Goal: Communication & Community: Answer question/provide support

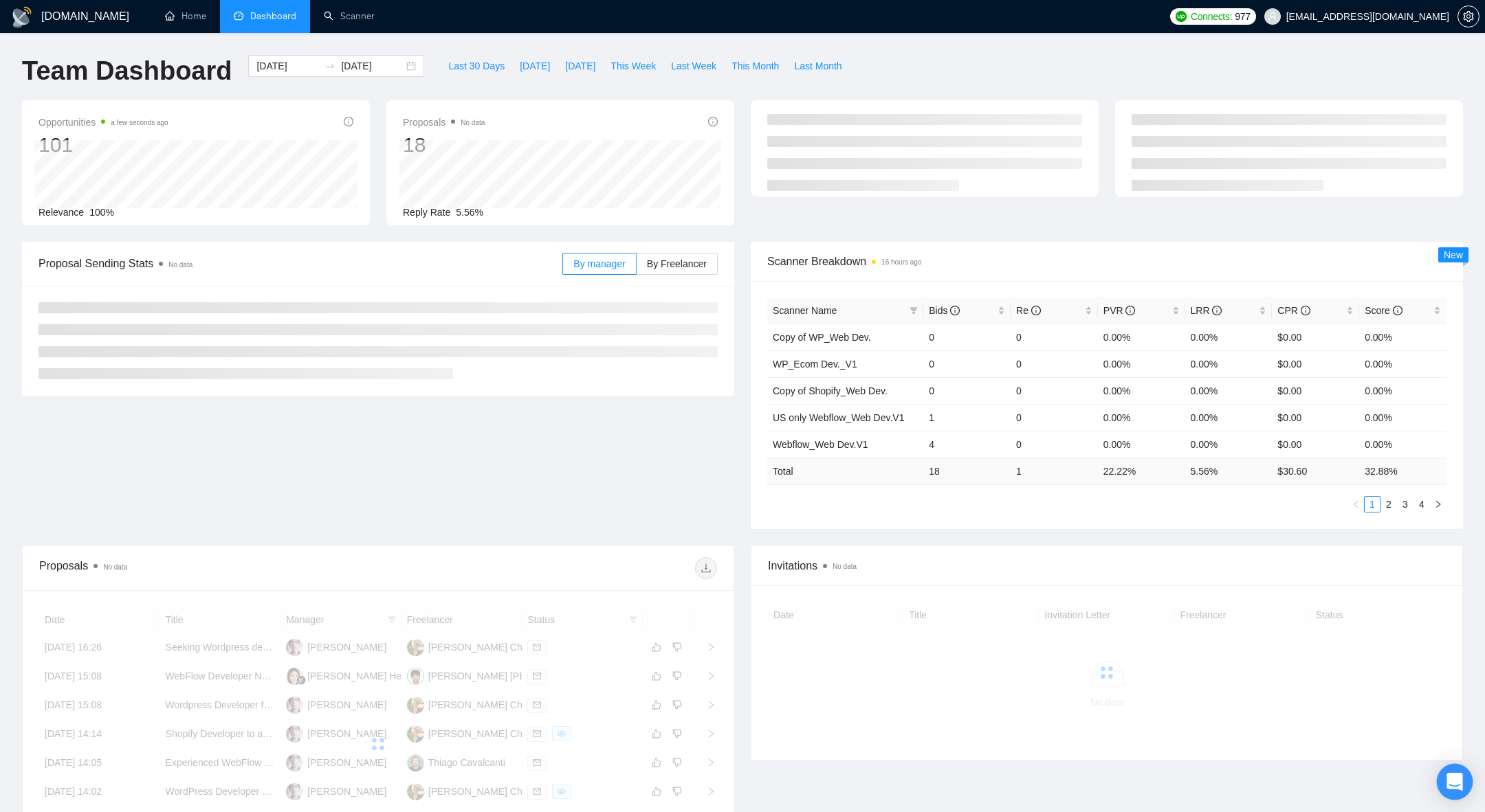
click at [1459, 789] on div "Open Intercom Messenger" at bounding box center [1455, 782] width 36 height 36
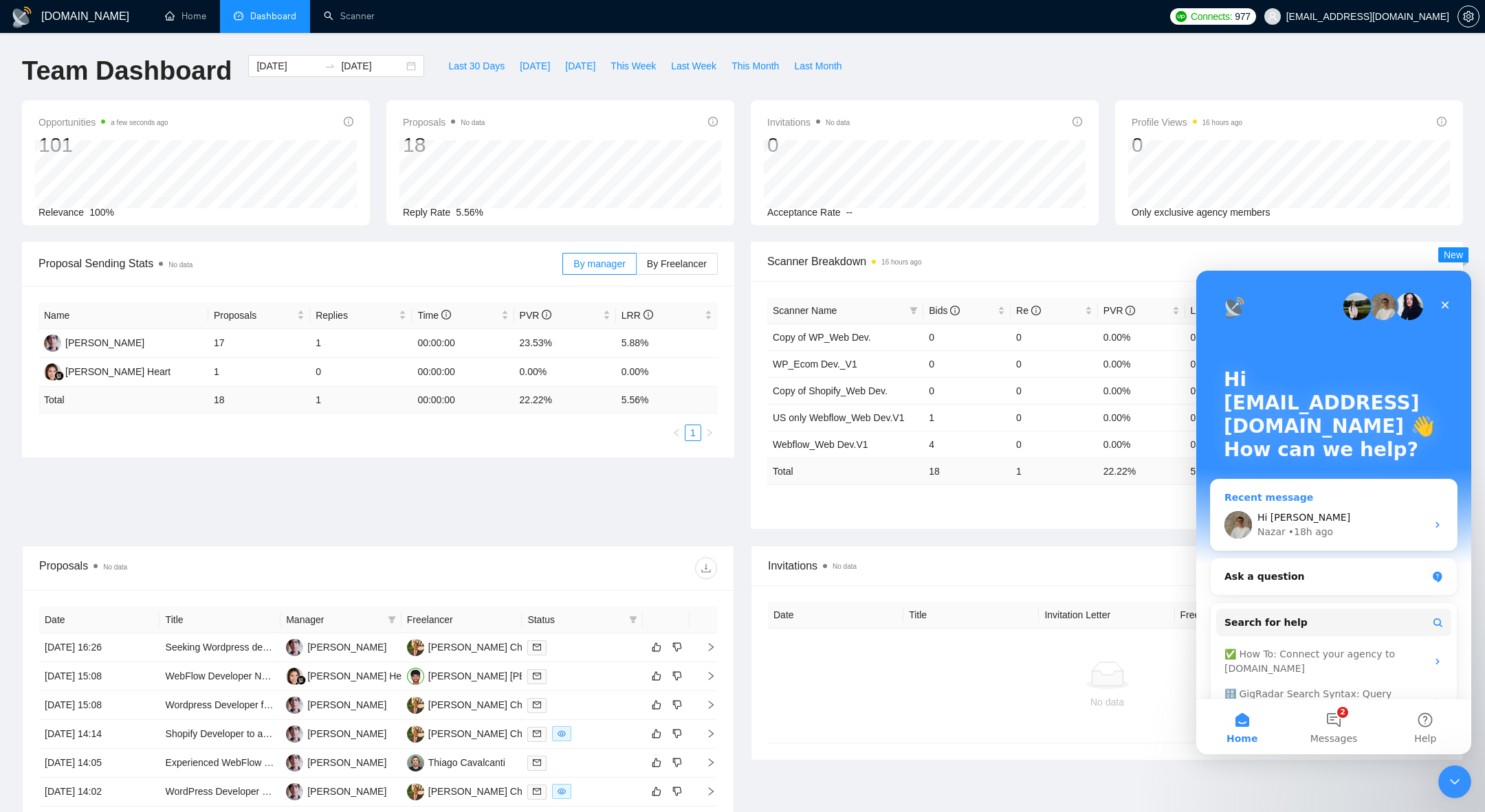
click at [1351, 517] on div "Hi [PERSON_NAME]" at bounding box center [1341, 517] width 170 height 14
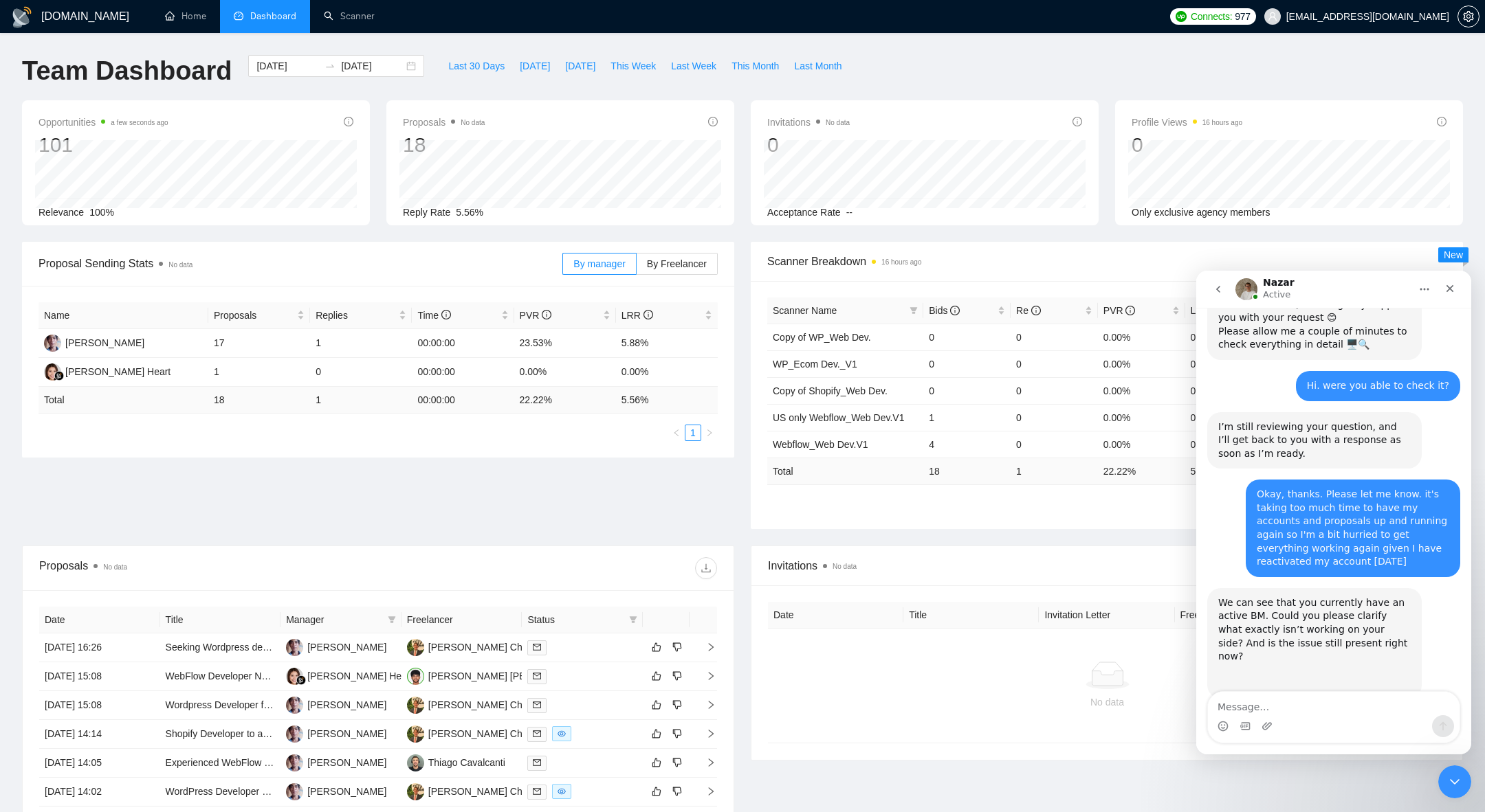
scroll to position [1252, 0]
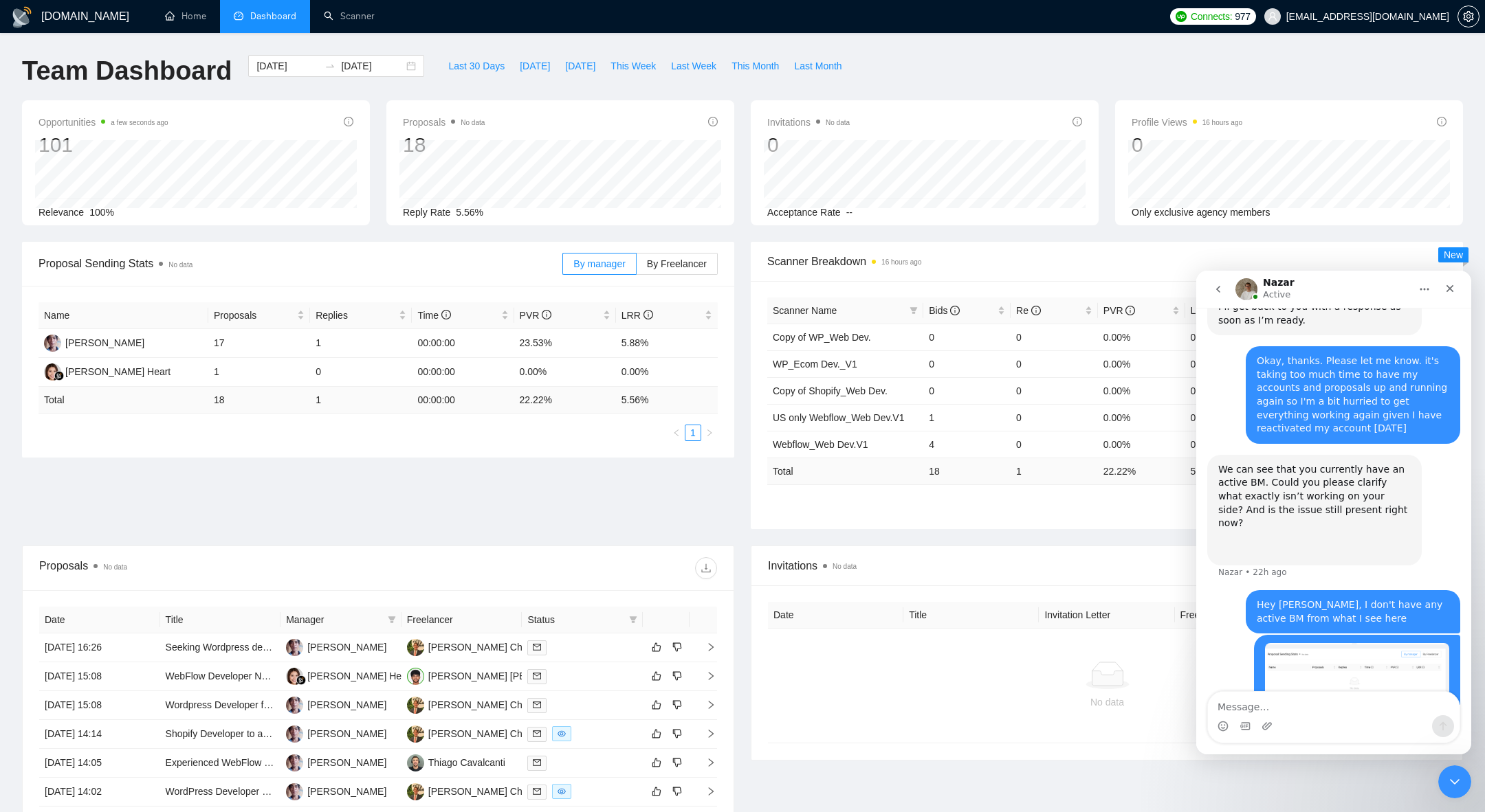
click at [1225, 296] on button "go back" at bounding box center [1218, 288] width 26 height 26
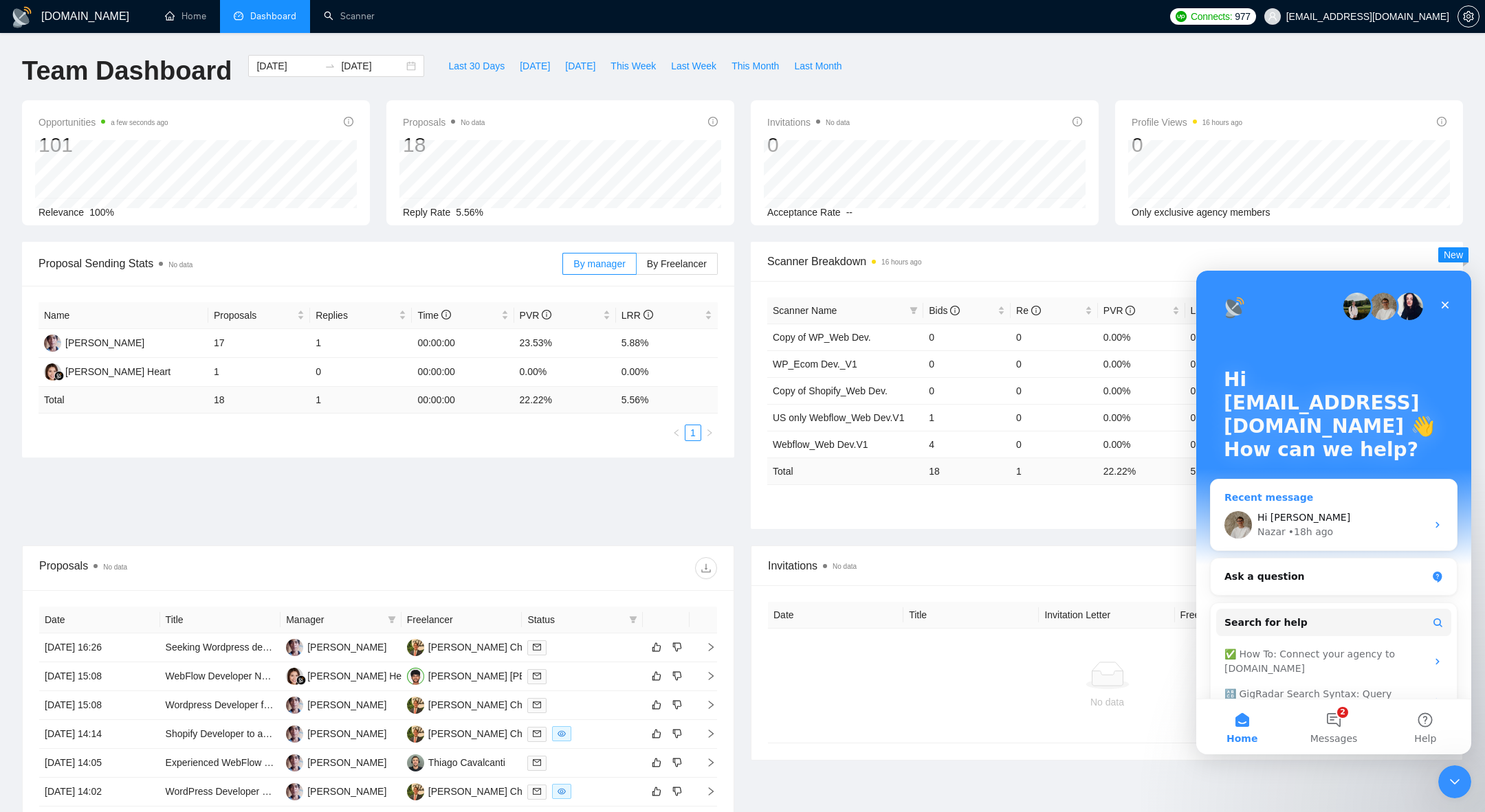
click at [1308, 525] on div "• 18h ago" at bounding box center [1311, 531] width 45 height 14
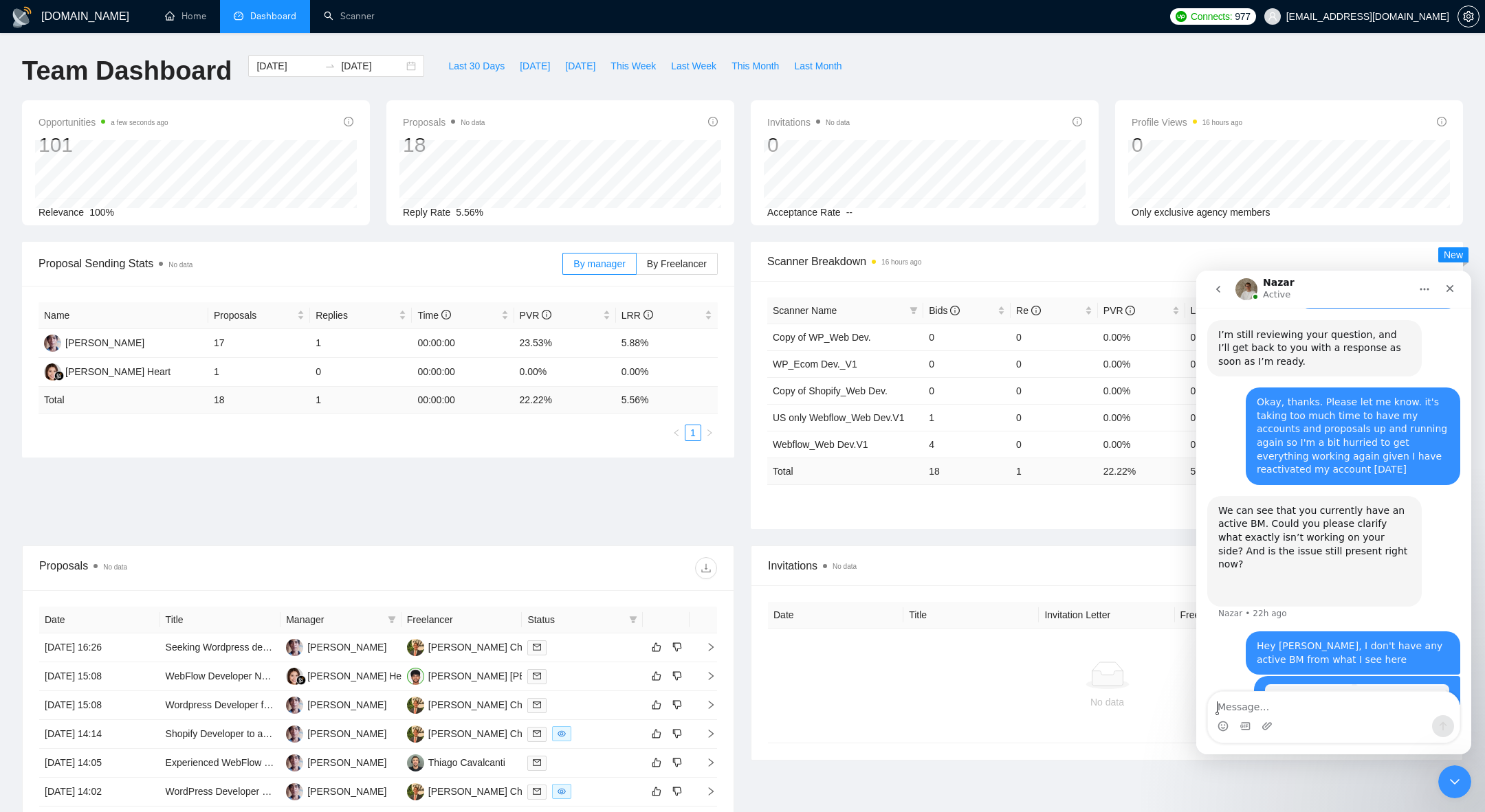
scroll to position [1252, 0]
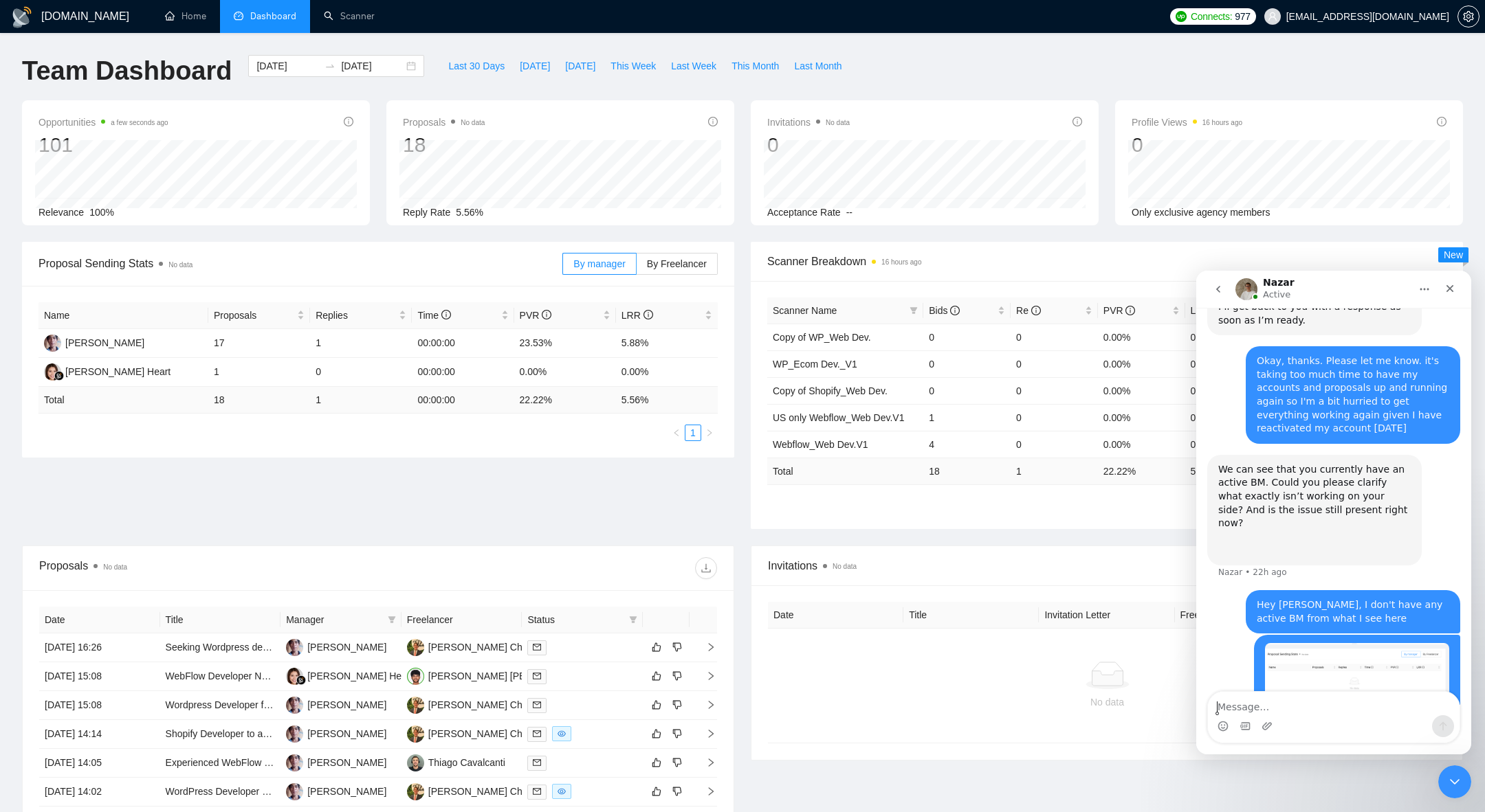
click at [1295, 463] on div "We can see that you currently have an active BM. Could you please clarify what …" at bounding box center [1314, 497] width 193 height 67
click at [634, 65] on span "This Week" at bounding box center [632, 66] width 45 height 15
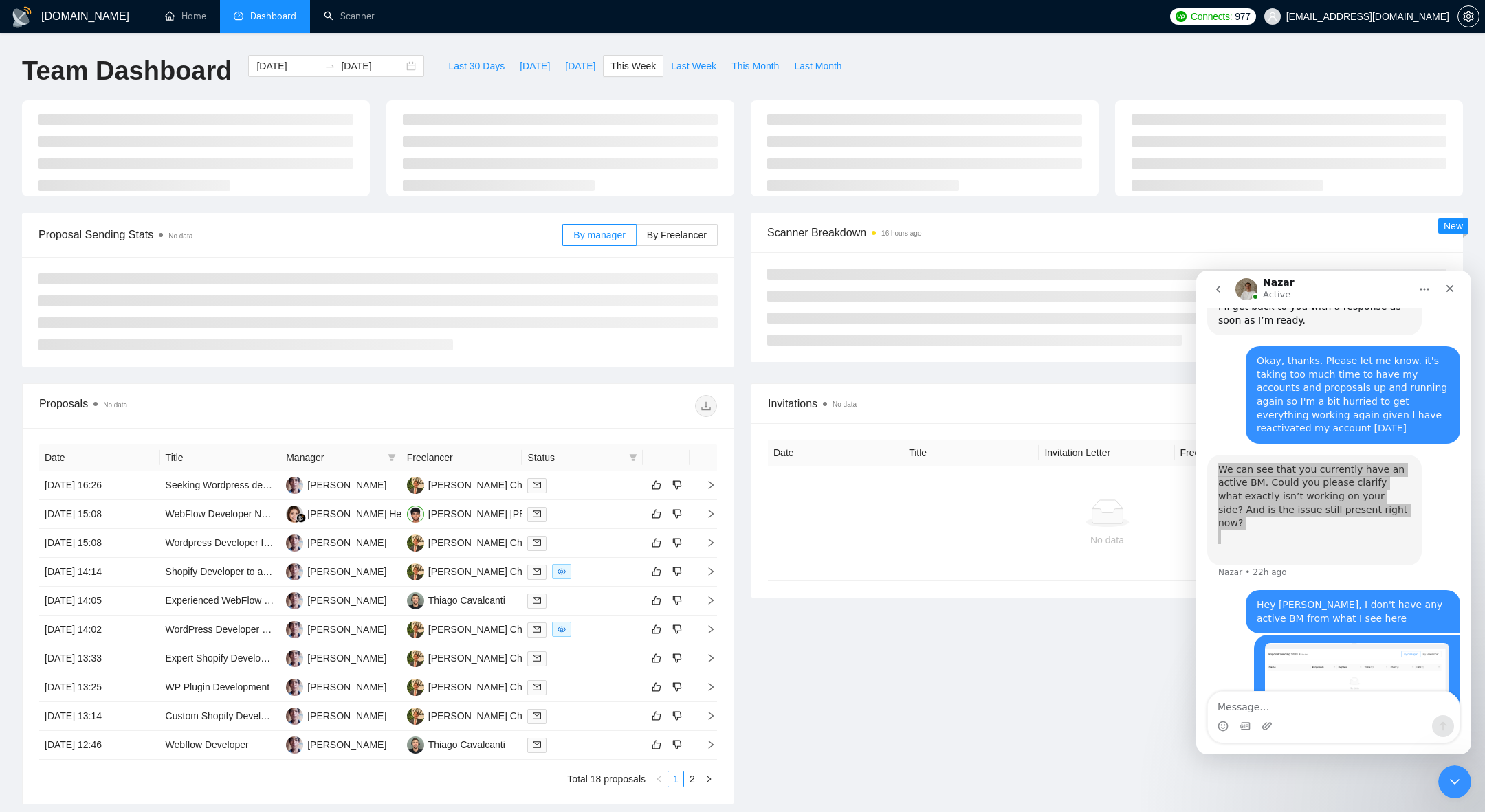
type input "[DATE]"
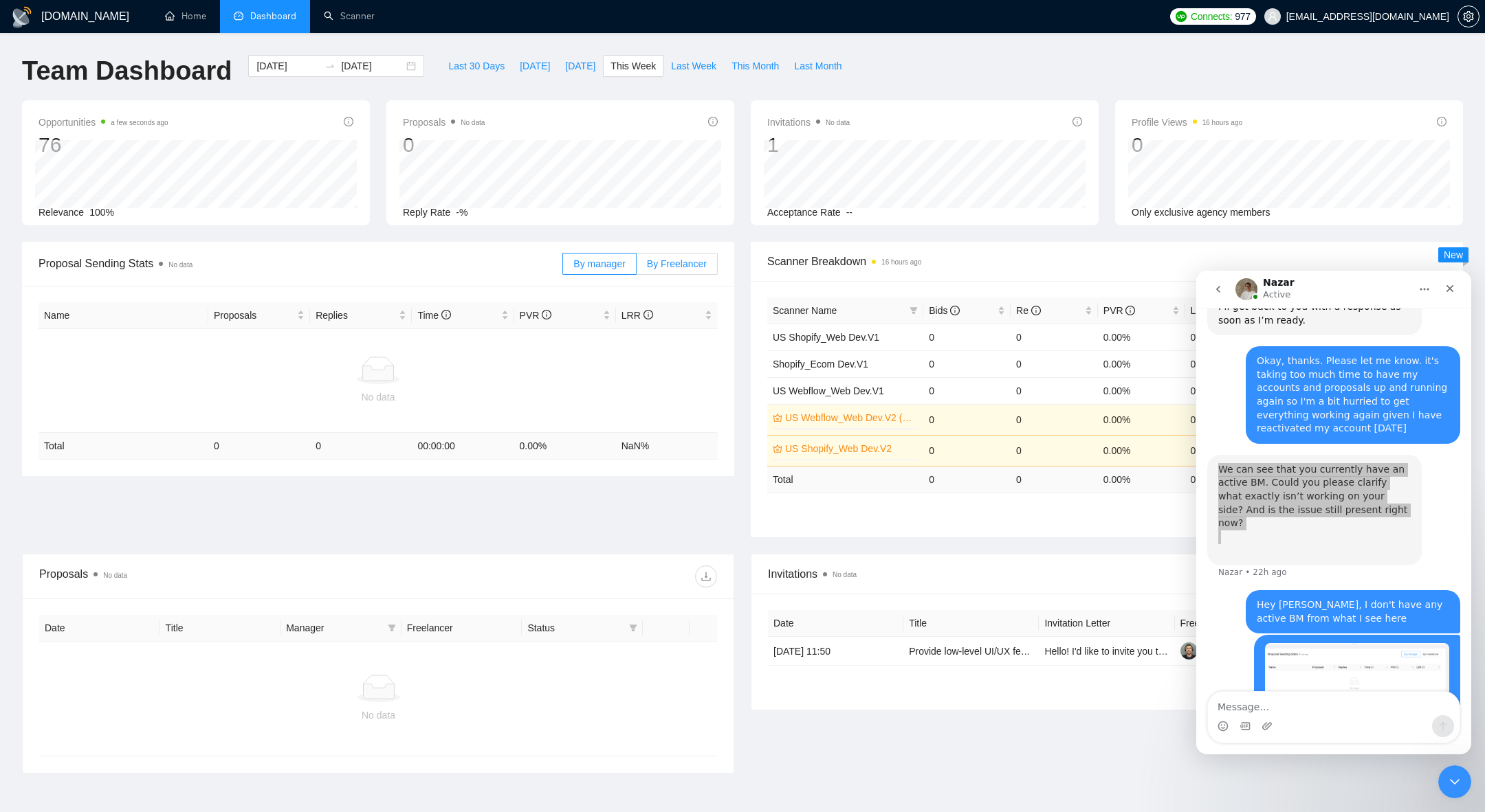
click at [671, 266] on span "By Freelancer" at bounding box center [676, 263] width 59 height 11
click at [636, 267] on input "By Freelancer" at bounding box center [636, 267] width 0 height 0
click at [601, 264] on span "By manager" at bounding box center [599, 263] width 52 height 11
click at [563, 267] on input "By manager" at bounding box center [563, 267] width 0 height 0
click at [505, 382] on div at bounding box center [377, 370] width 668 height 28
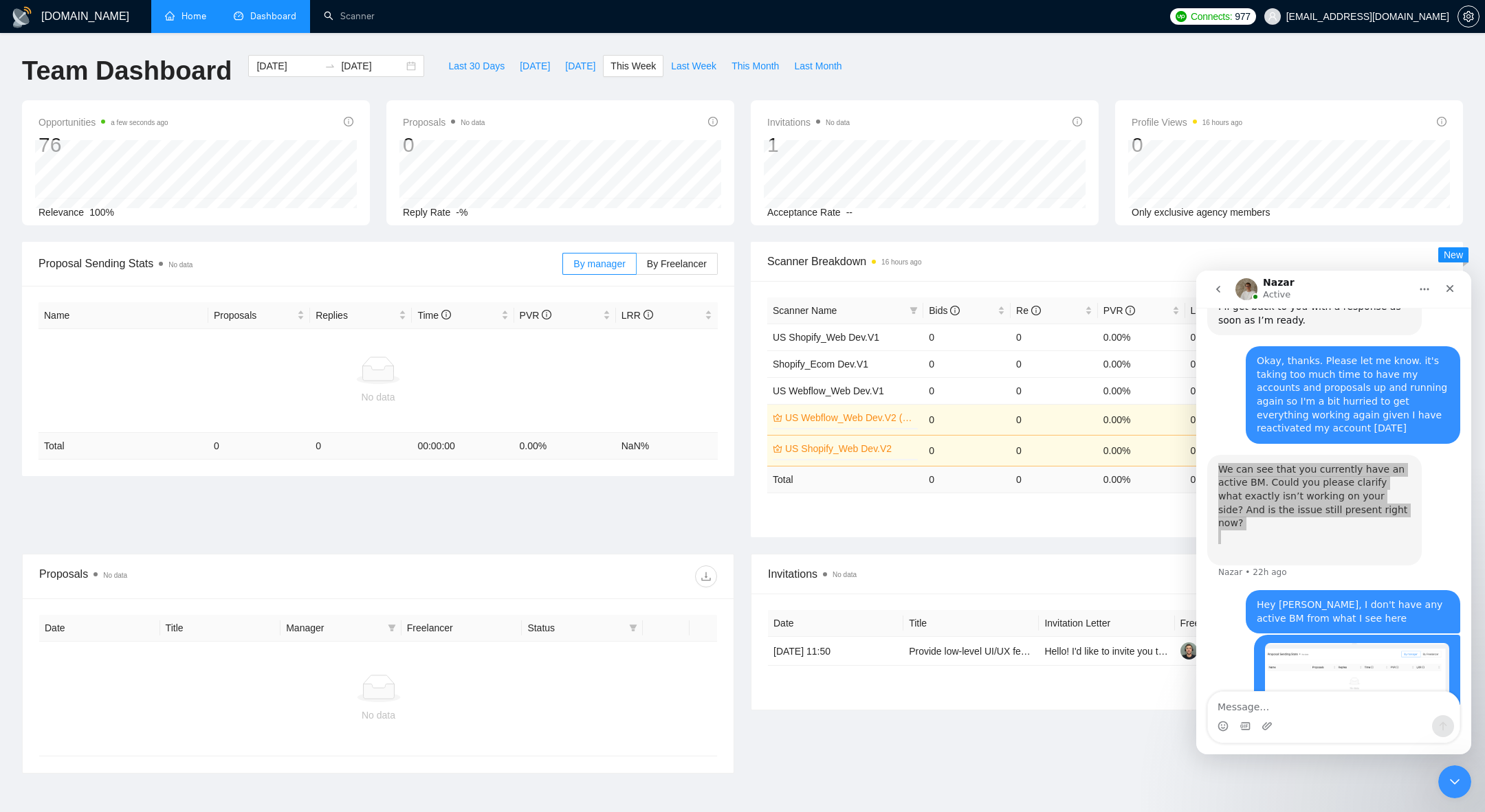
click at [165, 18] on link "Home" at bounding box center [185, 16] width 41 height 11
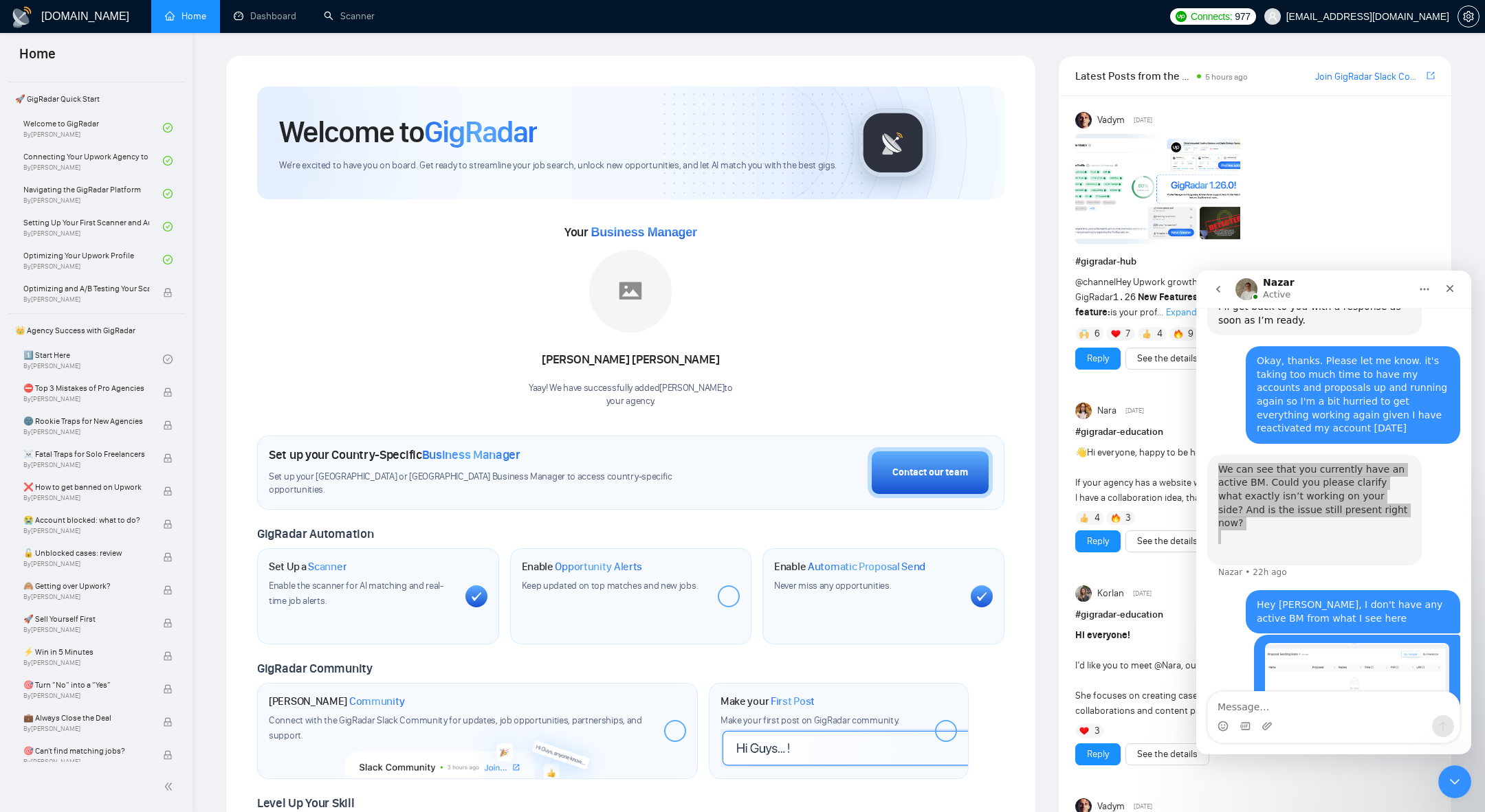
scroll to position [68, 0]
click at [589, 395] on p "your agency ." at bounding box center [630, 402] width 204 height 13
click at [617, 382] on div "Yaay! We have successfully added [PERSON_NAME] to your agency ." at bounding box center [630, 395] width 204 height 26
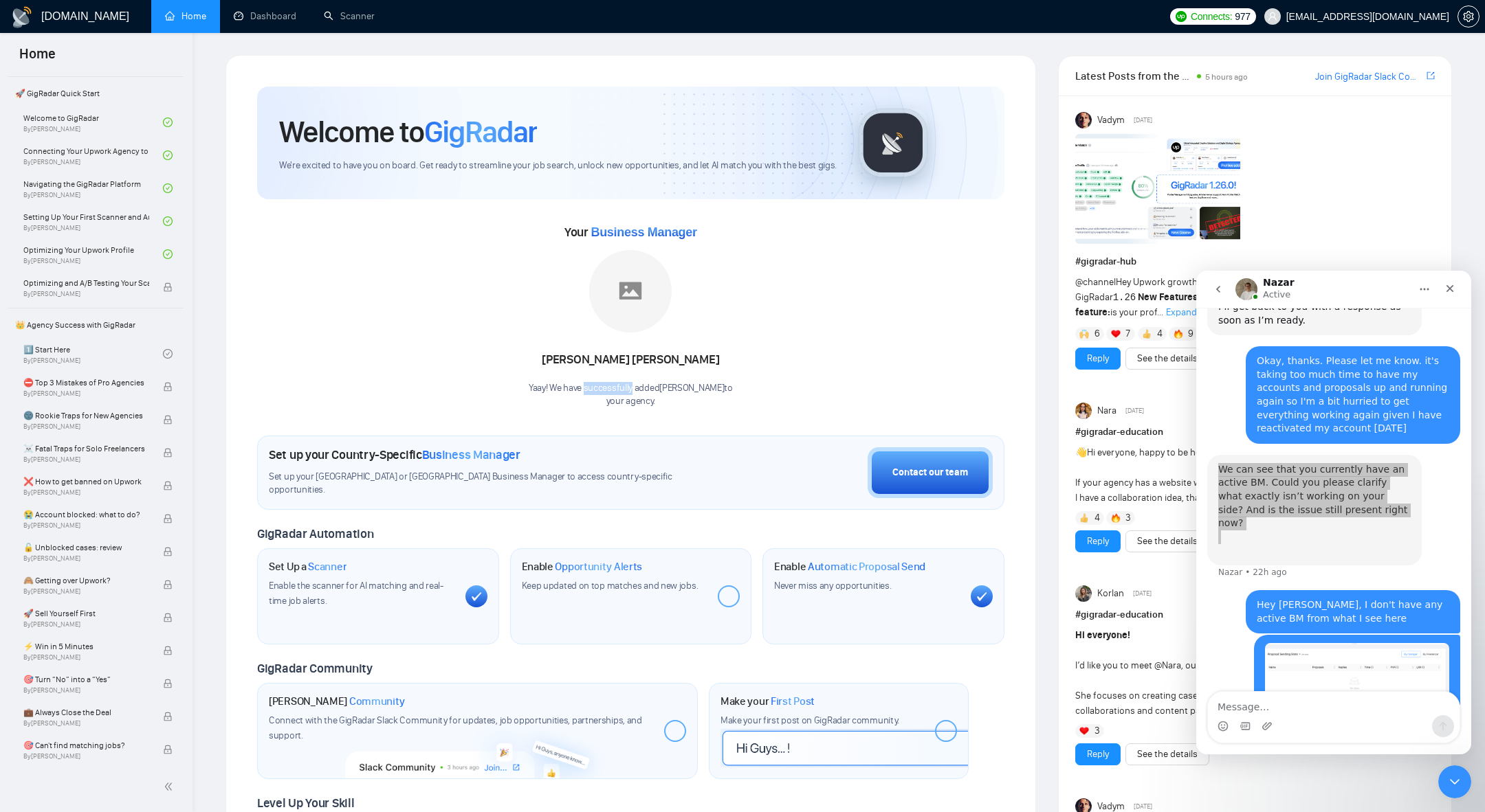
click at [617, 382] on div "Yaay! We have successfully added [PERSON_NAME] to your agency ." at bounding box center [630, 395] width 204 height 26
click at [666, 392] on div "Yaay! We have successfully added [PERSON_NAME] to your agency ." at bounding box center [630, 395] width 204 height 26
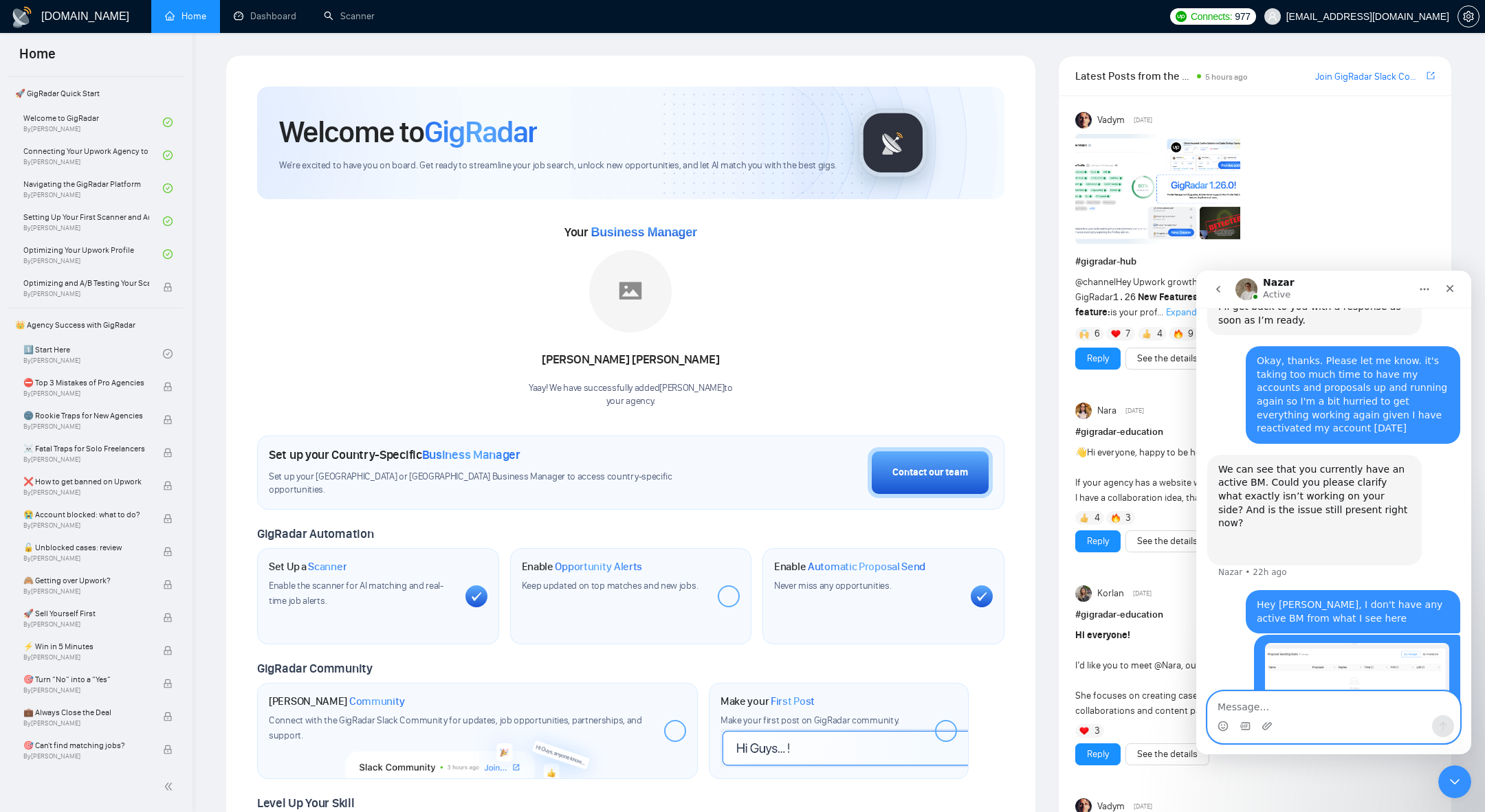
click at [1240, 712] on textarea "Message…" at bounding box center [1334, 704] width 252 height 23
click at [1221, 298] on button "go back" at bounding box center [1218, 288] width 26 height 26
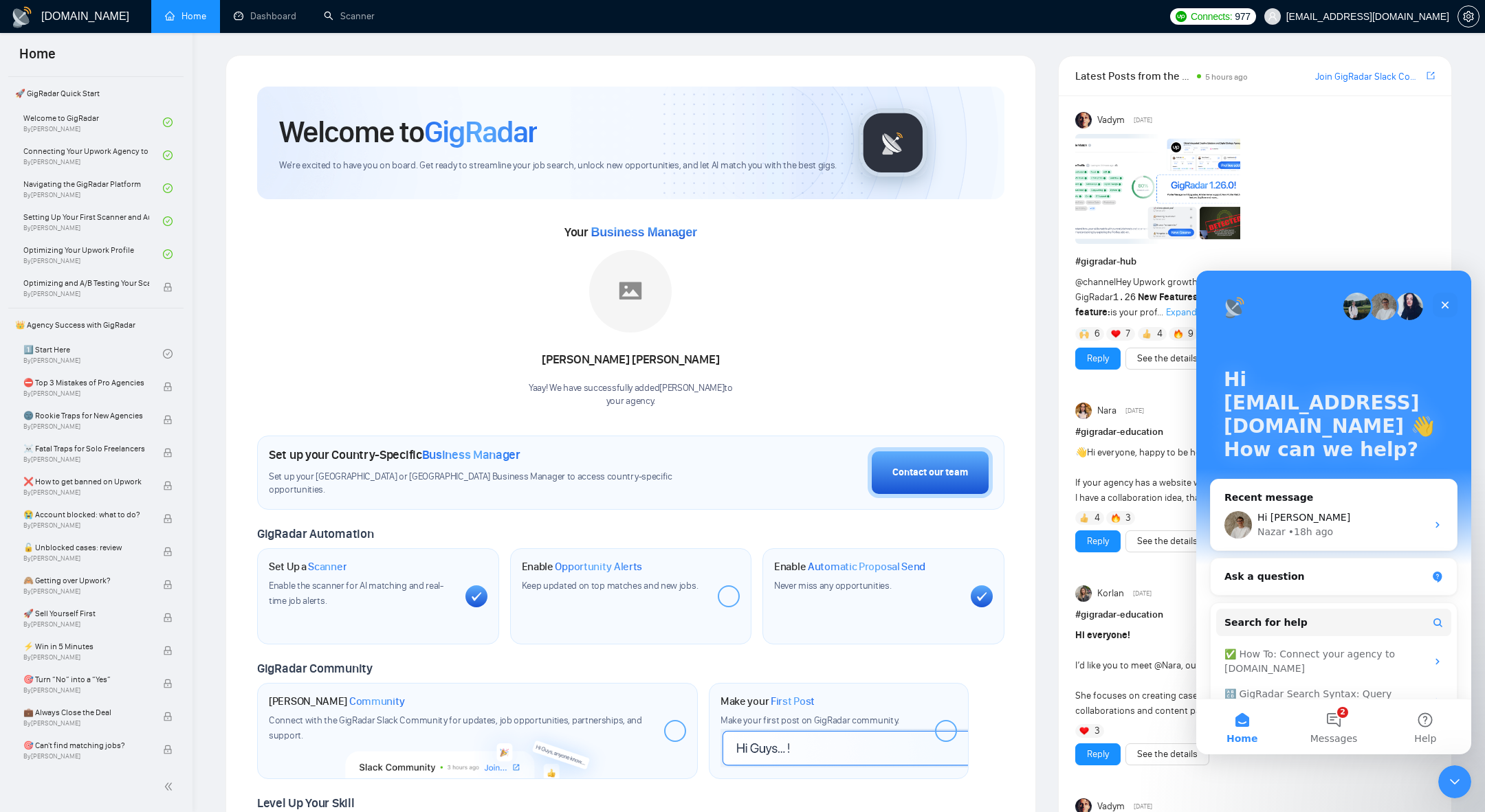
scroll to position [34, 0]
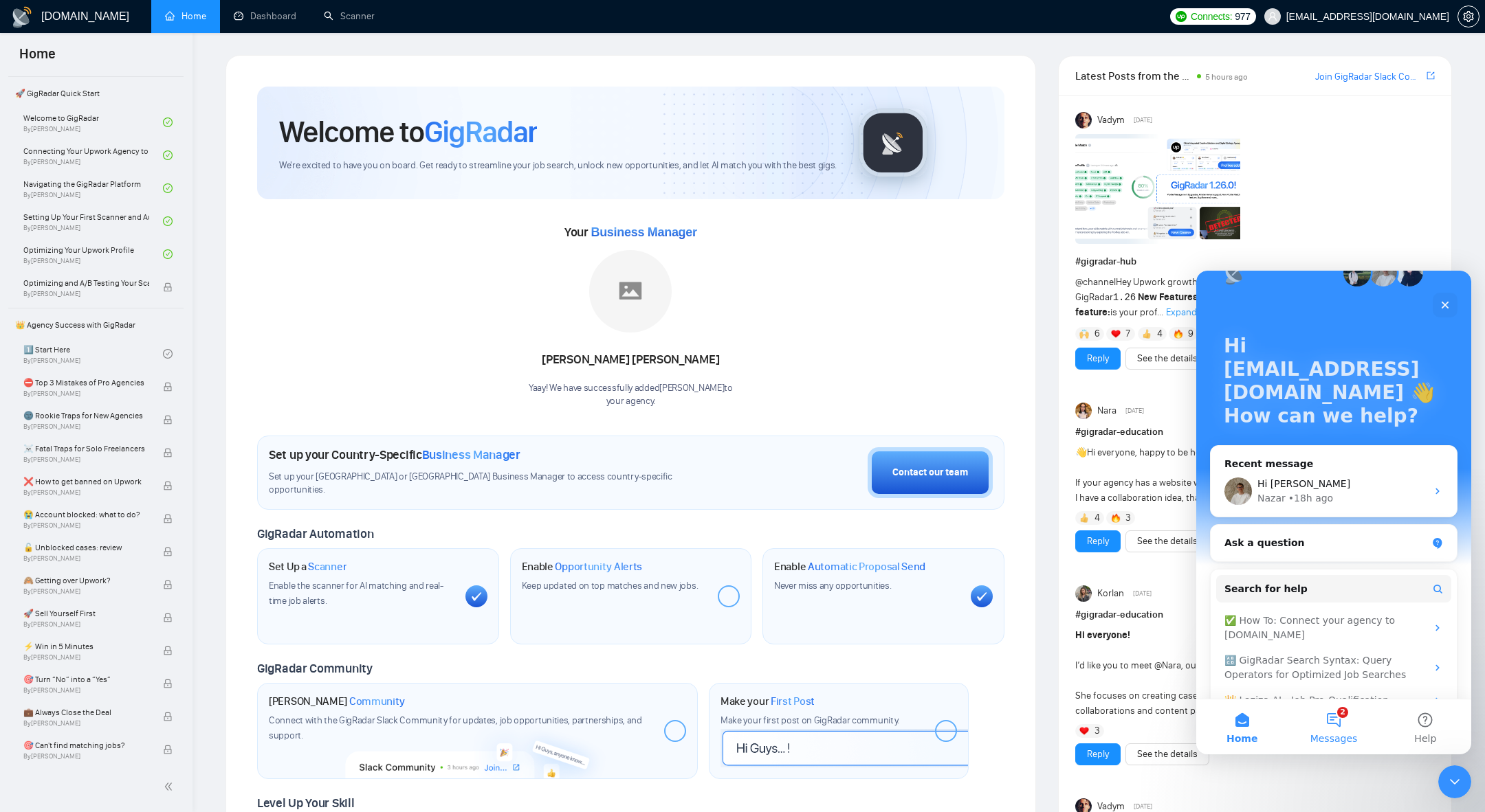
click at [1350, 747] on button "2 Messages" at bounding box center [1333, 726] width 91 height 55
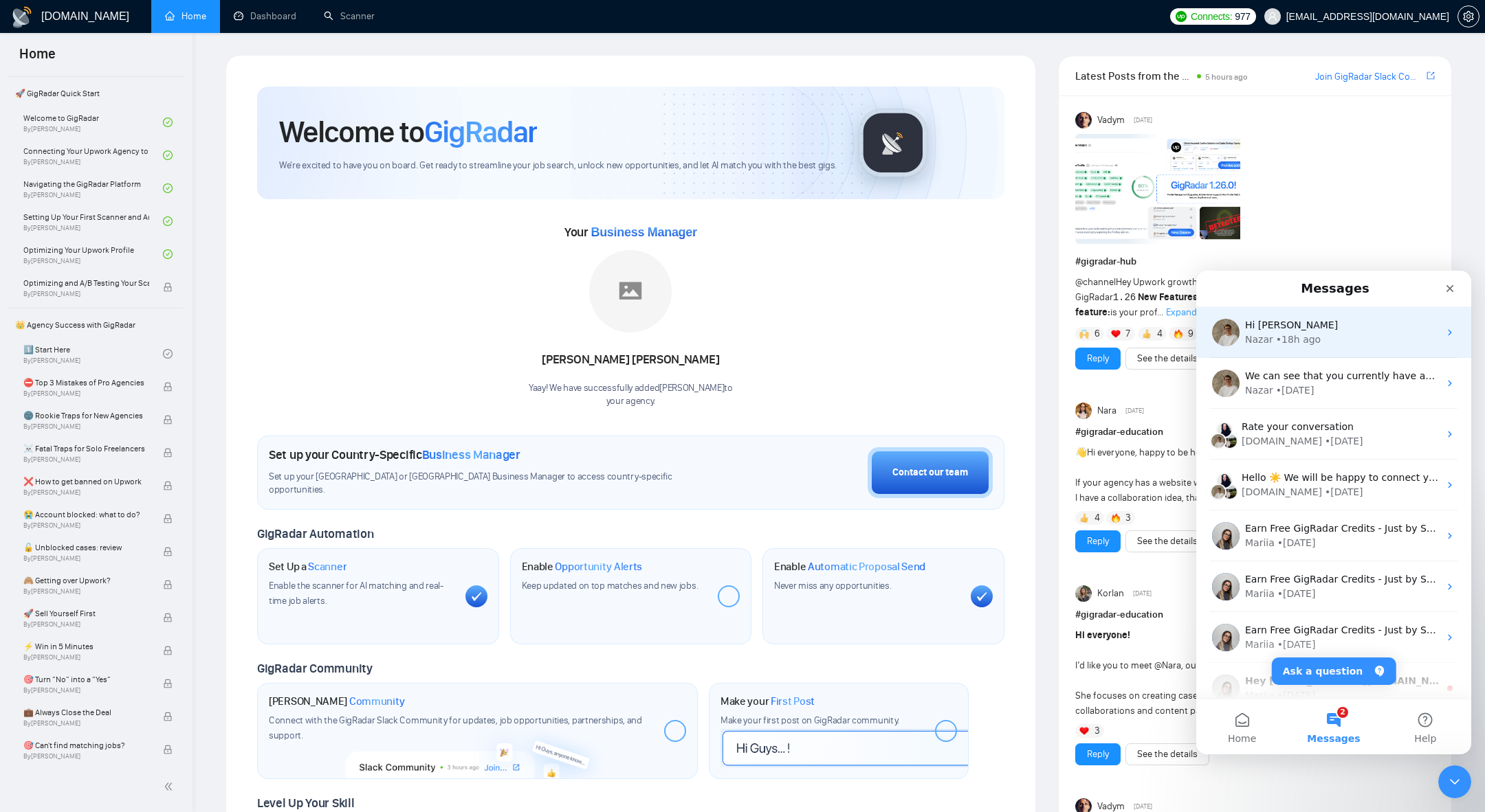
click at [1314, 336] on div "• 18h ago" at bounding box center [1298, 339] width 45 height 14
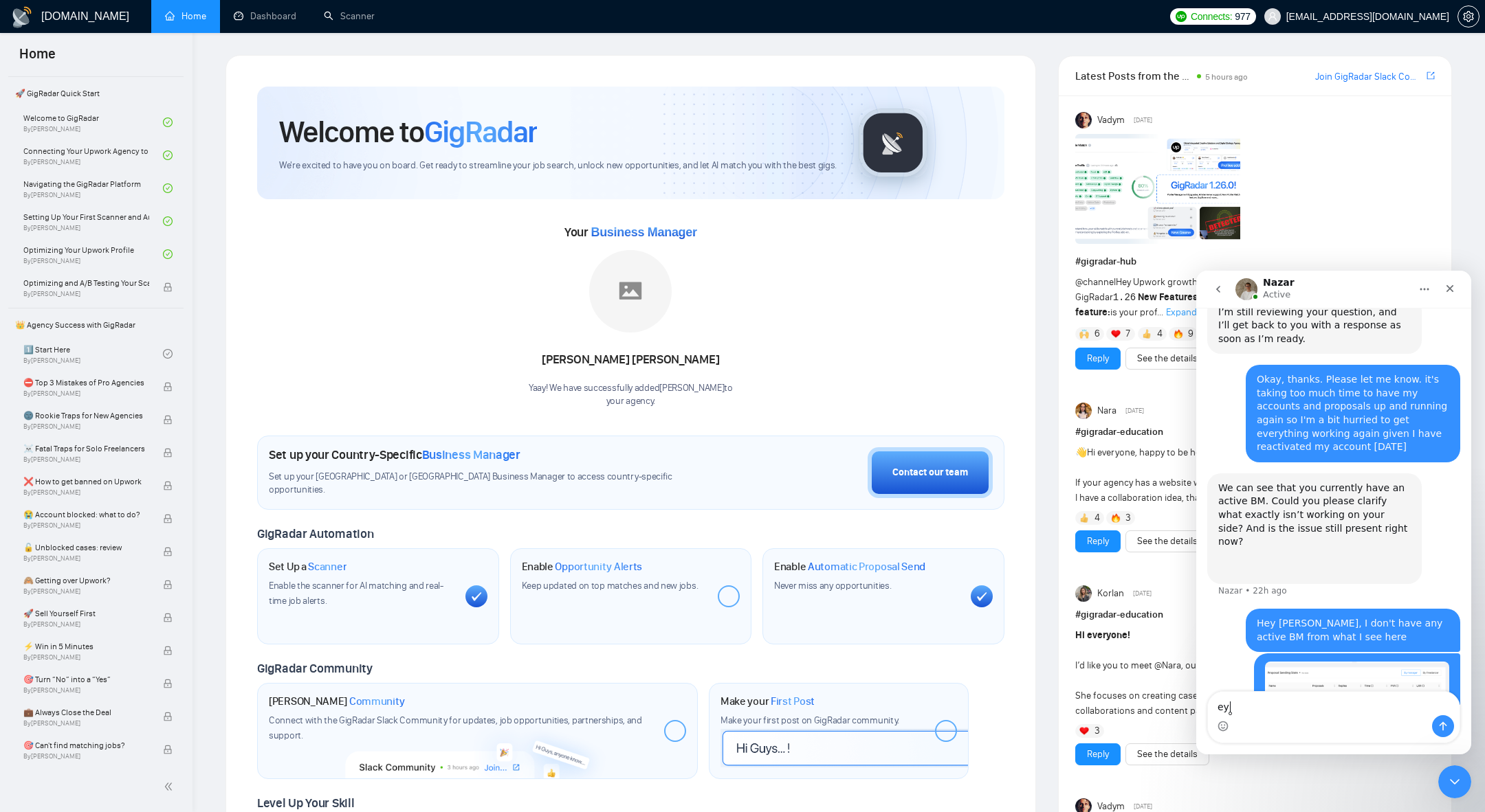
scroll to position [1252, 0]
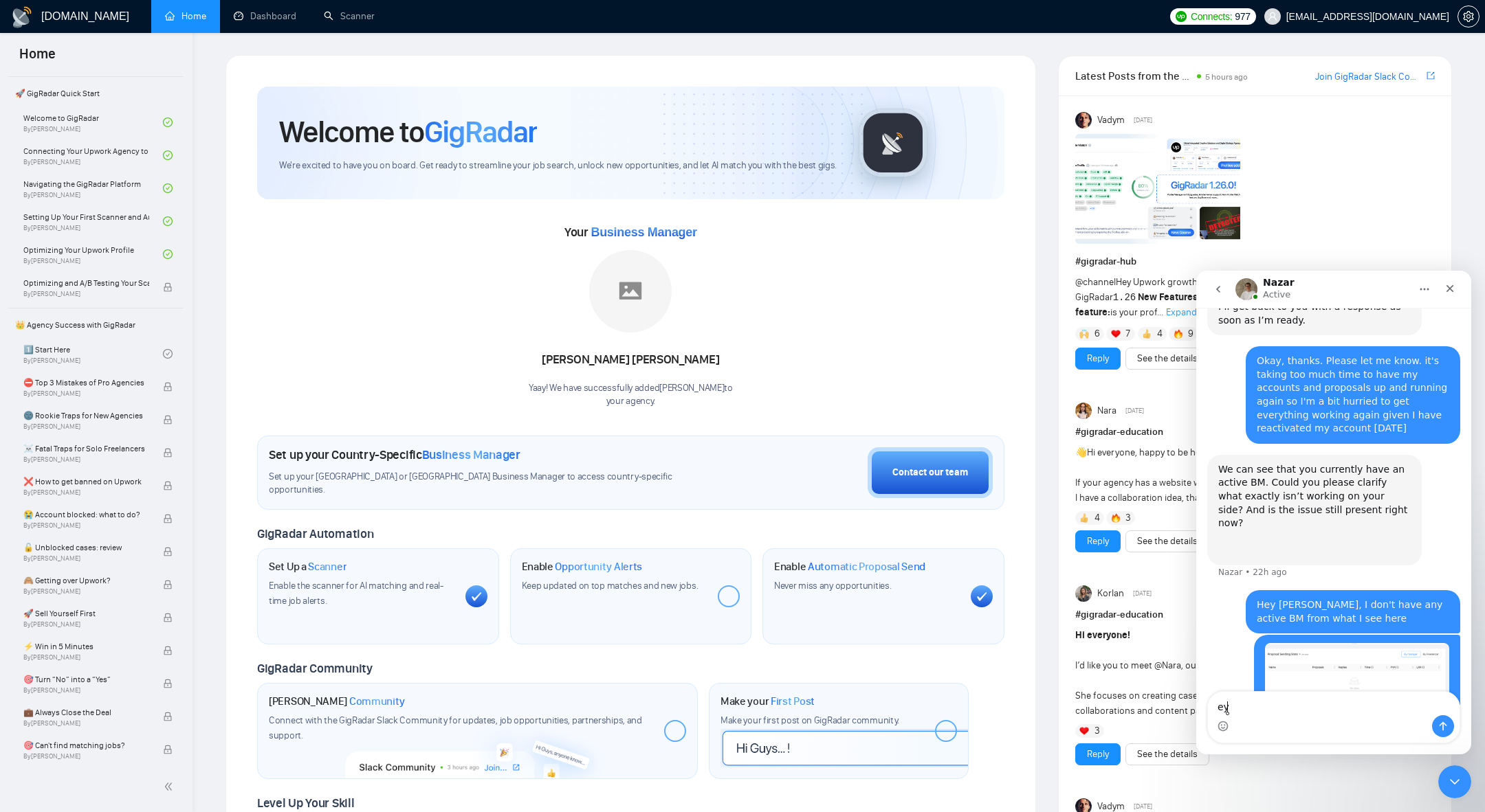
type textarea "e"
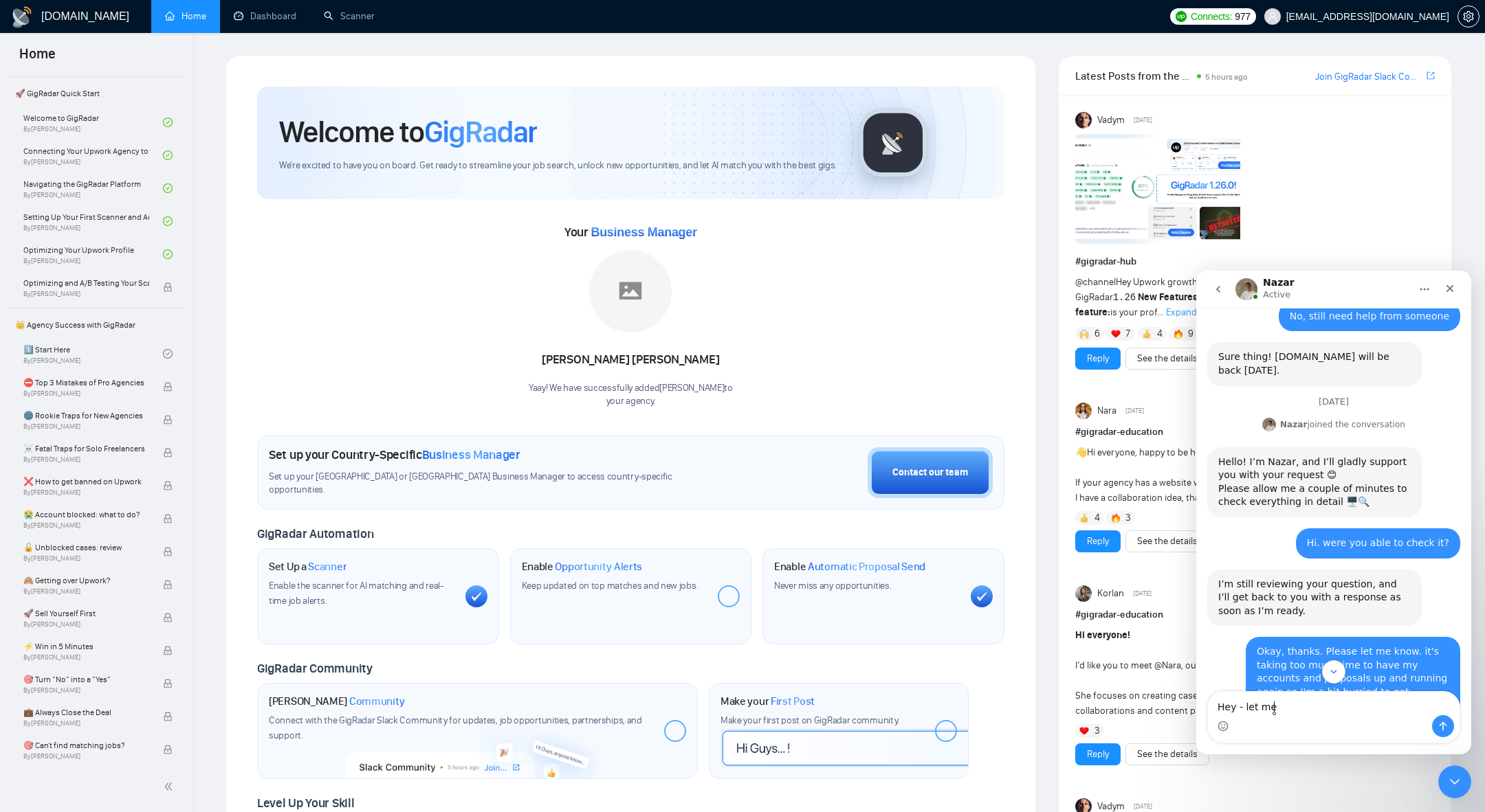
scroll to position [940, 0]
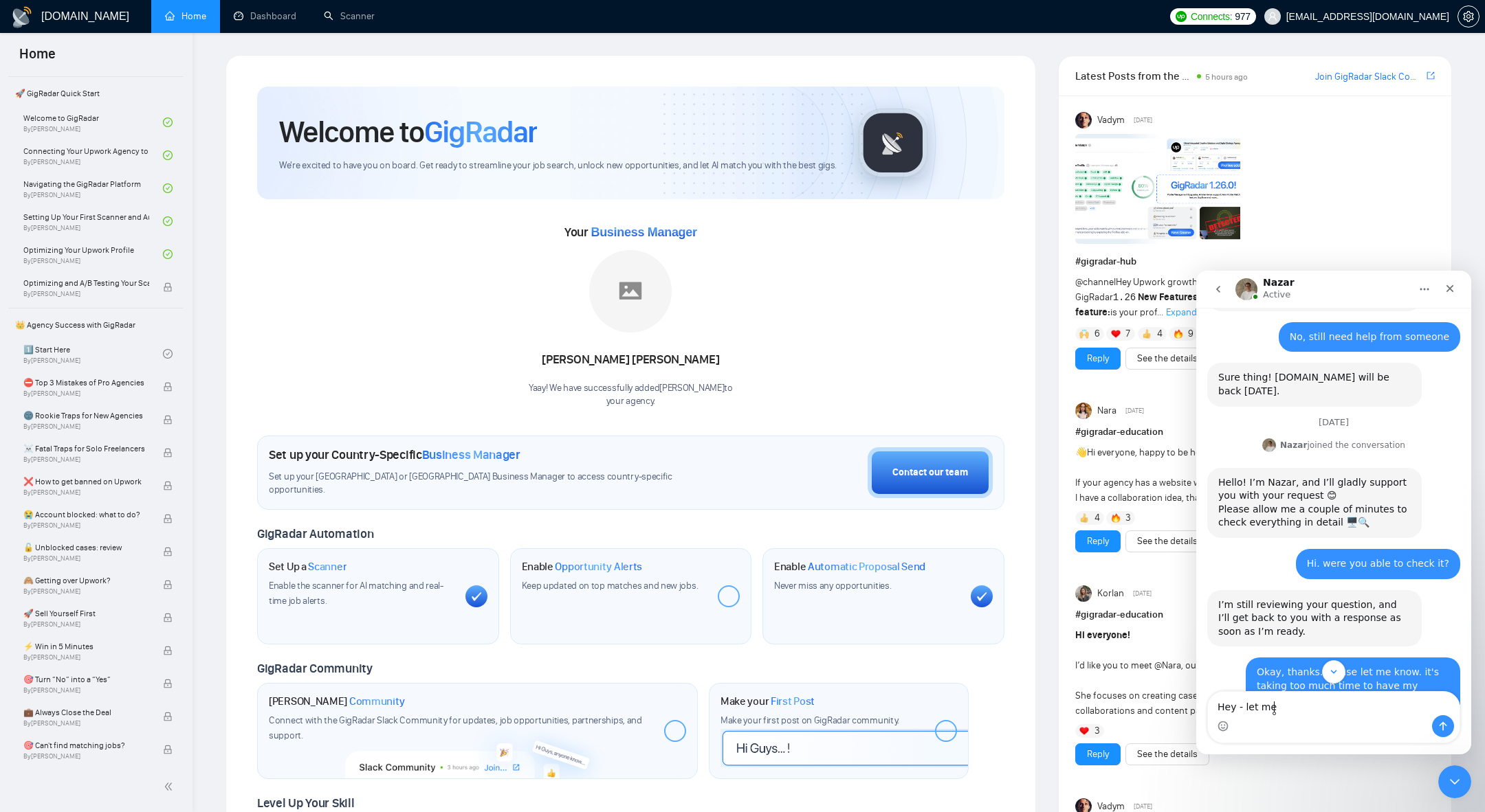
click at [1221, 708] on textarea "Hey - let me" at bounding box center [1334, 704] width 252 height 23
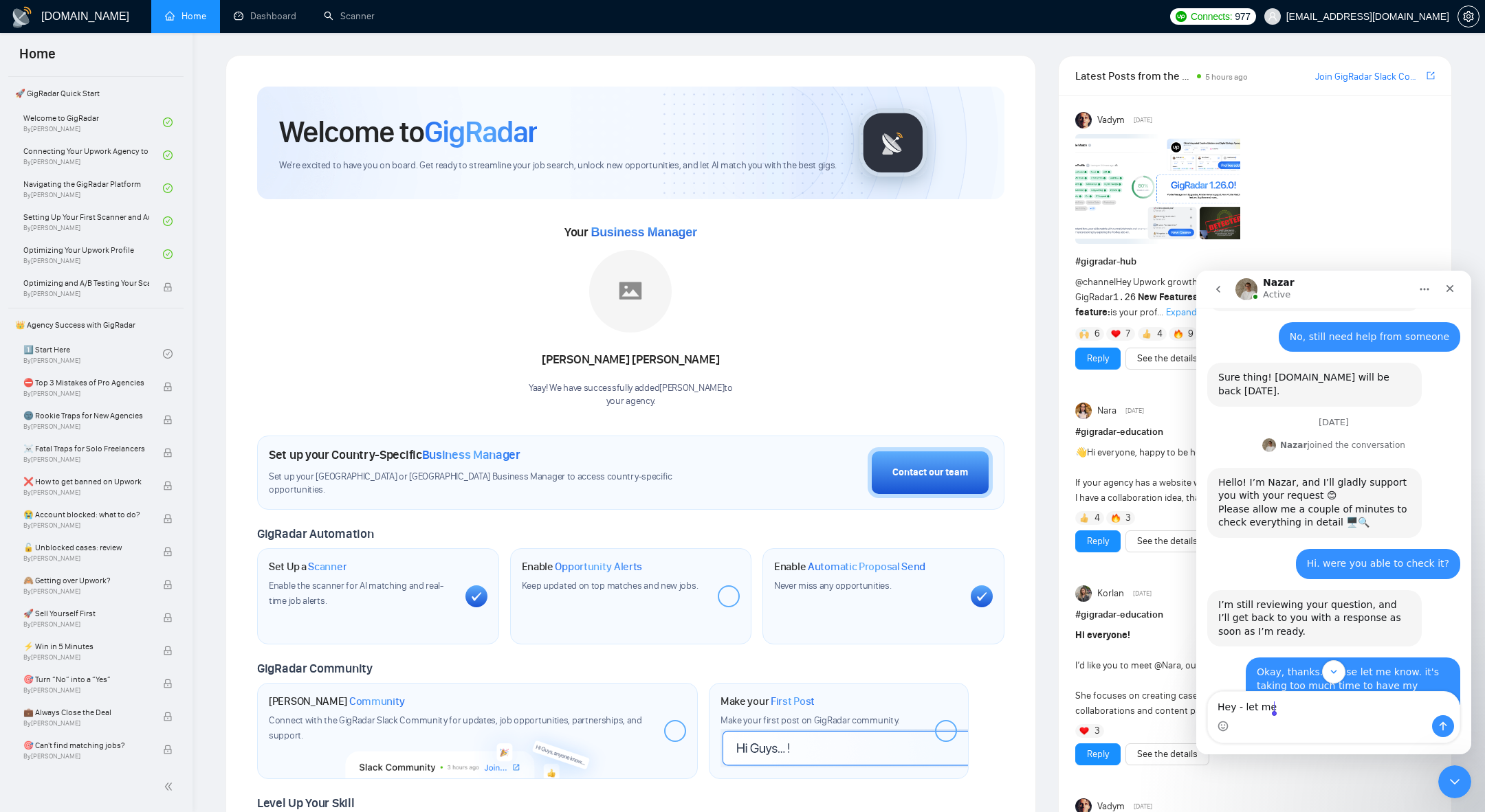
click at [1221, 708] on textarea "Hey - let me" at bounding box center [1334, 704] width 252 height 23
type textarea "h"
type textarea "Hi - did you get a chance to check this?"
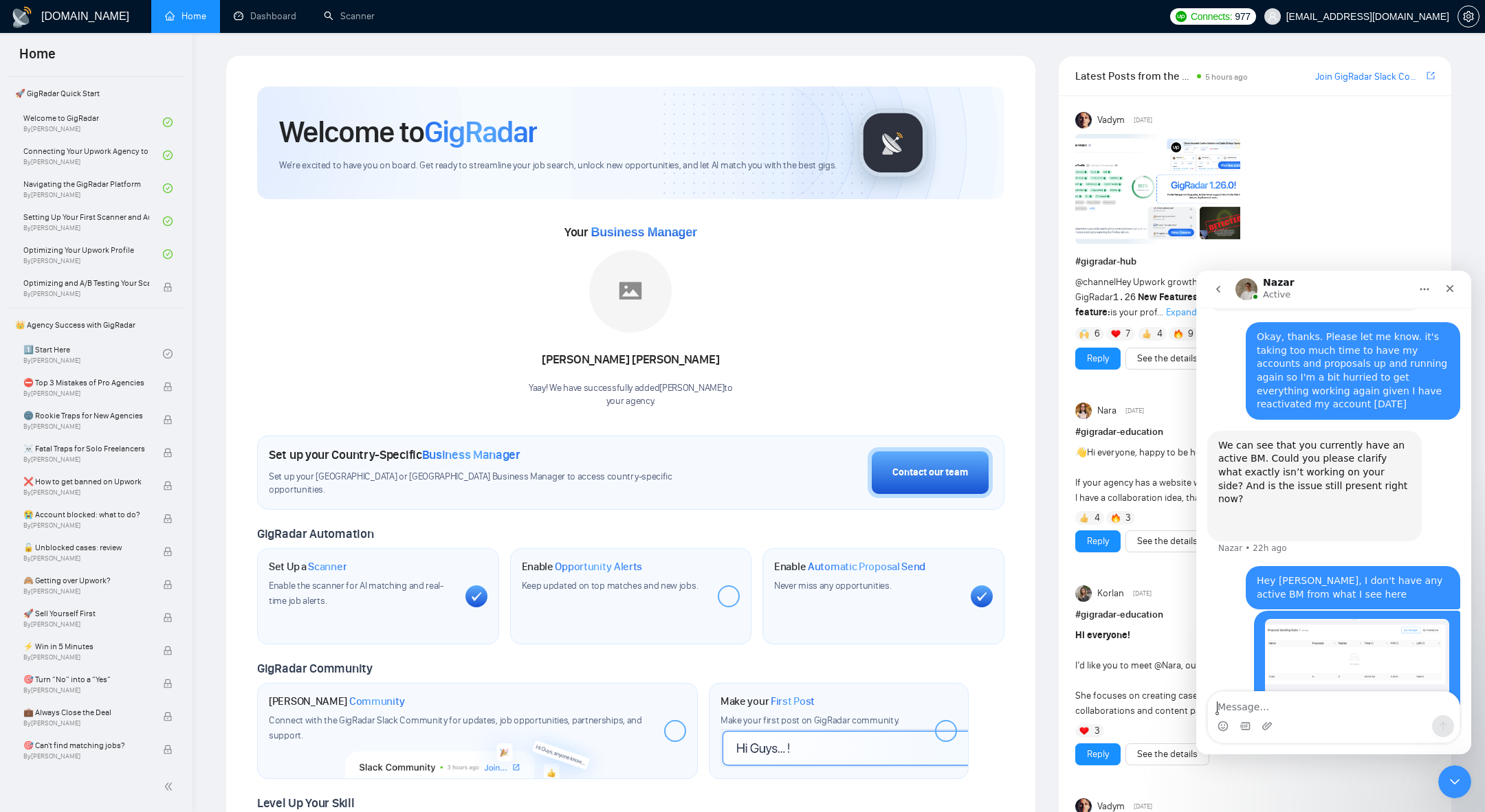
scroll to position [1311, 0]
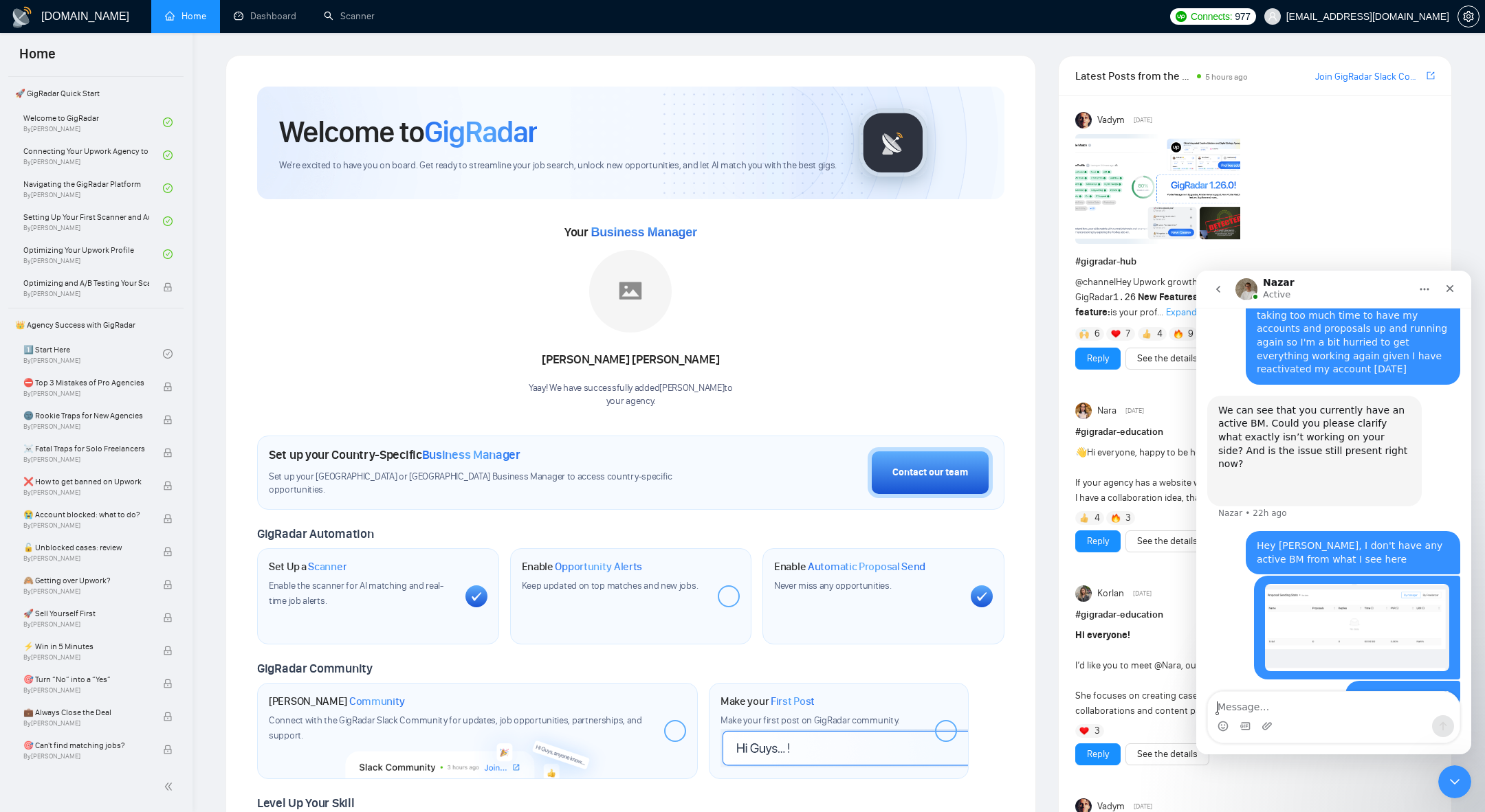
click at [1216, 295] on button "go back" at bounding box center [1218, 288] width 26 height 26
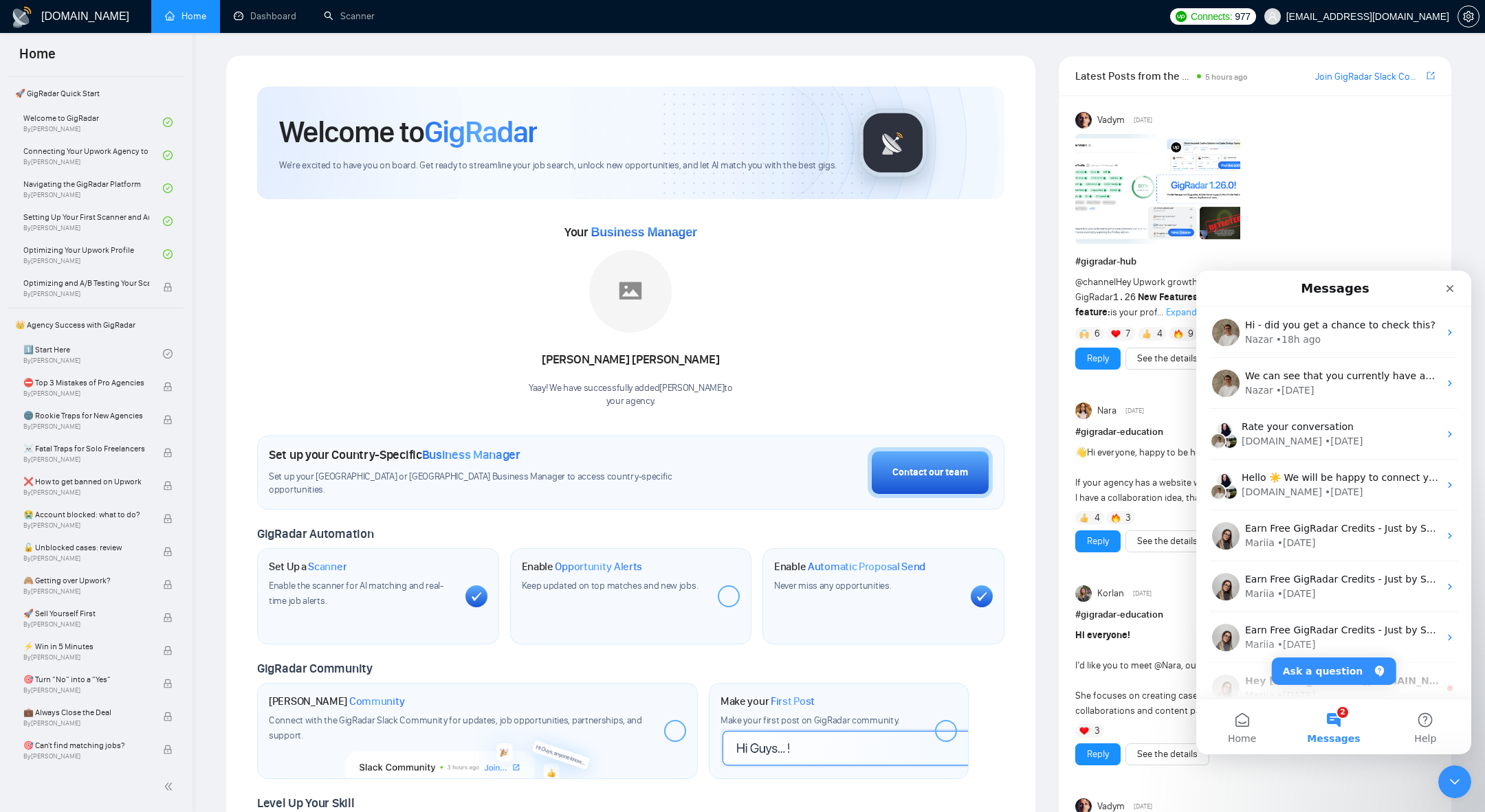
scroll to position [0, 0]
click at [1322, 669] on button "Ask a question" at bounding box center [1334, 671] width 125 height 28
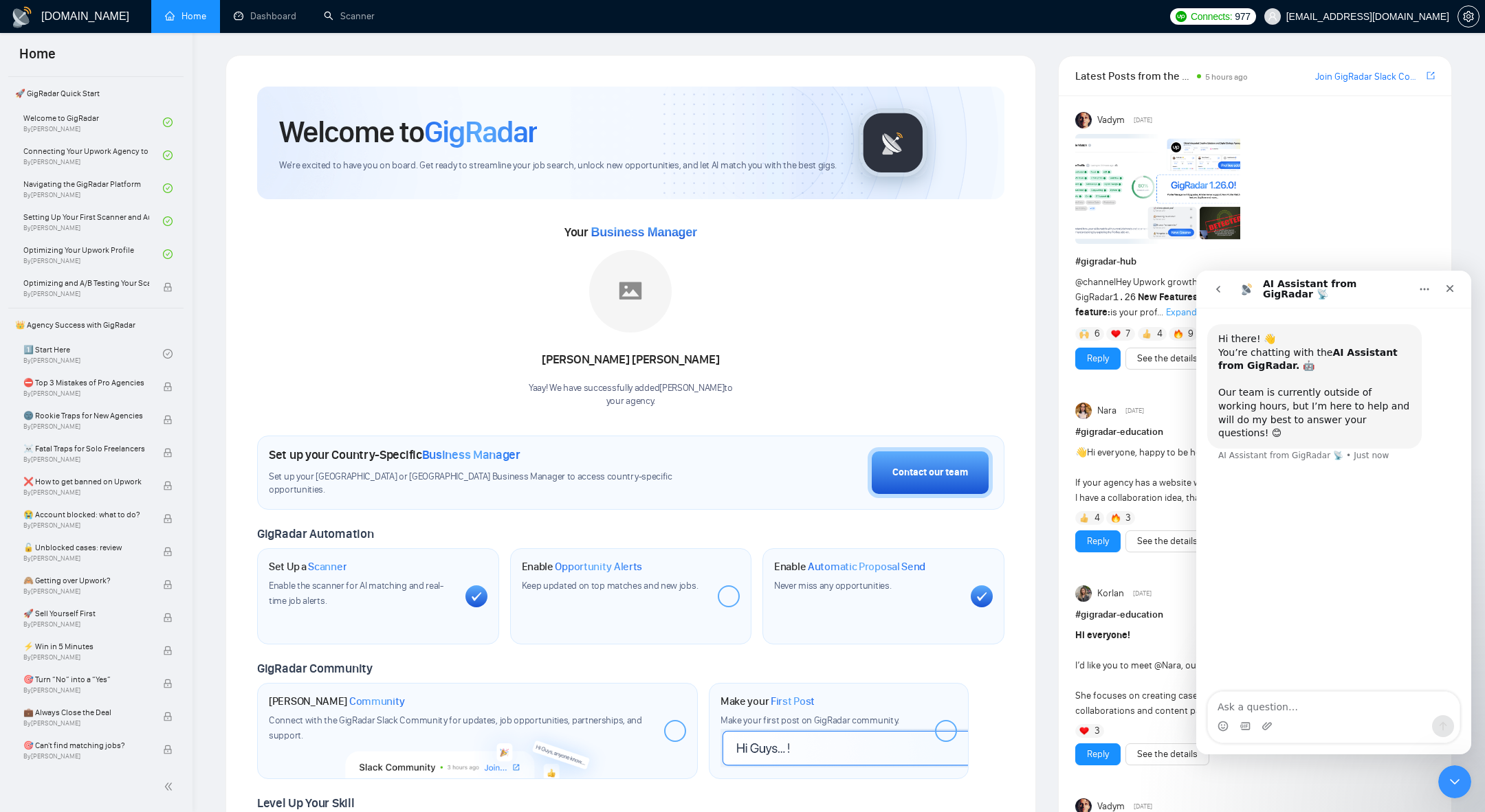
click at [1225, 291] on button "go back" at bounding box center [1218, 288] width 26 height 26
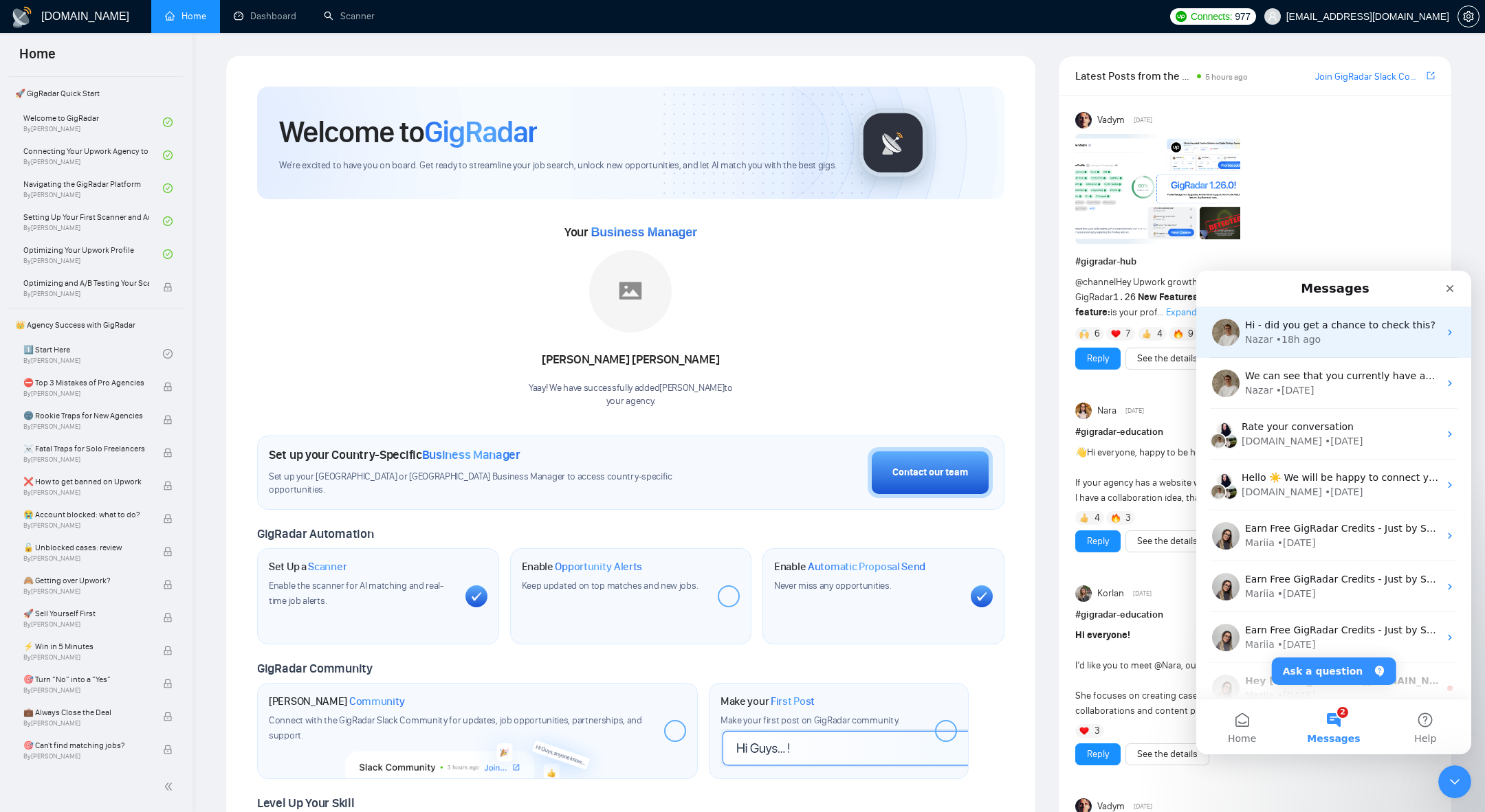
click at [1293, 335] on div "• 18h ago" at bounding box center [1298, 339] width 45 height 14
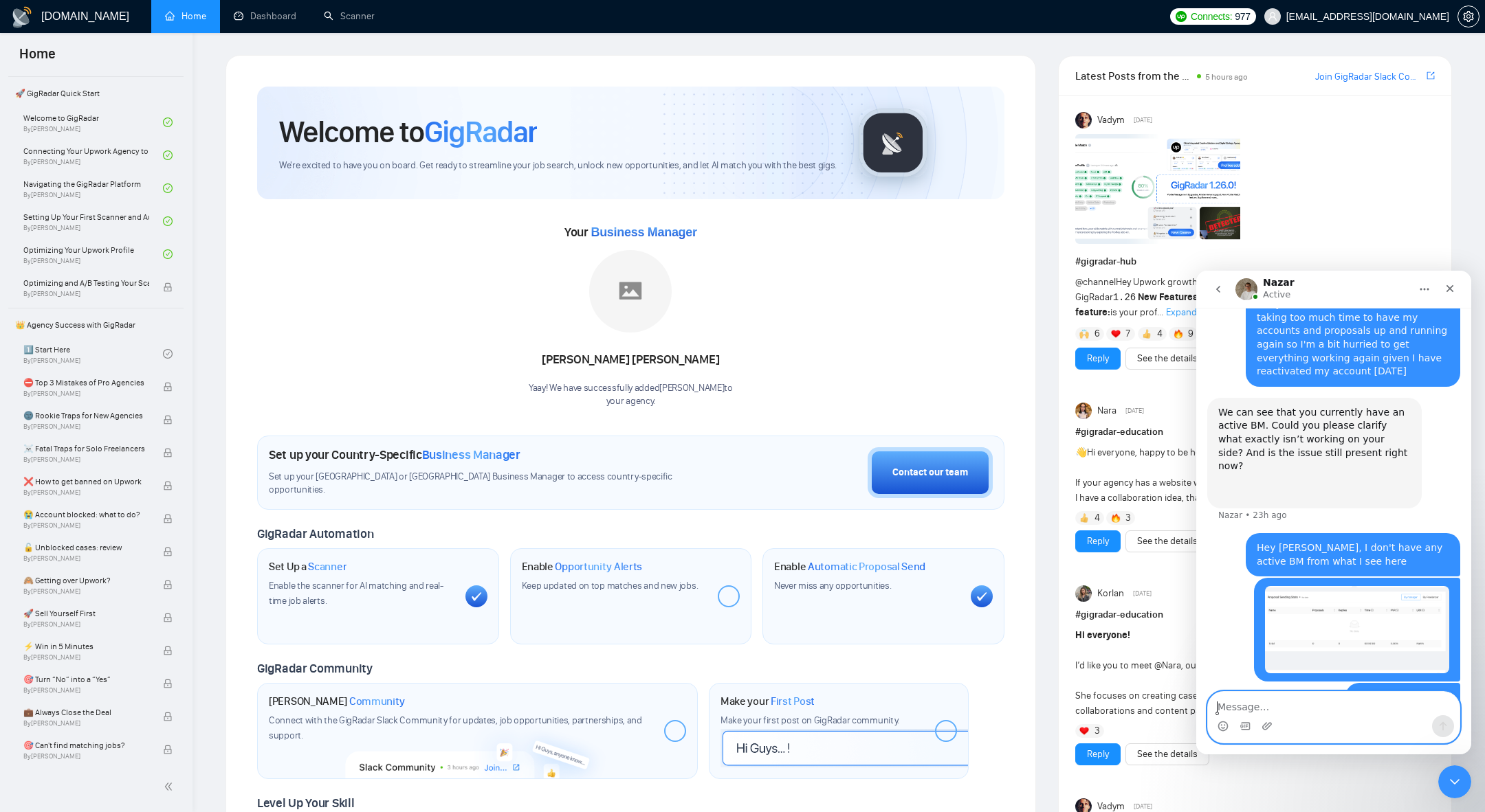
scroll to position [1311, 0]
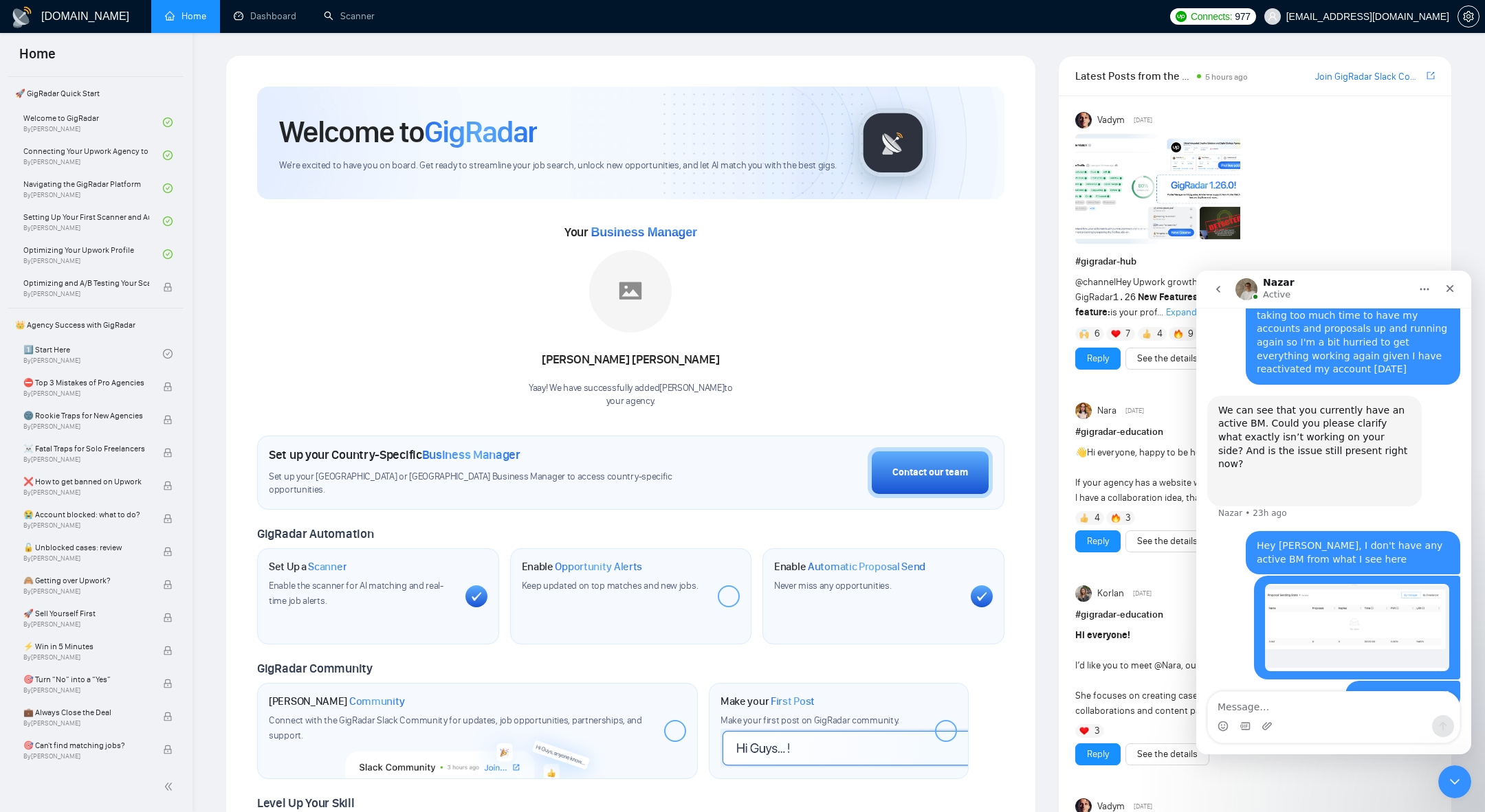
click at [1222, 290] on icon "go back" at bounding box center [1218, 288] width 11 height 11
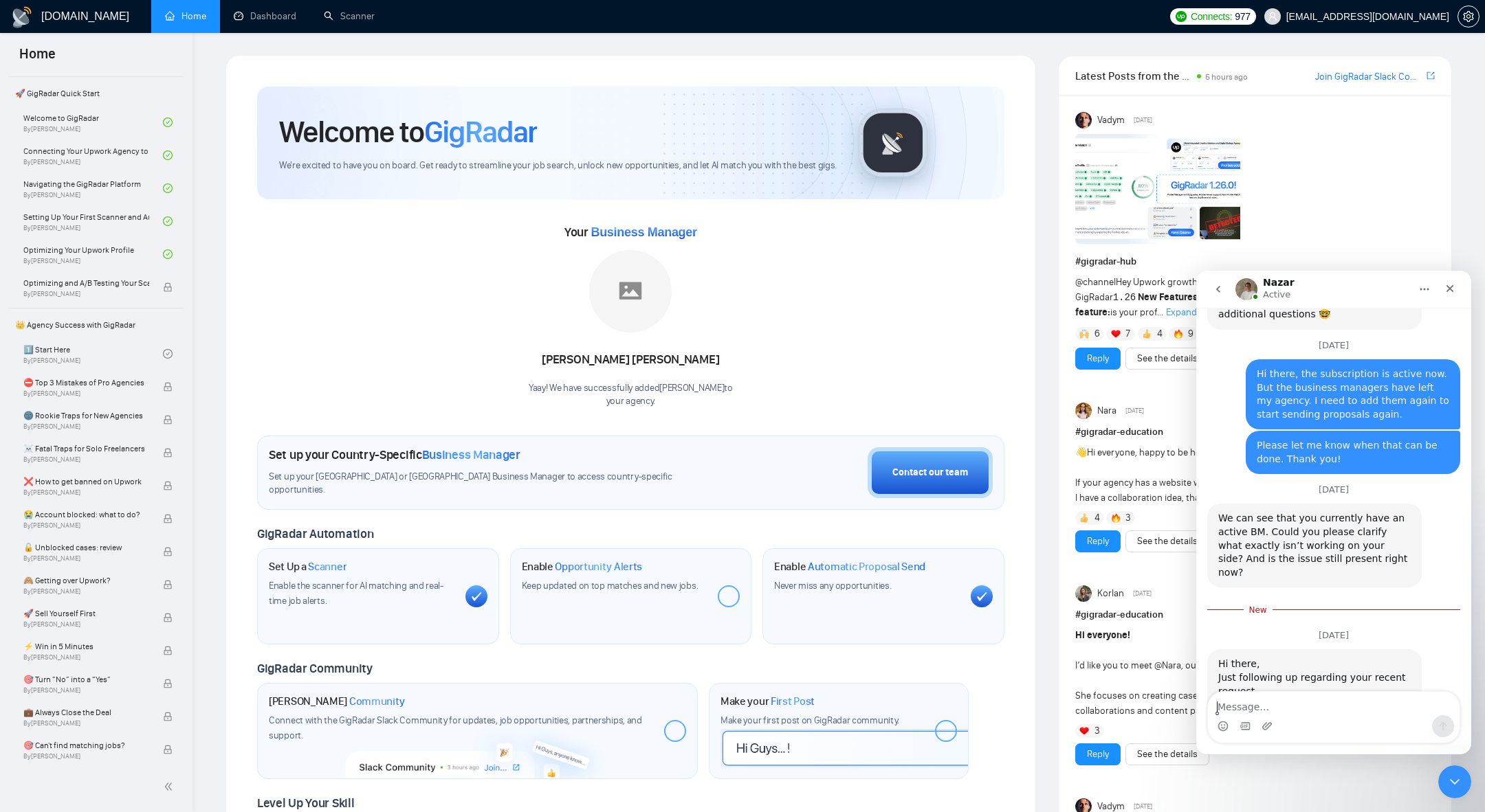
scroll to position [1793, 0]
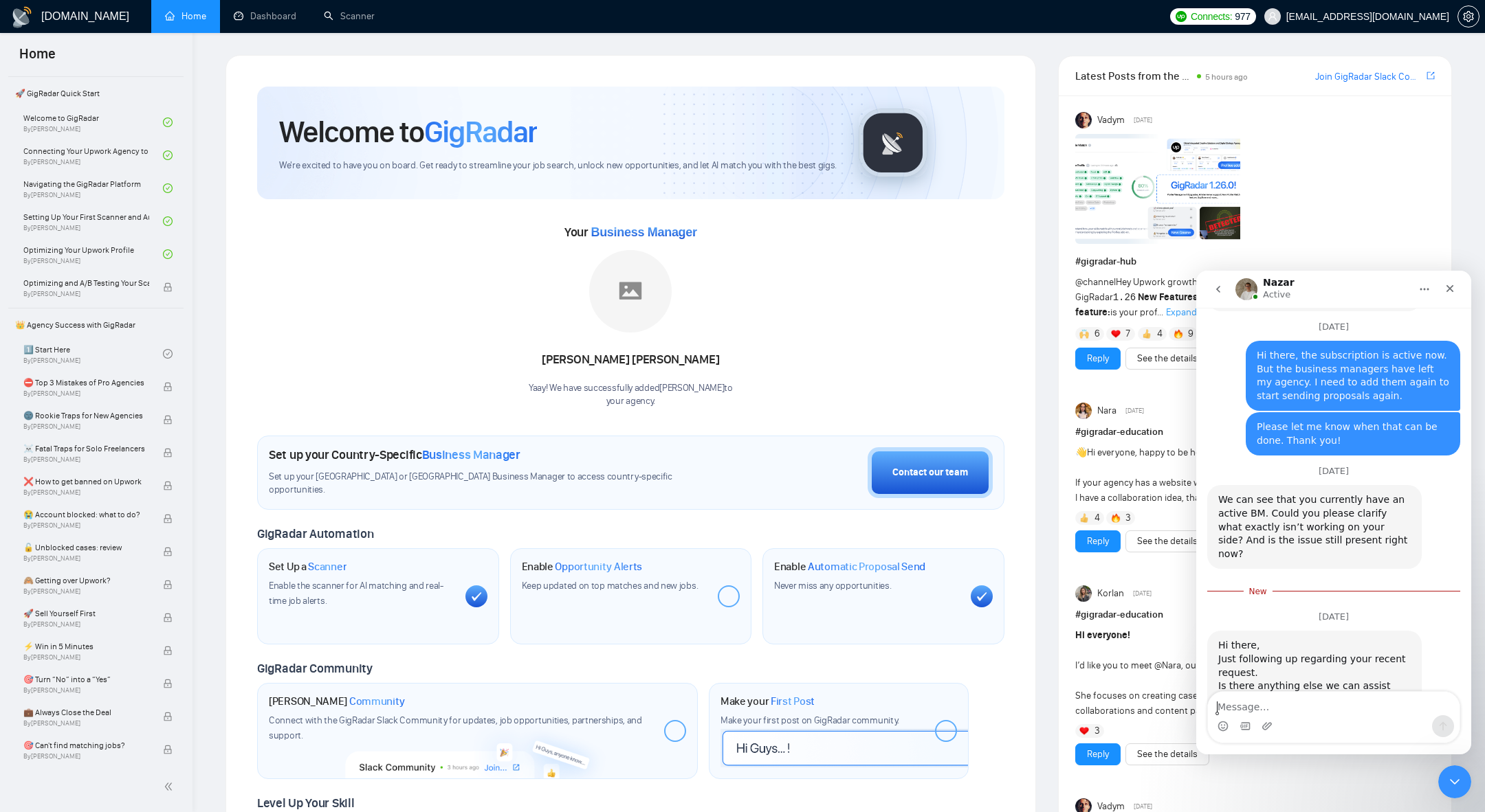
click at [1230, 296] on button "go back" at bounding box center [1218, 288] width 26 height 26
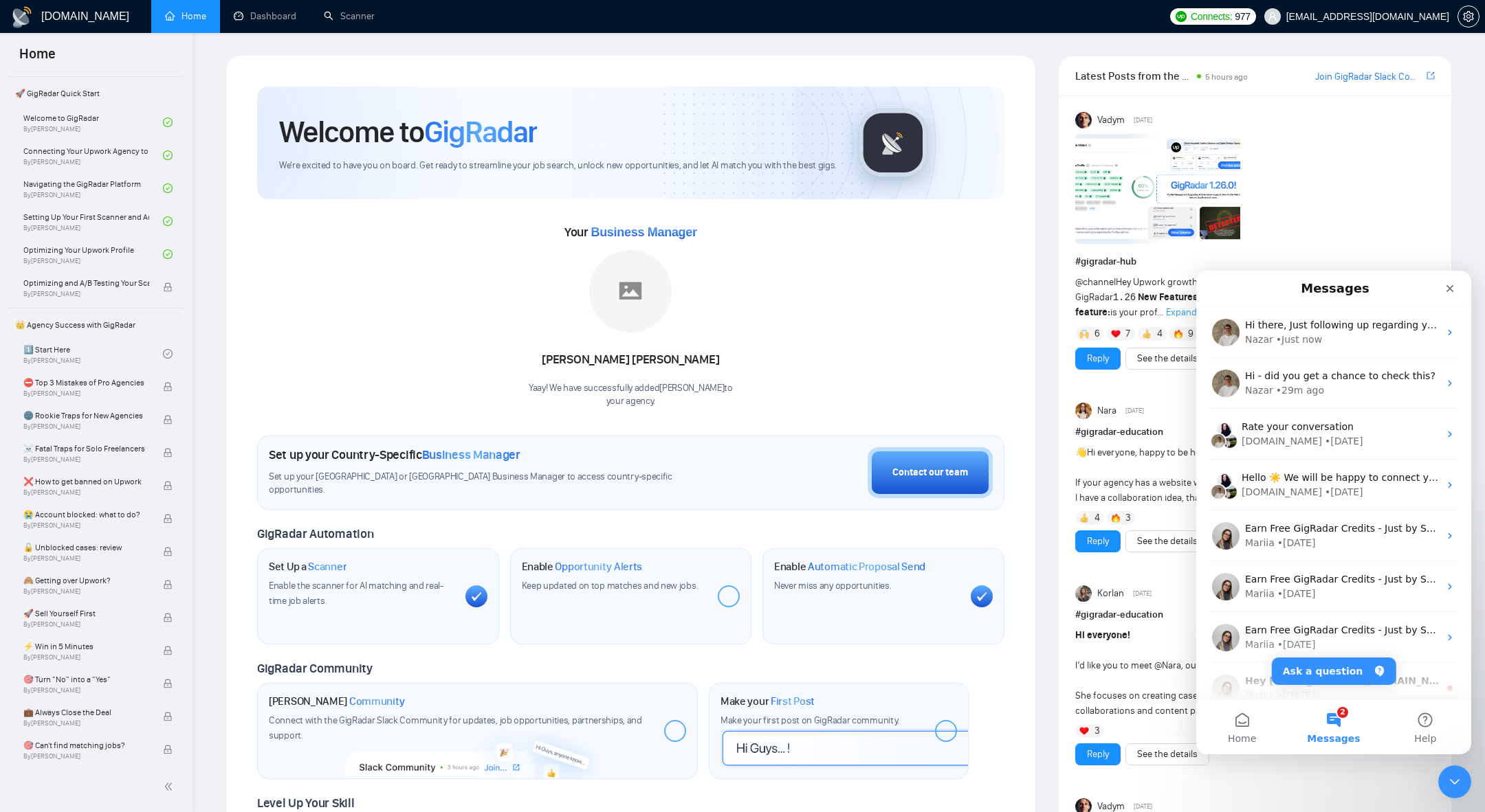
scroll to position [0, 0]
click at [1272, 382] on div "Hi - did you get a chance to check this?" at bounding box center [1341, 375] width 194 height 14
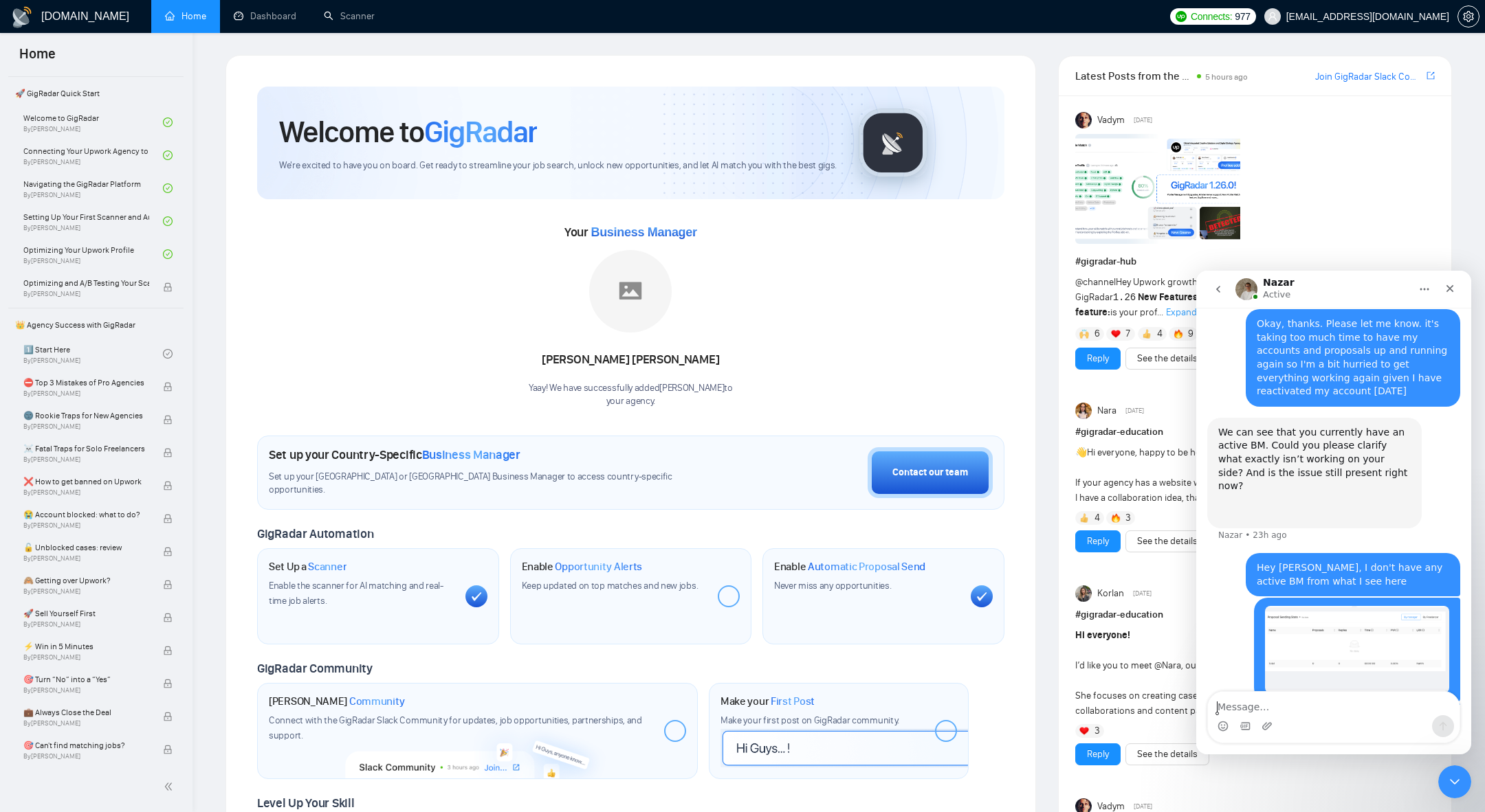
scroll to position [1311, 0]
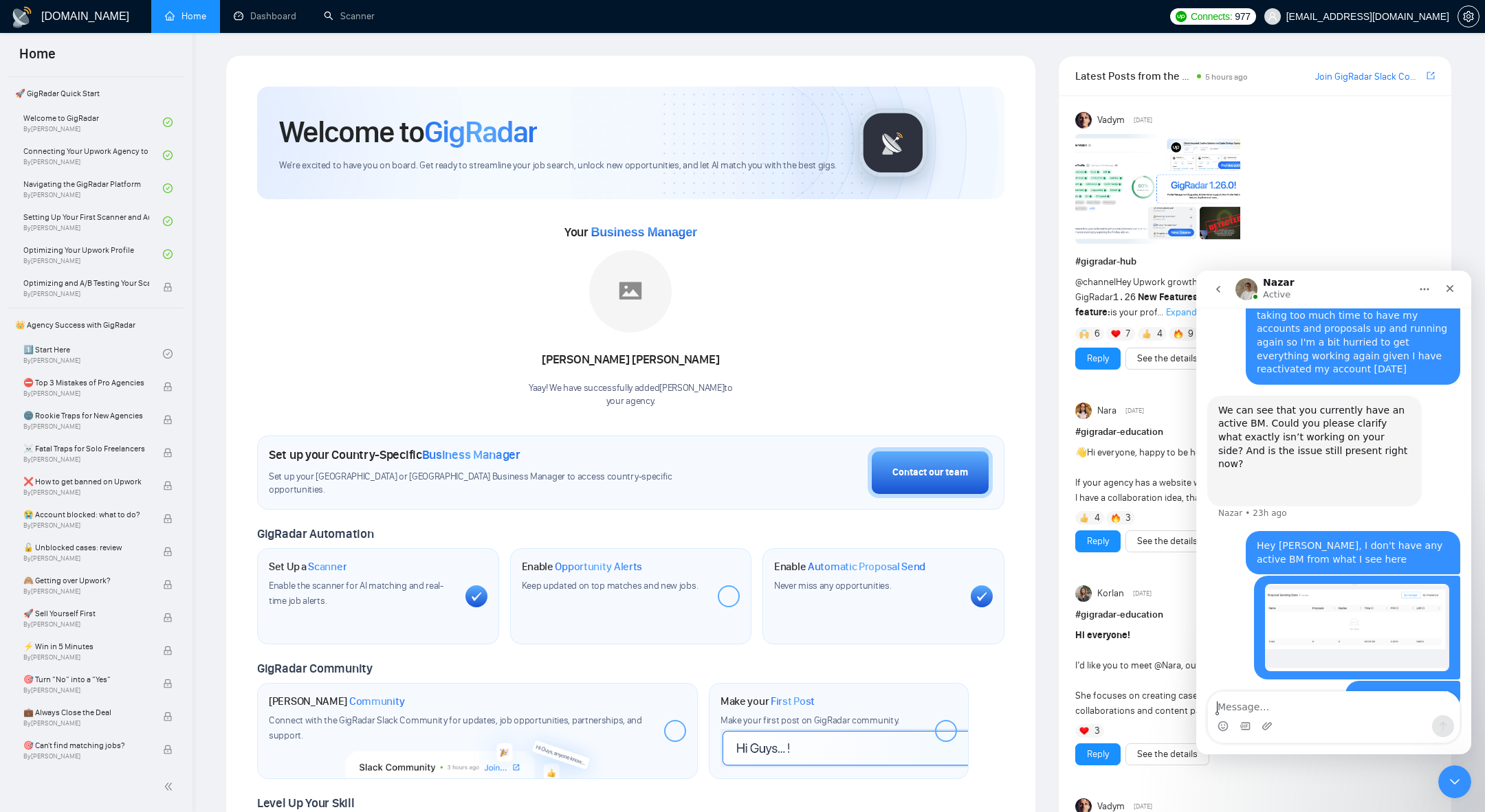
click at [1225, 293] on button "go back" at bounding box center [1218, 288] width 26 height 26
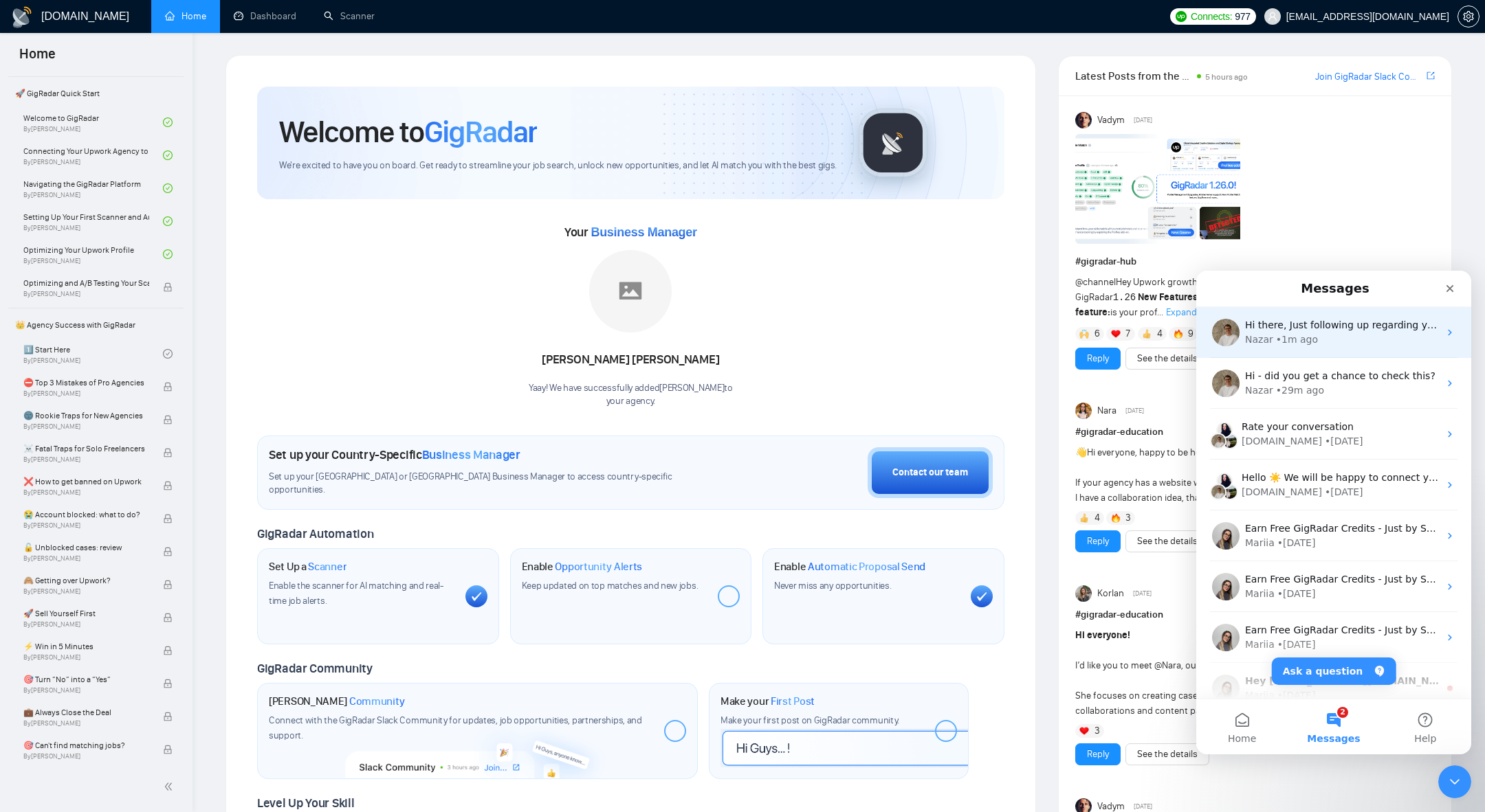
click at [1292, 339] on div "• 1m ago" at bounding box center [1297, 339] width 42 height 14
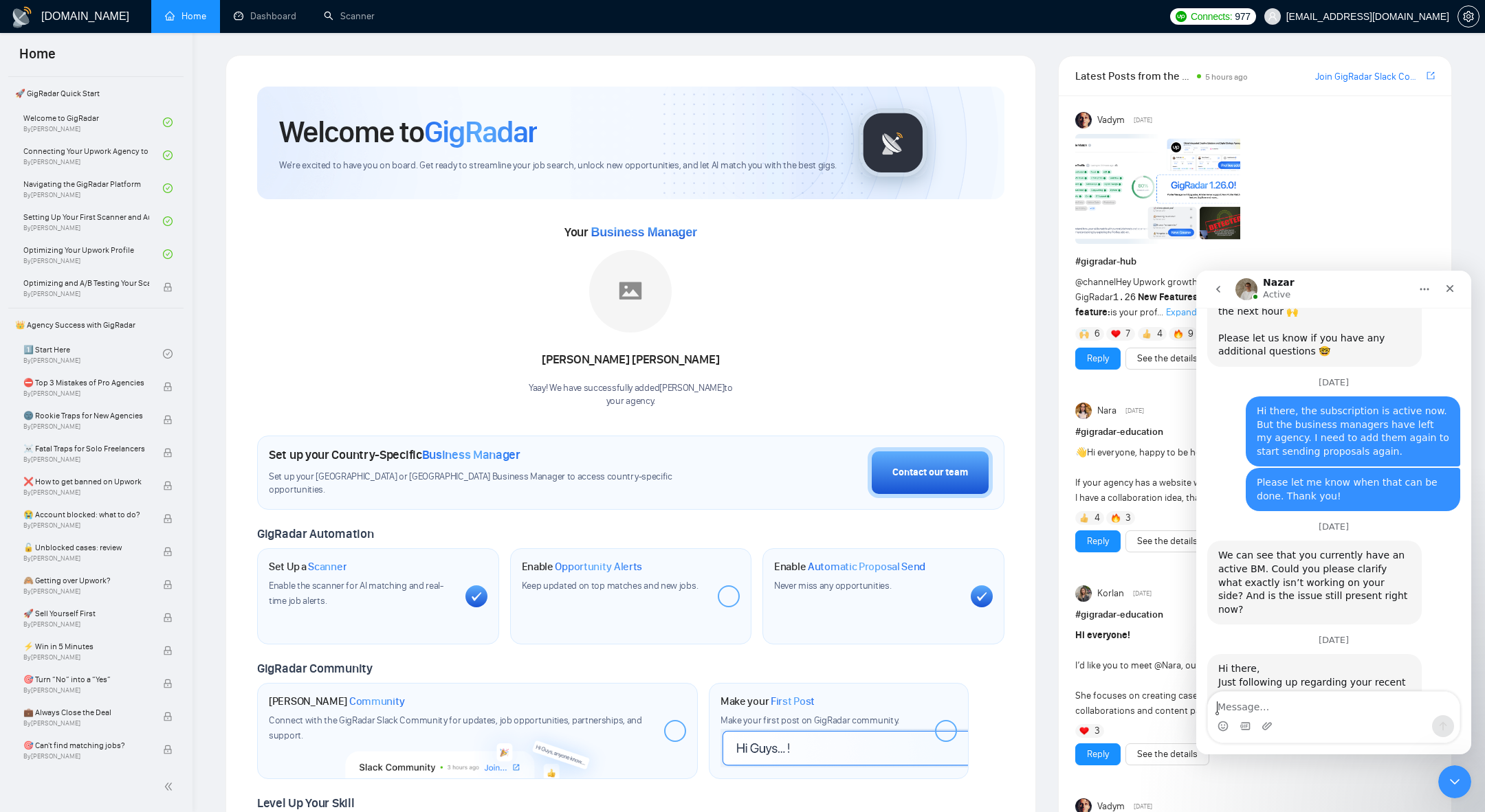
scroll to position [1760, 0]
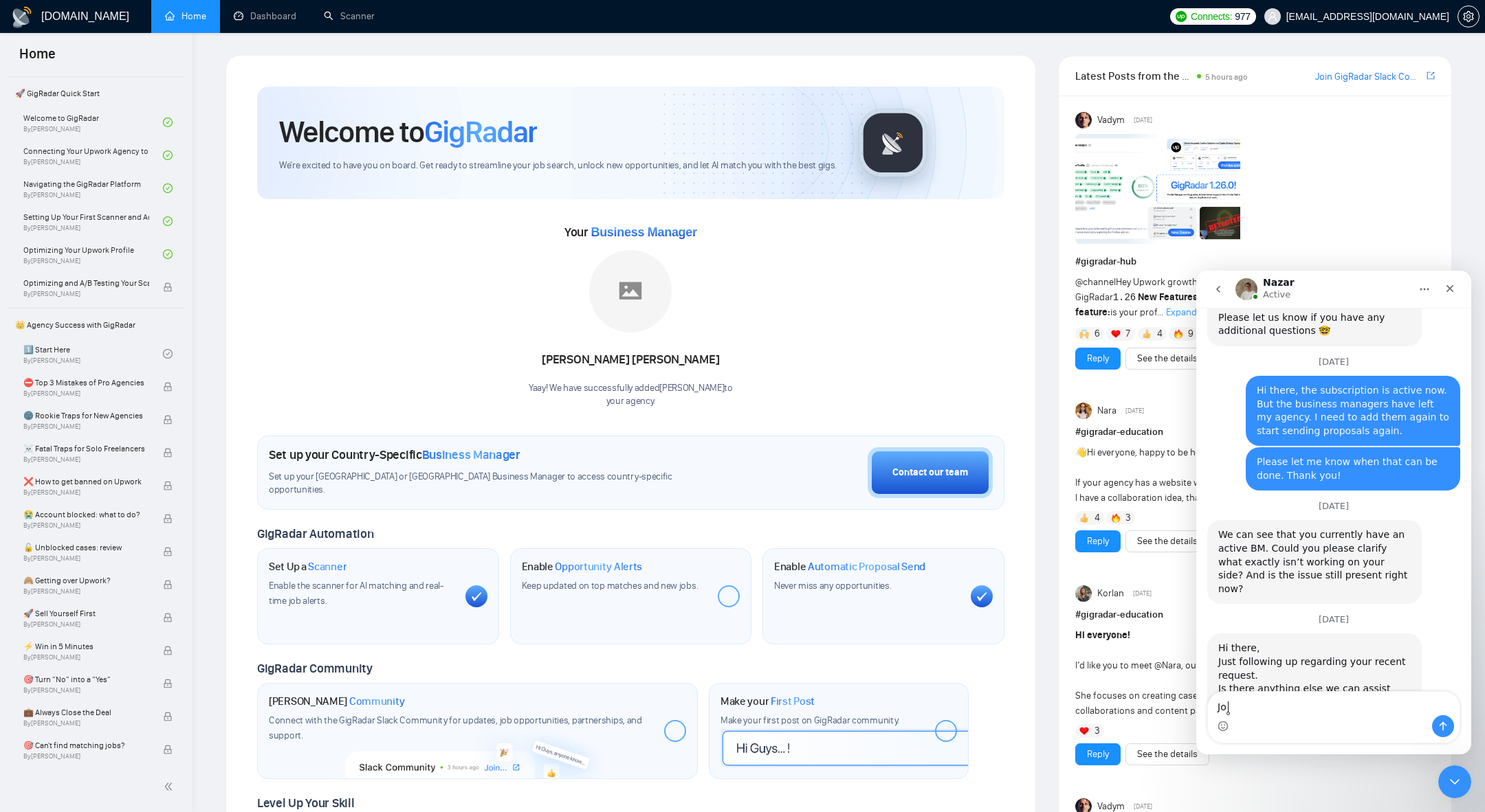
type textarea "J"
click at [1262, 710] on textarea "[PERSON_NAME]" at bounding box center [1334, 704] width 252 height 23
type textarea "Hi there [PERSON_NAME], yes, I'm on another chat with you."
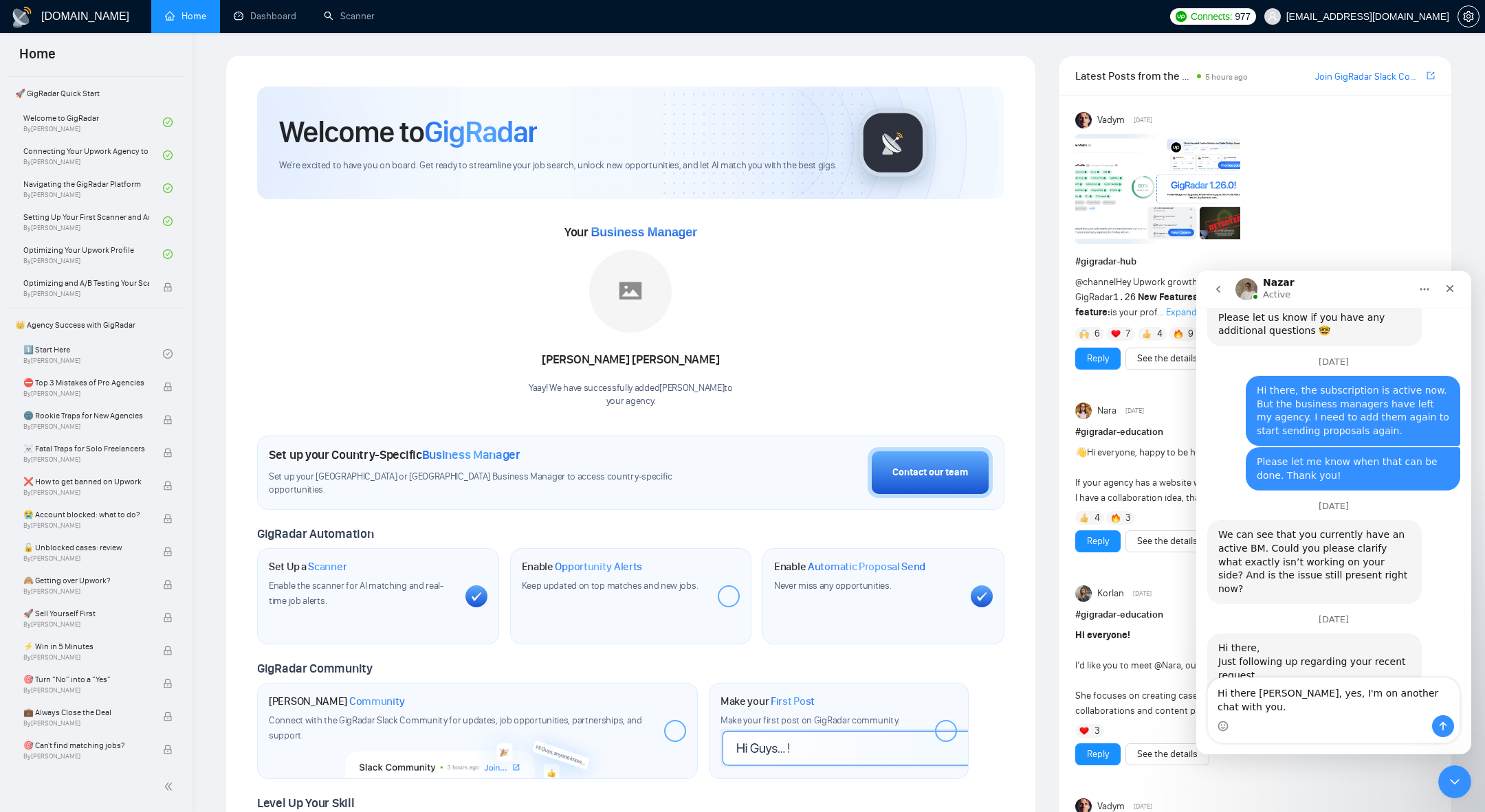
click at [1220, 294] on icon "go back" at bounding box center [1218, 288] width 11 height 11
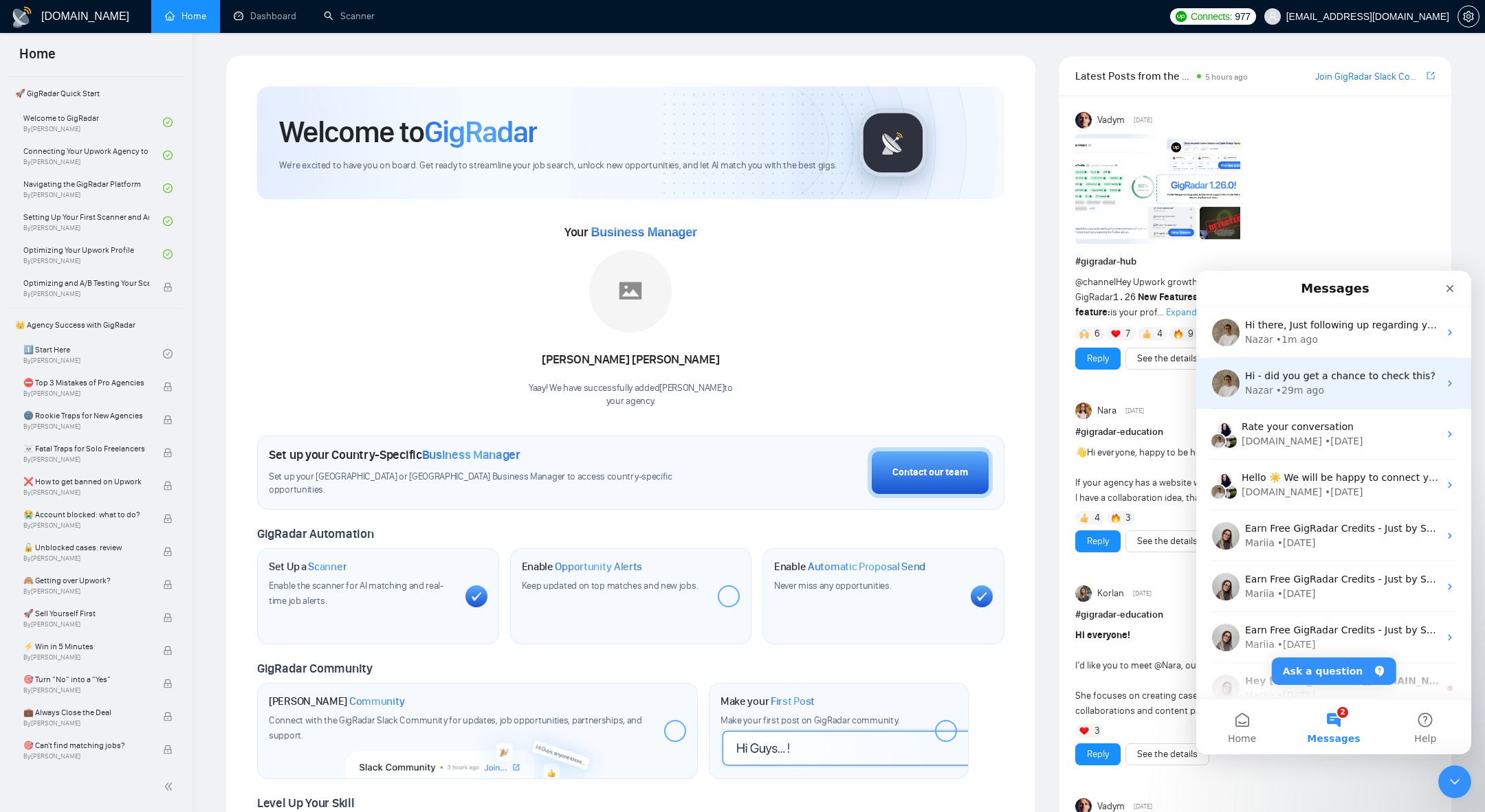
click at [1306, 395] on div "• 29m ago" at bounding box center [1300, 390] width 48 height 14
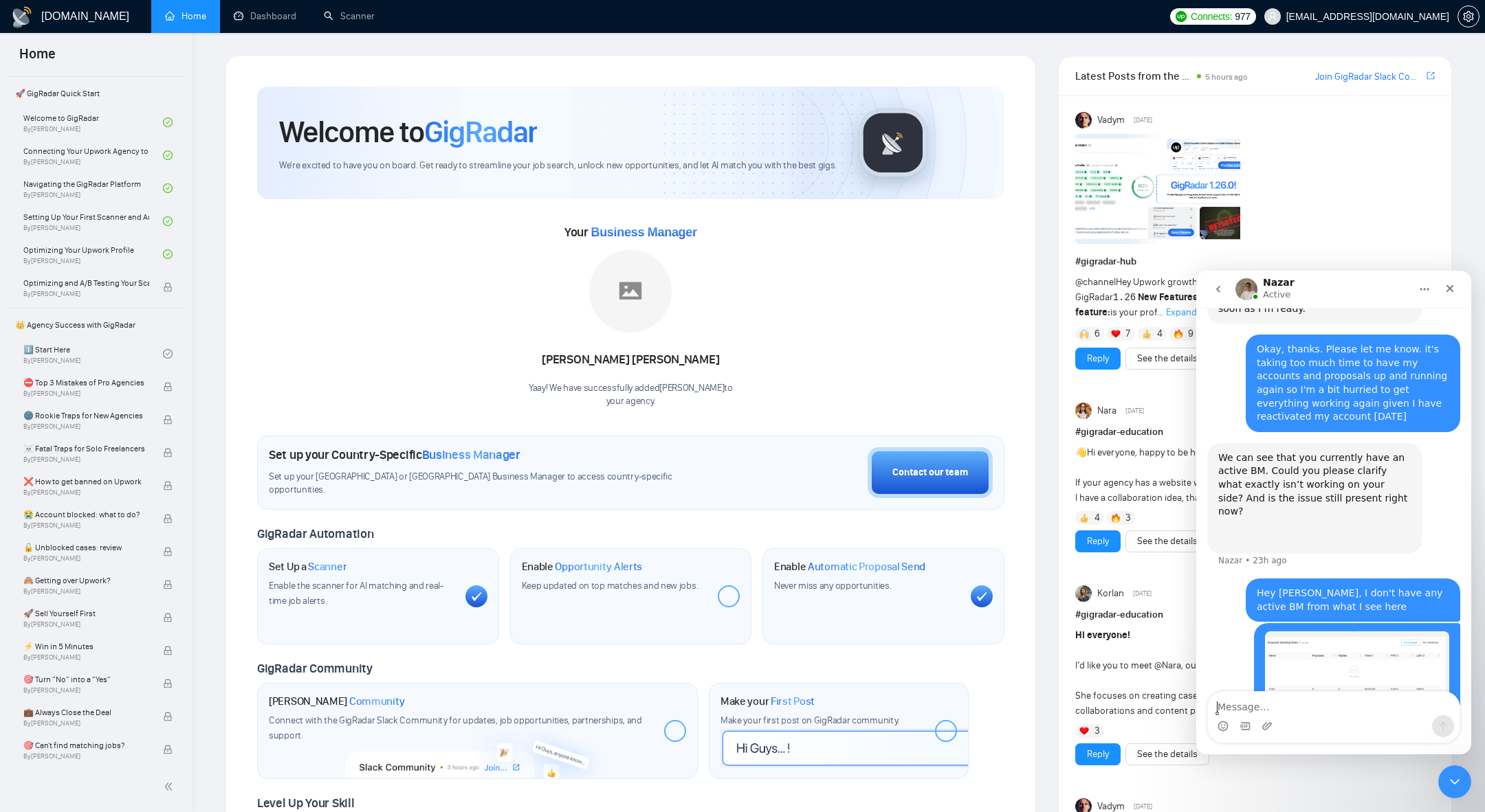
scroll to position [1311, 0]
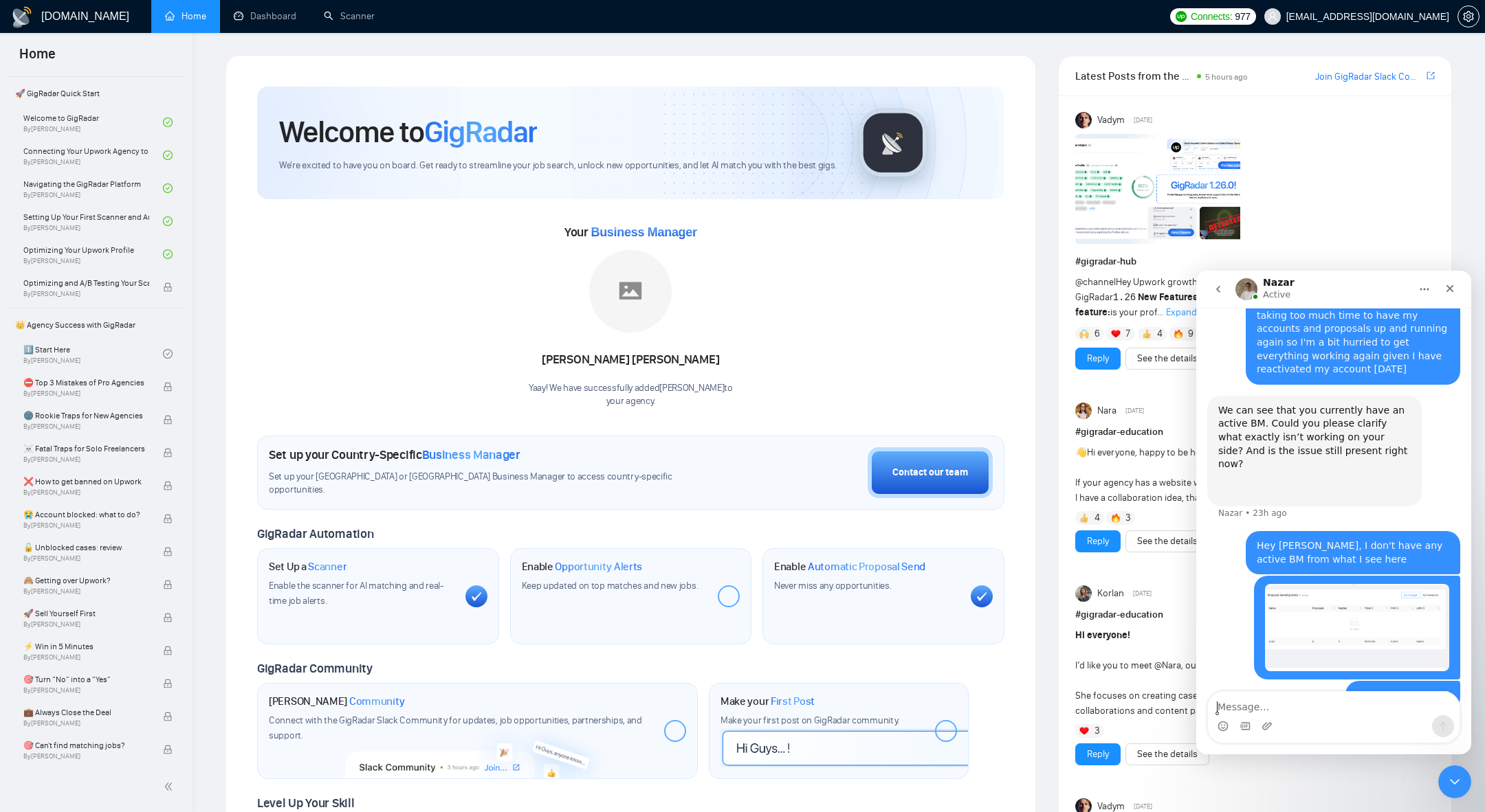
click at [1353, 584] on img "arthurbelanger48@gmail.com says…" at bounding box center [1357, 627] width 184 height 87
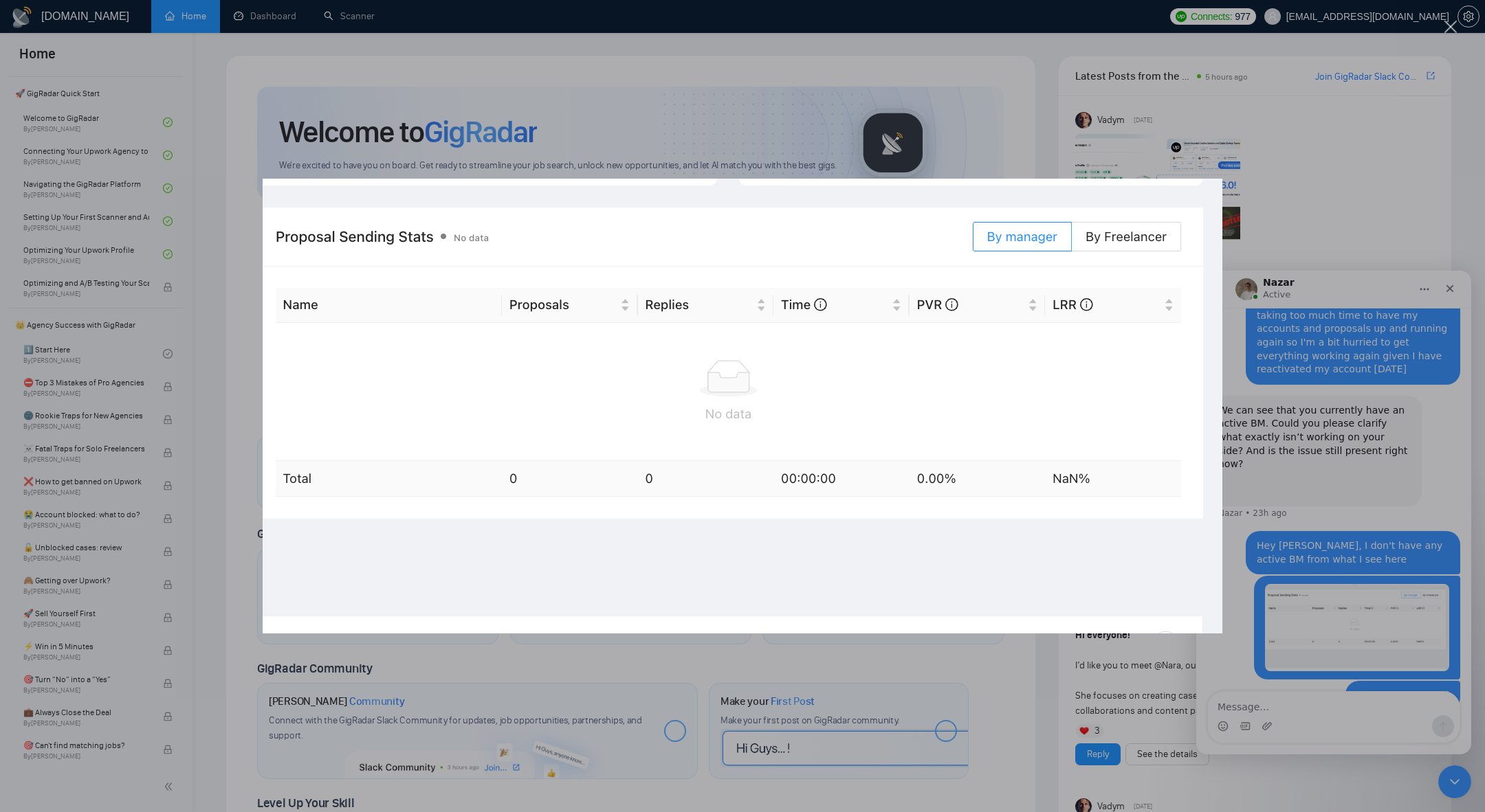
scroll to position [0, 0]
click at [1346, 221] on div "Intercom messenger" at bounding box center [742, 406] width 1485 height 812
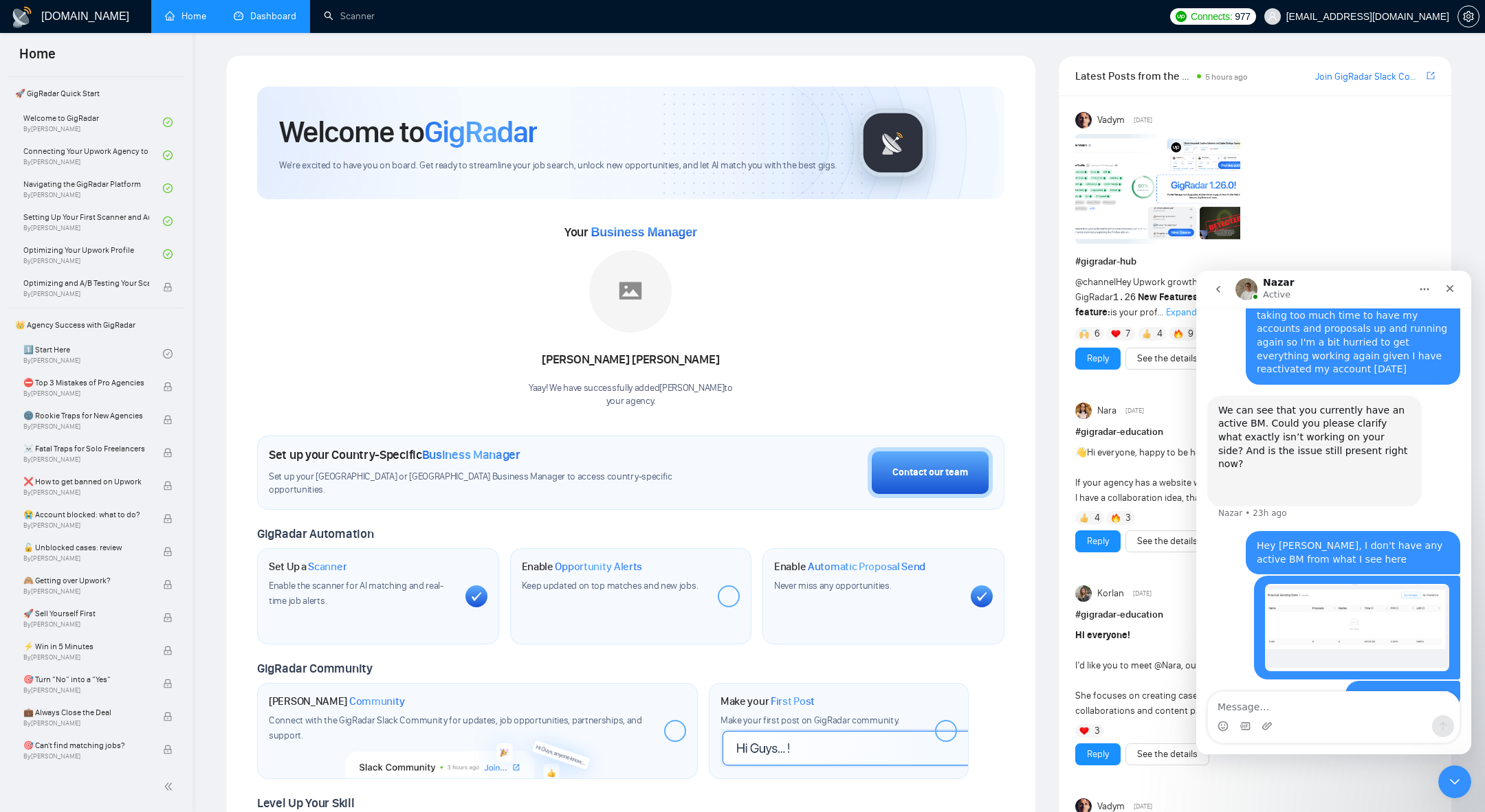
click at [286, 21] on link "Dashboard" at bounding box center [264, 16] width 62 height 11
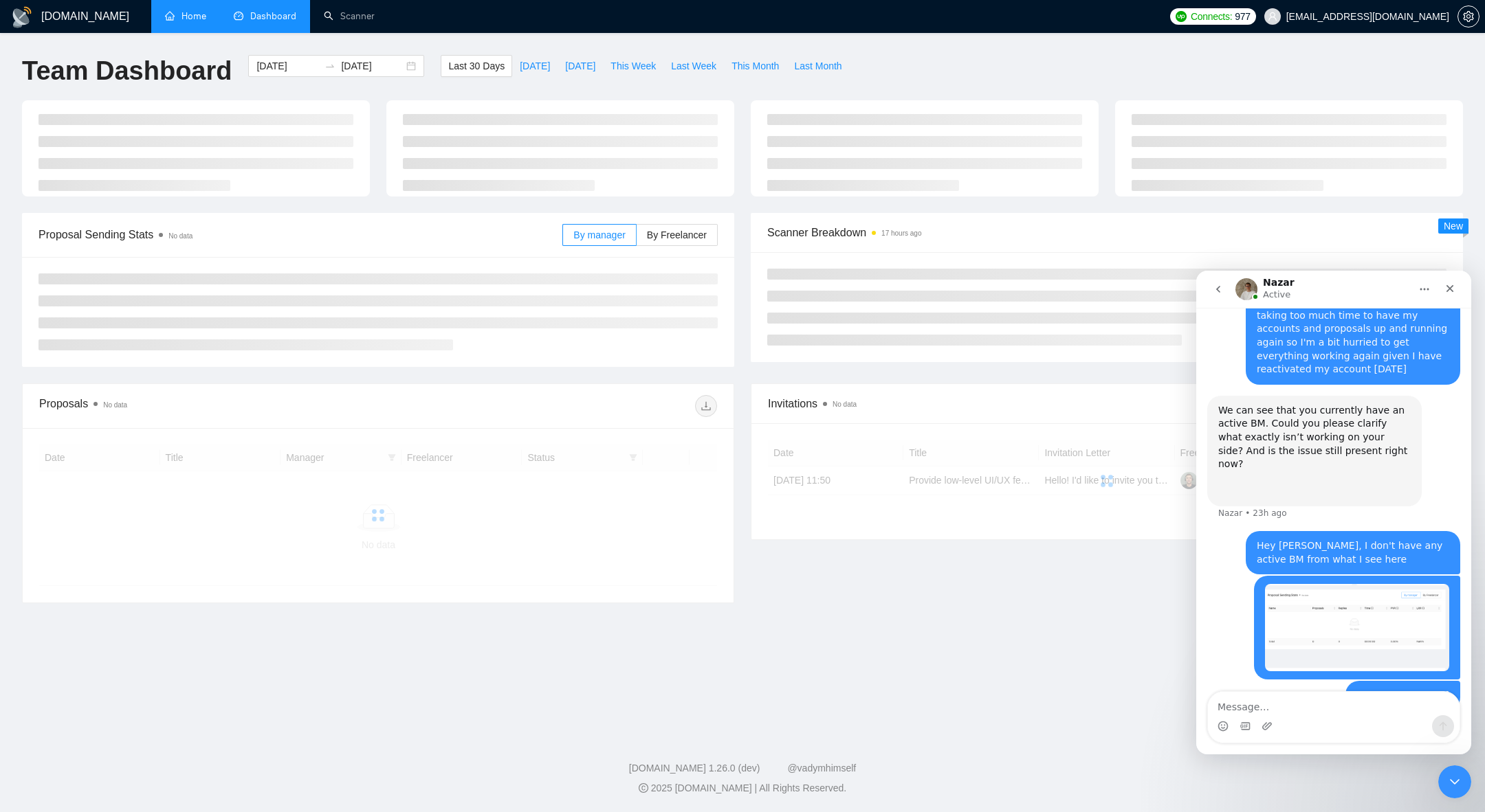
click at [1225, 296] on button "go back" at bounding box center [1218, 288] width 26 height 26
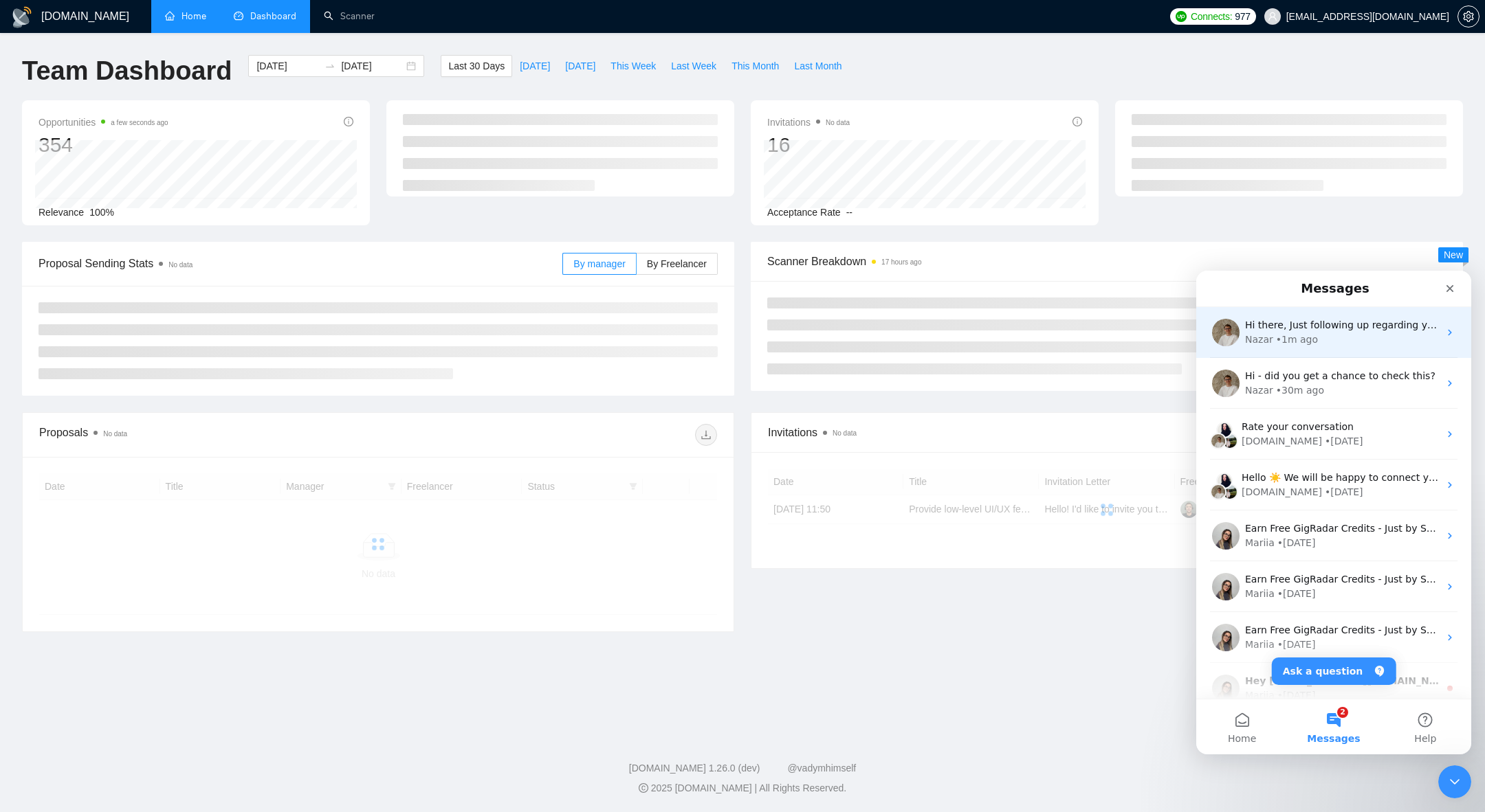
click at [1321, 348] on div "Hi there, Just following up regarding your recent request. Is there anything el…" at bounding box center [1333, 332] width 275 height 51
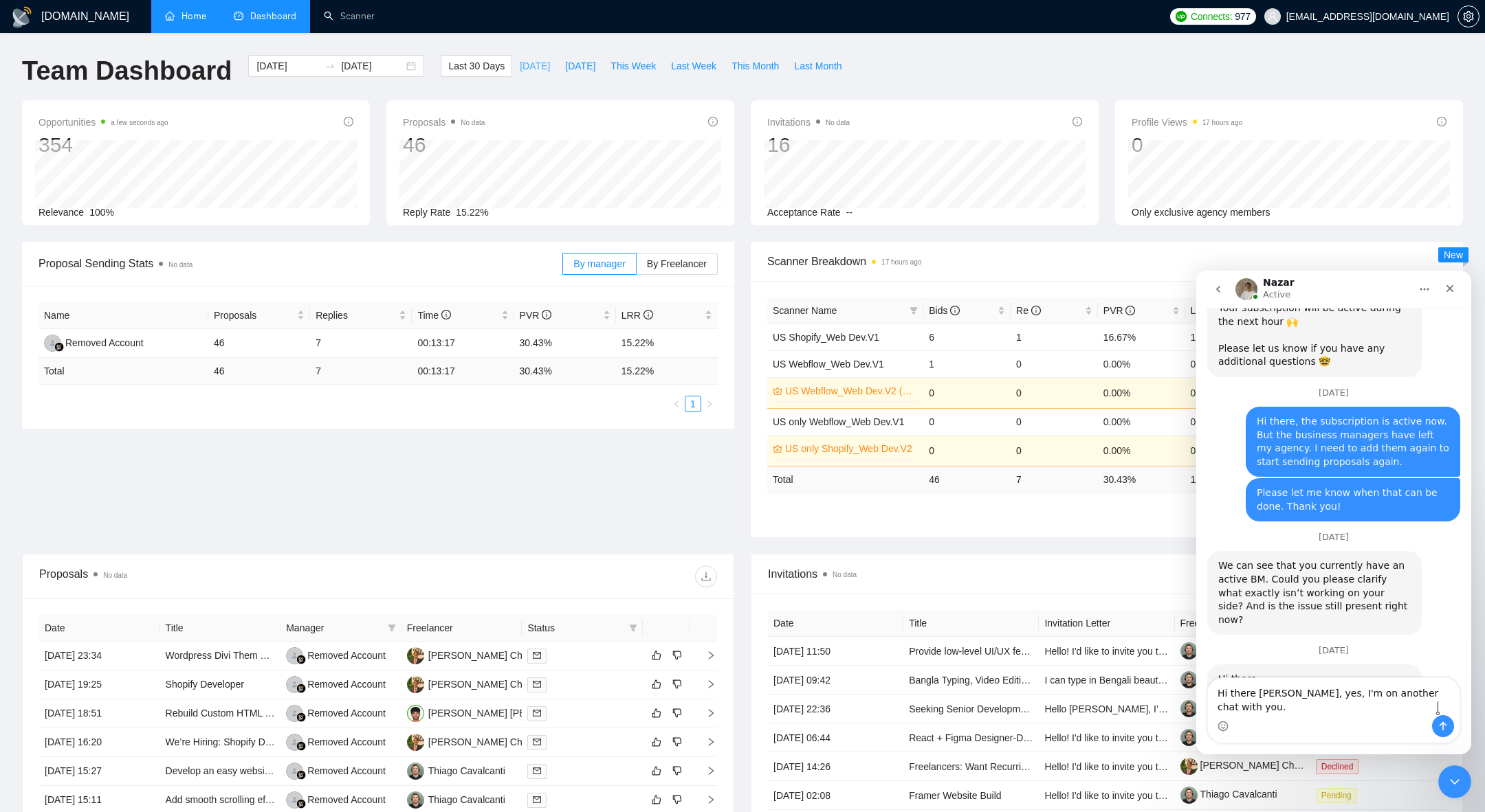
scroll to position [1760, 0]
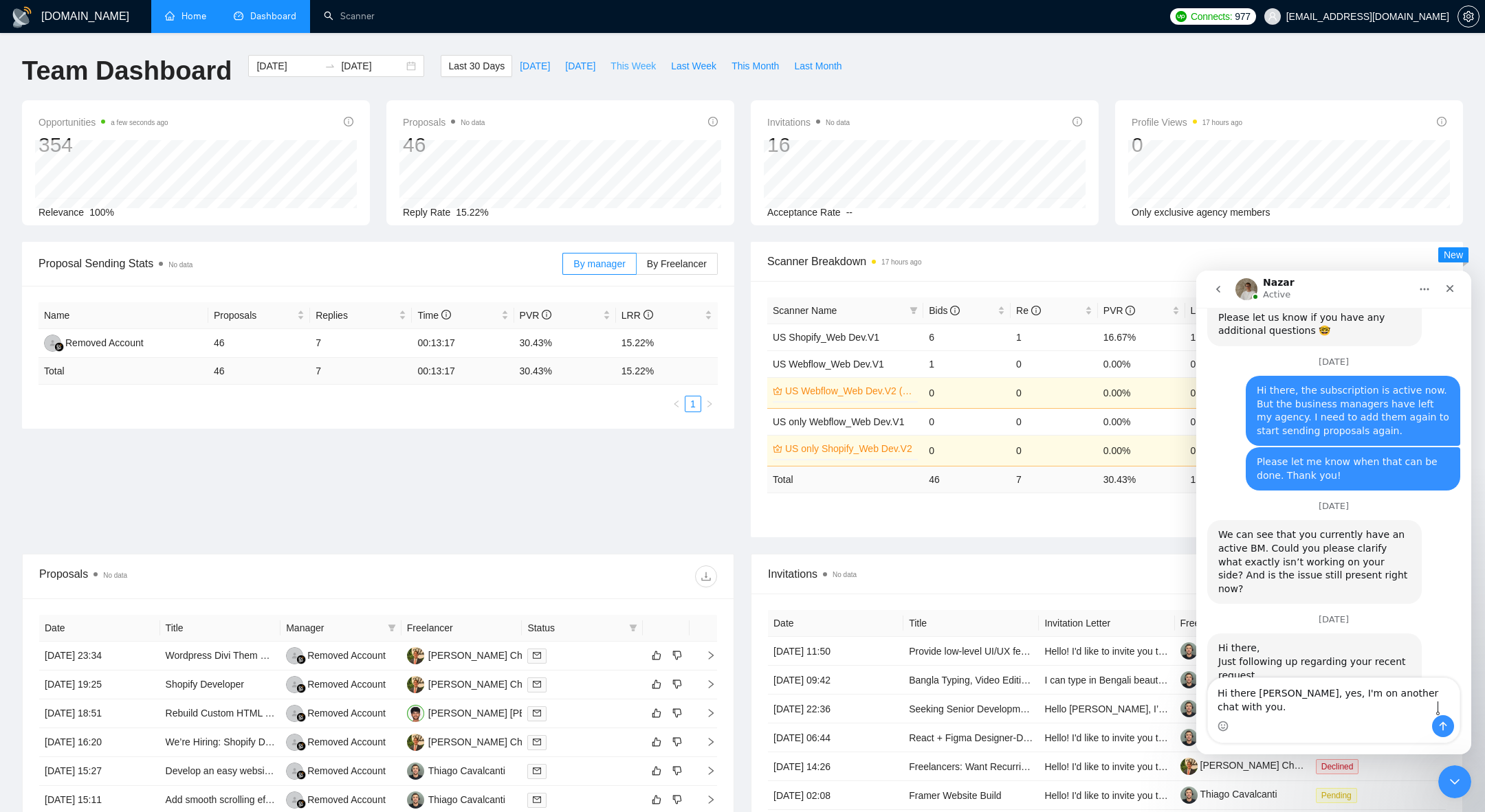
click at [627, 69] on span "This Week" at bounding box center [632, 66] width 45 height 15
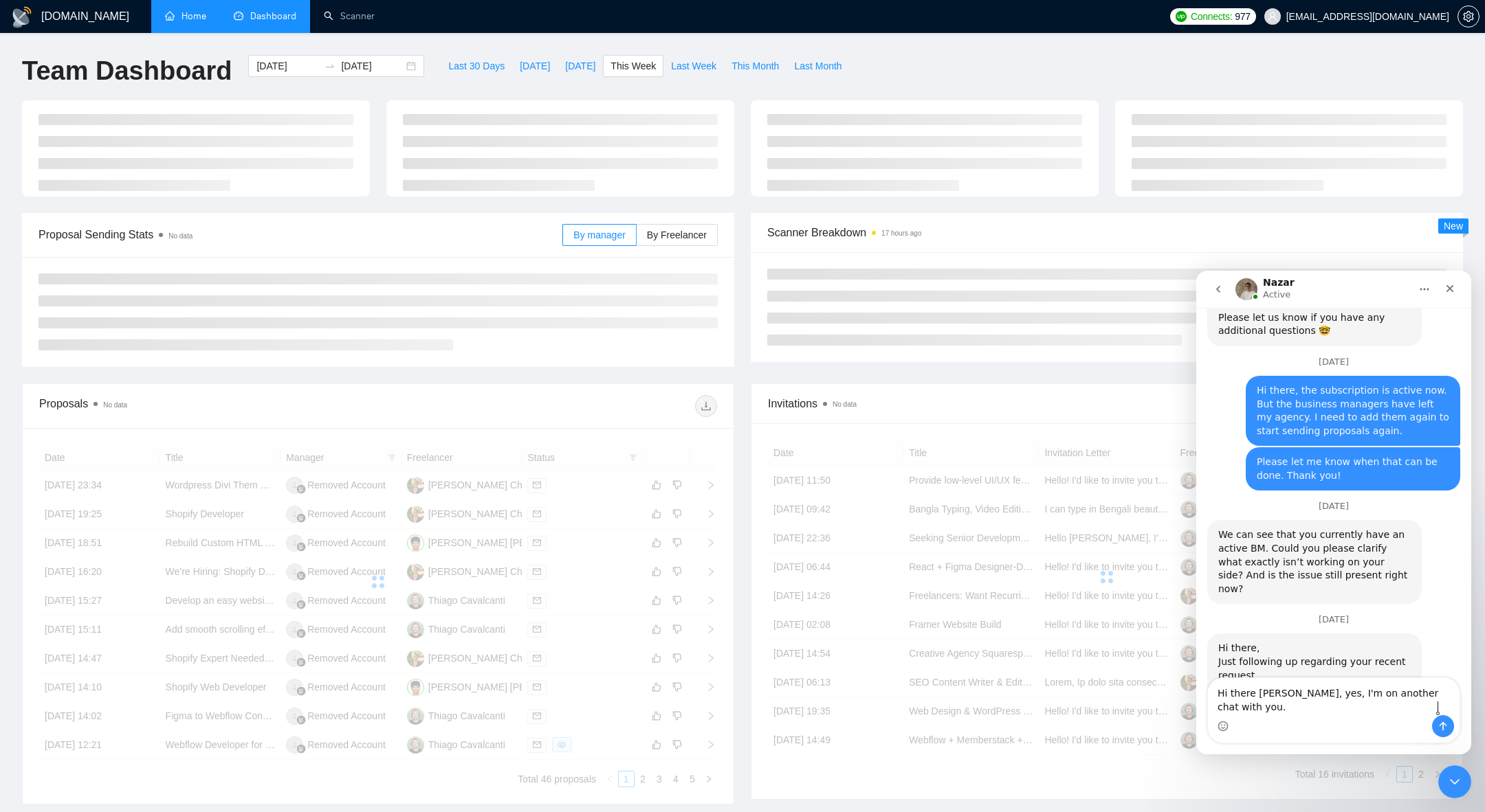
type input "[DATE]"
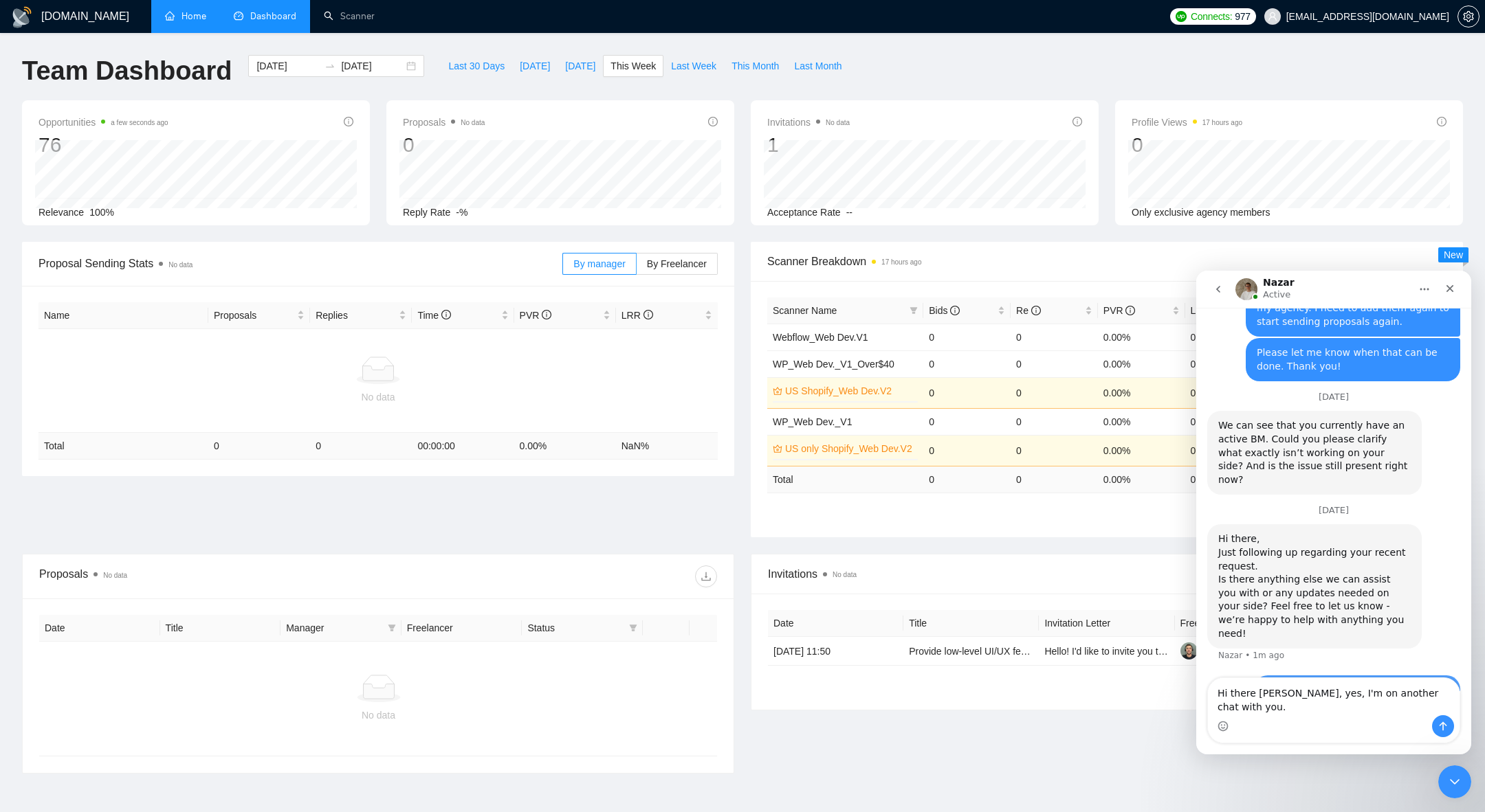
scroll to position [1869, 0]
click at [1390, 714] on textarea "Hi there [PERSON_NAME], yes, I'm on another chat with you." at bounding box center [1334, 696] width 252 height 37
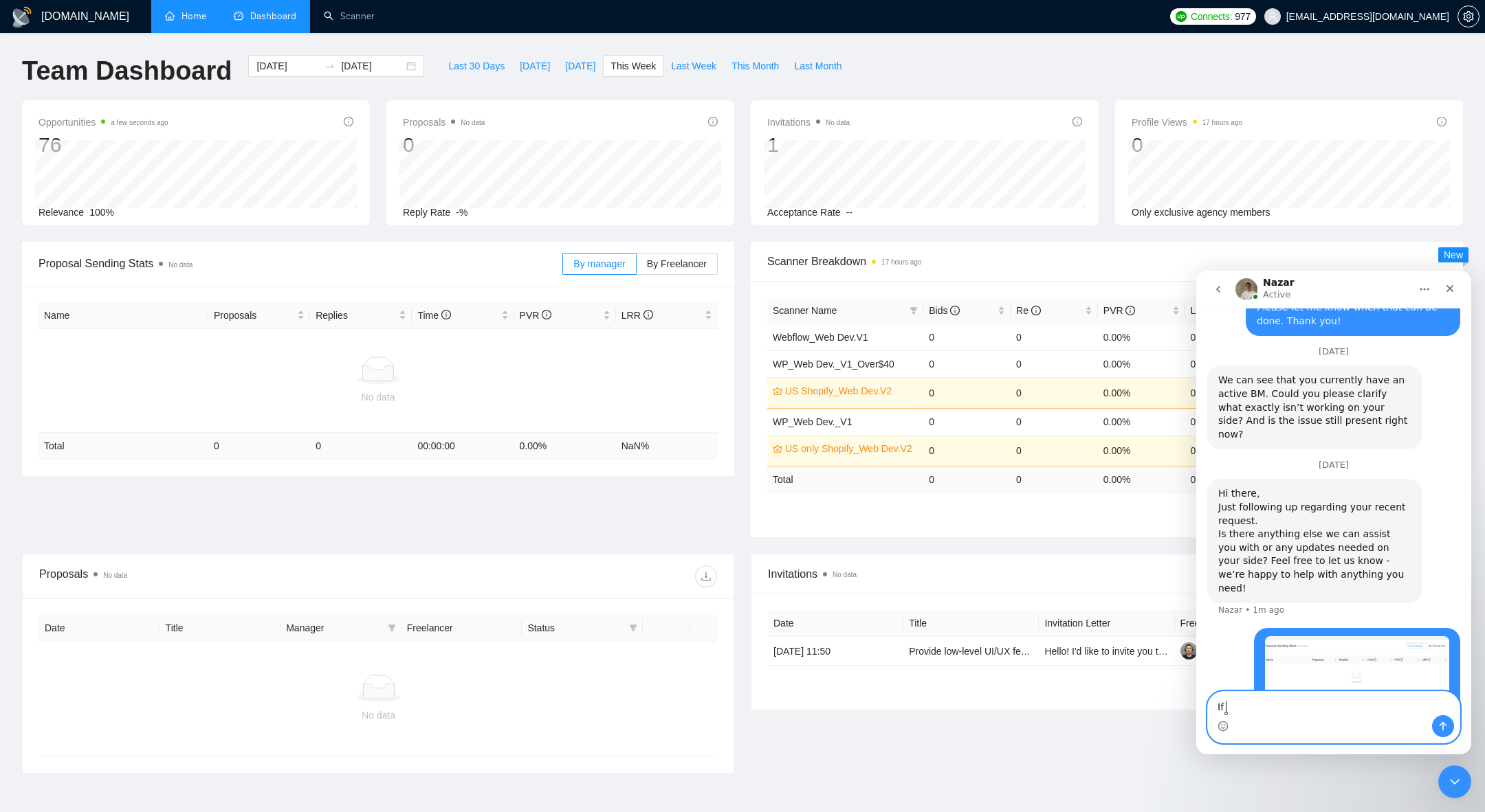
type textarea "I"
type textarea "You can check here, the BM is connected"
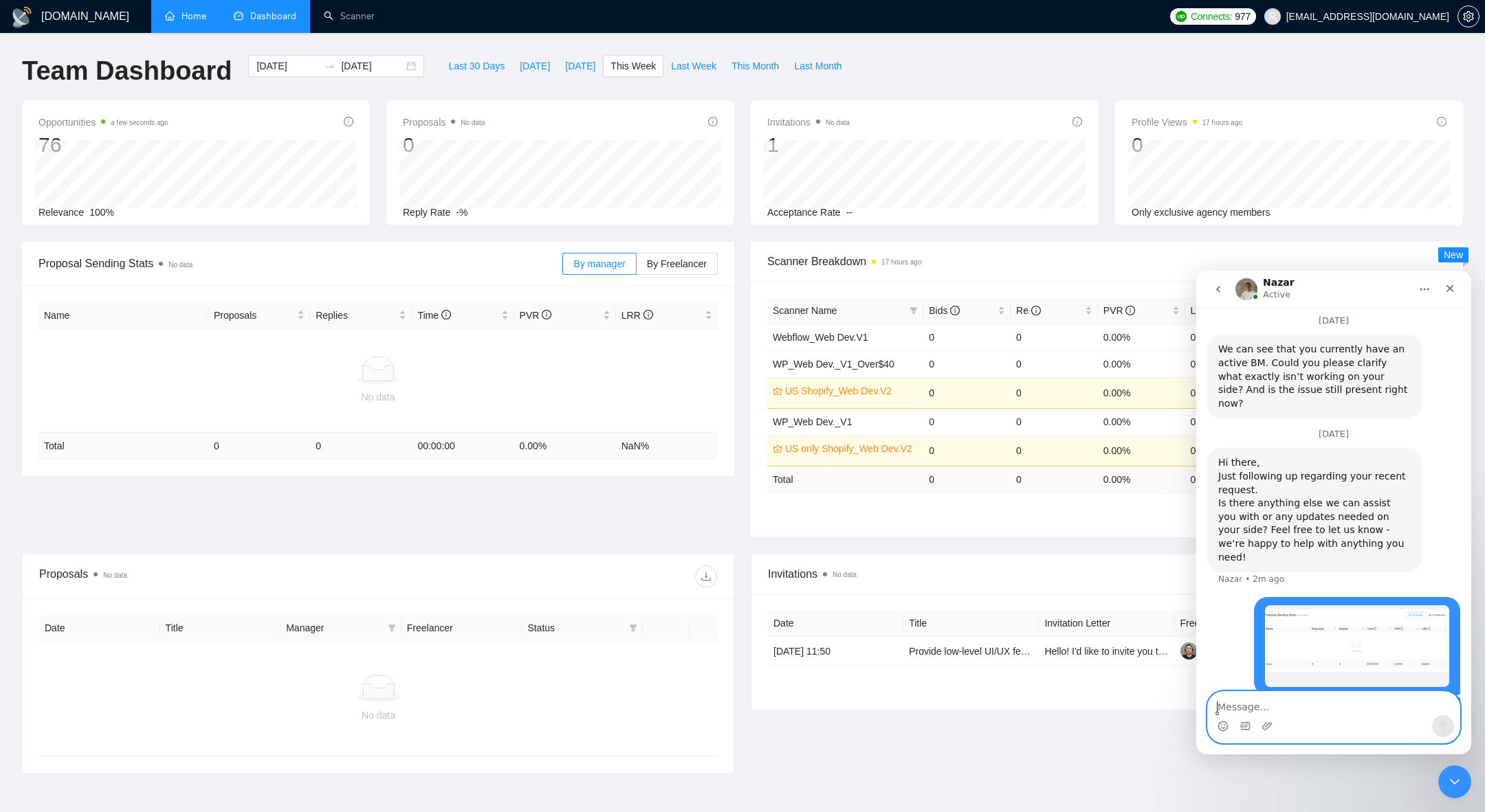
scroll to position [1946, 0]
type textarea "I believe this issue happened due to the subscription"
click at [1227, 288] on button "go back" at bounding box center [1218, 288] width 26 height 26
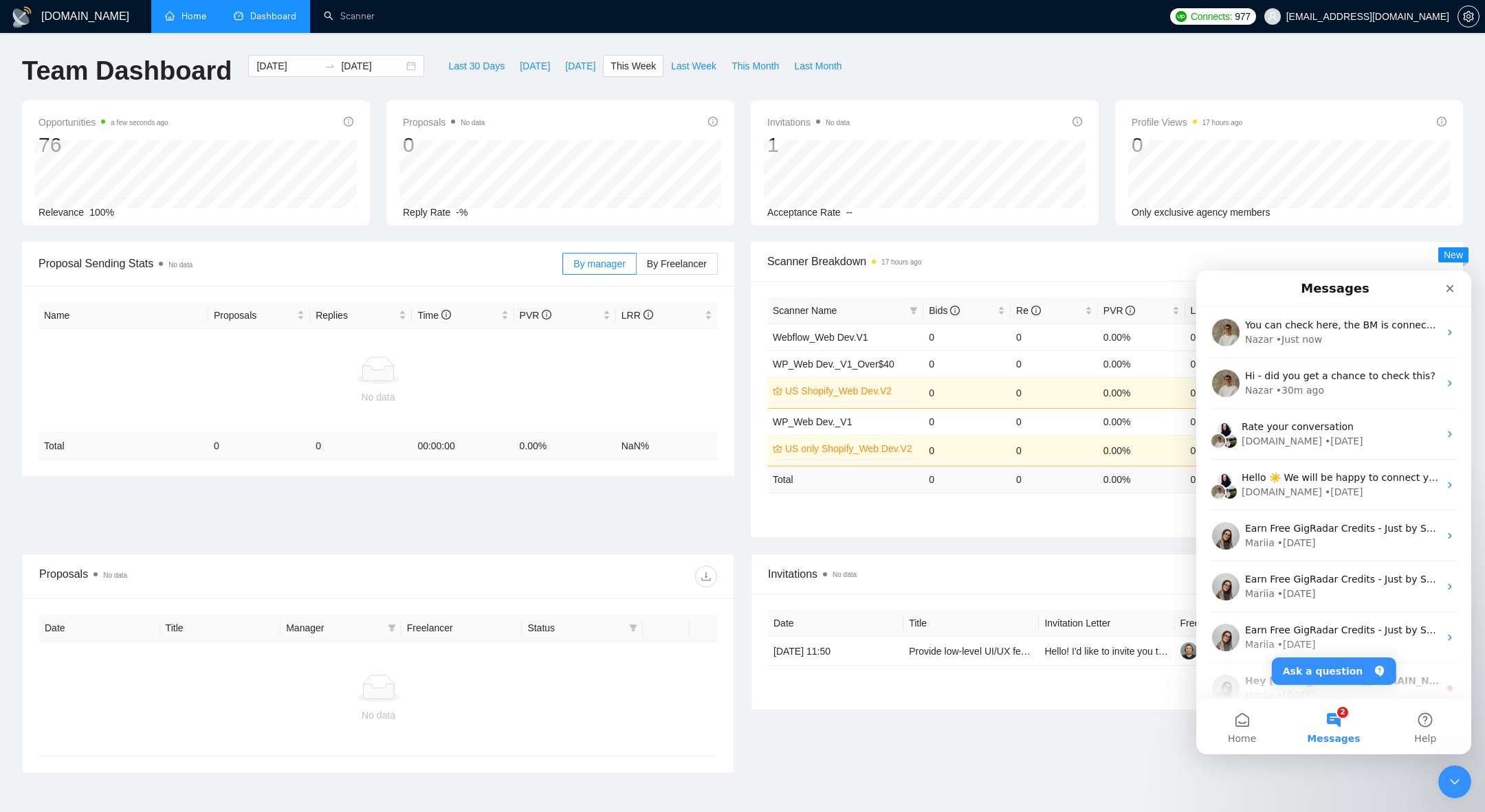
scroll to position [0, 0]
click at [1305, 342] on div "• Just now" at bounding box center [1299, 339] width 46 height 14
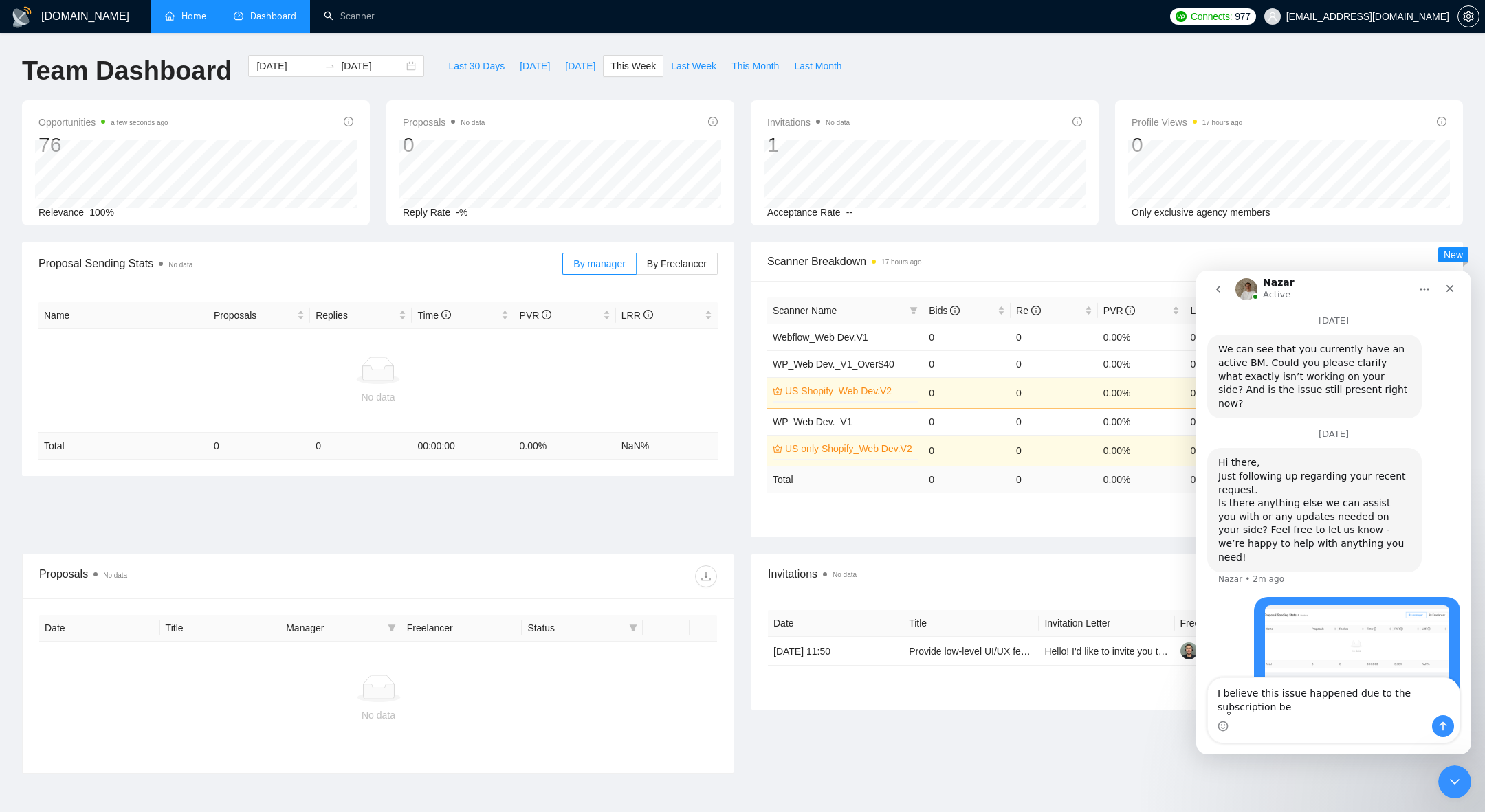
scroll to position [1960, 0]
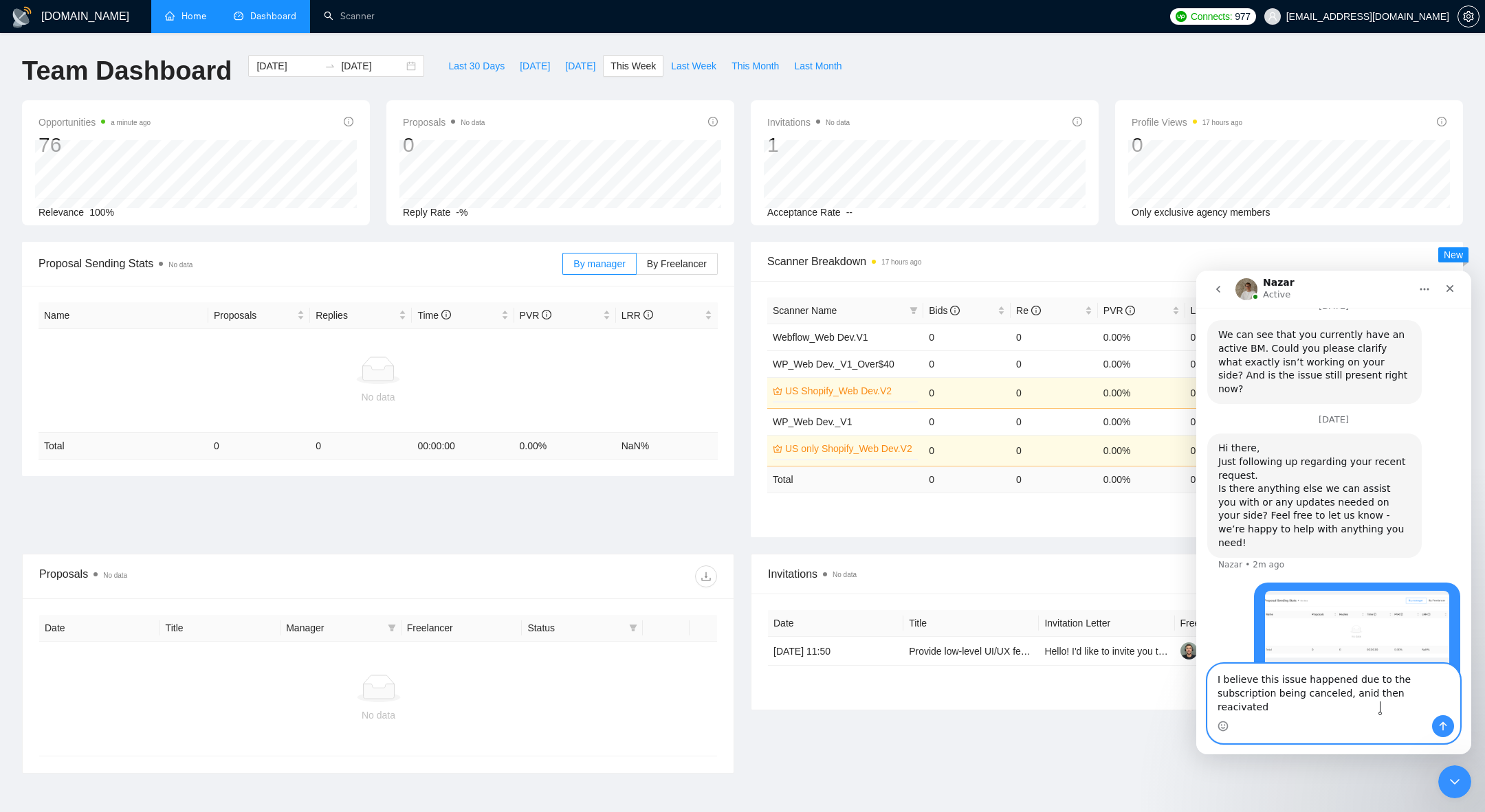
click at [1299, 708] on textarea "I believe this issue happened due to the subscription being canceled, anid then…" at bounding box center [1334, 689] width 252 height 51
click at [1196, 271] on lt-span "and" at bounding box center [1196, 271] width 0 height 0
click at [1374, 709] on textarea "I believe this issue happened due to the subscription being canceled, and then …" at bounding box center [1334, 689] width 252 height 51
click at [1196, 271] on lt-span "reac t ivated" at bounding box center [1196, 271] width 0 height 0
type textarea "I believe this issue happened due to the subscription being canceled, and then …"
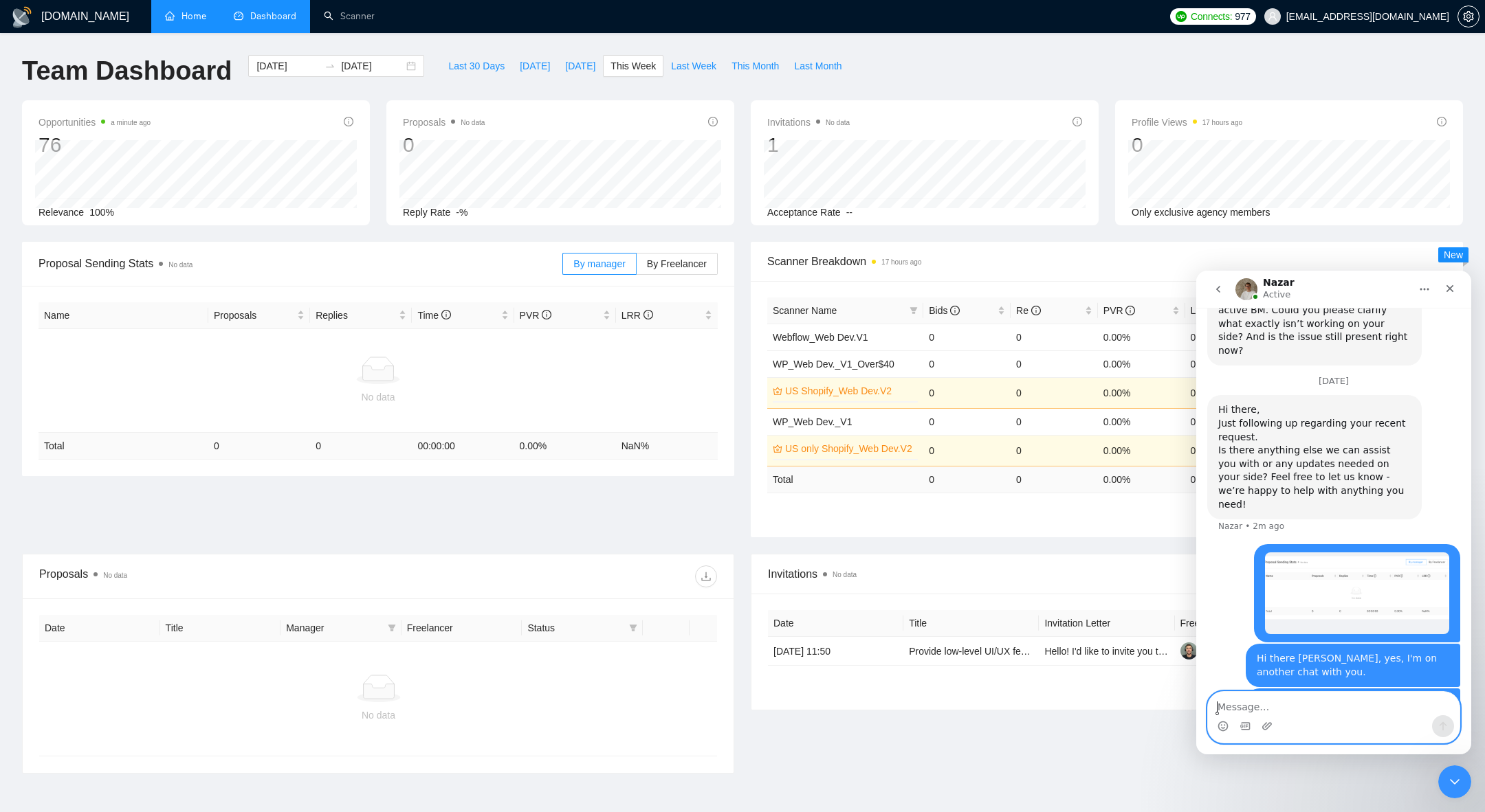
scroll to position [2004, 0]
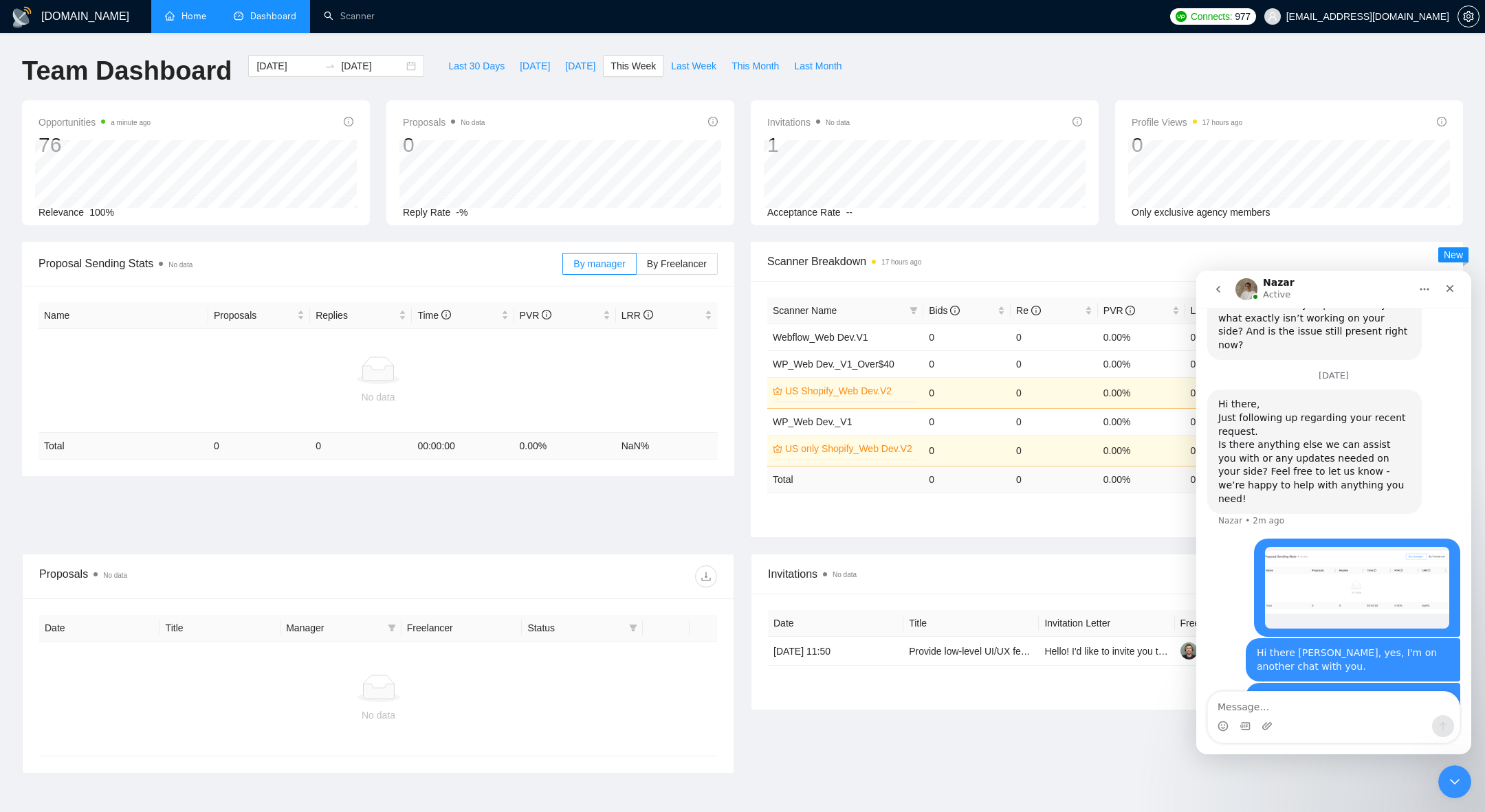
click at [198, 21] on link "Home" at bounding box center [185, 16] width 41 height 11
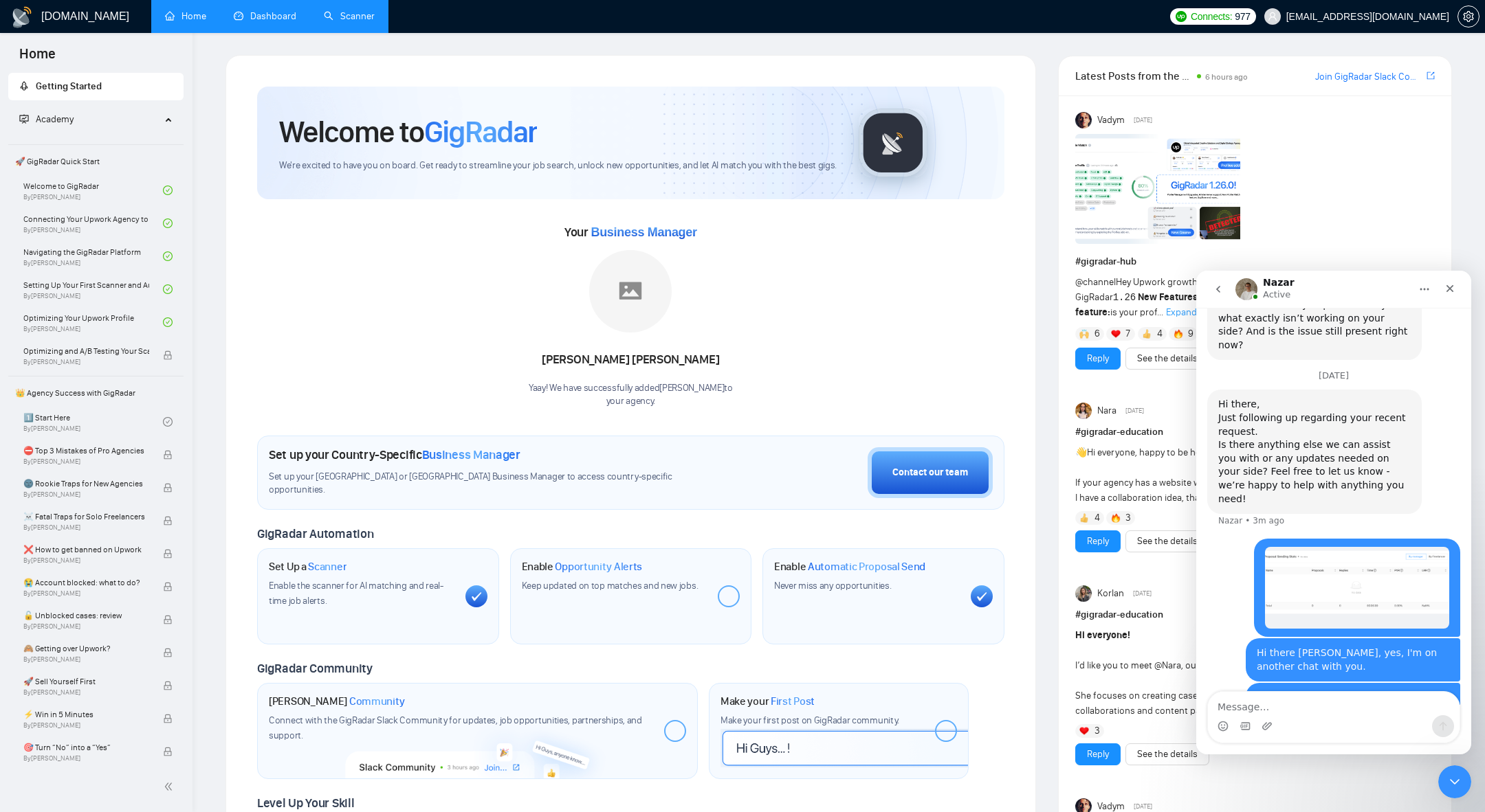
click at [352, 22] on link "Scanner" at bounding box center [349, 16] width 51 height 11
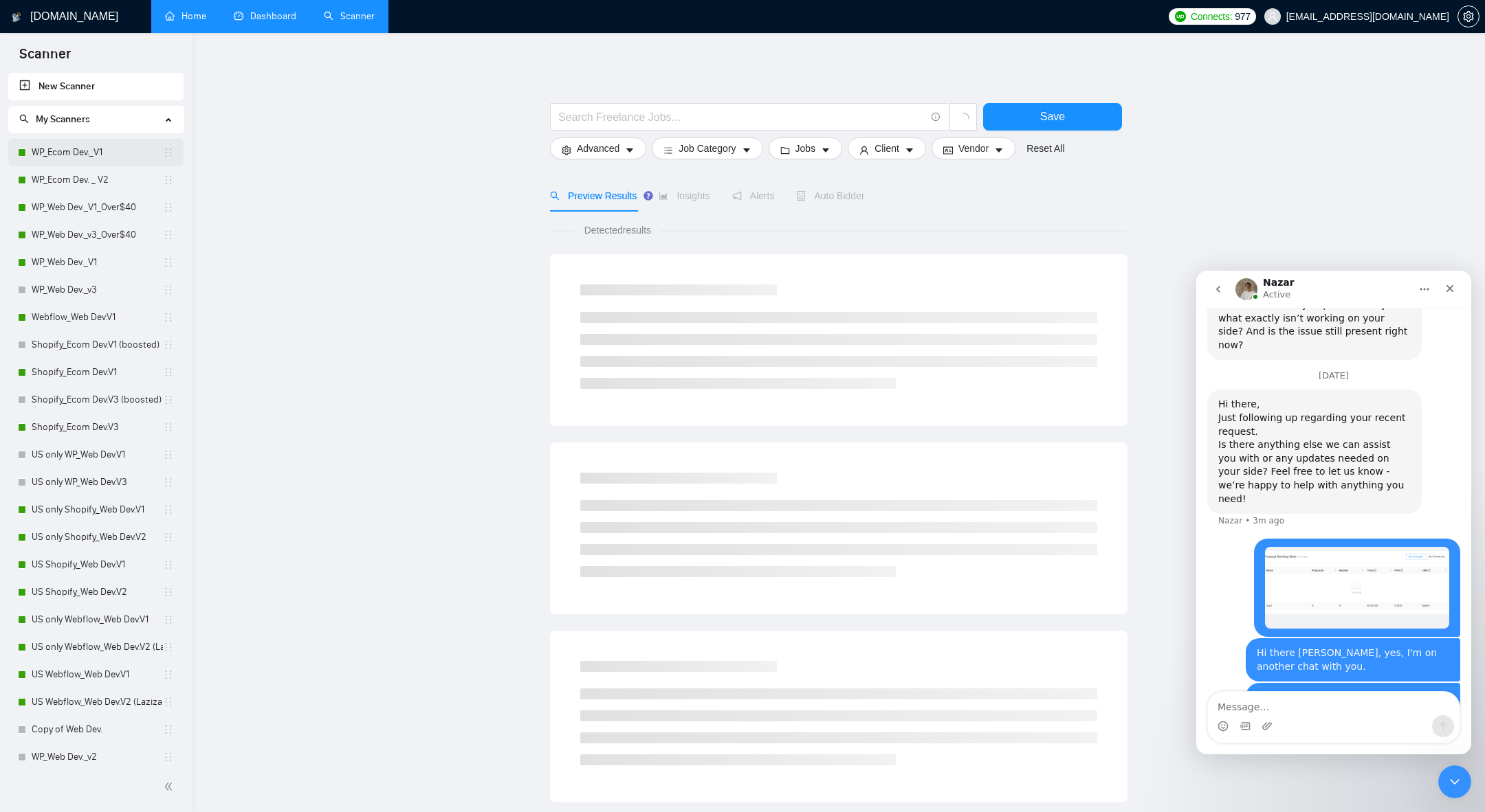
click at [67, 152] on link "WP_Ecom Dev._V1" at bounding box center [97, 152] width 131 height 28
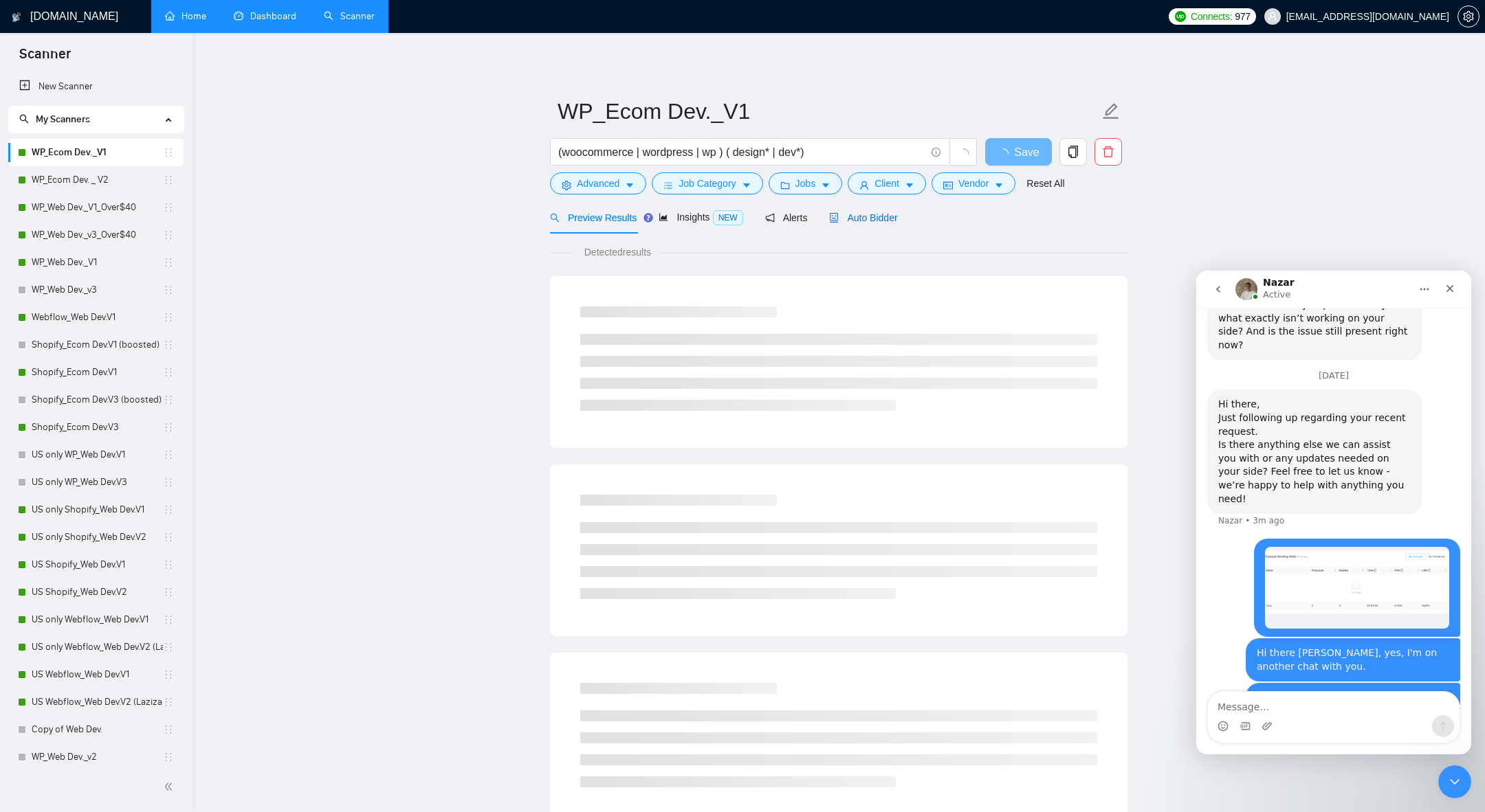
click at [870, 224] on div "Auto Bidder" at bounding box center [862, 218] width 68 height 15
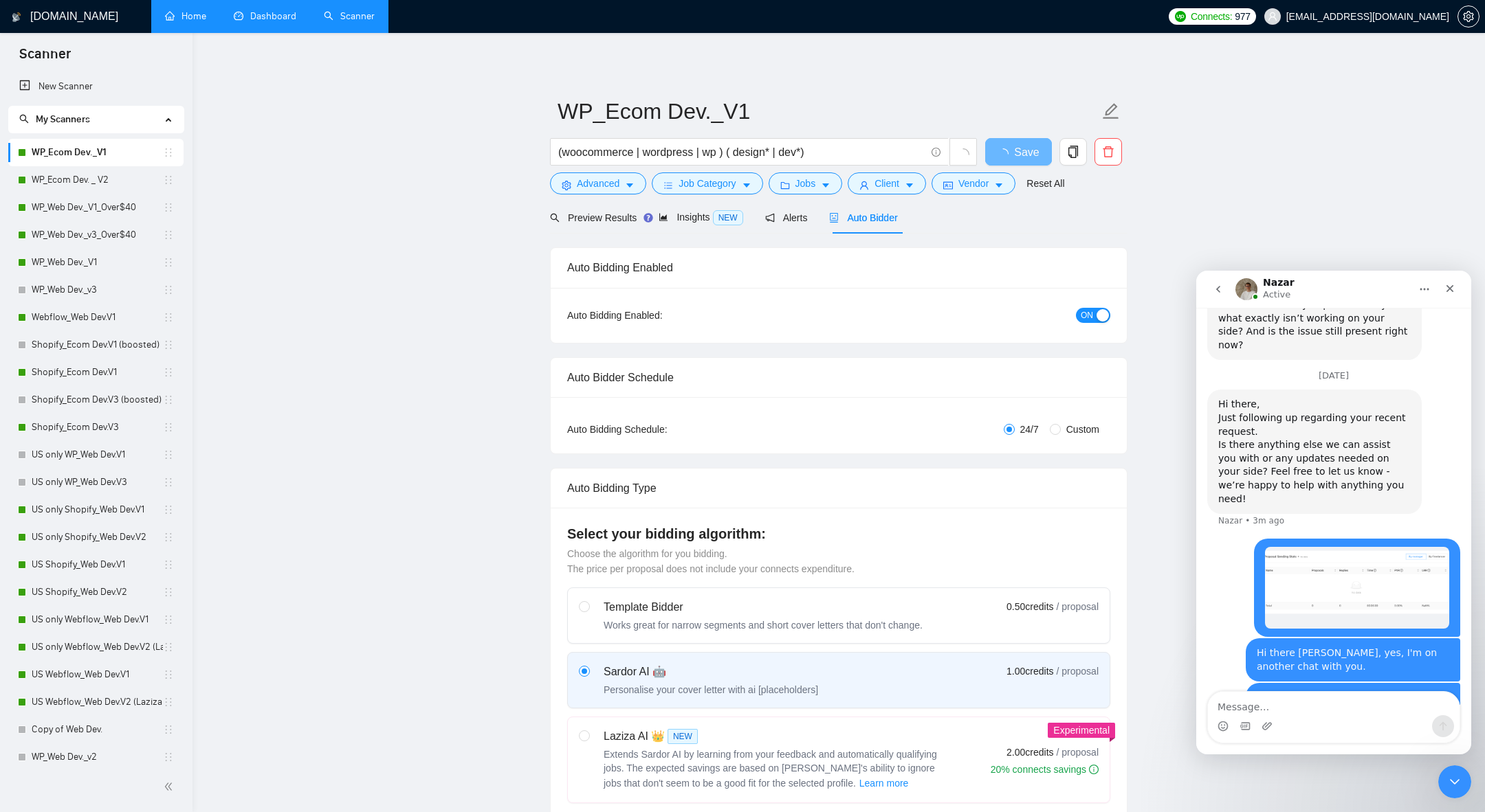
radio input "false"
radio input "true"
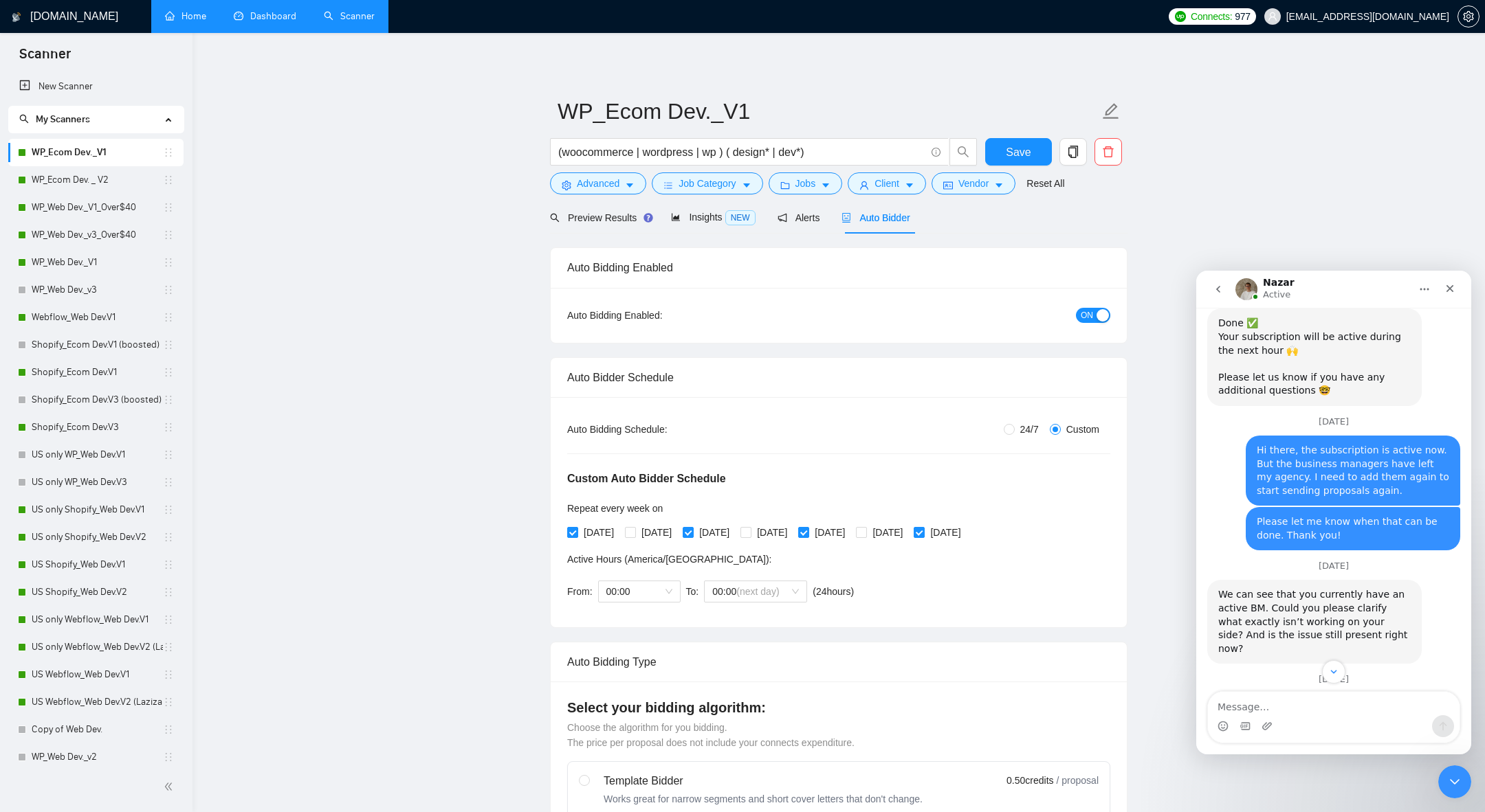
scroll to position [2004, 0]
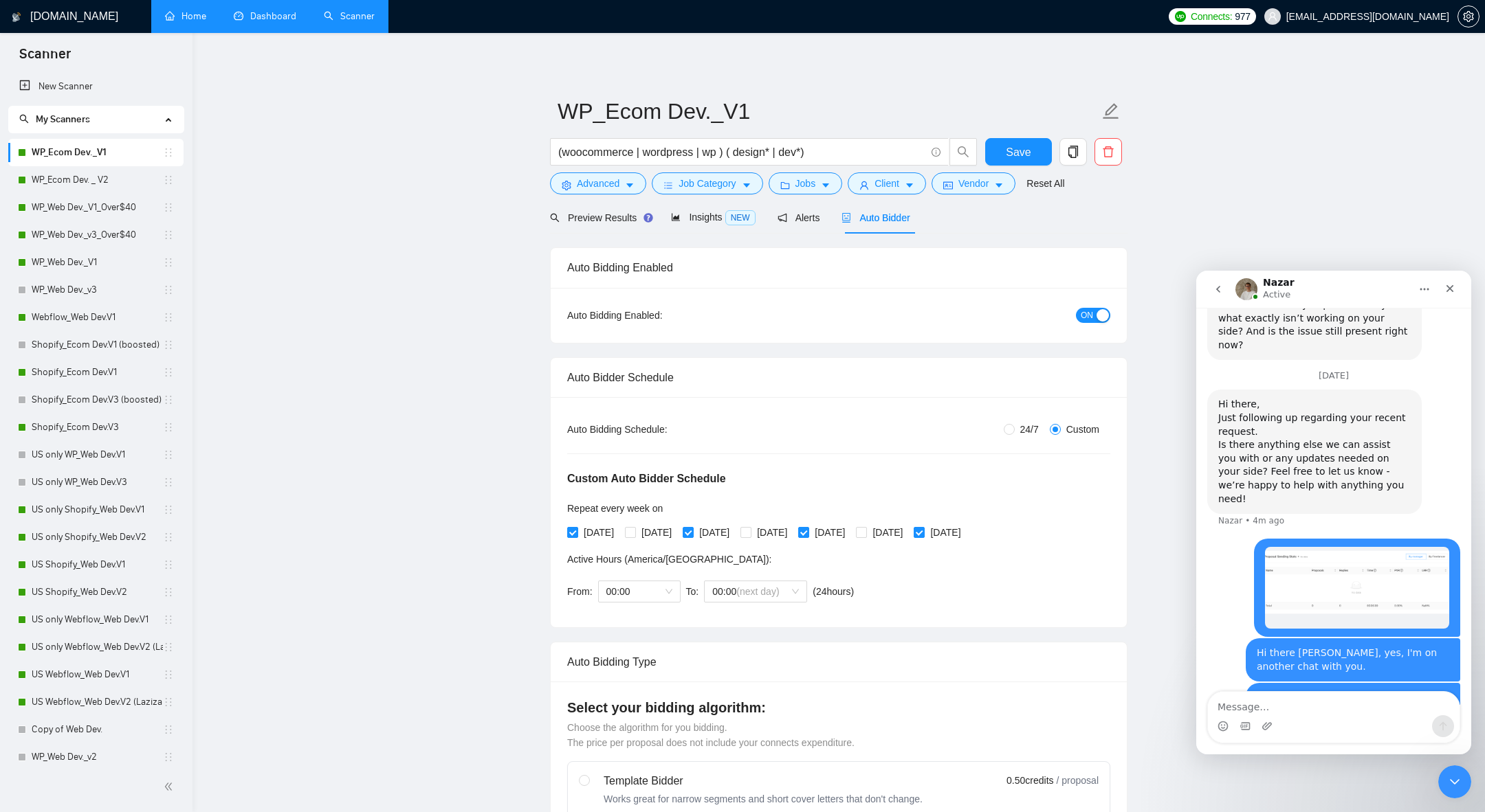
click at [180, 14] on link "Home" at bounding box center [185, 16] width 41 height 11
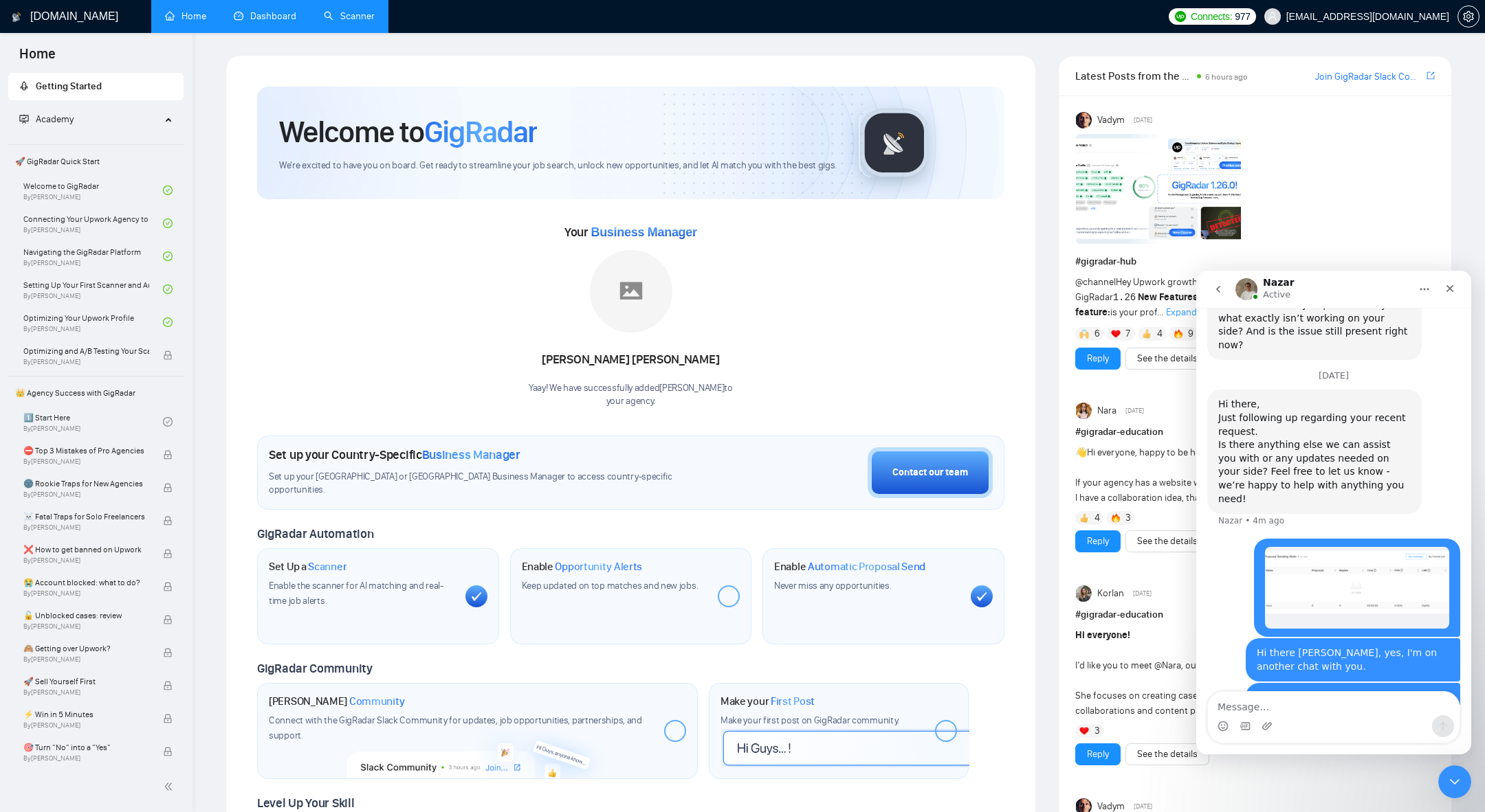
click at [354, 16] on link "Scanner" at bounding box center [349, 16] width 51 height 11
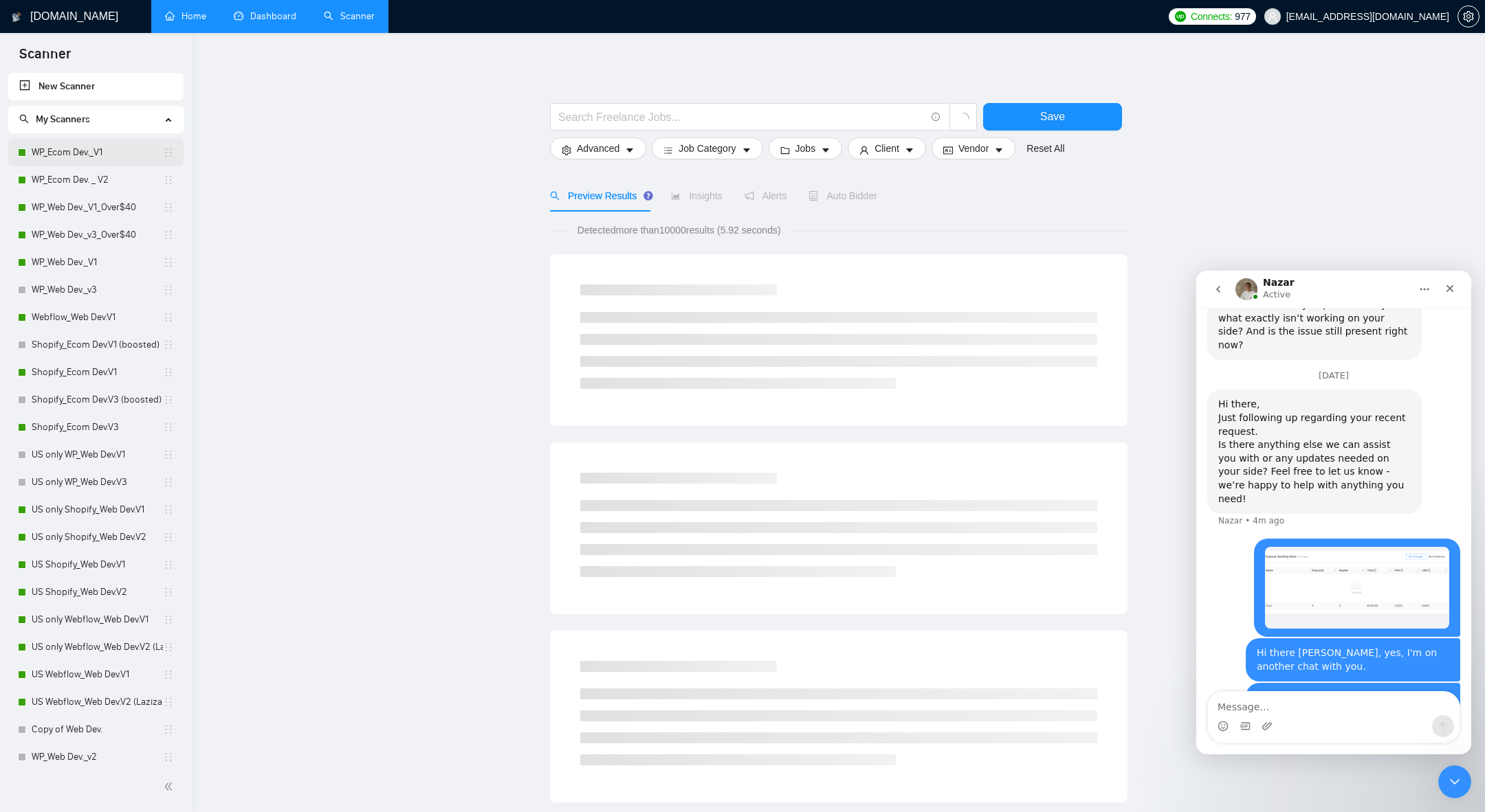
click at [80, 149] on link "WP_Ecom Dev._V1" at bounding box center [97, 152] width 131 height 28
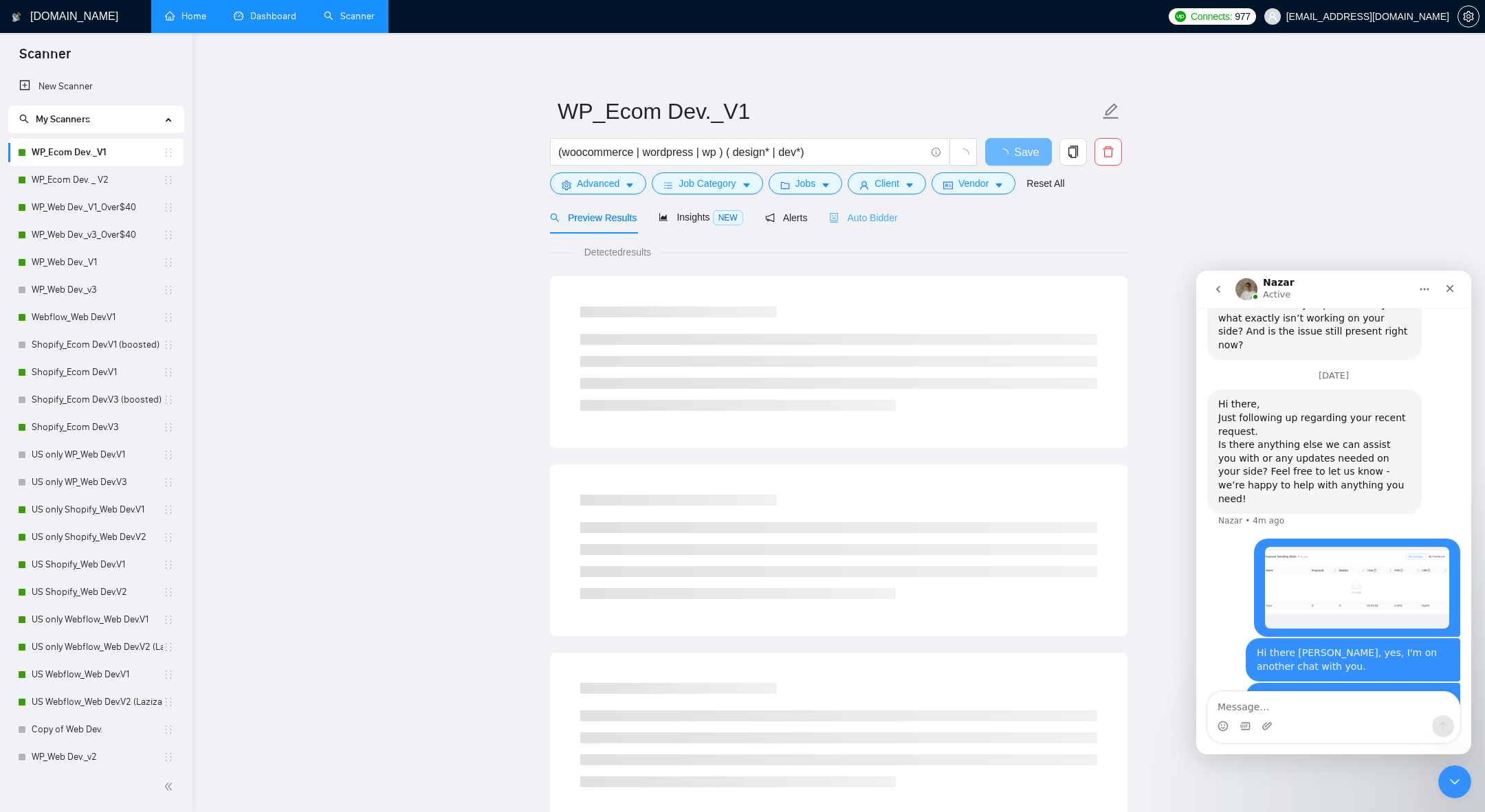
click at [865, 233] on div "Auto Bidder" at bounding box center [862, 217] width 68 height 33
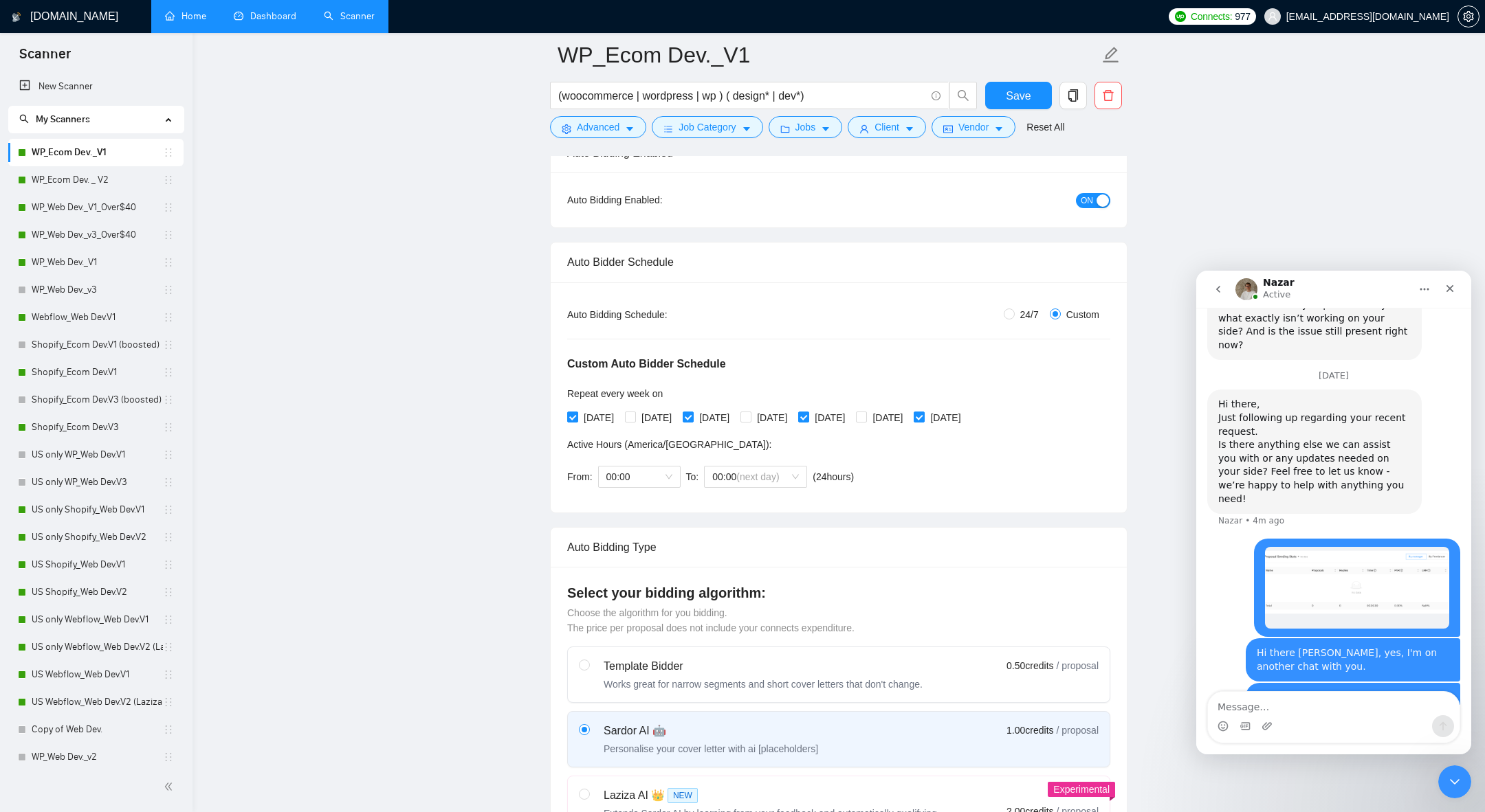
scroll to position [316, 0]
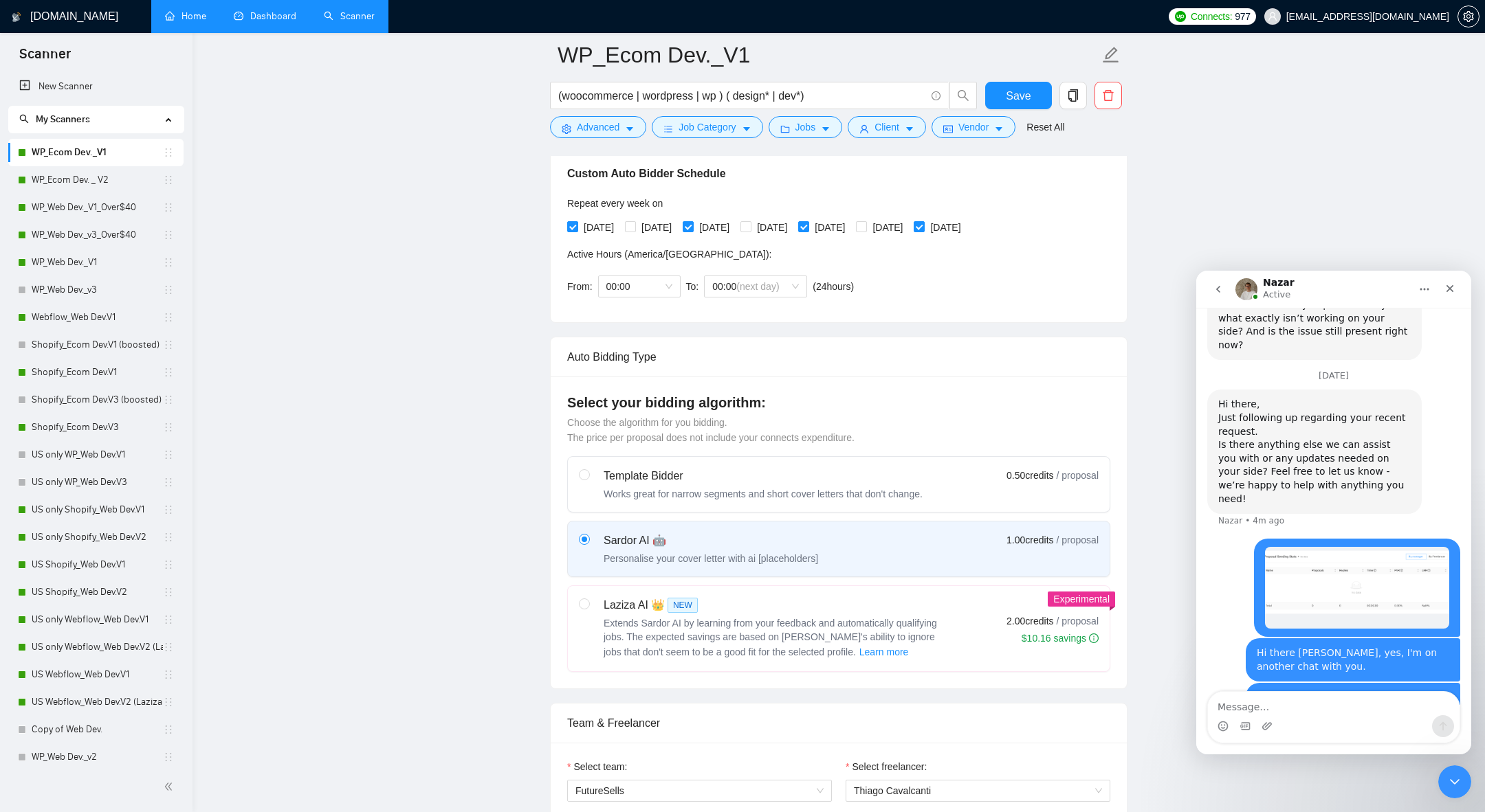
click at [191, 17] on link "Home" at bounding box center [185, 16] width 41 height 11
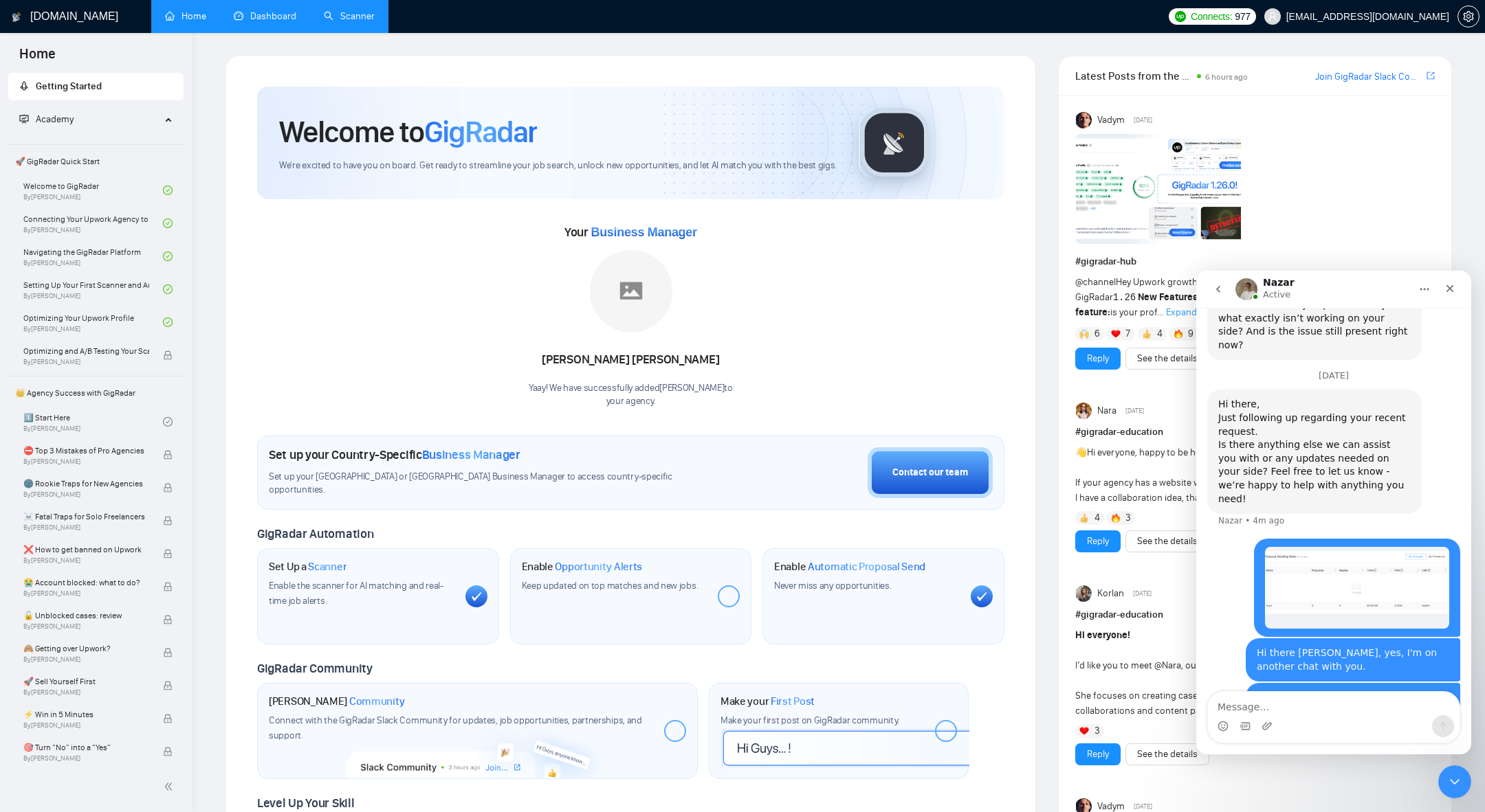
click at [285, 22] on link "Dashboard" at bounding box center [264, 16] width 62 height 11
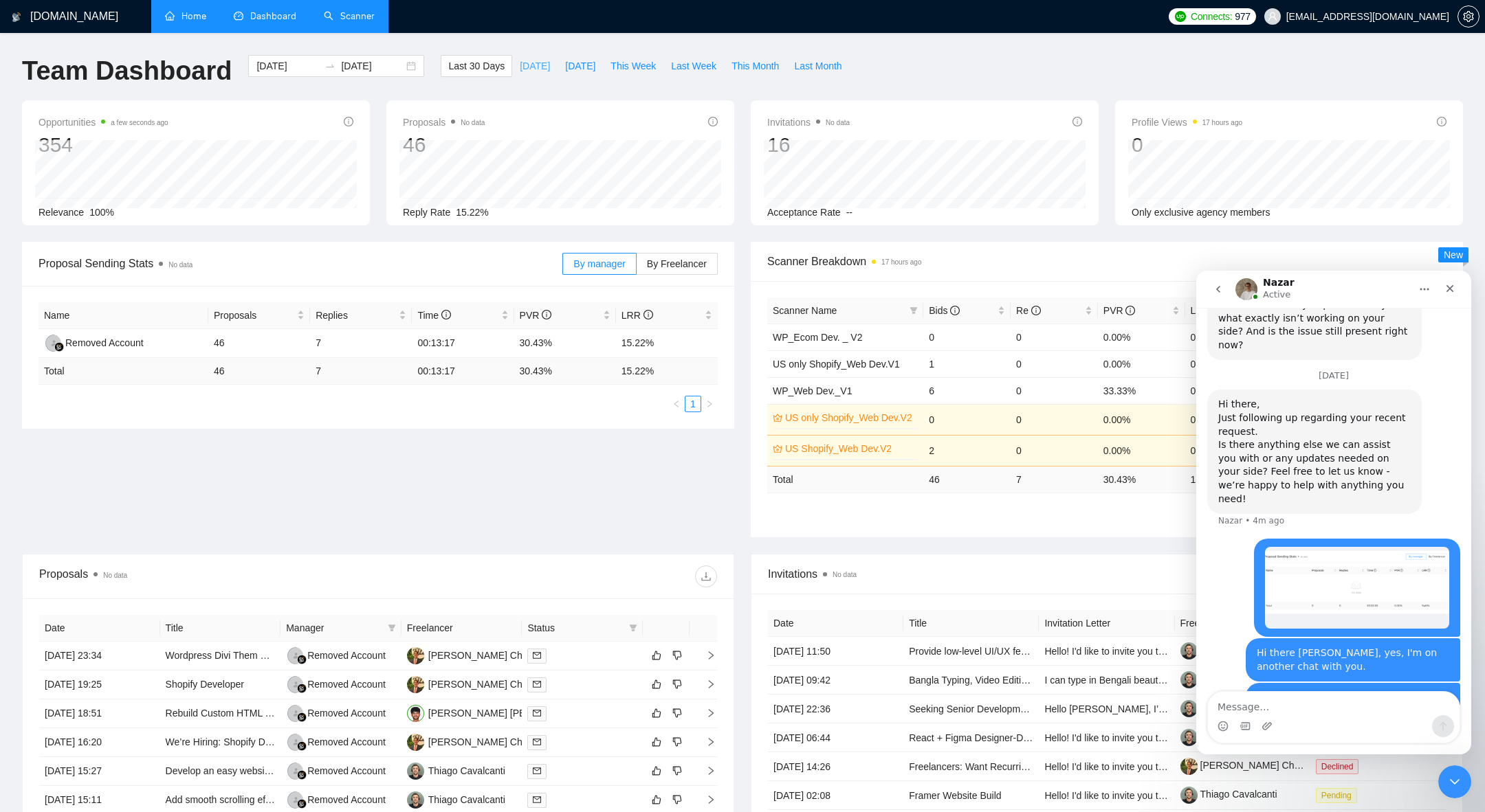
click at [526, 69] on span "[DATE]" at bounding box center [535, 66] width 31 height 15
type input "[DATE]"
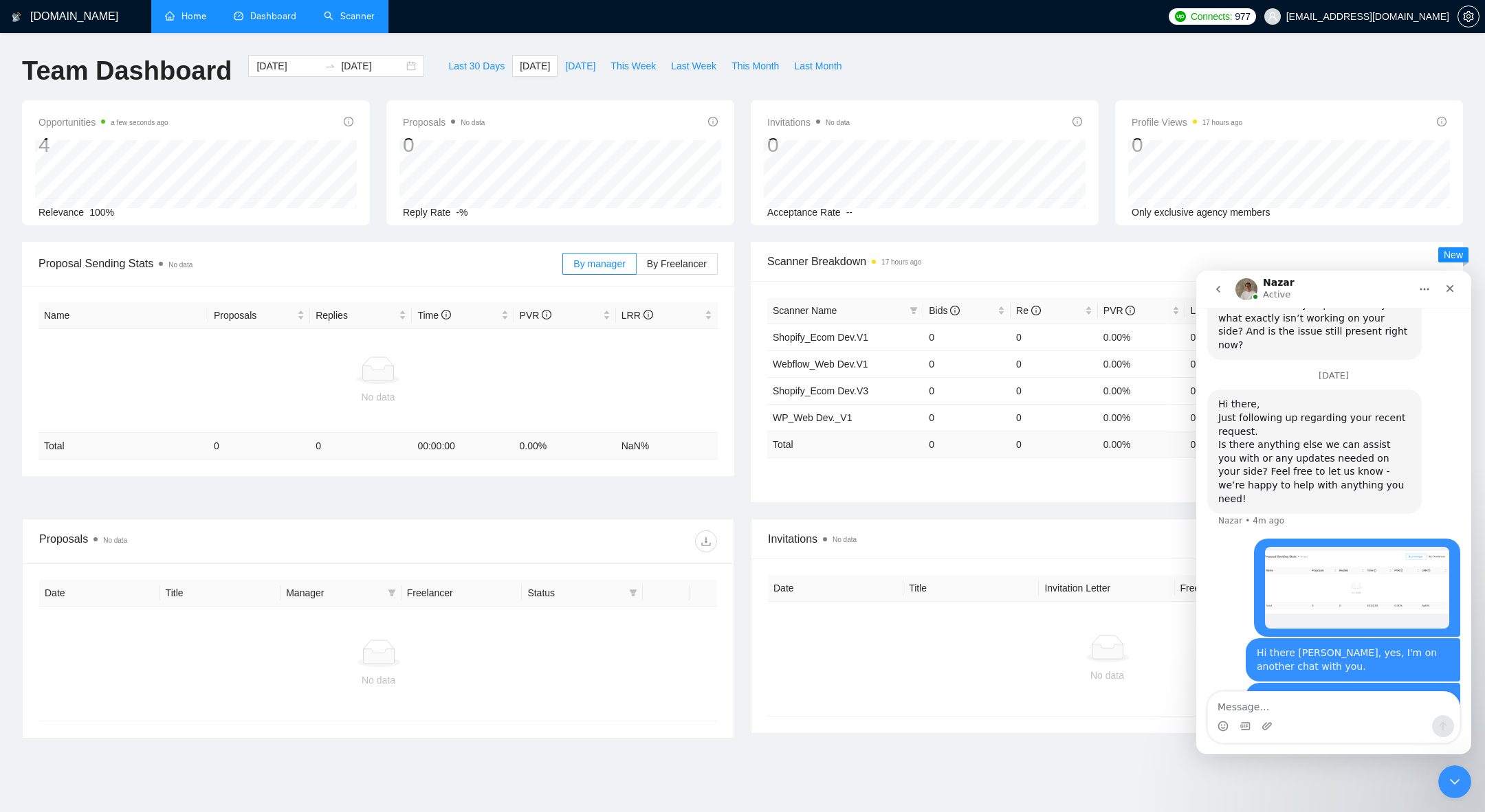
click at [375, 21] on link "Scanner" at bounding box center [349, 16] width 51 height 11
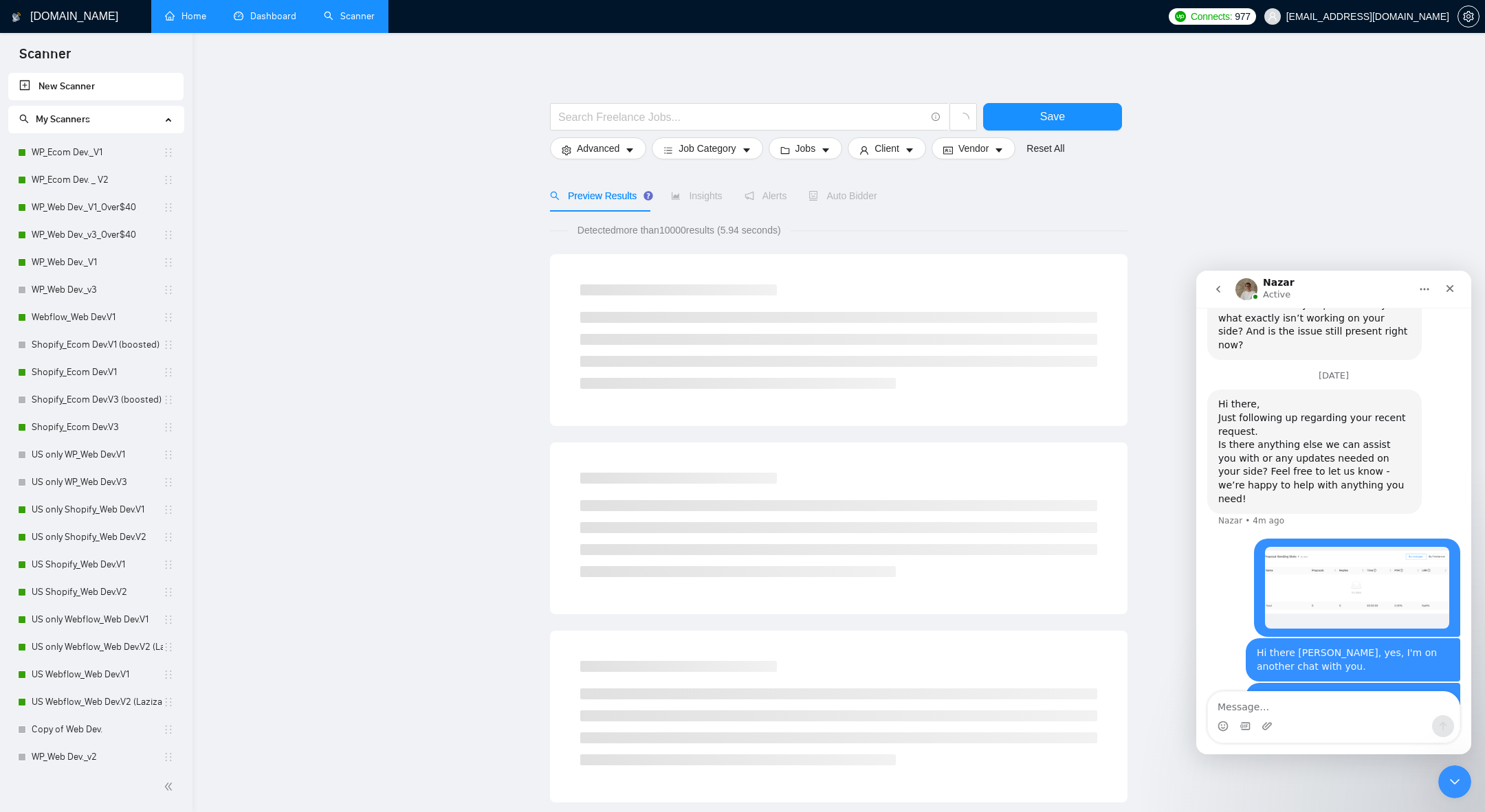
click at [281, 17] on link "Dashboard" at bounding box center [264, 16] width 62 height 11
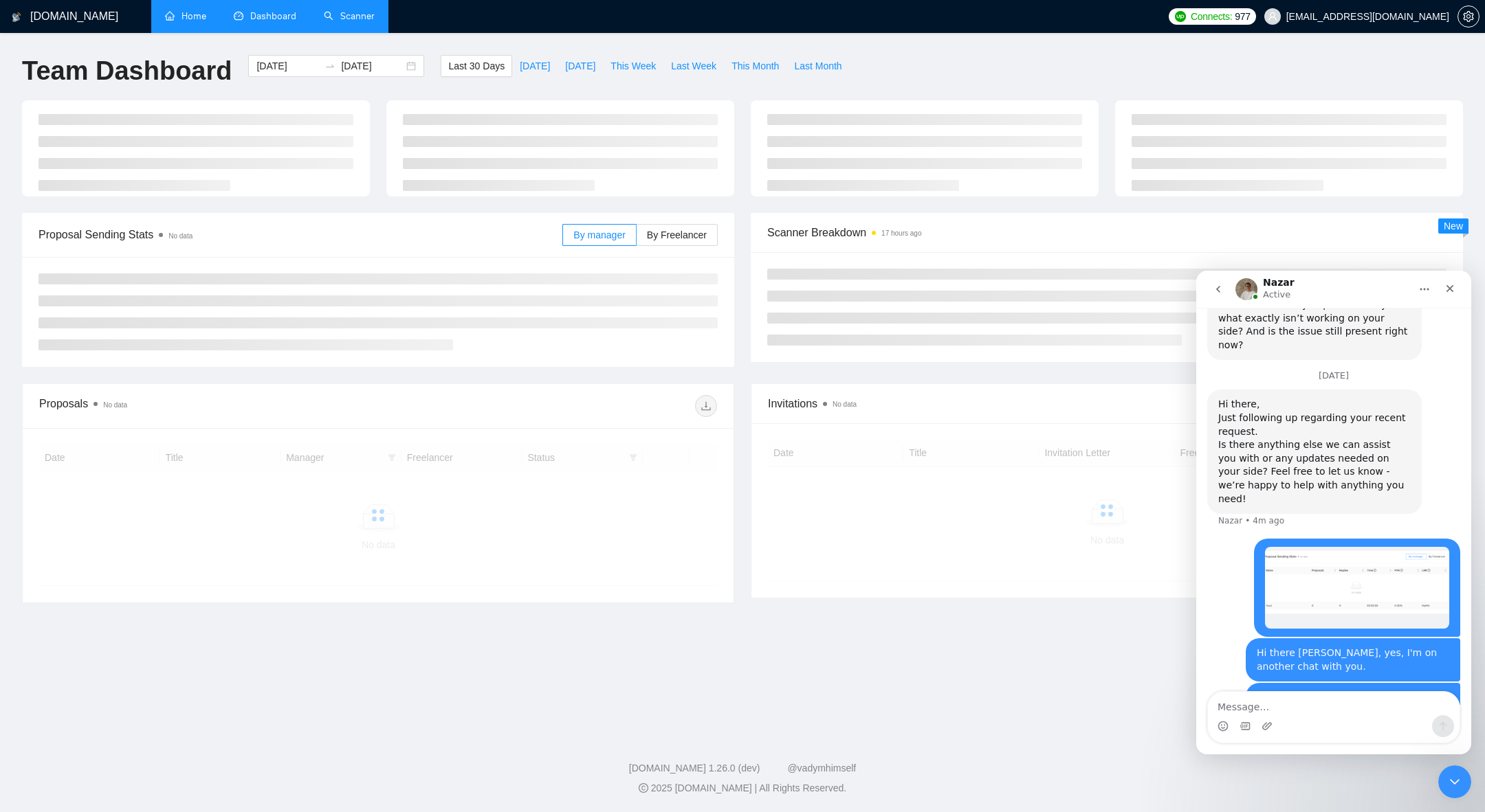
click at [335, 21] on link "Scanner" at bounding box center [349, 16] width 51 height 11
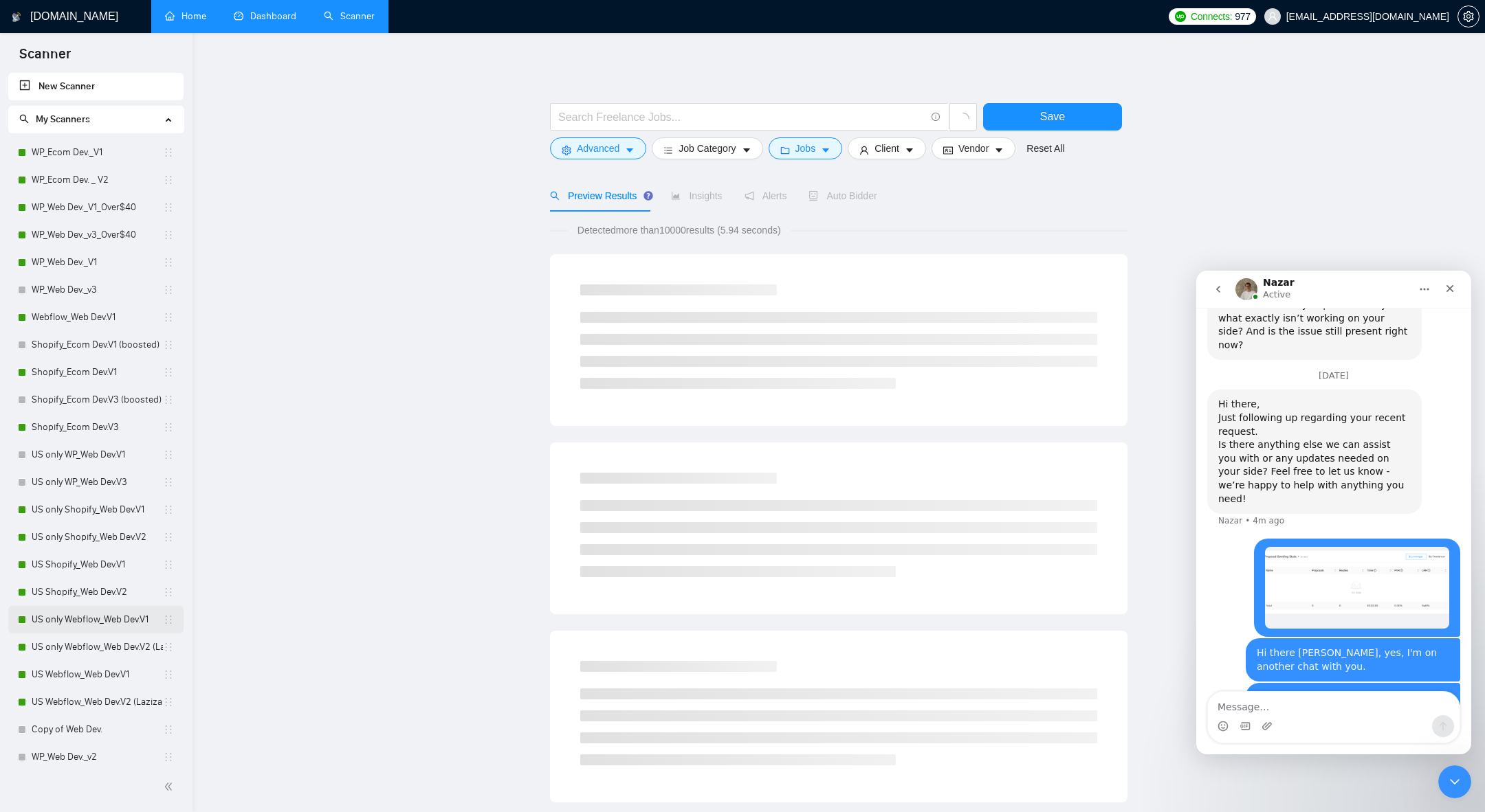
click at [94, 617] on link "US only Webflow_Web Dev.V1" at bounding box center [97, 620] width 131 height 28
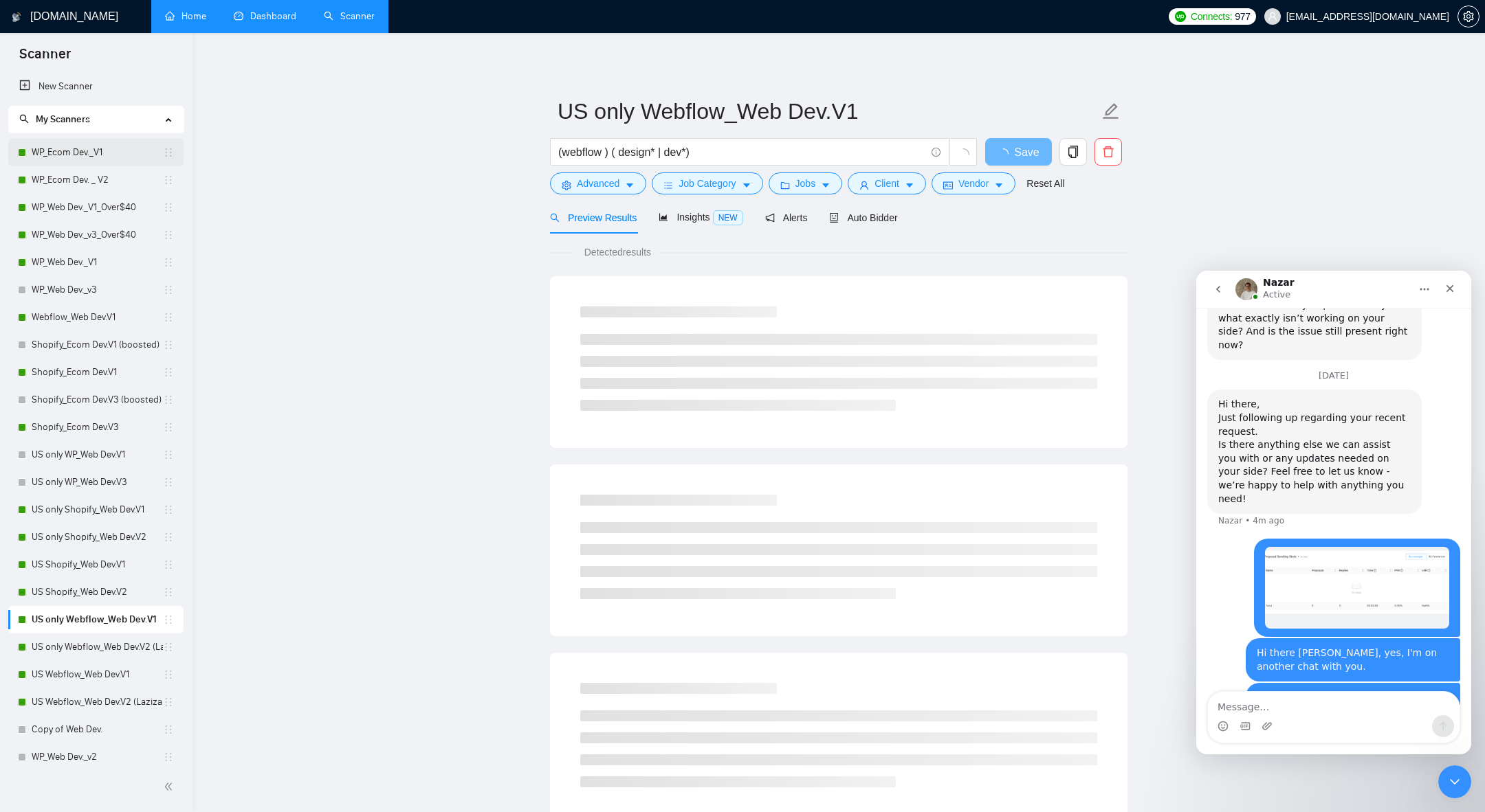
click at [105, 151] on link "WP_Ecom Dev._V1" at bounding box center [97, 152] width 131 height 28
click at [881, 226] on div "Auto Bidder" at bounding box center [862, 217] width 68 height 33
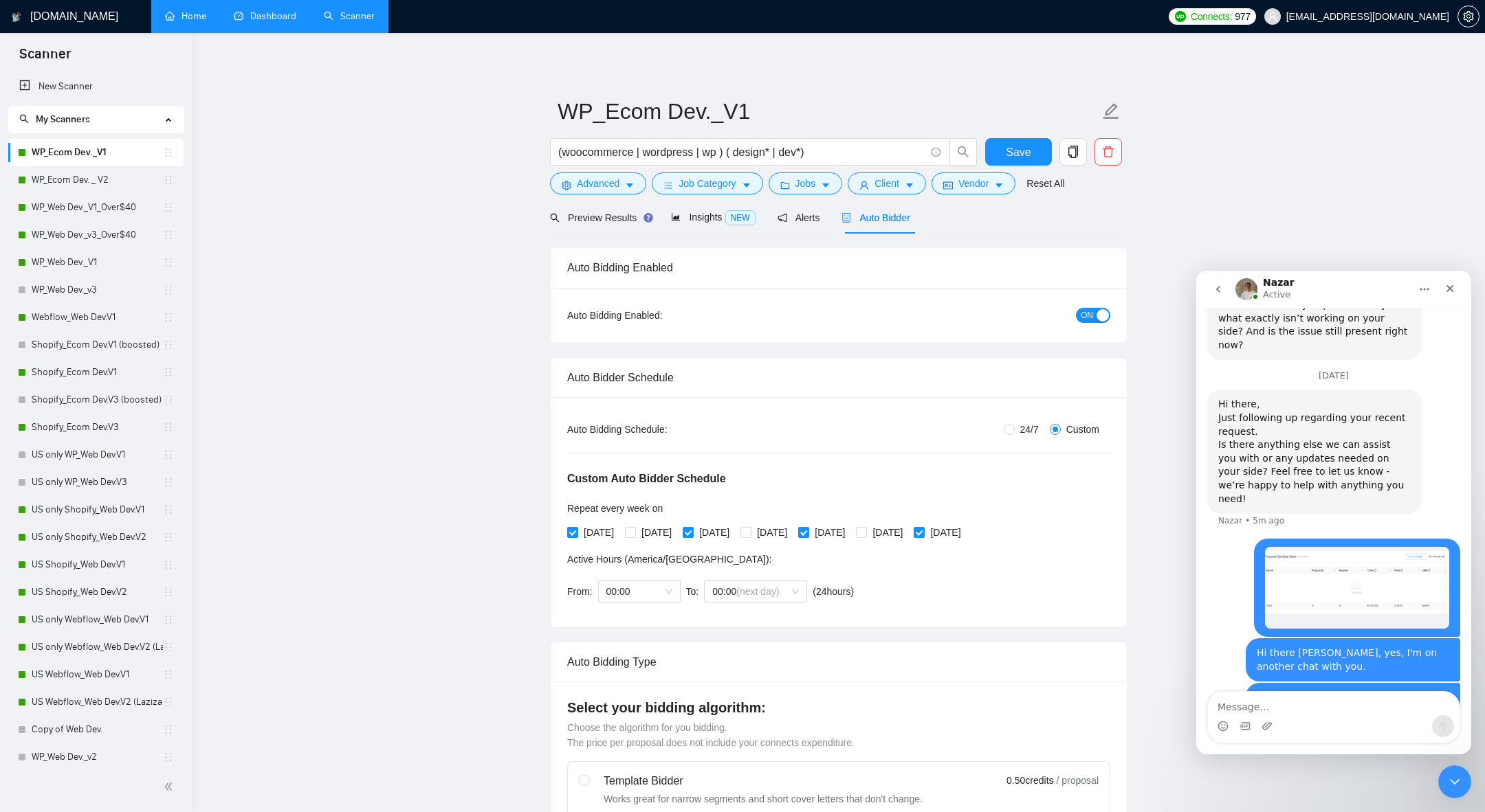
click at [234, 22] on link "Dashboard" at bounding box center [264, 16] width 62 height 11
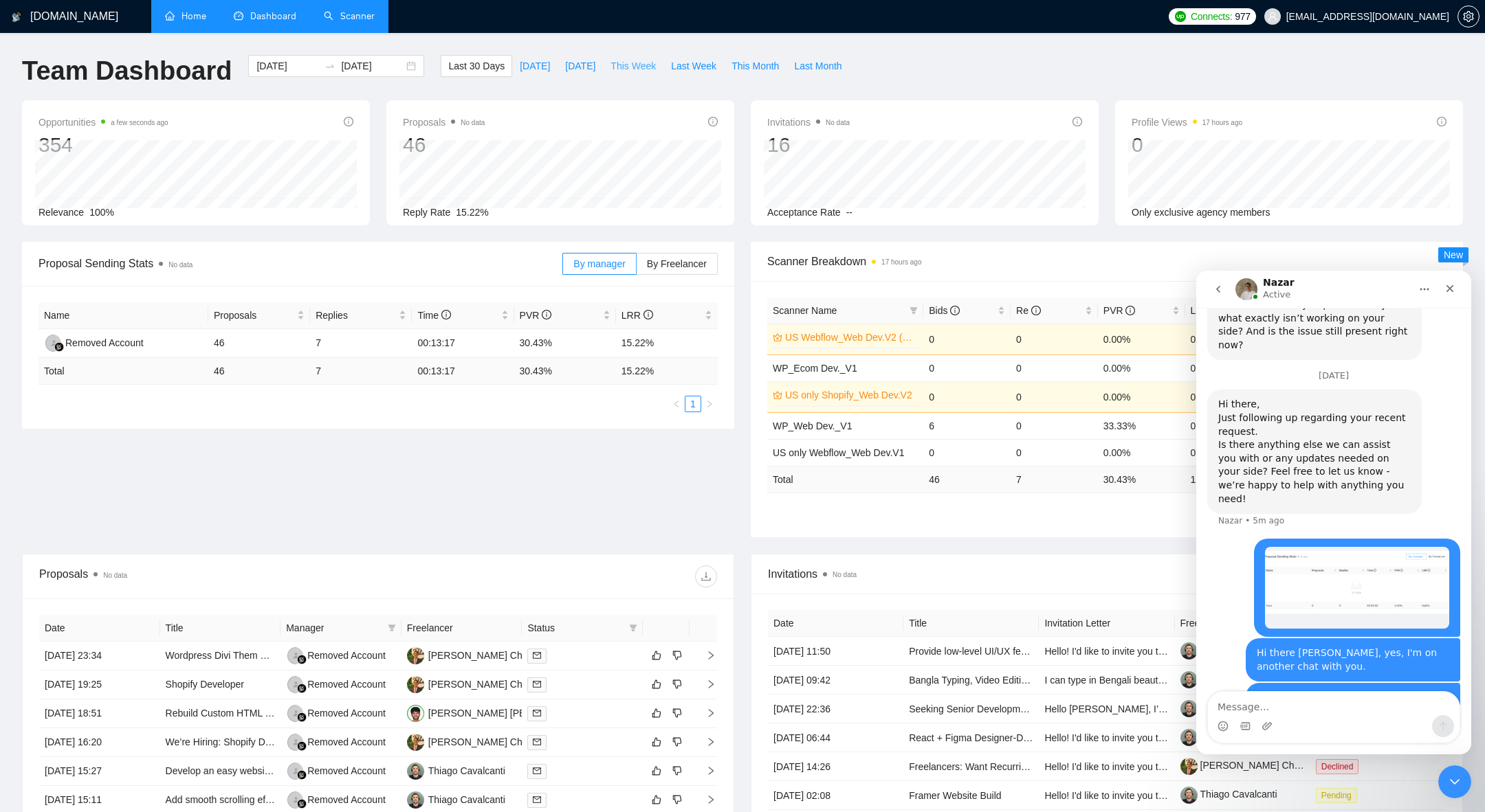
click at [639, 69] on span "This Week" at bounding box center [632, 66] width 45 height 15
type input "[DATE]"
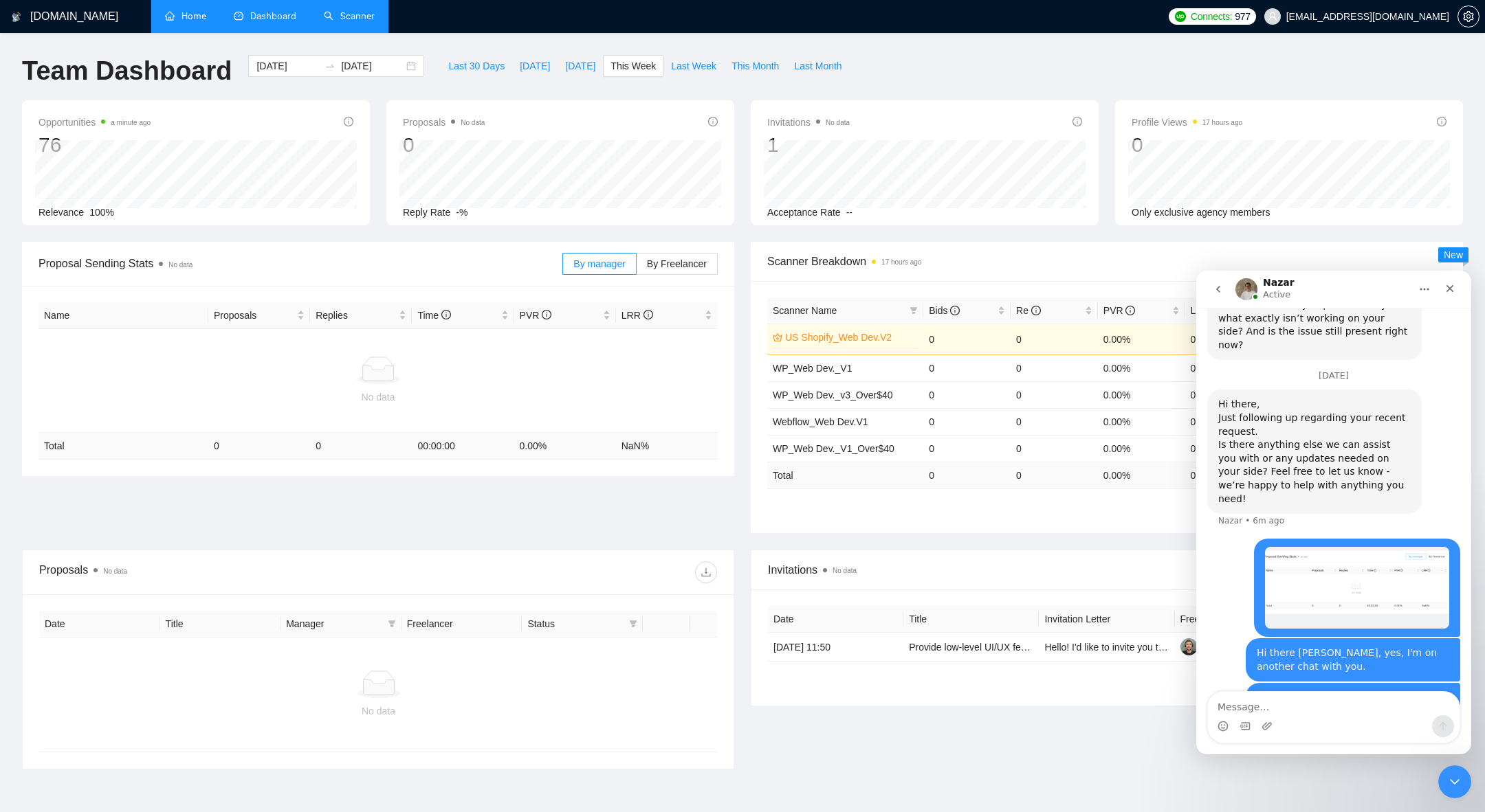
click at [355, 17] on link "Scanner" at bounding box center [349, 16] width 51 height 11
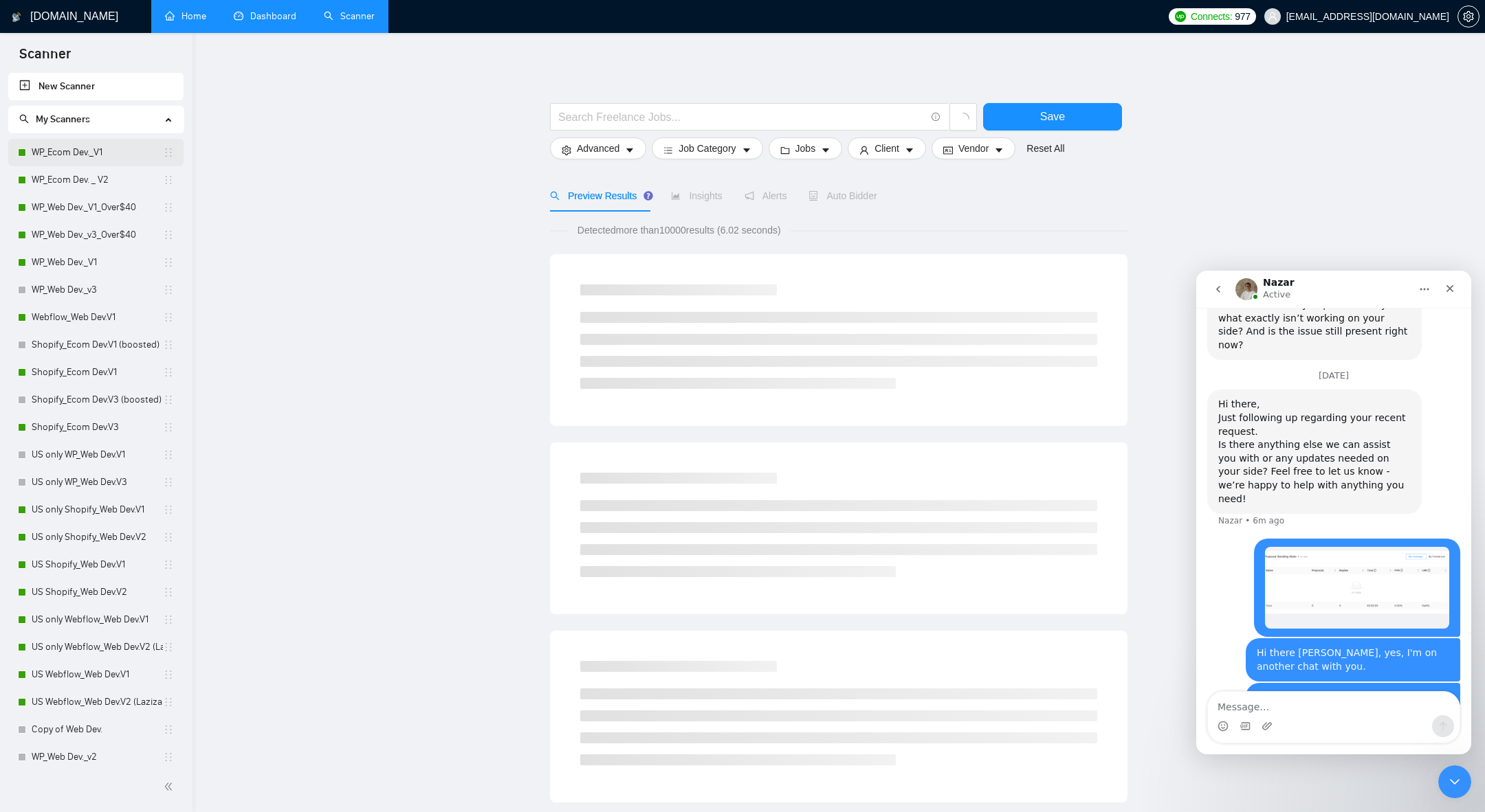
click at [108, 140] on link "WP_Ecom Dev._V1" at bounding box center [97, 152] width 131 height 28
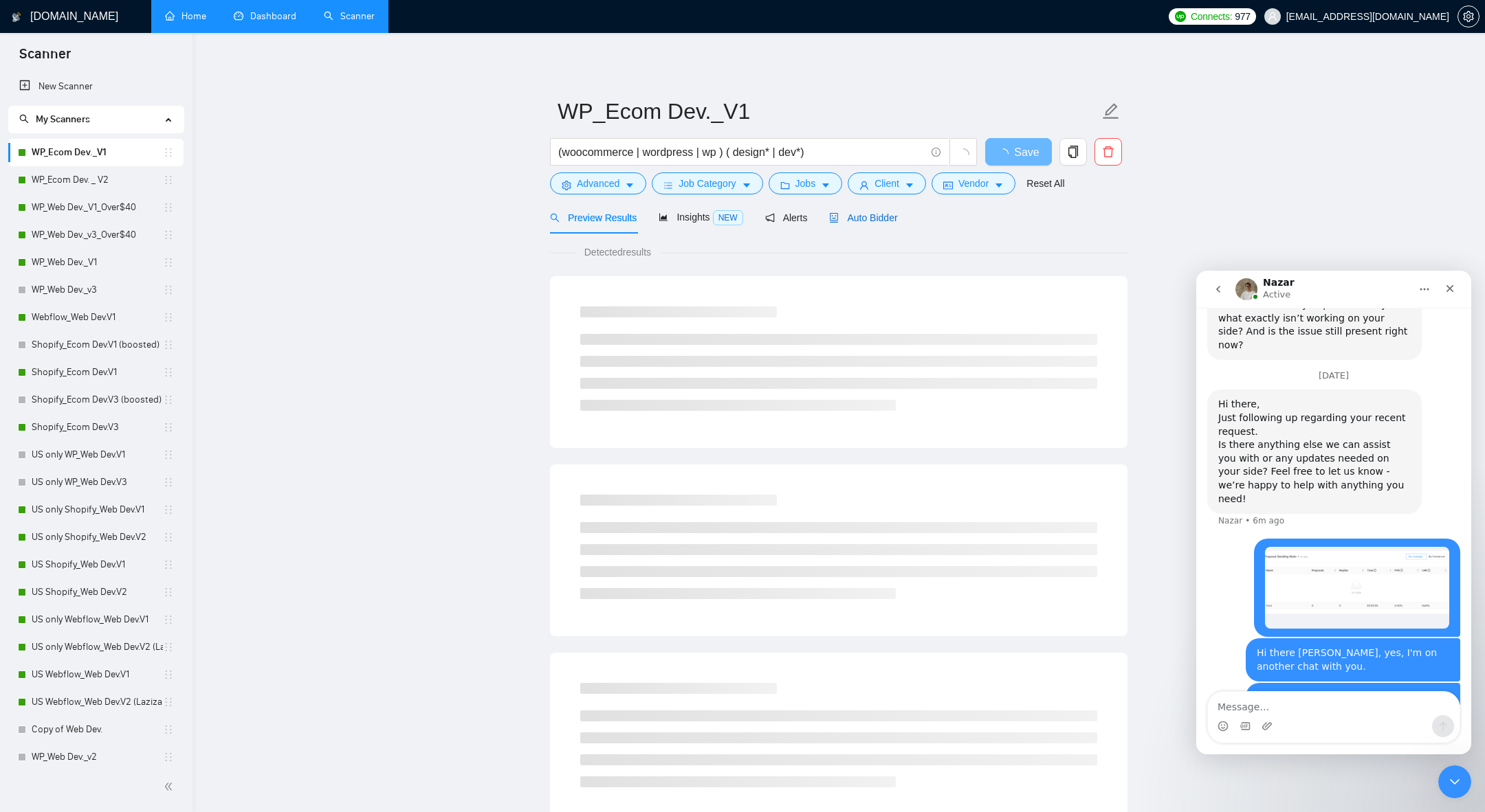
click at [873, 220] on span "Auto Bidder" at bounding box center [862, 217] width 68 height 11
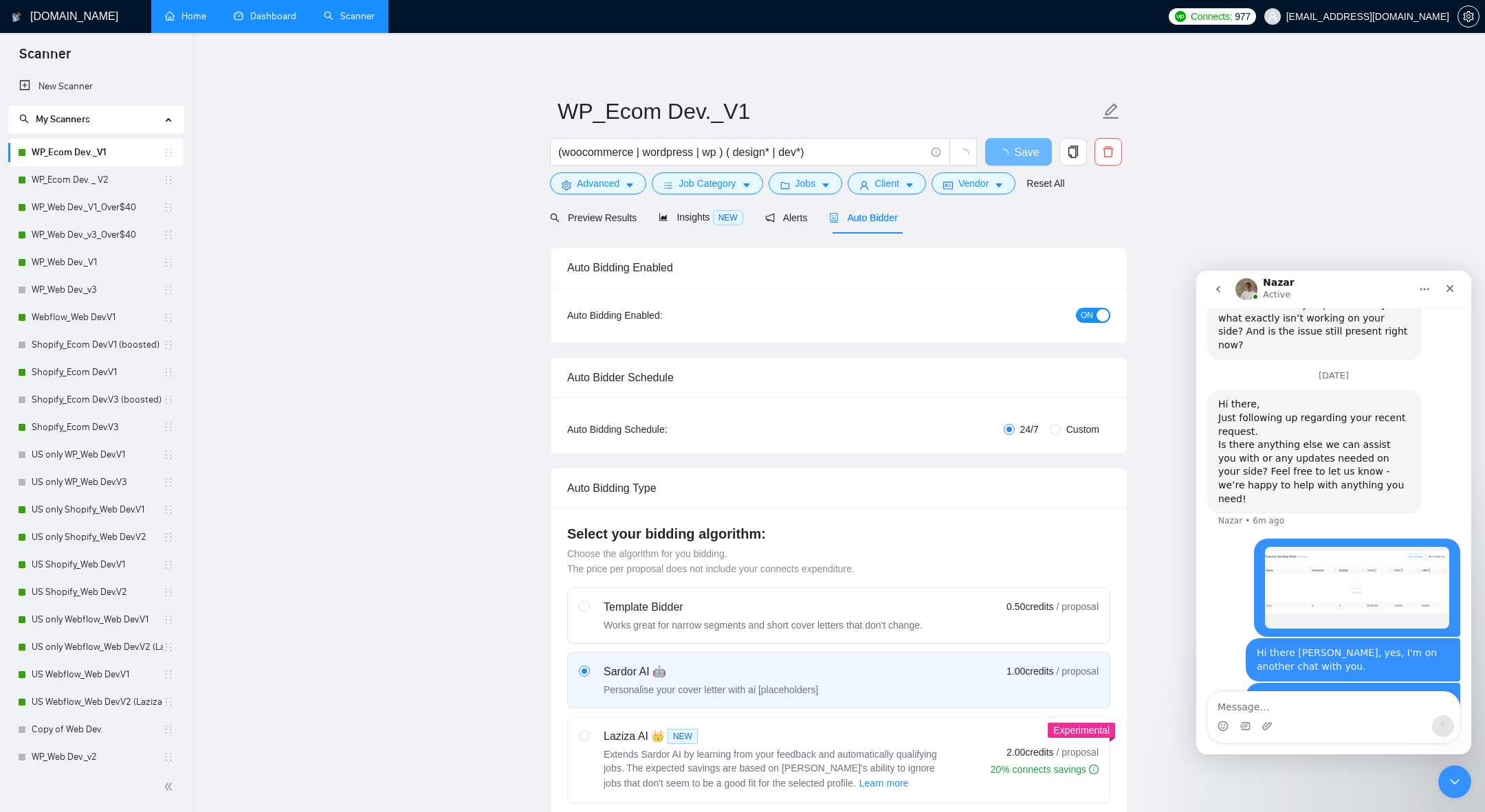
radio input "false"
radio input "true"
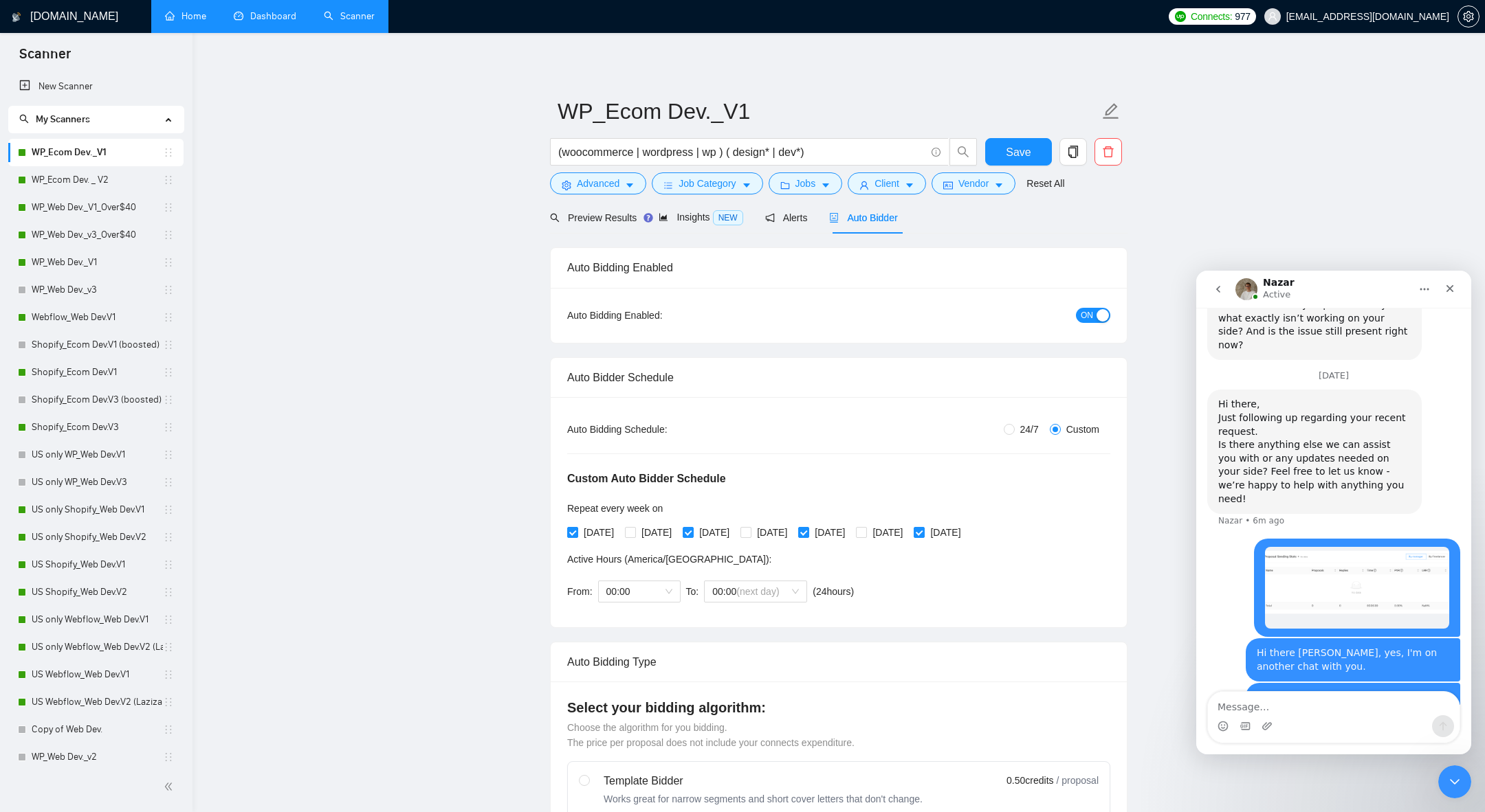
click at [1098, 318] on div "button" at bounding box center [1102, 315] width 12 height 12
click at [1098, 318] on span "OFF" at bounding box center [1097, 315] width 16 height 15
click at [1002, 160] on button "Save" at bounding box center [1018, 151] width 67 height 28
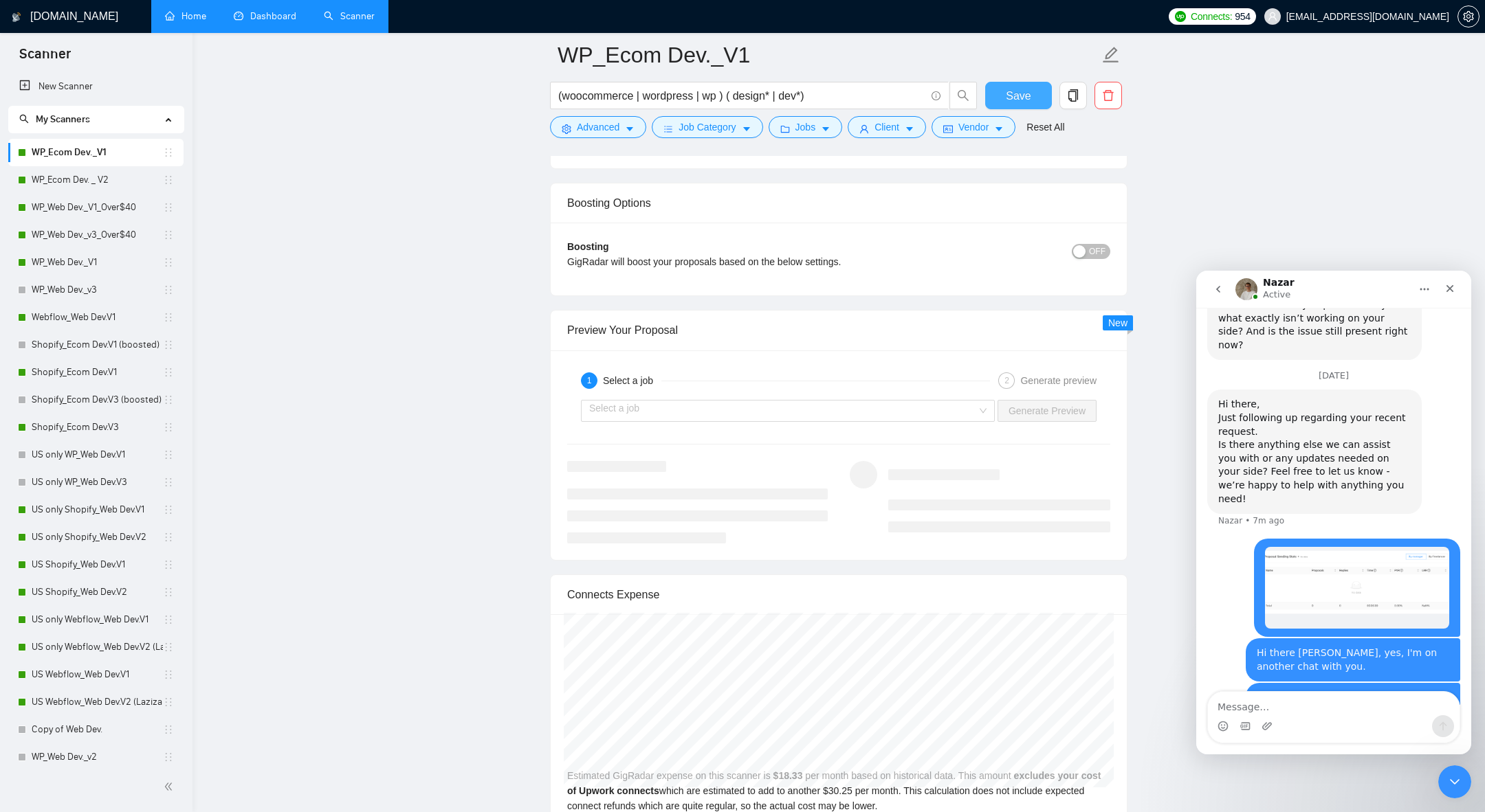
scroll to position [2600, 0]
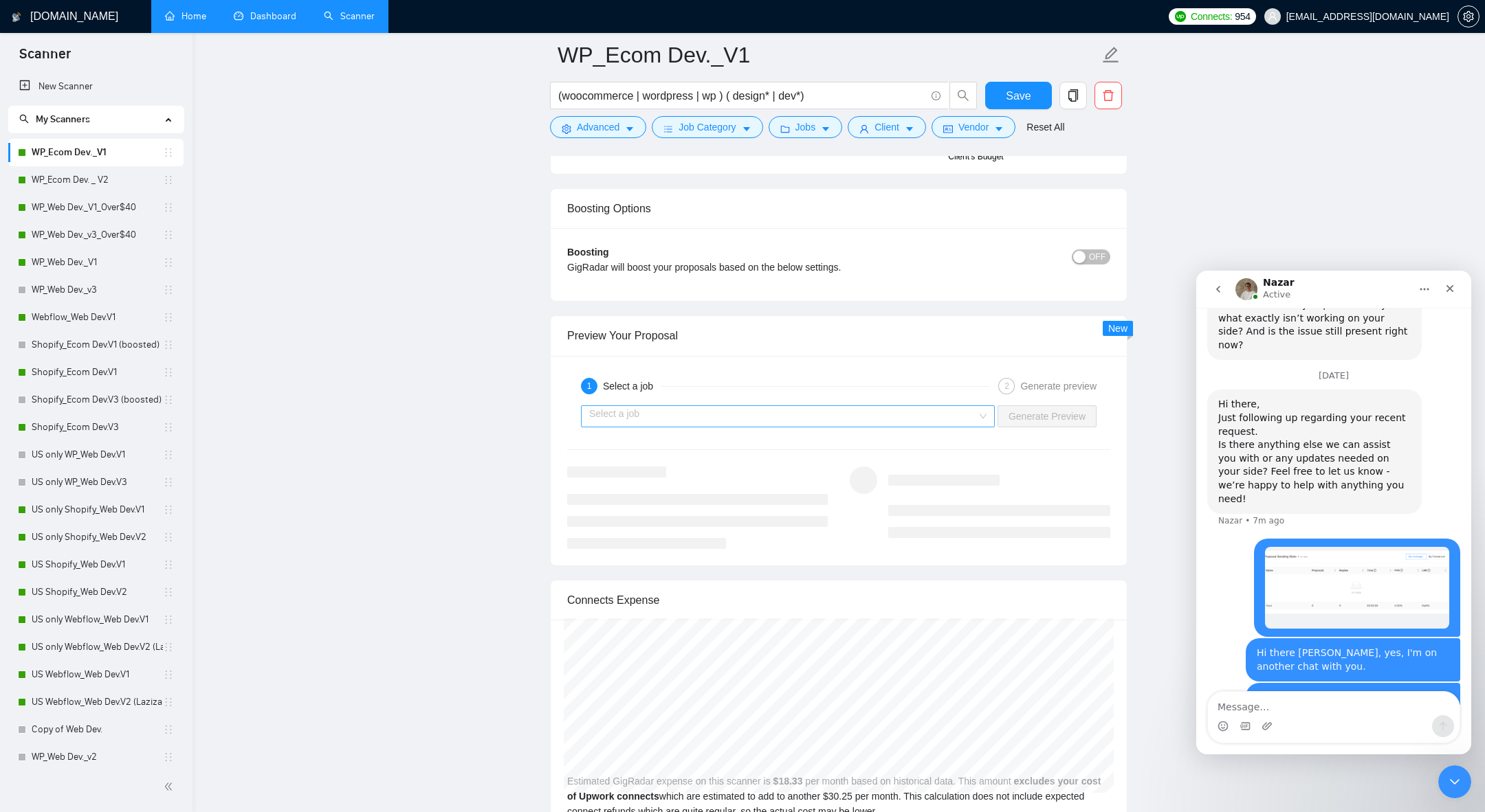
click at [686, 415] on input "search" at bounding box center [783, 417] width 388 height 21
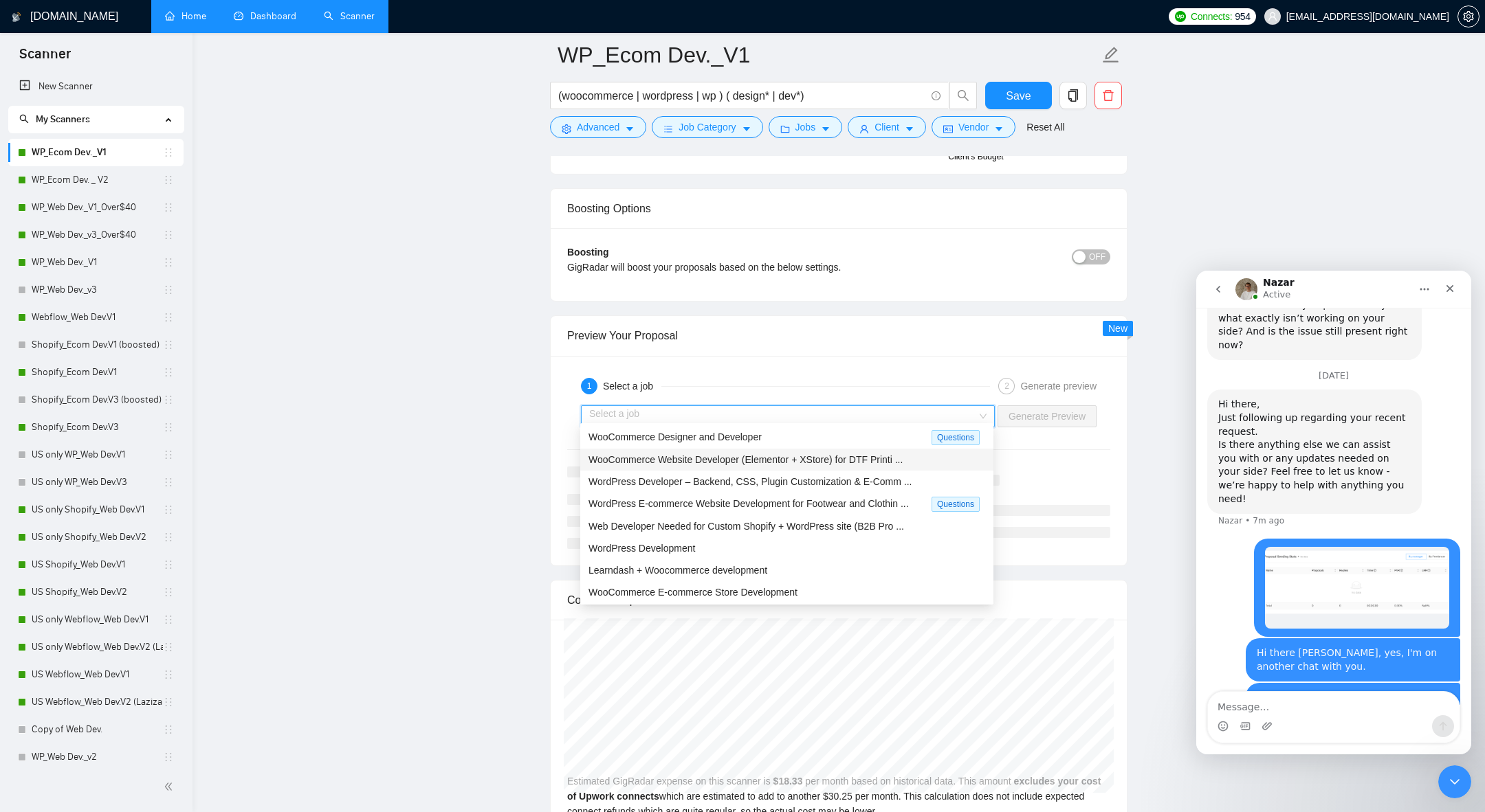
click at [690, 457] on span "WooCommerce Website Developer (Elementor + XStore) for DTF Printi ..." at bounding box center [745, 459] width 314 height 11
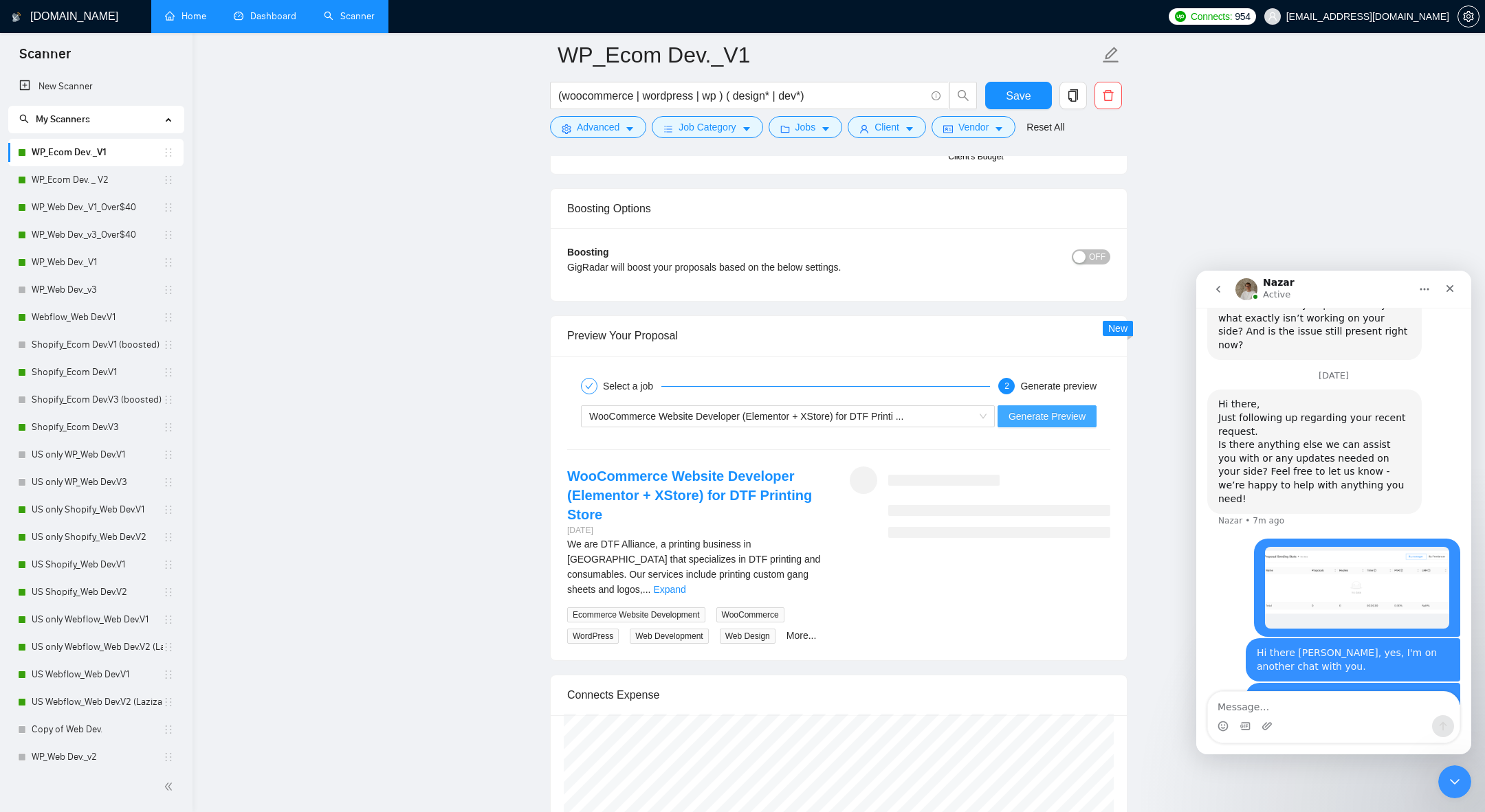
click at [1069, 409] on span "Generate Preview" at bounding box center [1047, 417] width 77 height 15
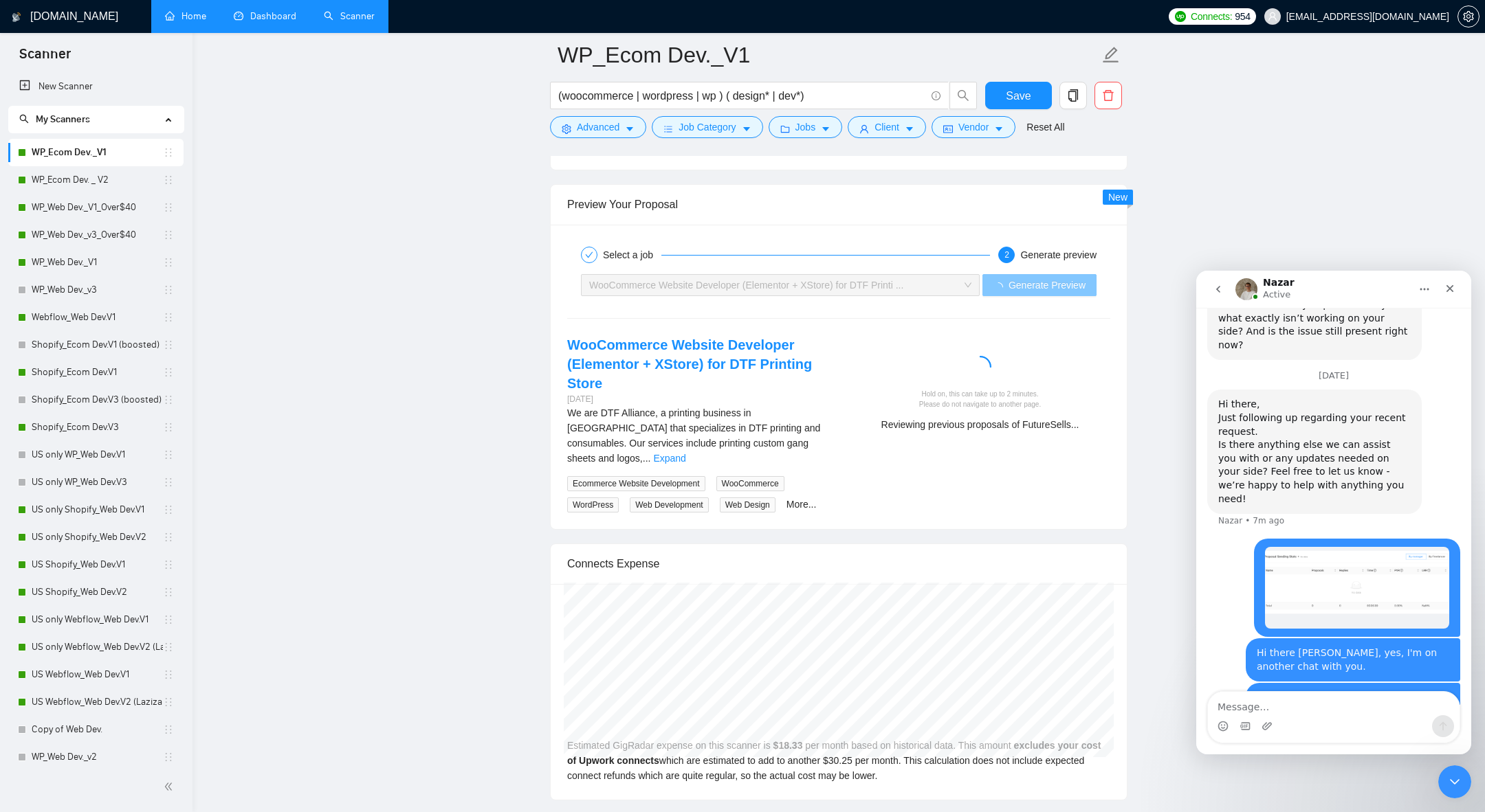
scroll to position [2781, 0]
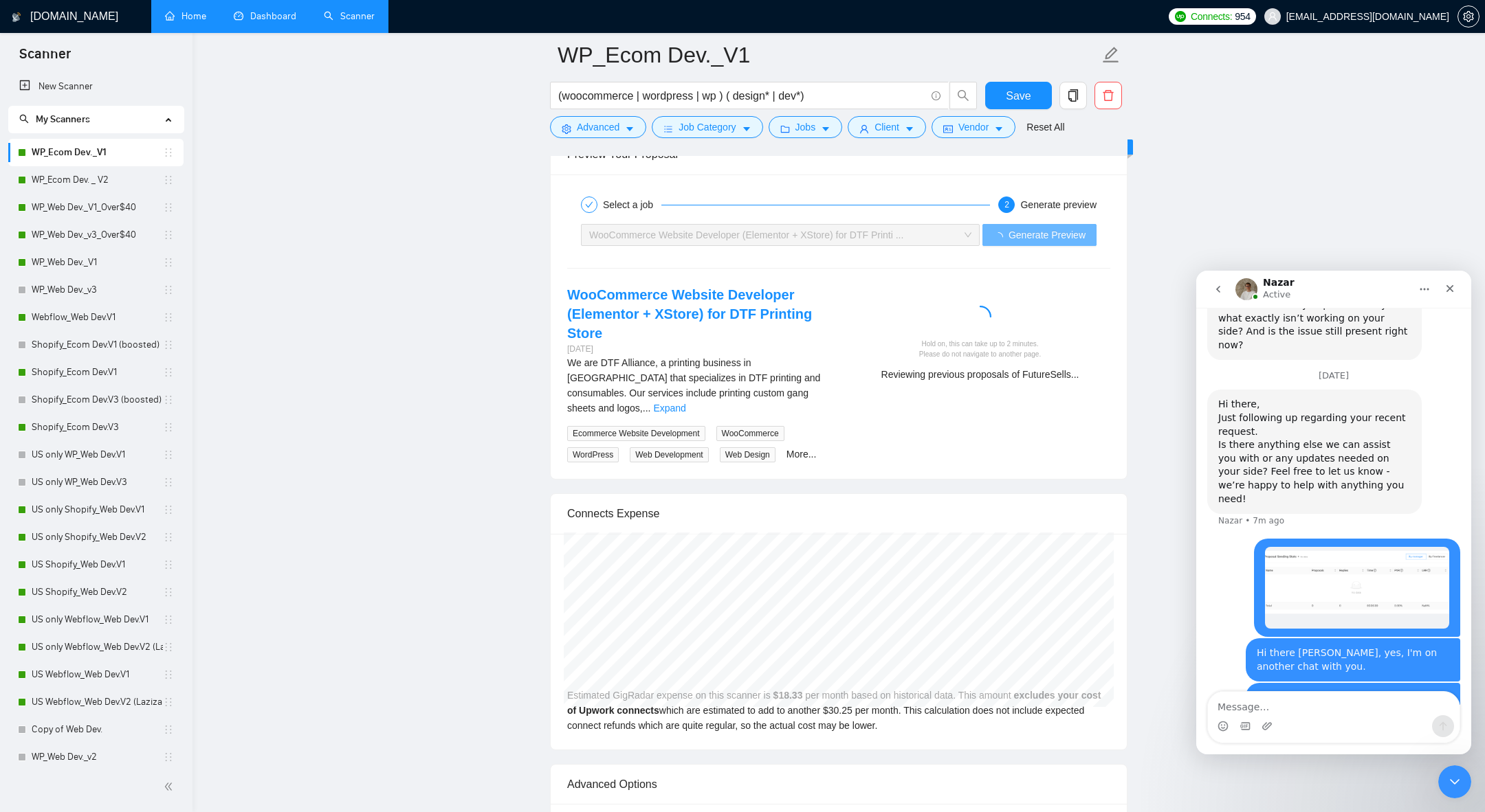
click at [1214, 288] on icon "go back" at bounding box center [1218, 288] width 11 height 11
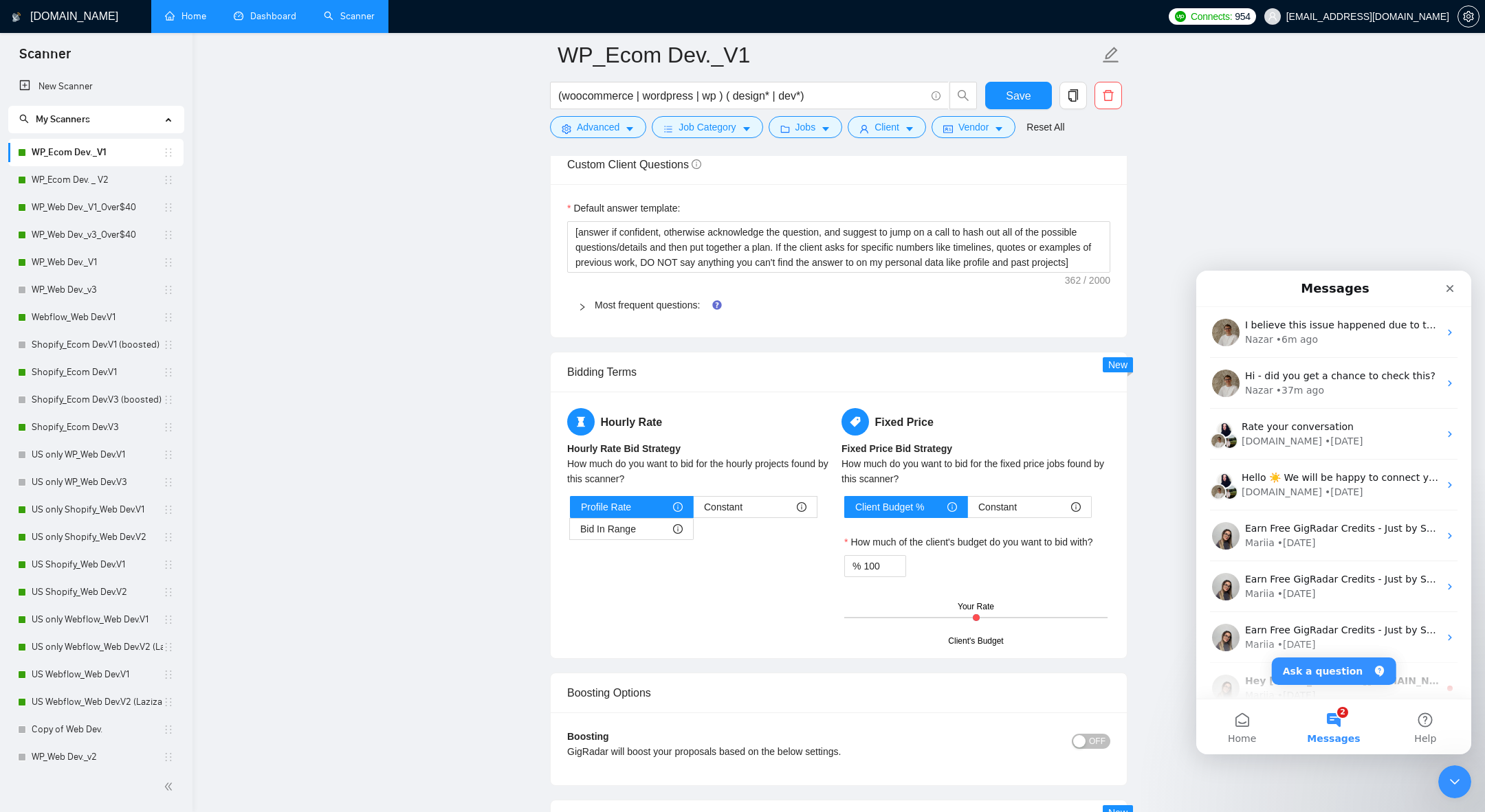
scroll to position [2158, 0]
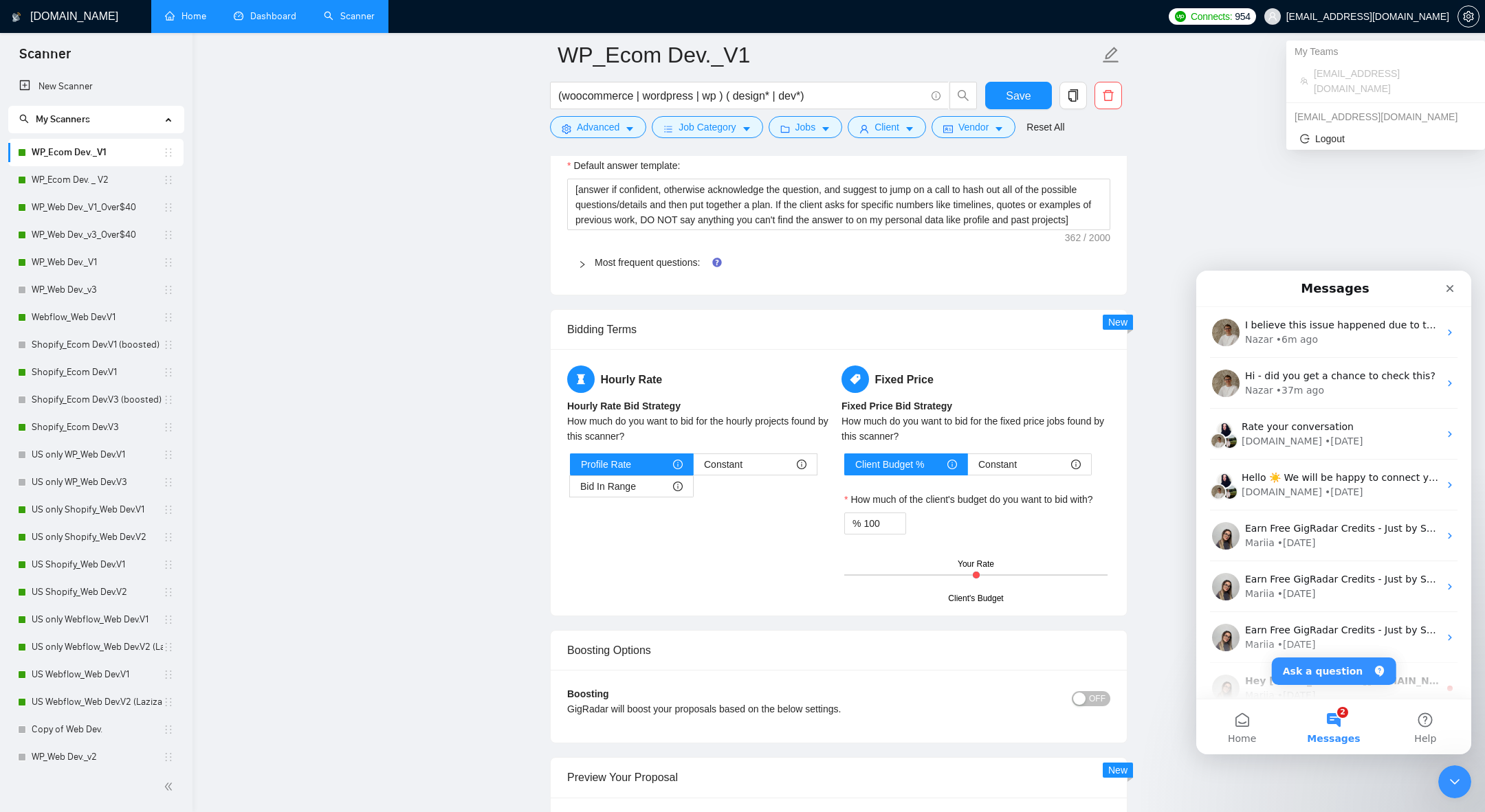
click at [1383, 23] on span "[EMAIL_ADDRESS][DOMAIN_NAME]" at bounding box center [1357, 16] width 201 height 44
click at [201, 22] on link "Home" at bounding box center [185, 16] width 41 height 11
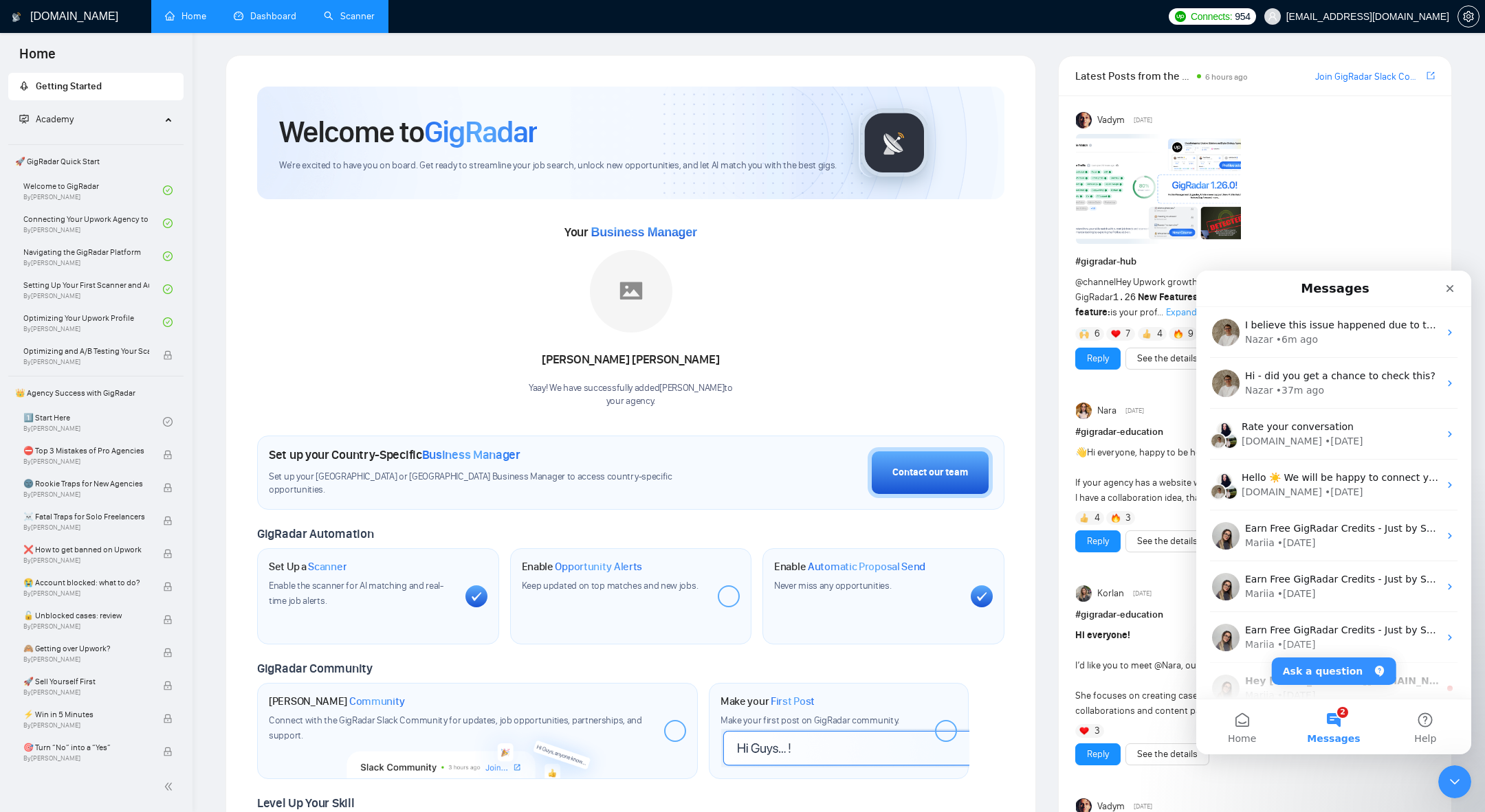
click at [430, 451] on span "Business Manager" at bounding box center [471, 455] width 99 height 15
click at [561, 452] on div "Set up your Country-Specific Business Manager" at bounding box center [486, 455] width 434 height 15
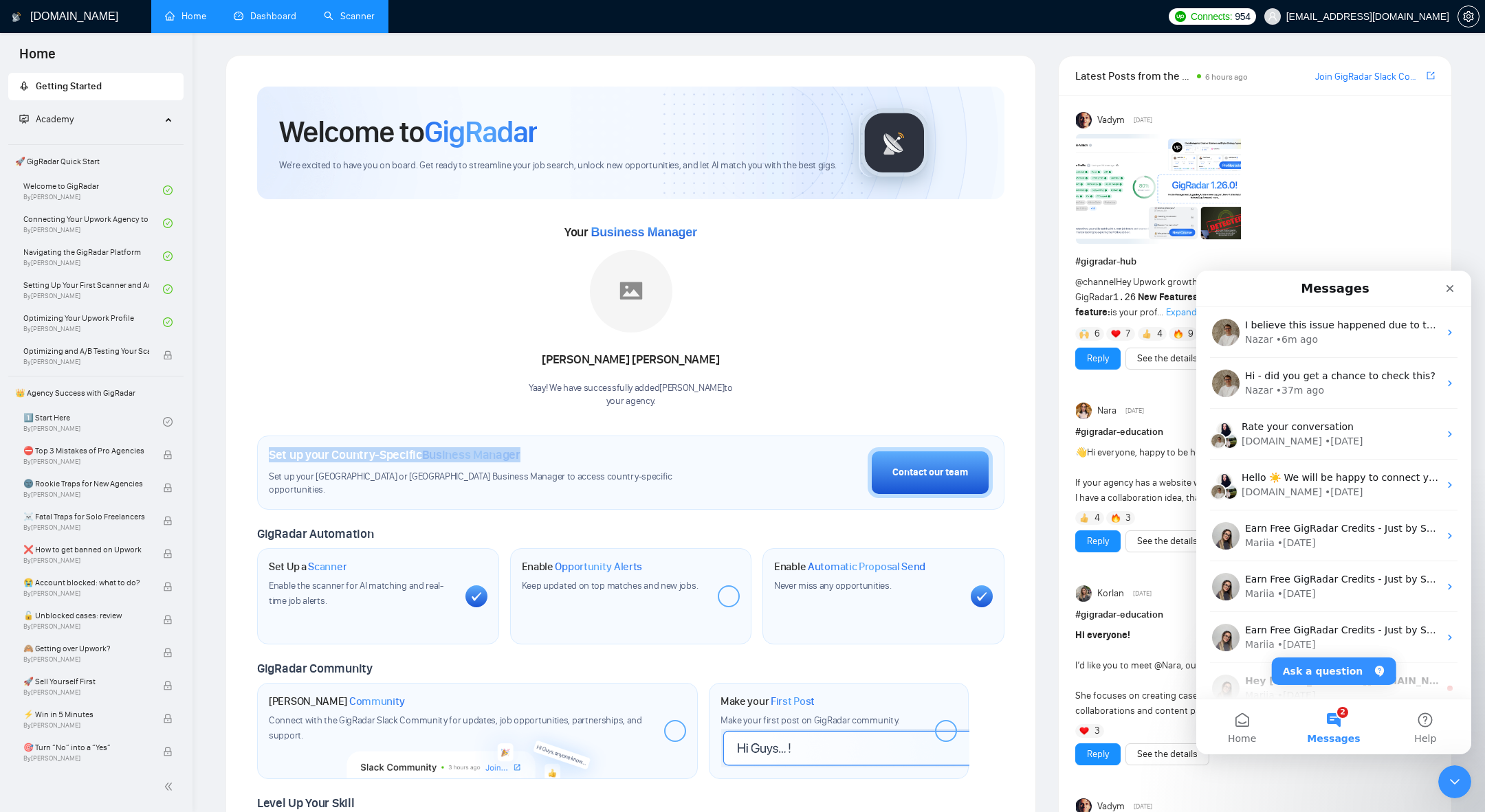
click at [561, 452] on div "Set up your Country-Specific Business Manager" at bounding box center [486, 455] width 434 height 15
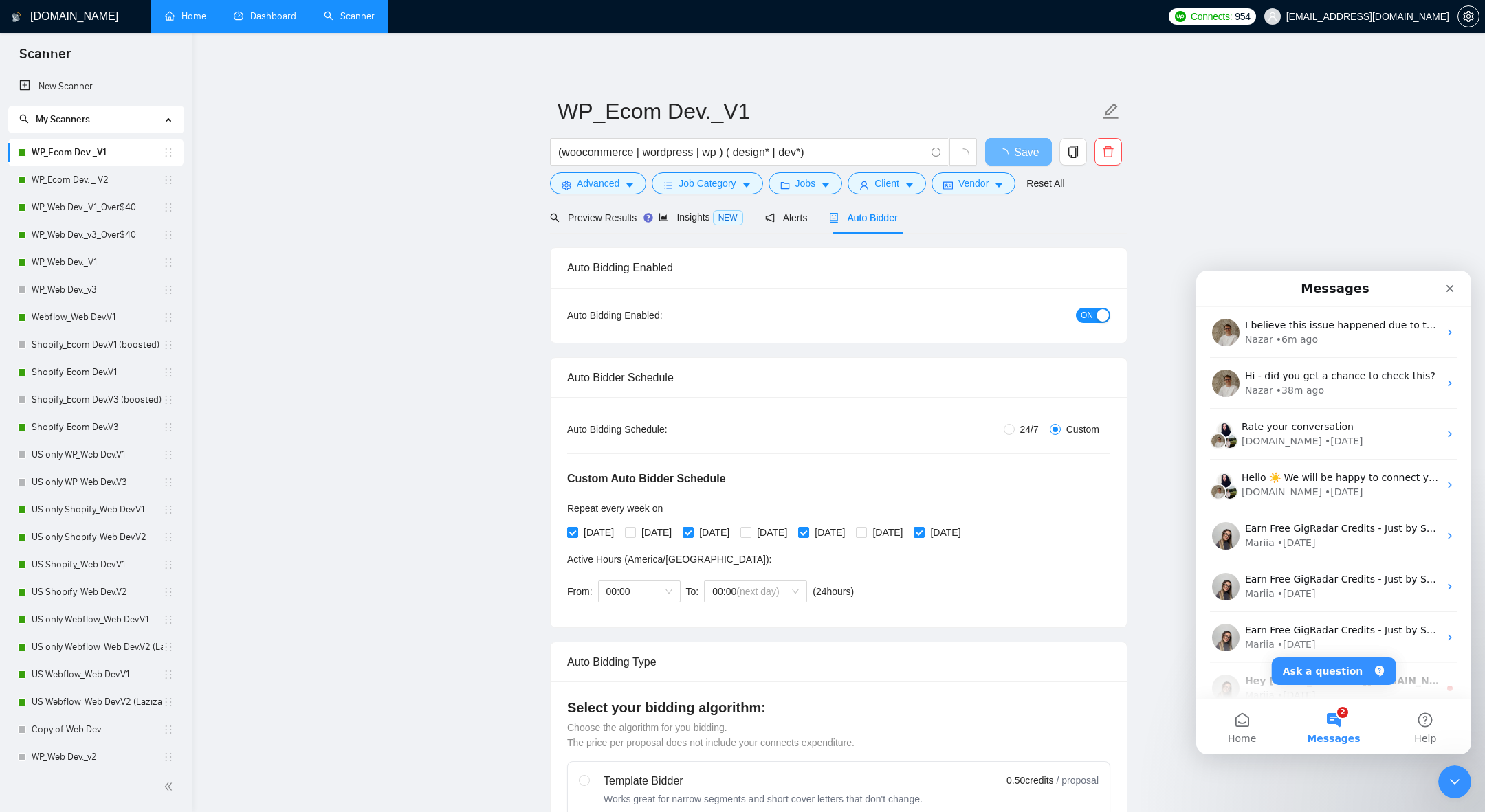
click at [42, 13] on h1 "[DOMAIN_NAME]" at bounding box center [75, 16] width 88 height 33
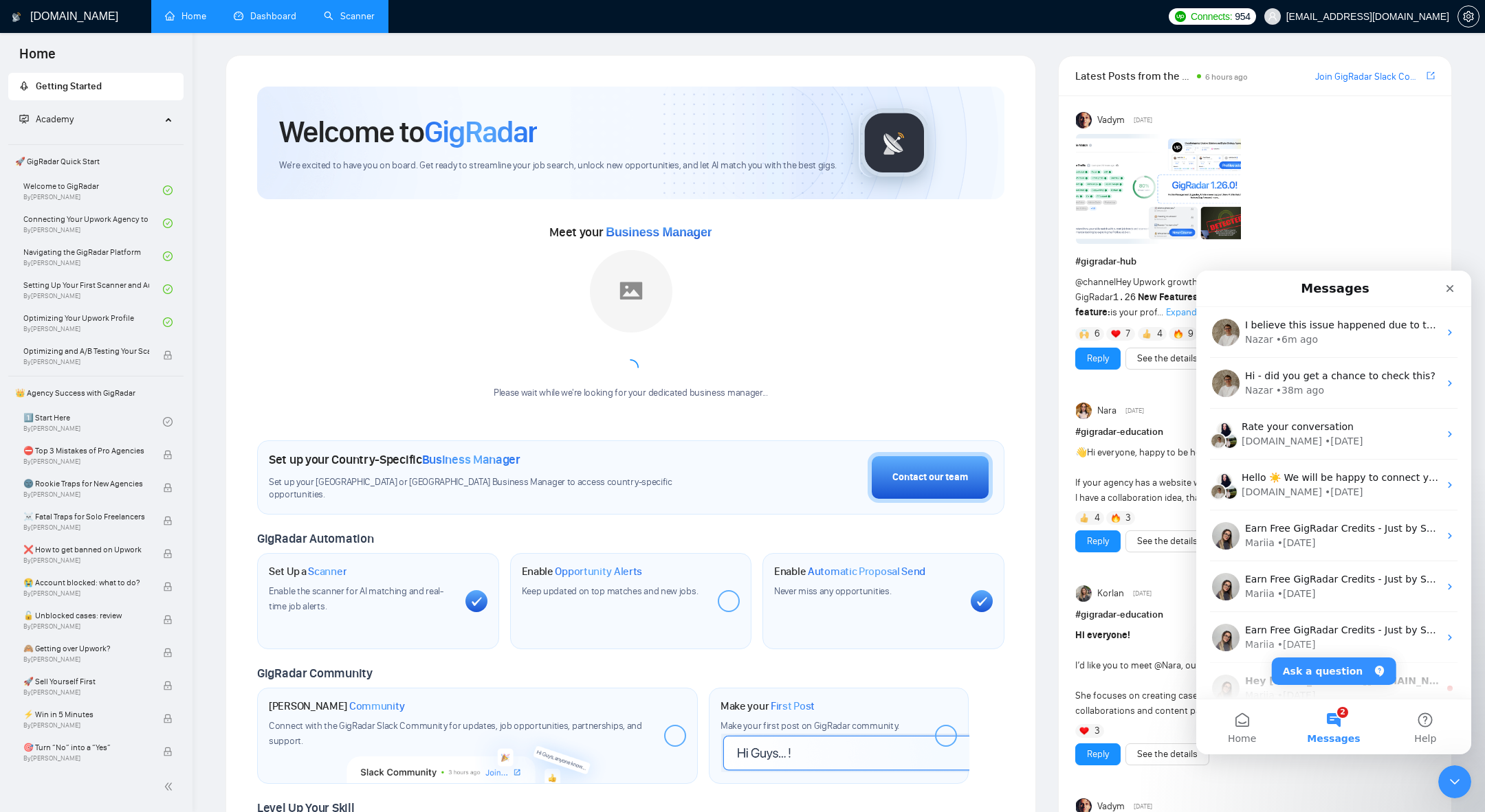
click at [288, 16] on link "Dashboard" at bounding box center [264, 16] width 62 height 11
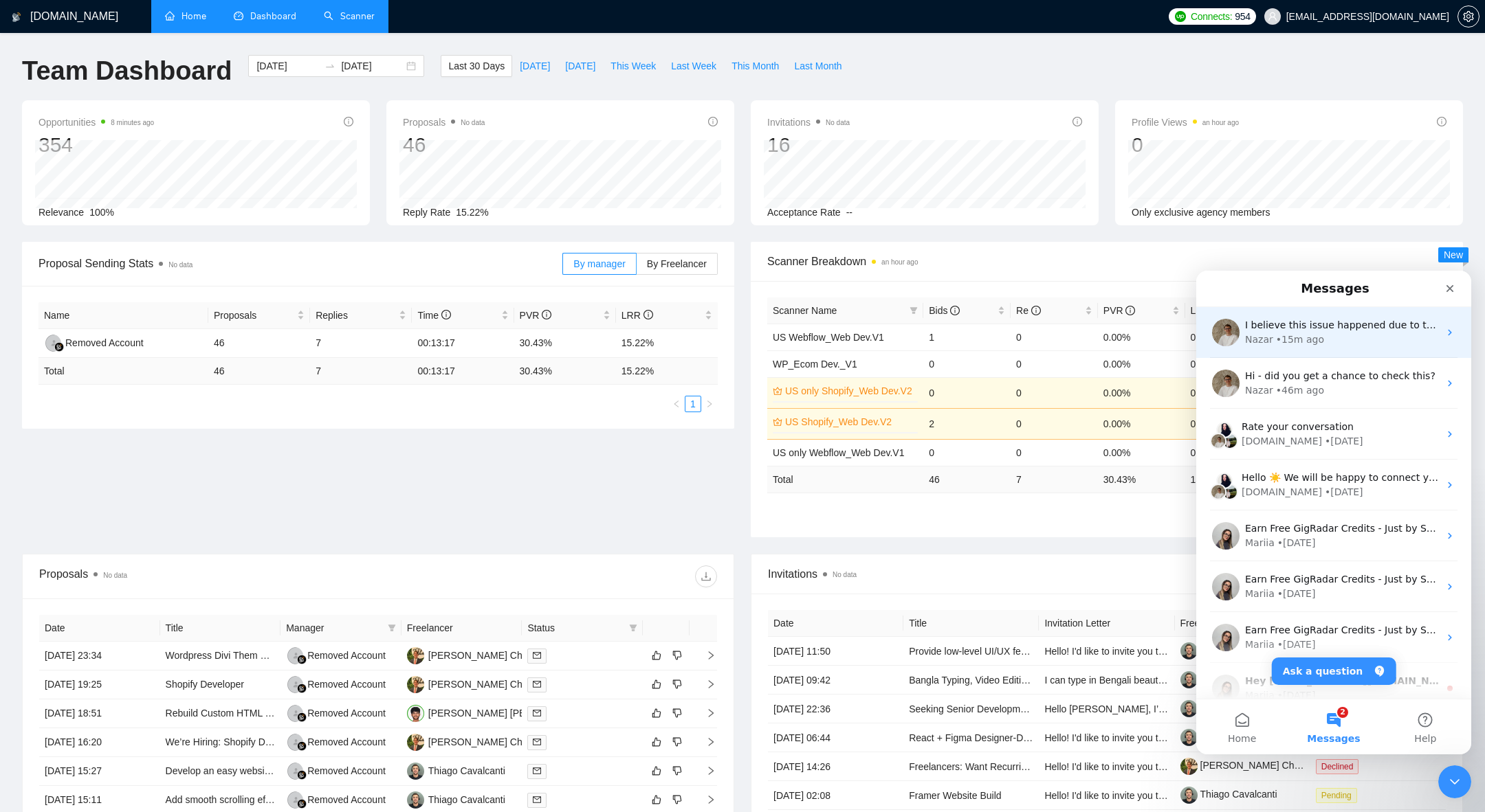
click at [1289, 341] on div "• 15m ago" at bounding box center [1300, 339] width 48 height 14
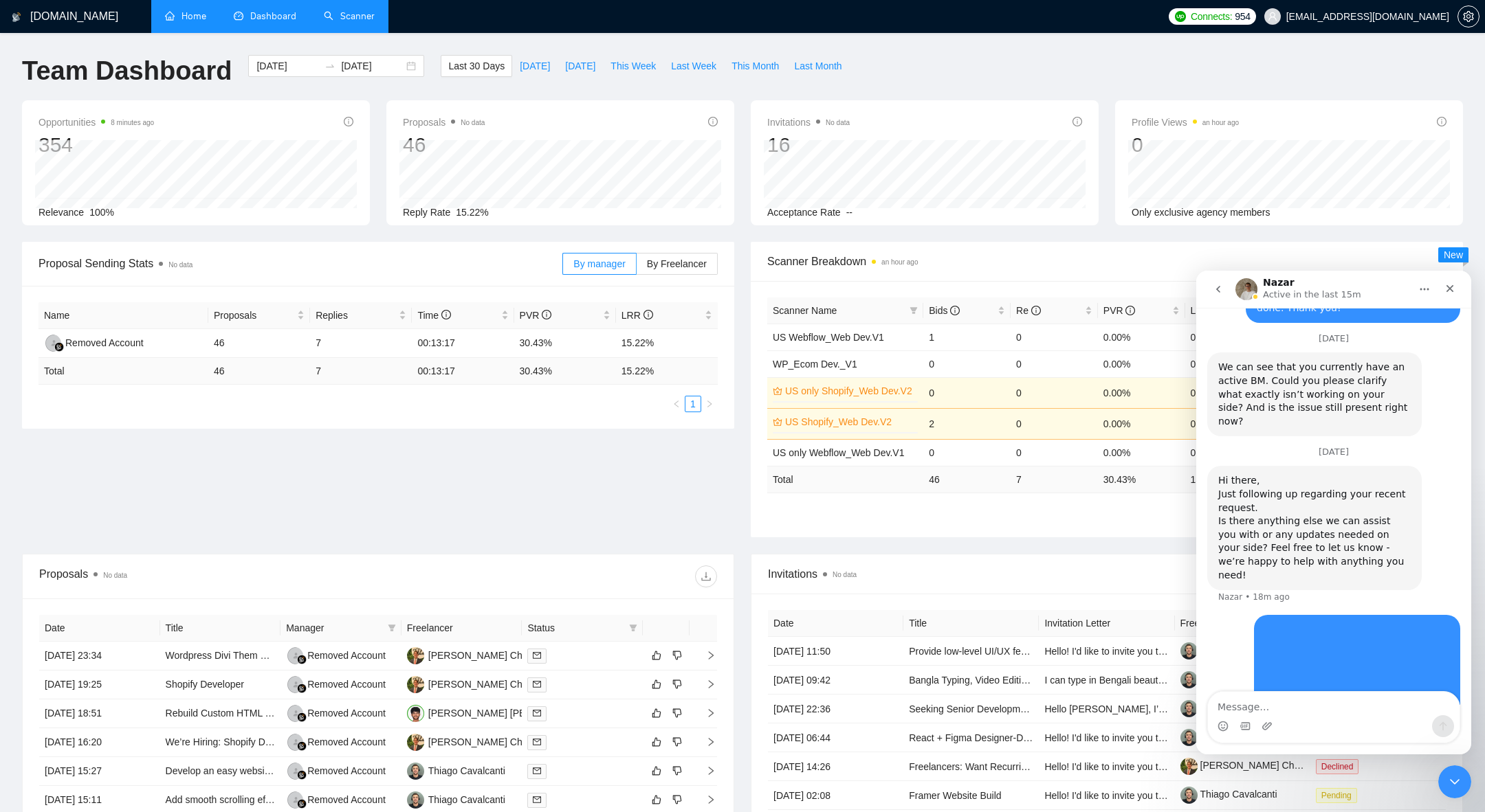
scroll to position [2004, 0]
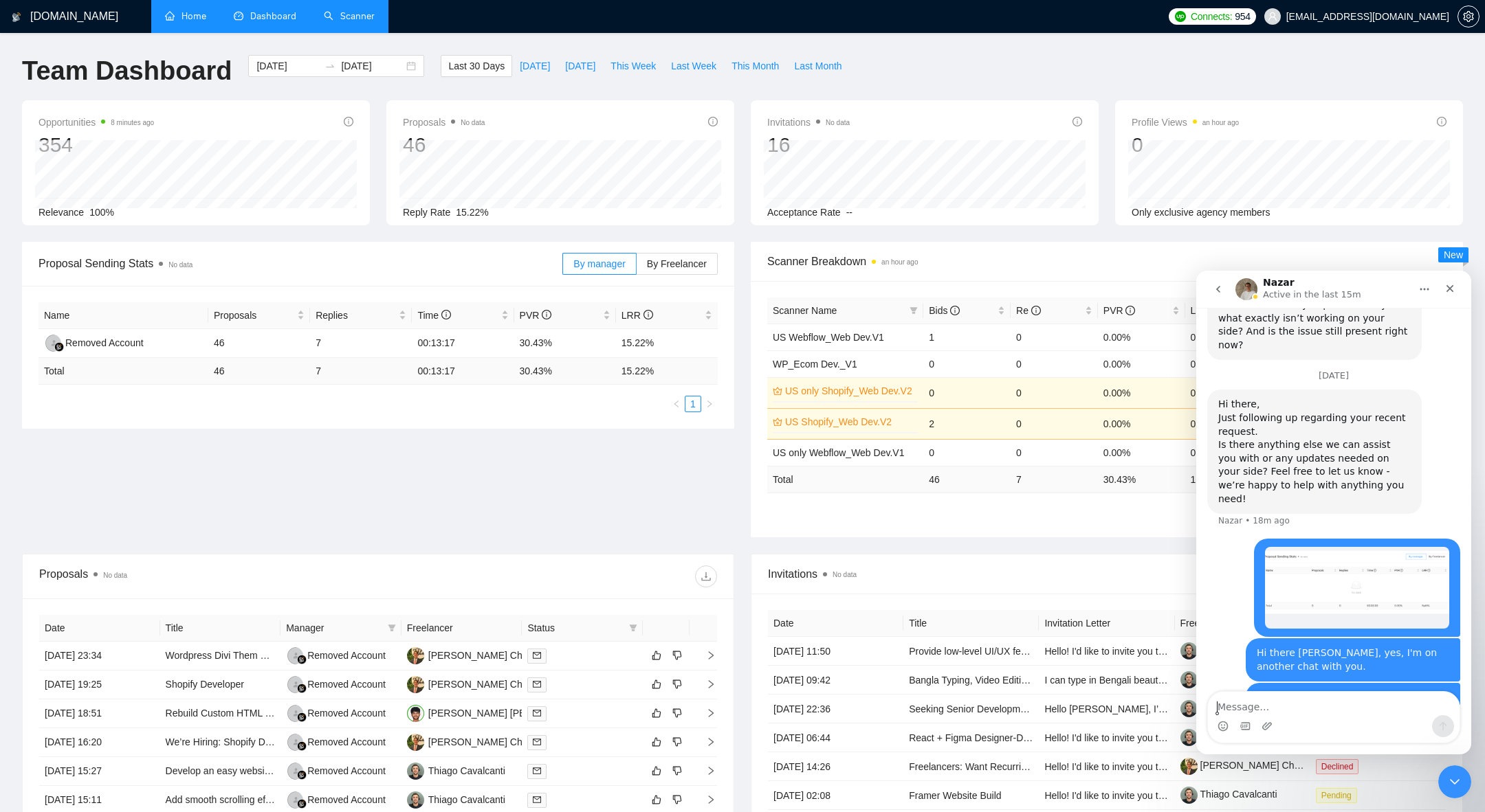
click at [1221, 293] on icon "go back" at bounding box center [1218, 288] width 11 height 11
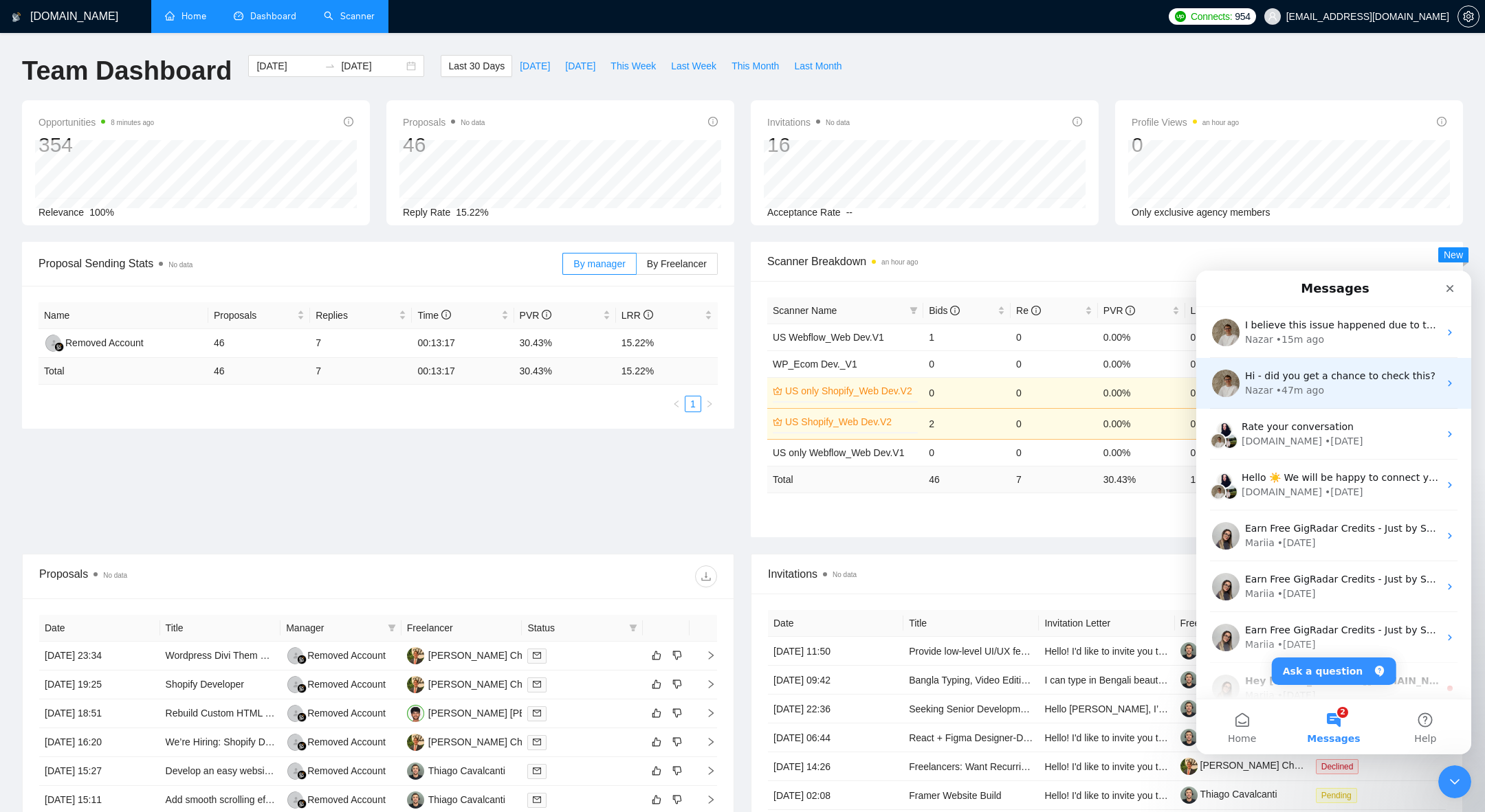
click at [1291, 375] on span "Hi - did you get a chance to check this?" at bounding box center [1339, 375] width 191 height 11
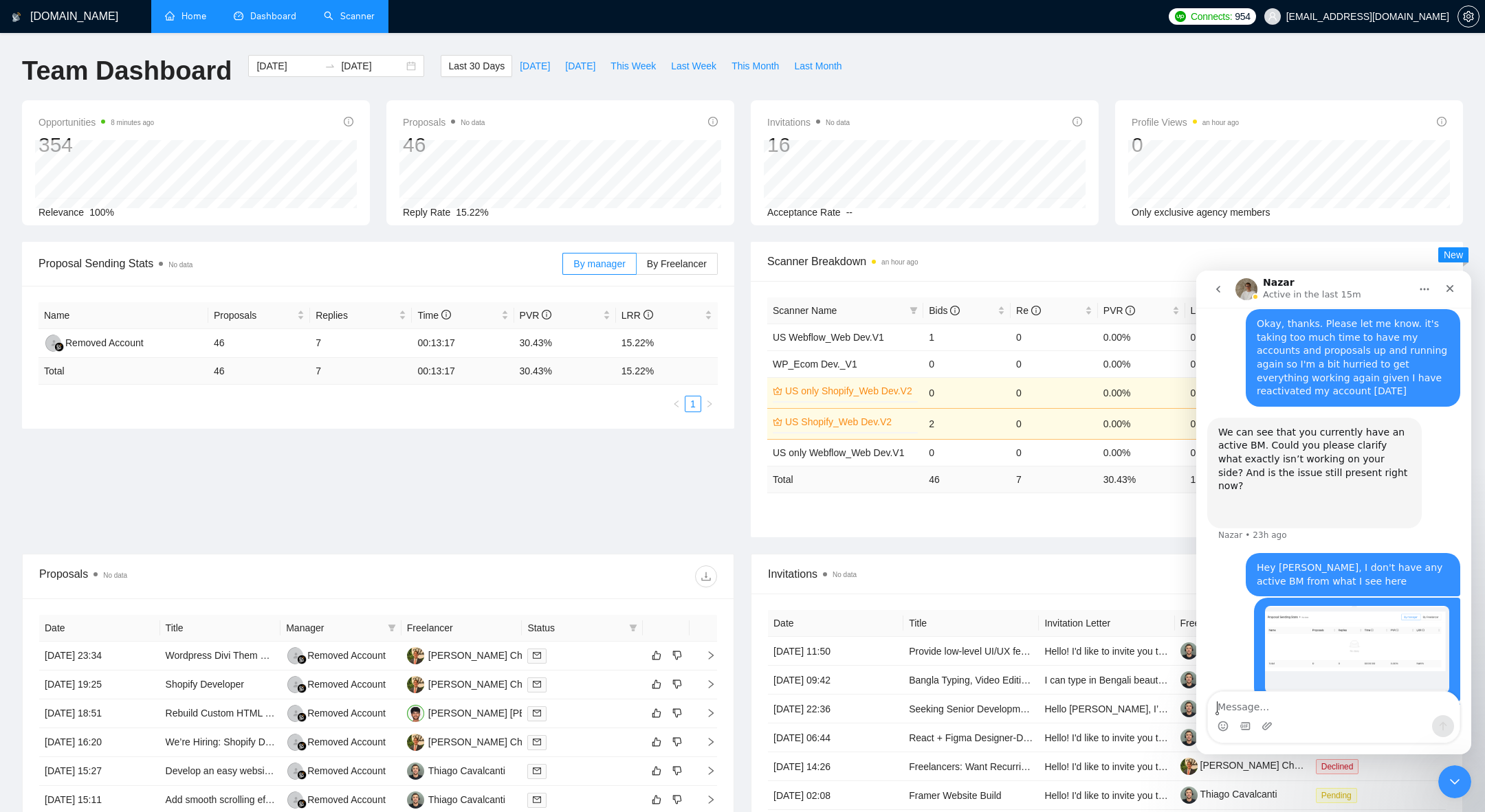
scroll to position [1311, 0]
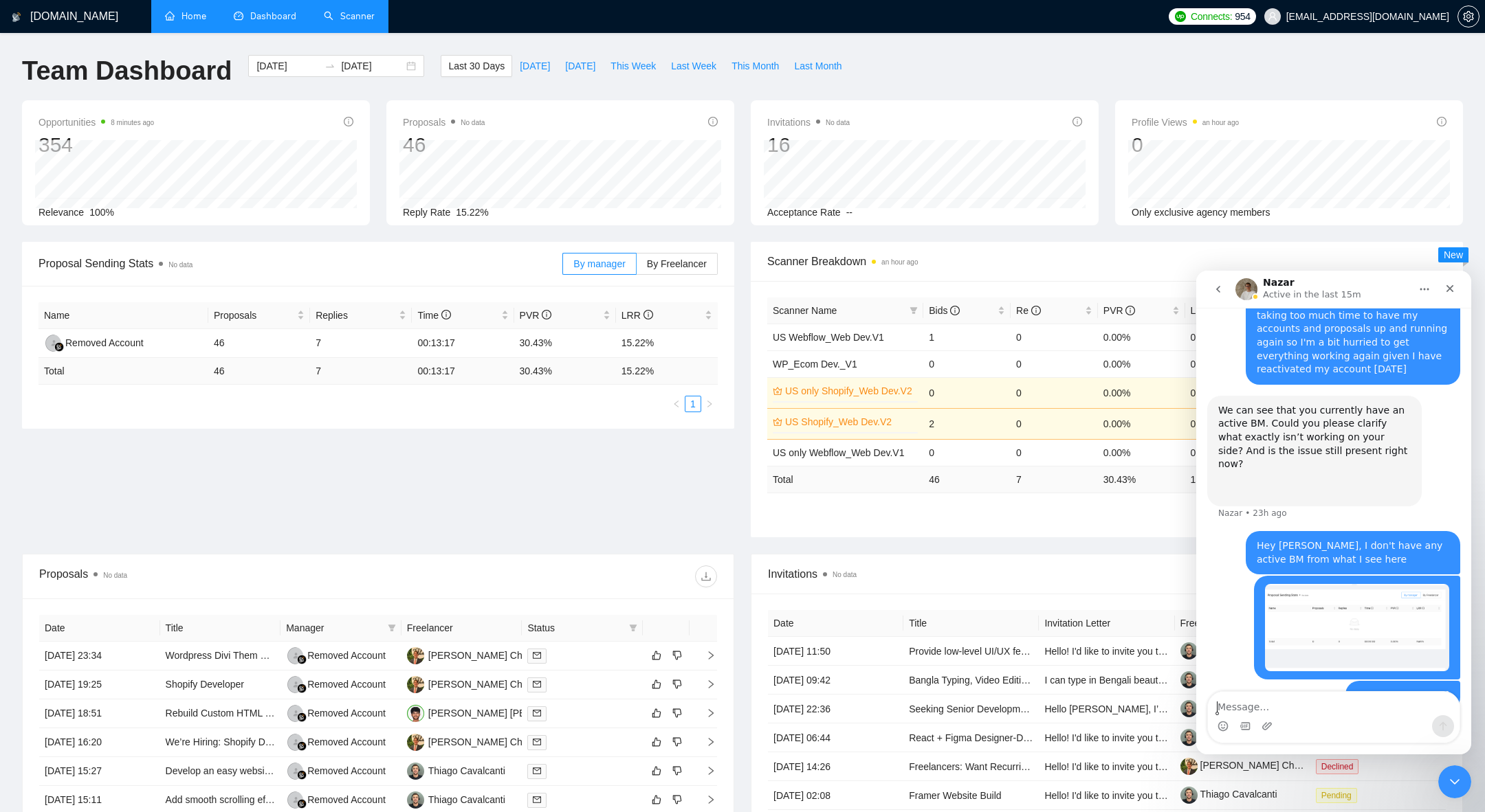
click at [1222, 290] on icon "go back" at bounding box center [1218, 288] width 11 height 11
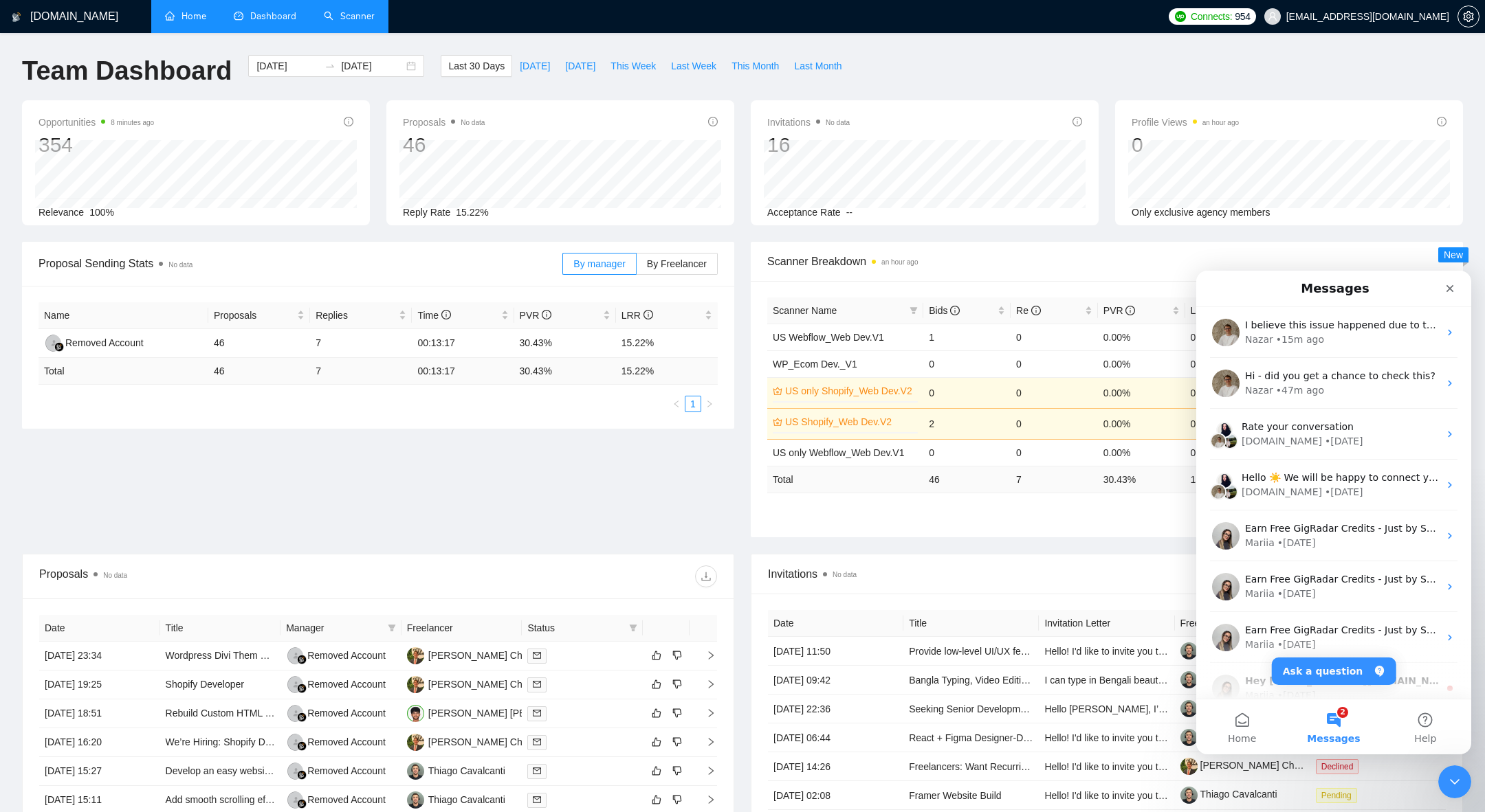
scroll to position [0, 0]
click at [1314, 339] on div "• 15m ago" at bounding box center [1300, 339] width 48 height 14
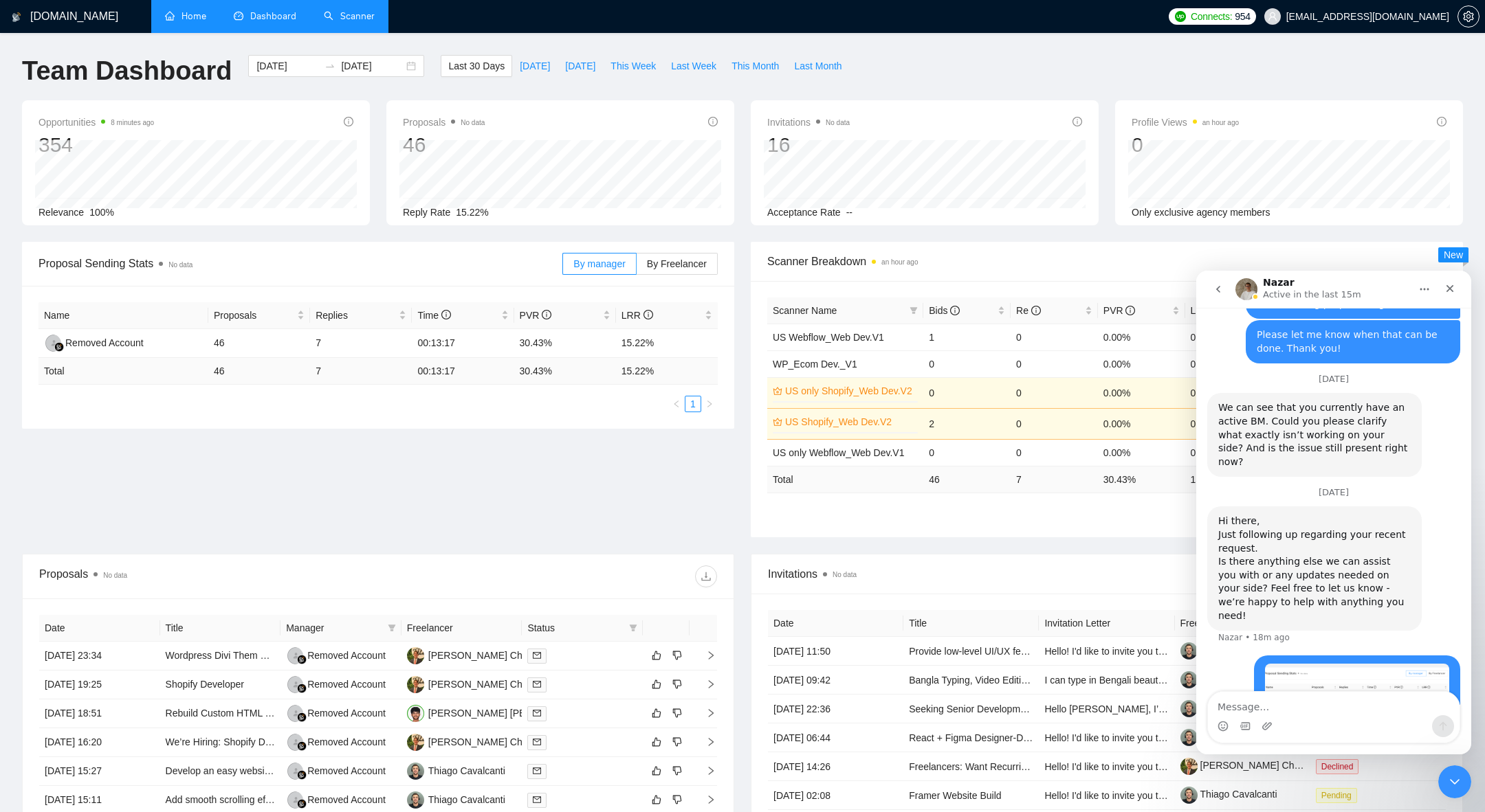
scroll to position [2004, 0]
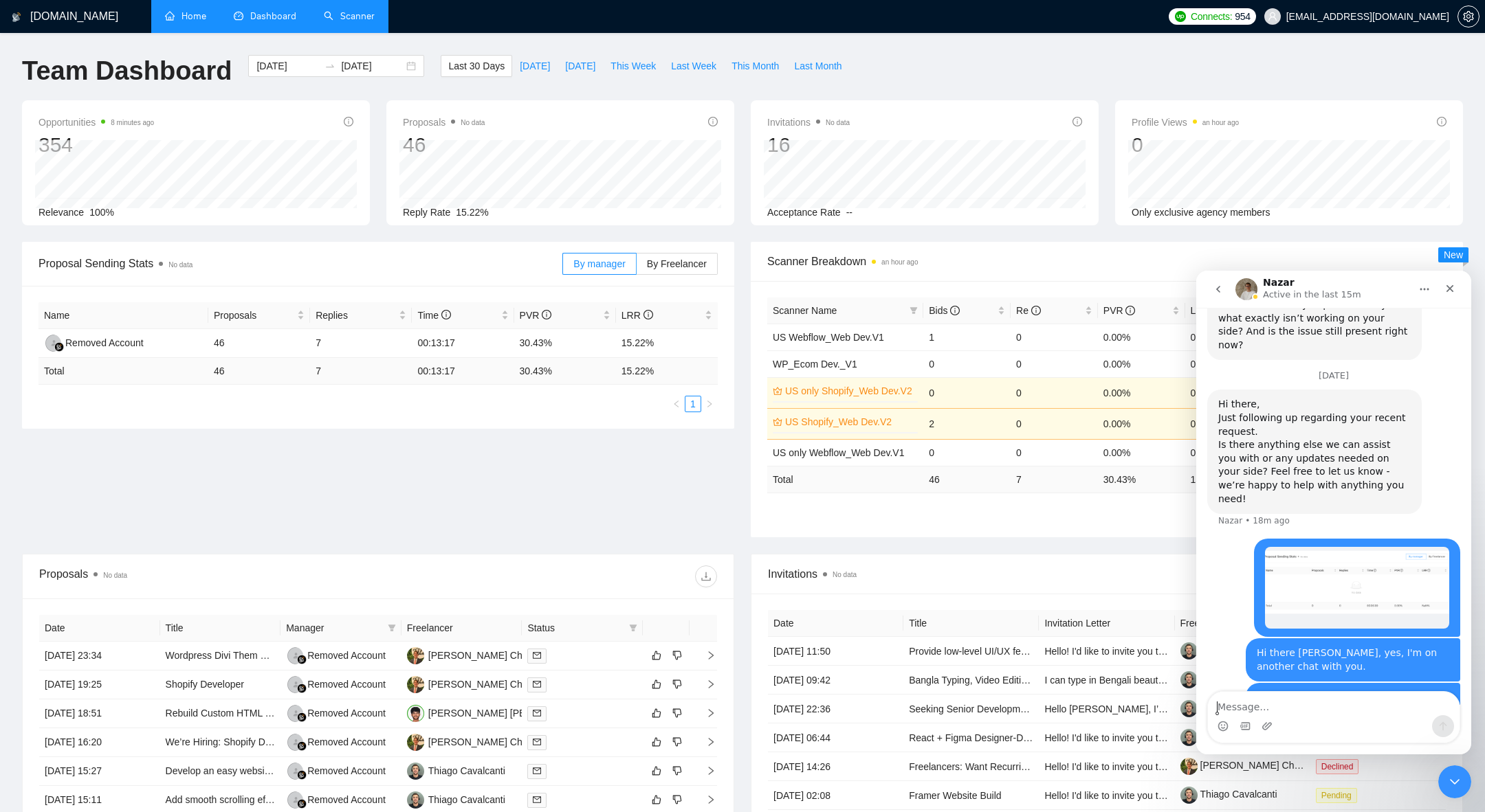
click at [1225, 289] on button "go back" at bounding box center [1218, 288] width 26 height 26
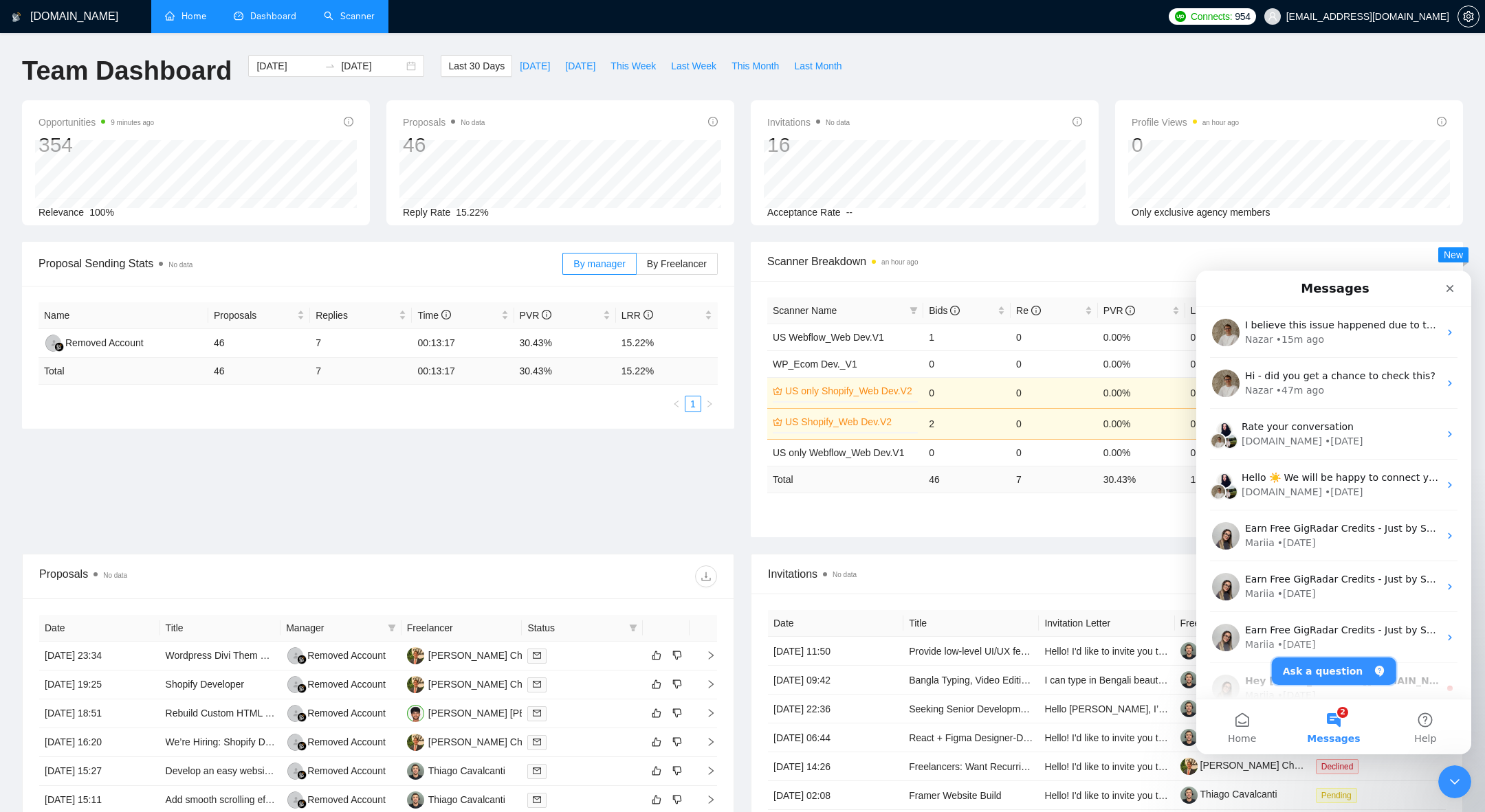
click at [1340, 666] on button "Ask a question" at bounding box center [1334, 671] width 125 height 28
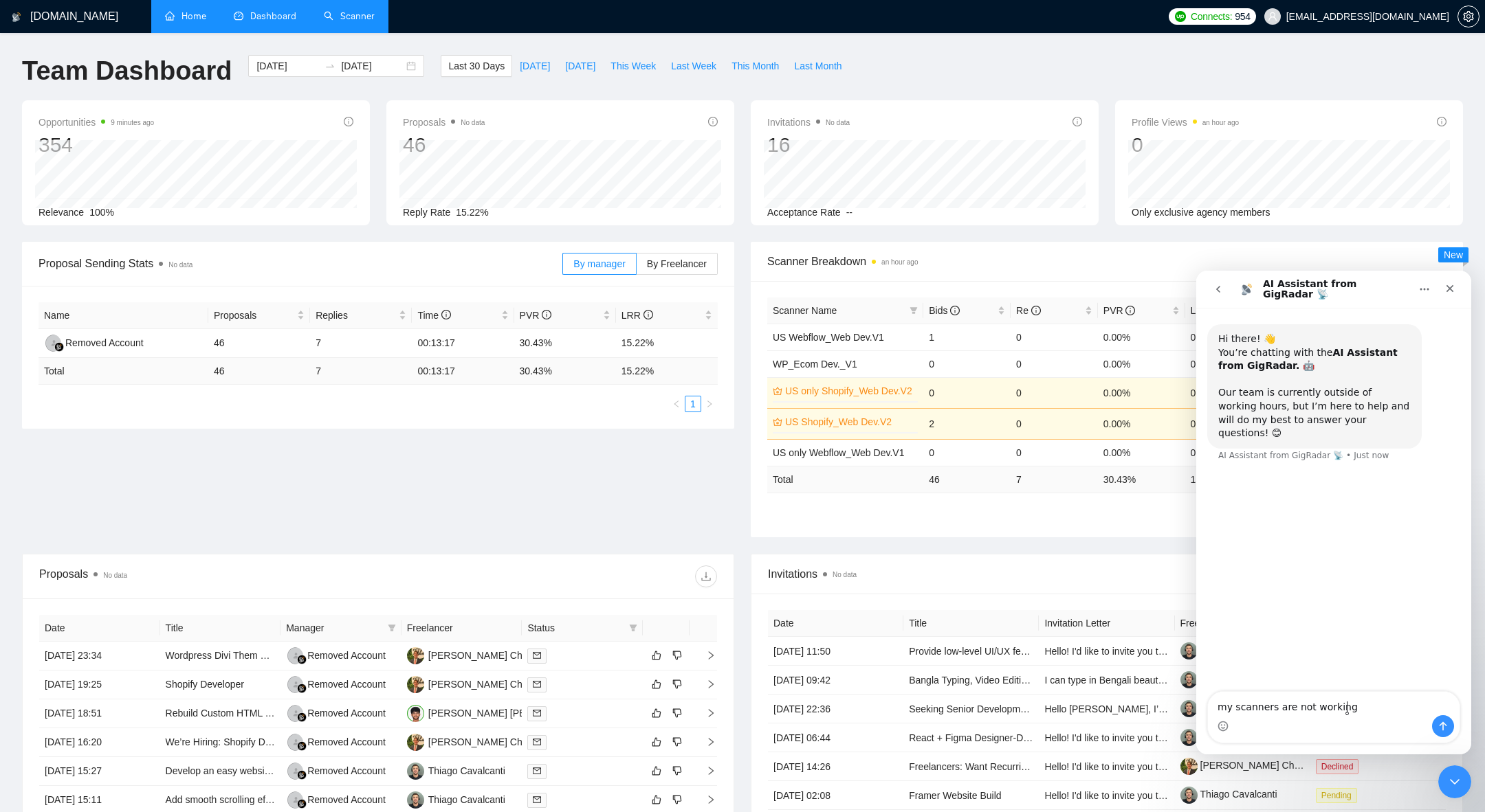
type textarea "my scanners are not working"
click at [1219, 294] on icon "go back" at bounding box center [1218, 288] width 11 height 11
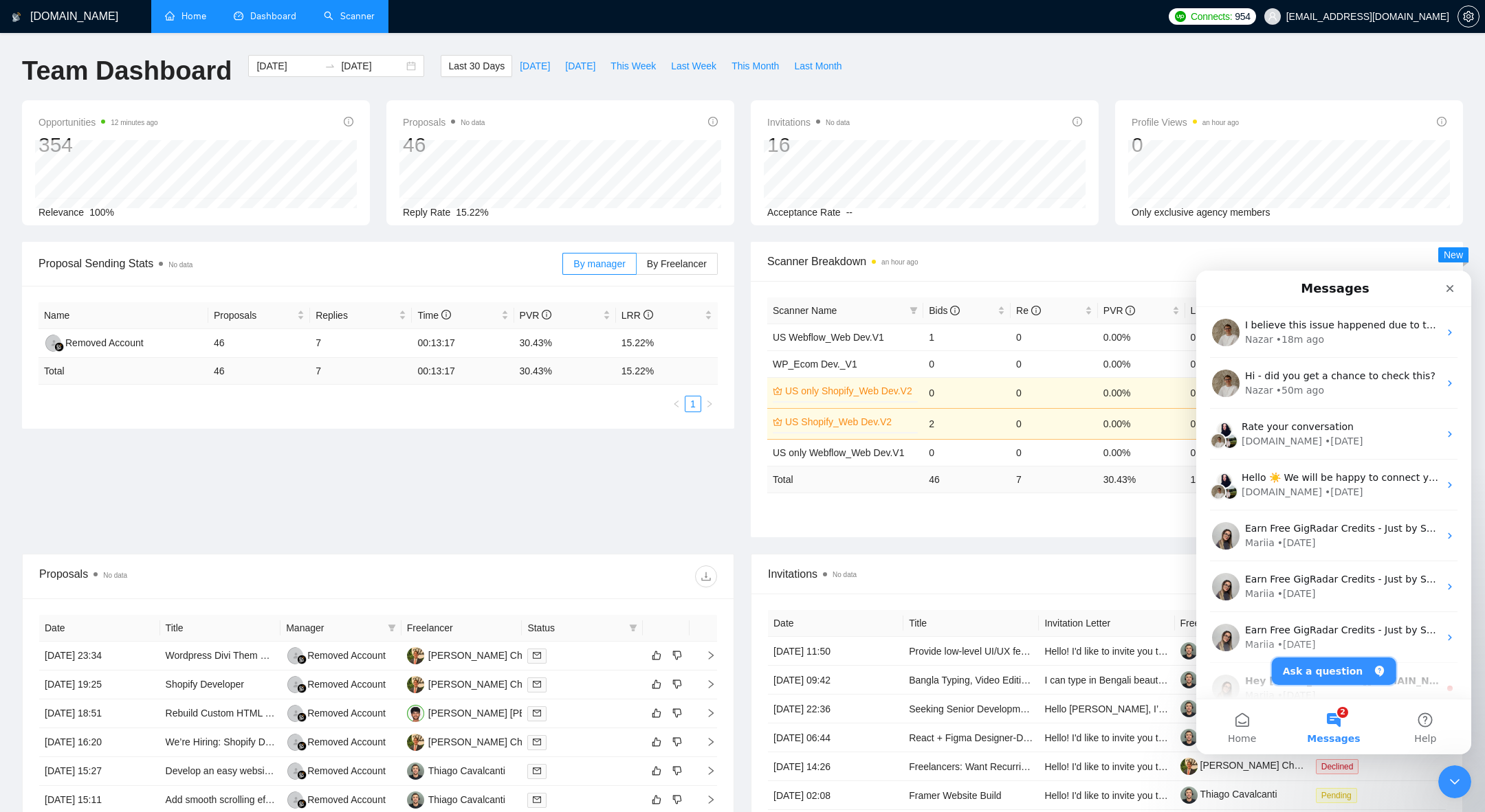
click at [1335, 663] on button "Ask a question" at bounding box center [1334, 671] width 125 height 28
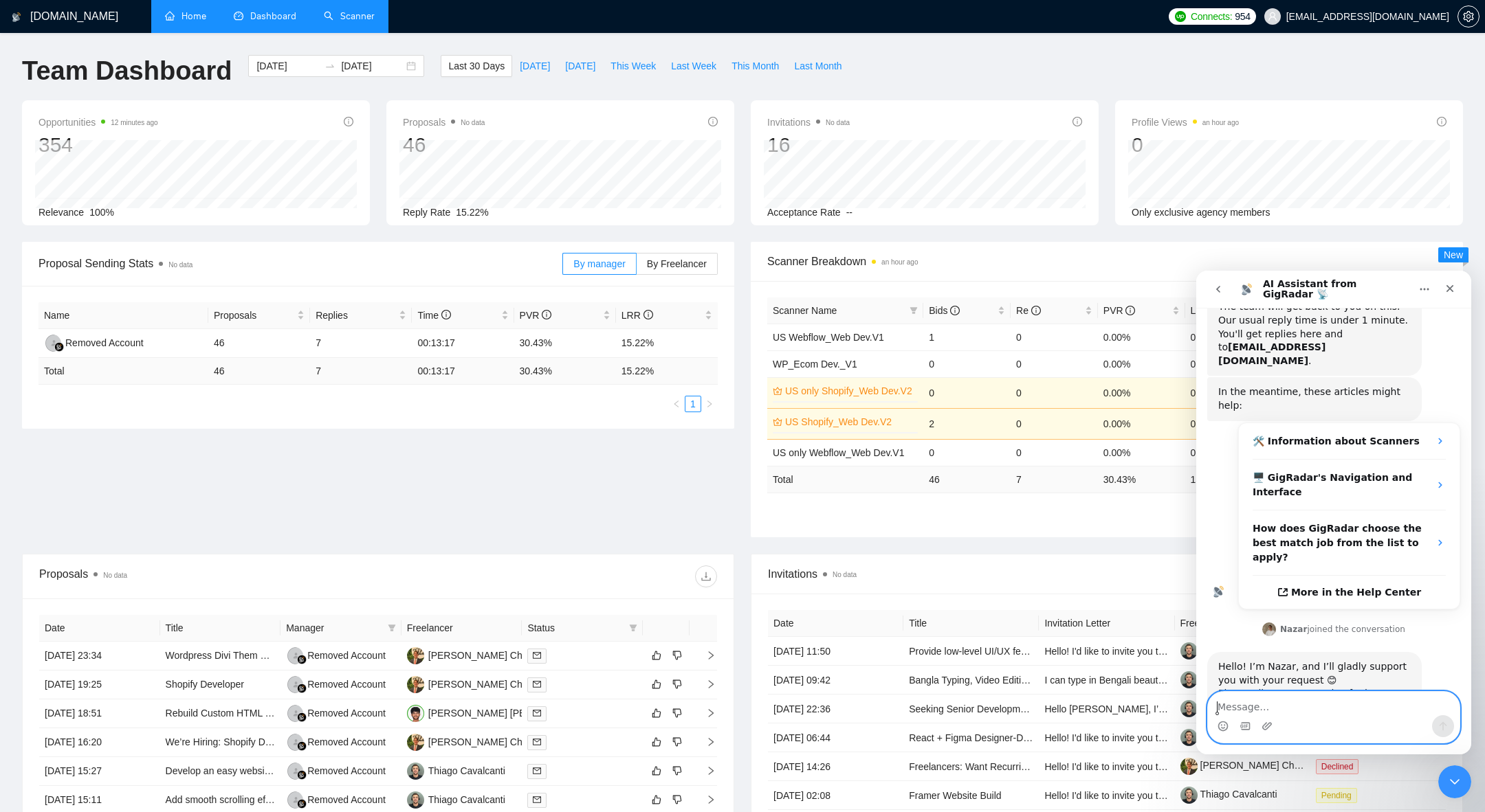
scroll to position [212, 0]
click at [1222, 282] on button "go back" at bounding box center [1218, 288] width 26 height 26
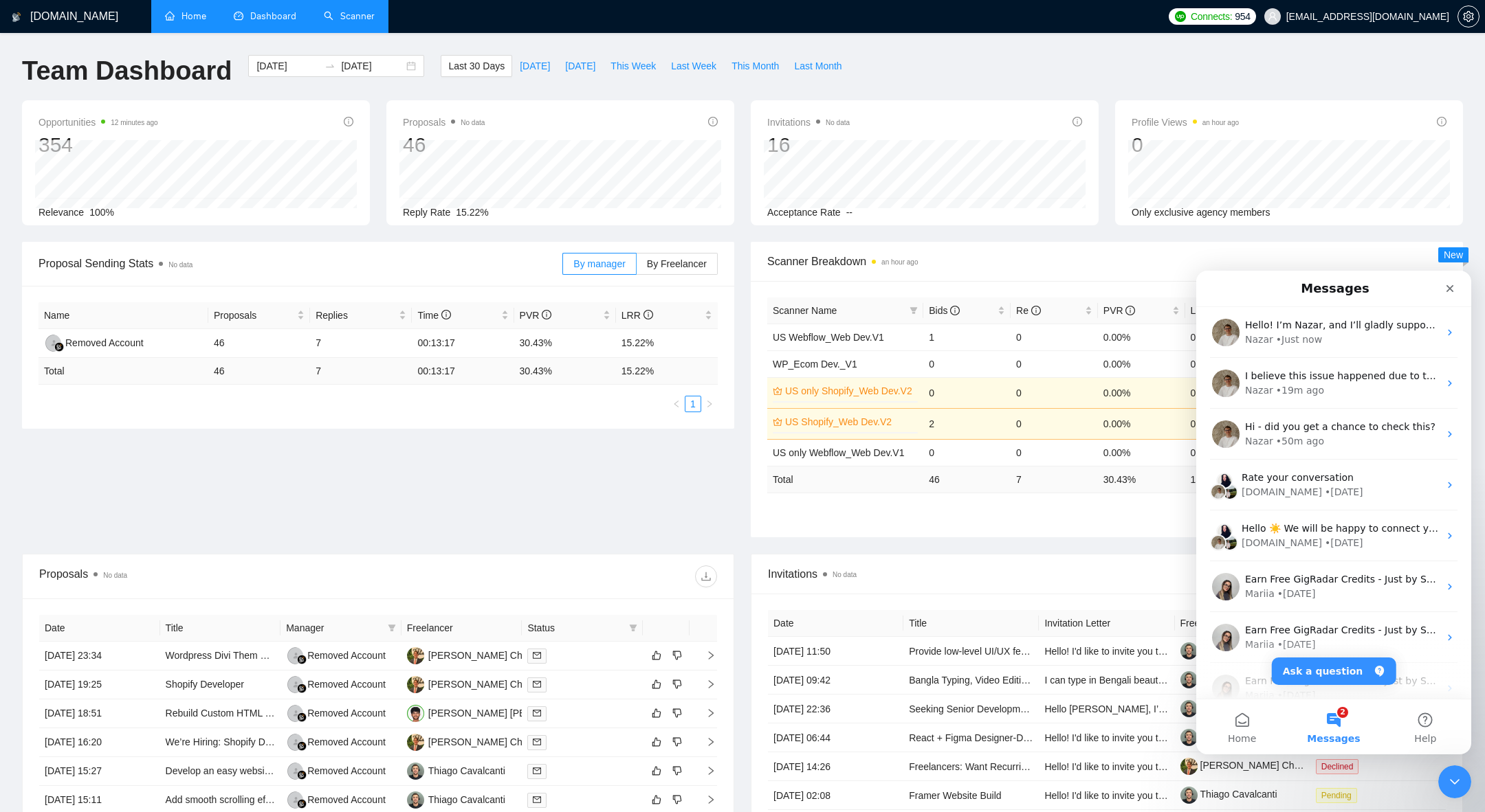
scroll to position [0, 0]
click at [1330, 371] on span "I believe this issue happened due to the subscription being canceled, and then …" at bounding box center [1464, 375] width 439 height 11
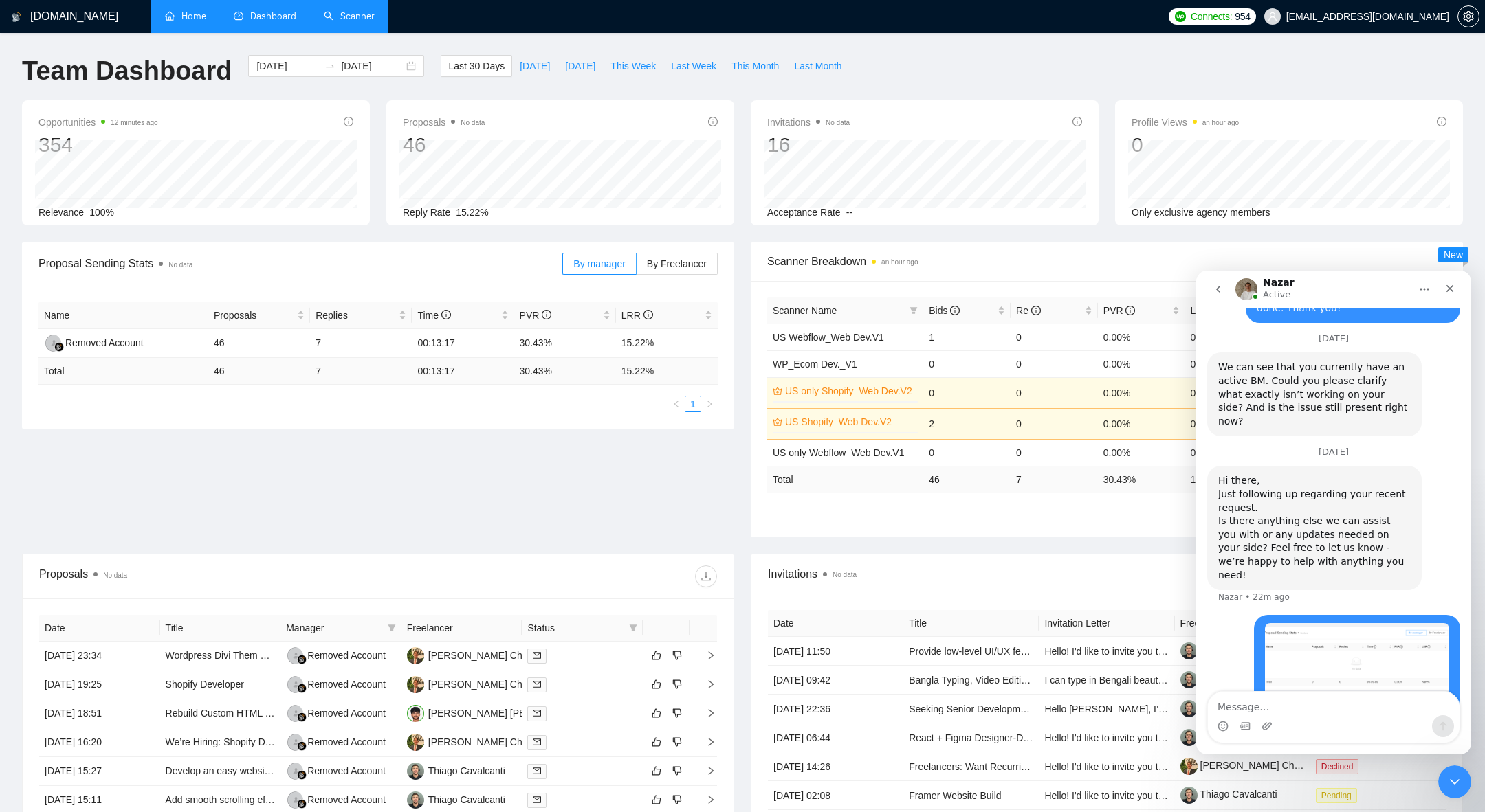
scroll to position [2004, 0]
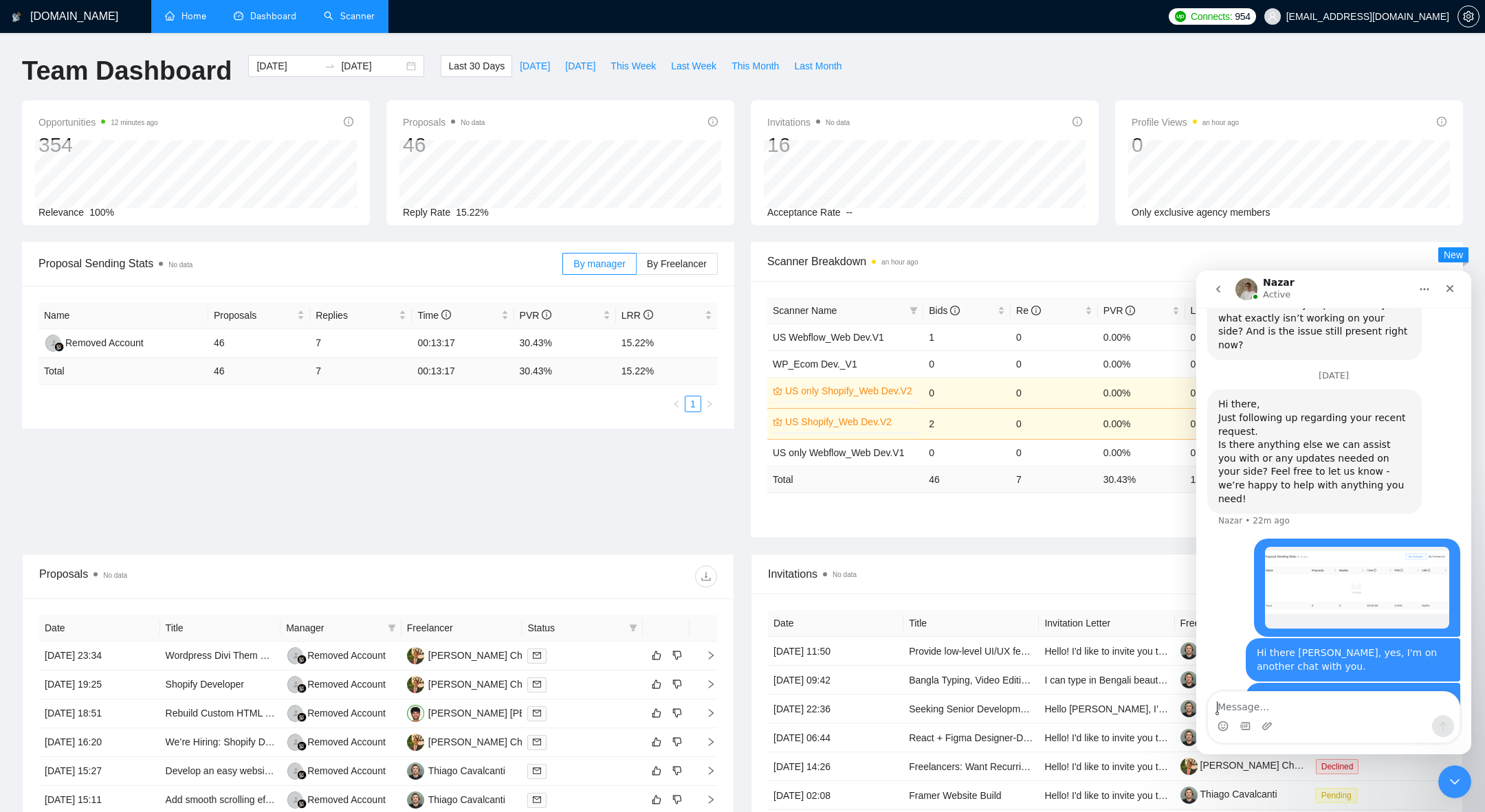
click at [1226, 291] on button "go back" at bounding box center [1218, 288] width 26 height 26
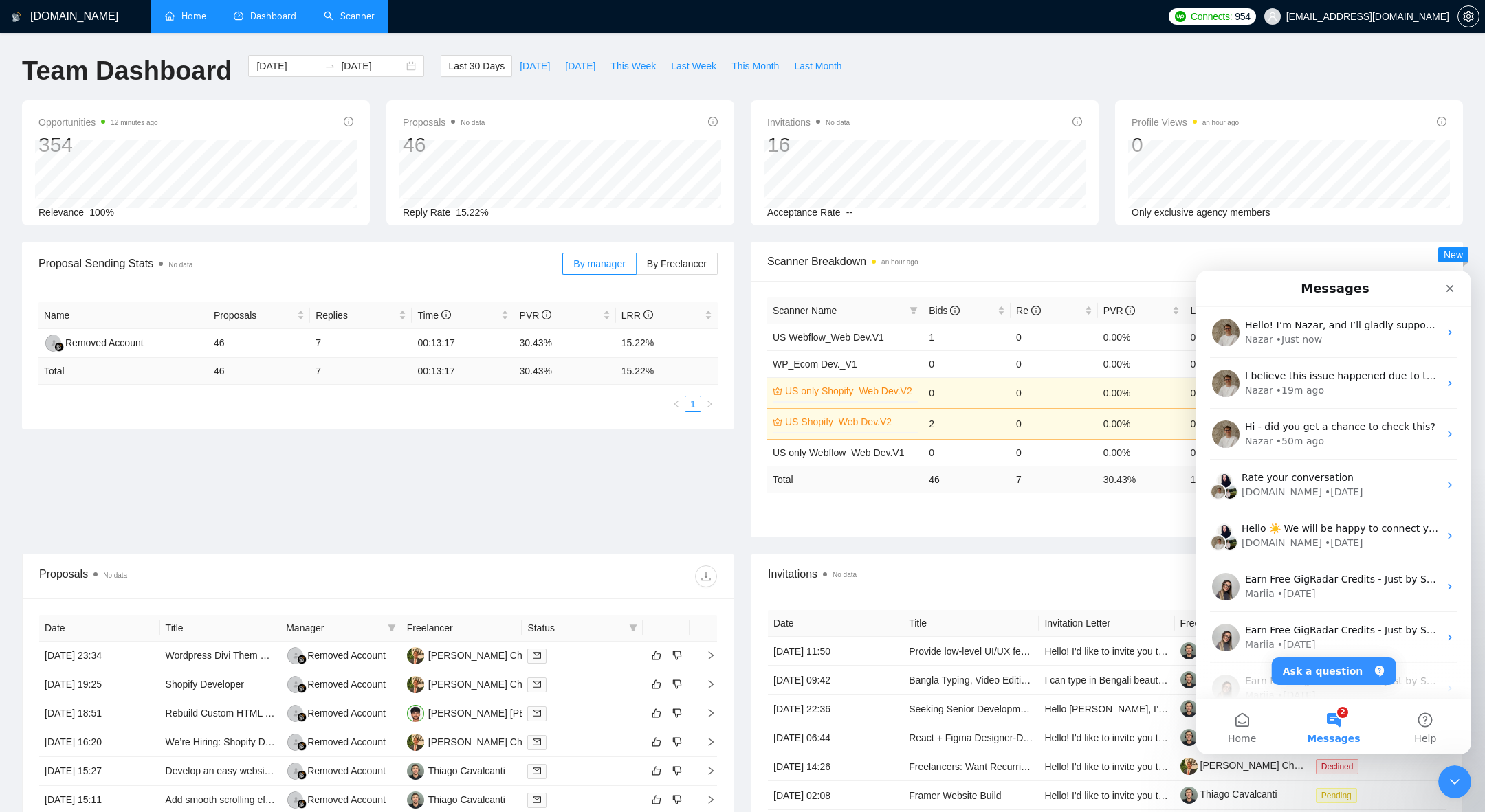
scroll to position [0, 0]
click at [1297, 342] on div "• Just now" at bounding box center [1299, 339] width 46 height 14
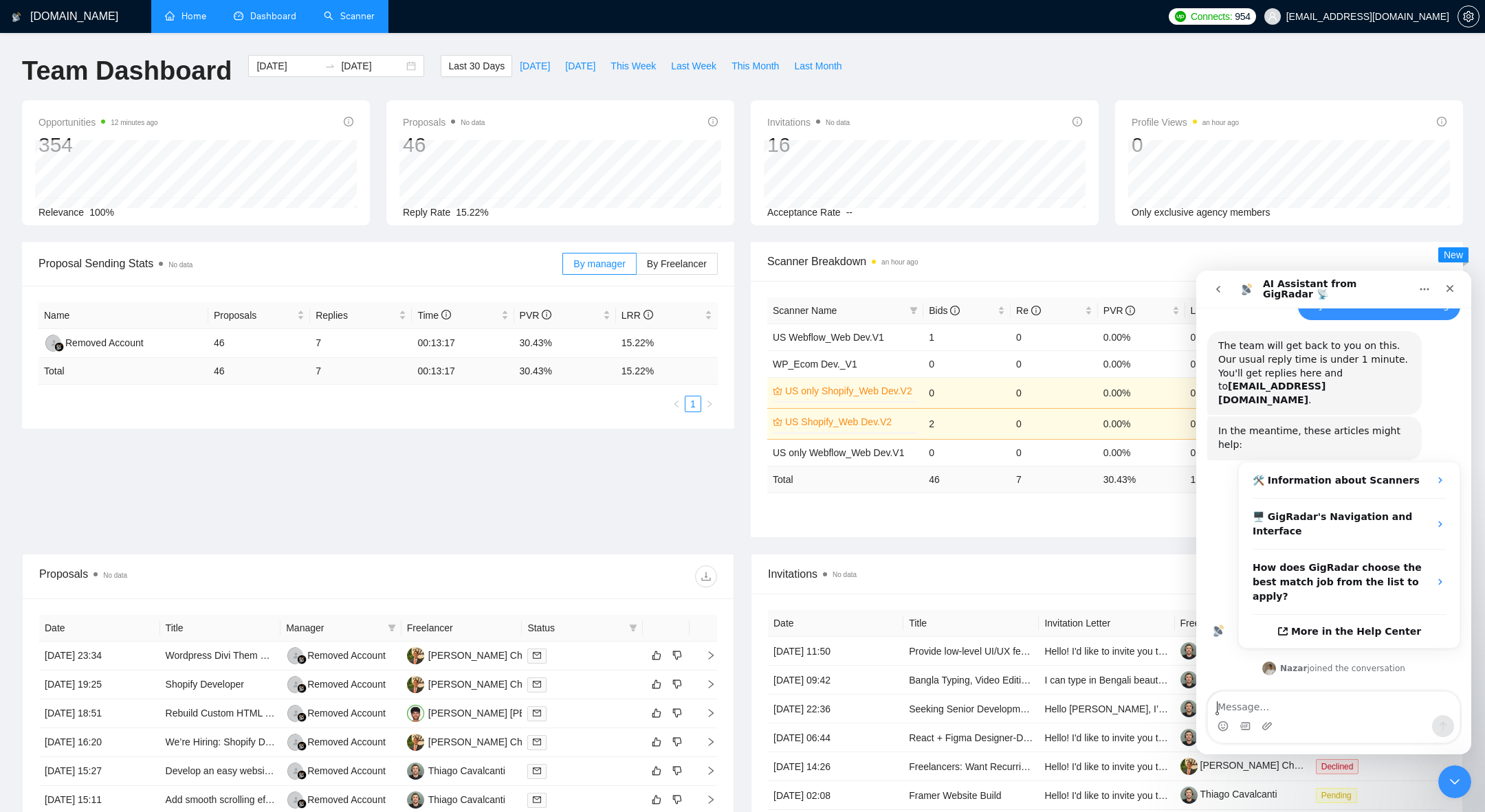
scroll to position [212, 0]
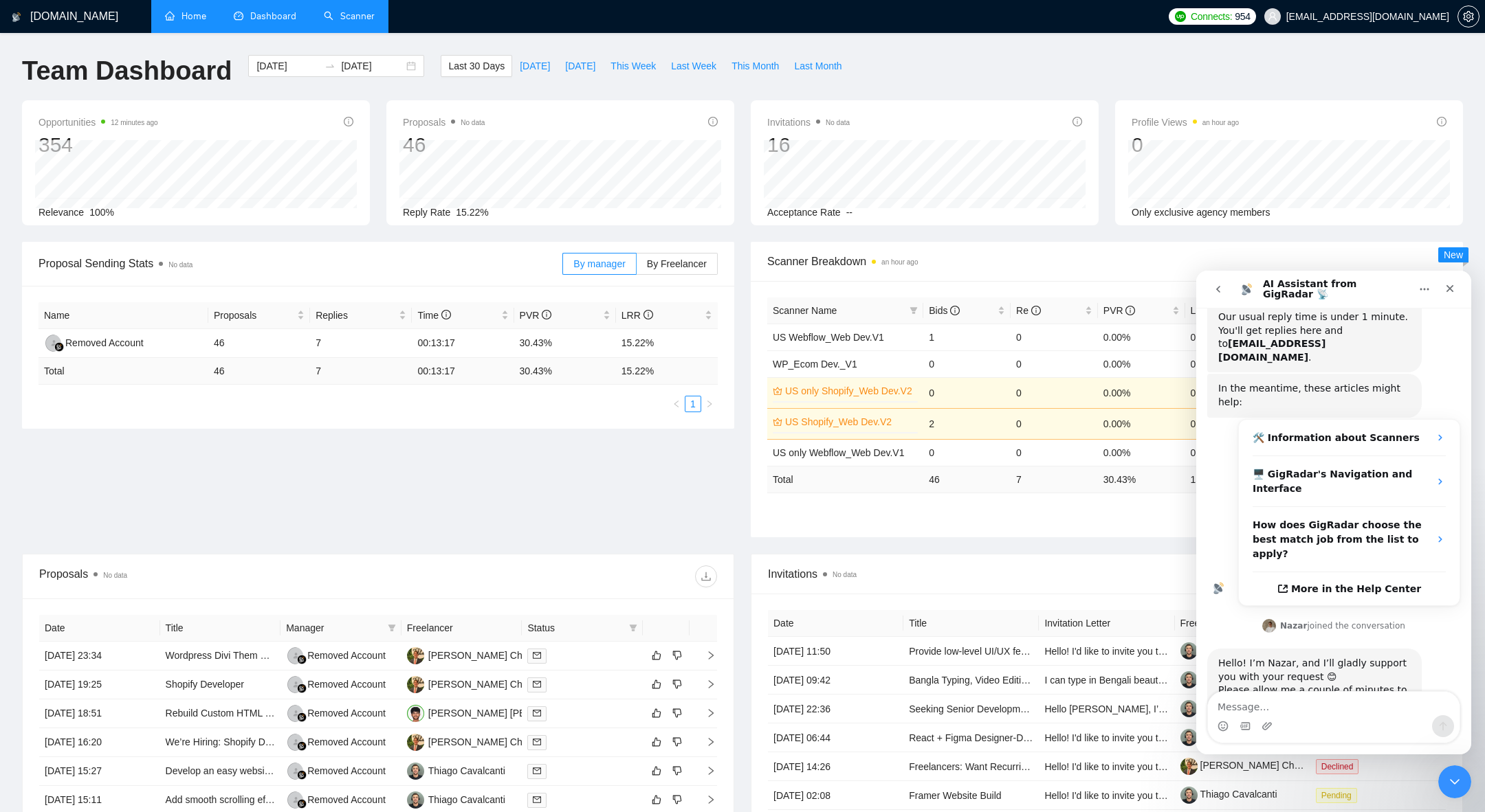
click at [1221, 291] on icon "go back" at bounding box center [1218, 288] width 11 height 11
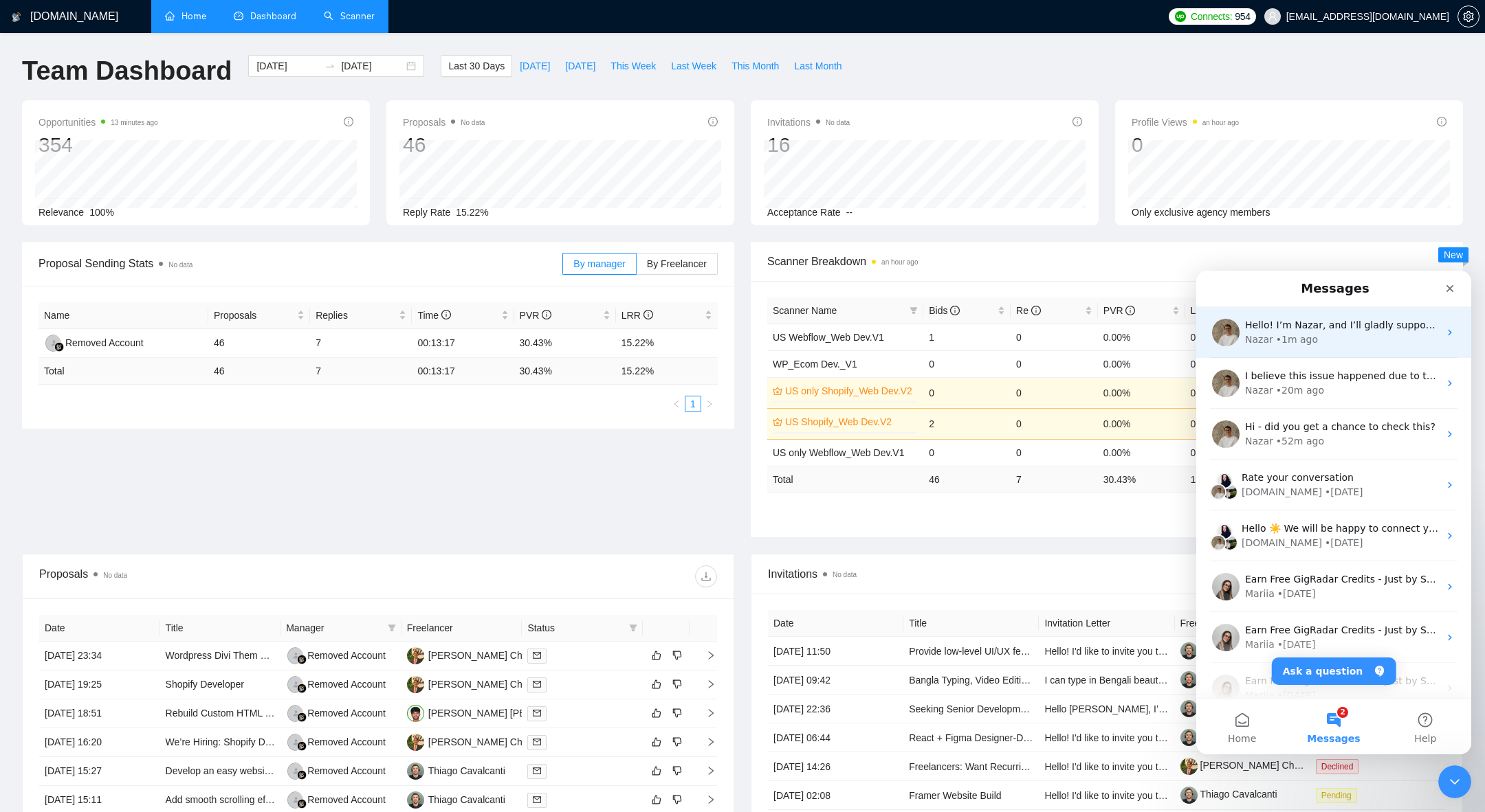
click at [1268, 344] on div "Nazar" at bounding box center [1258, 339] width 28 height 14
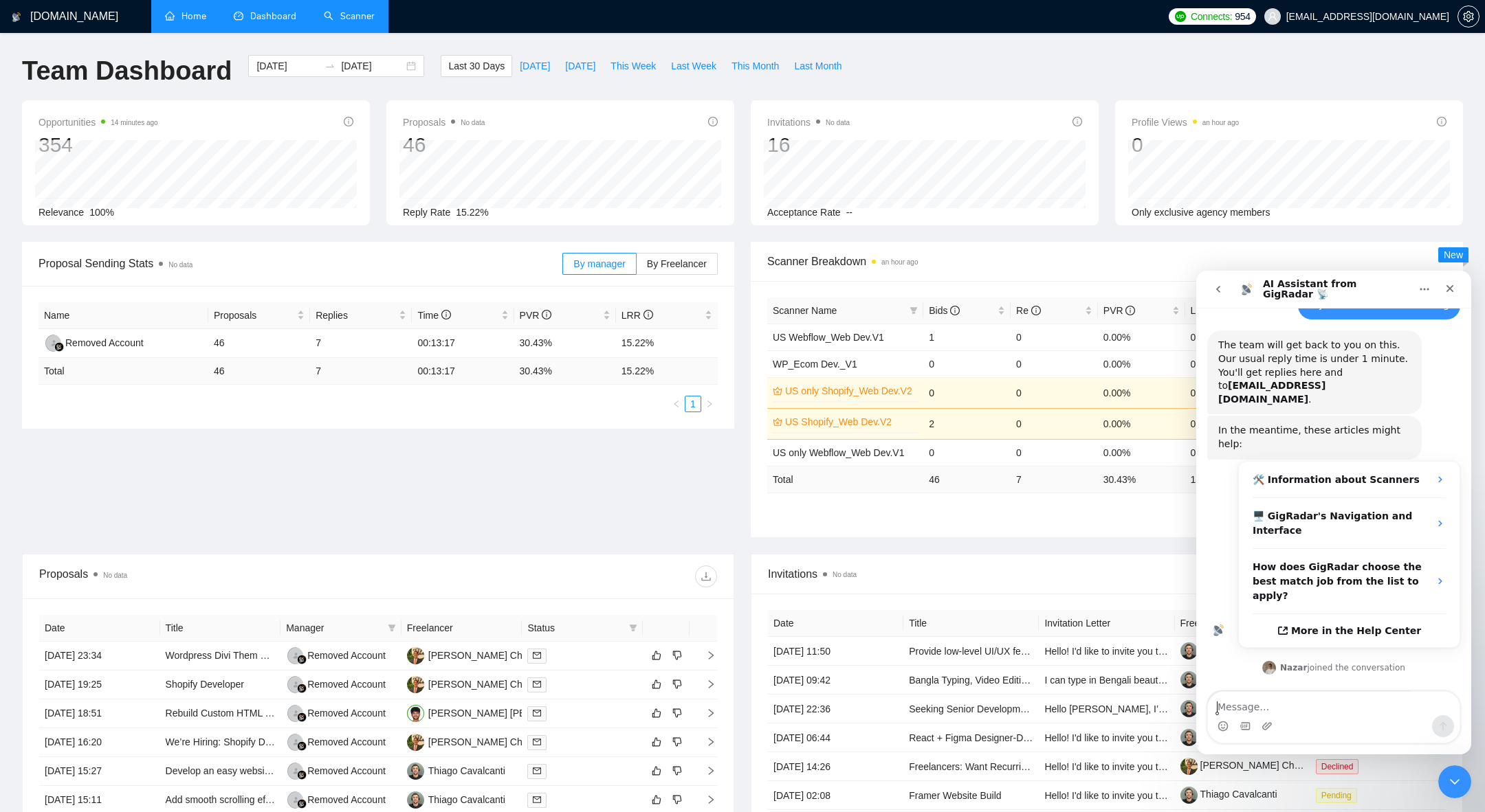
scroll to position [212, 0]
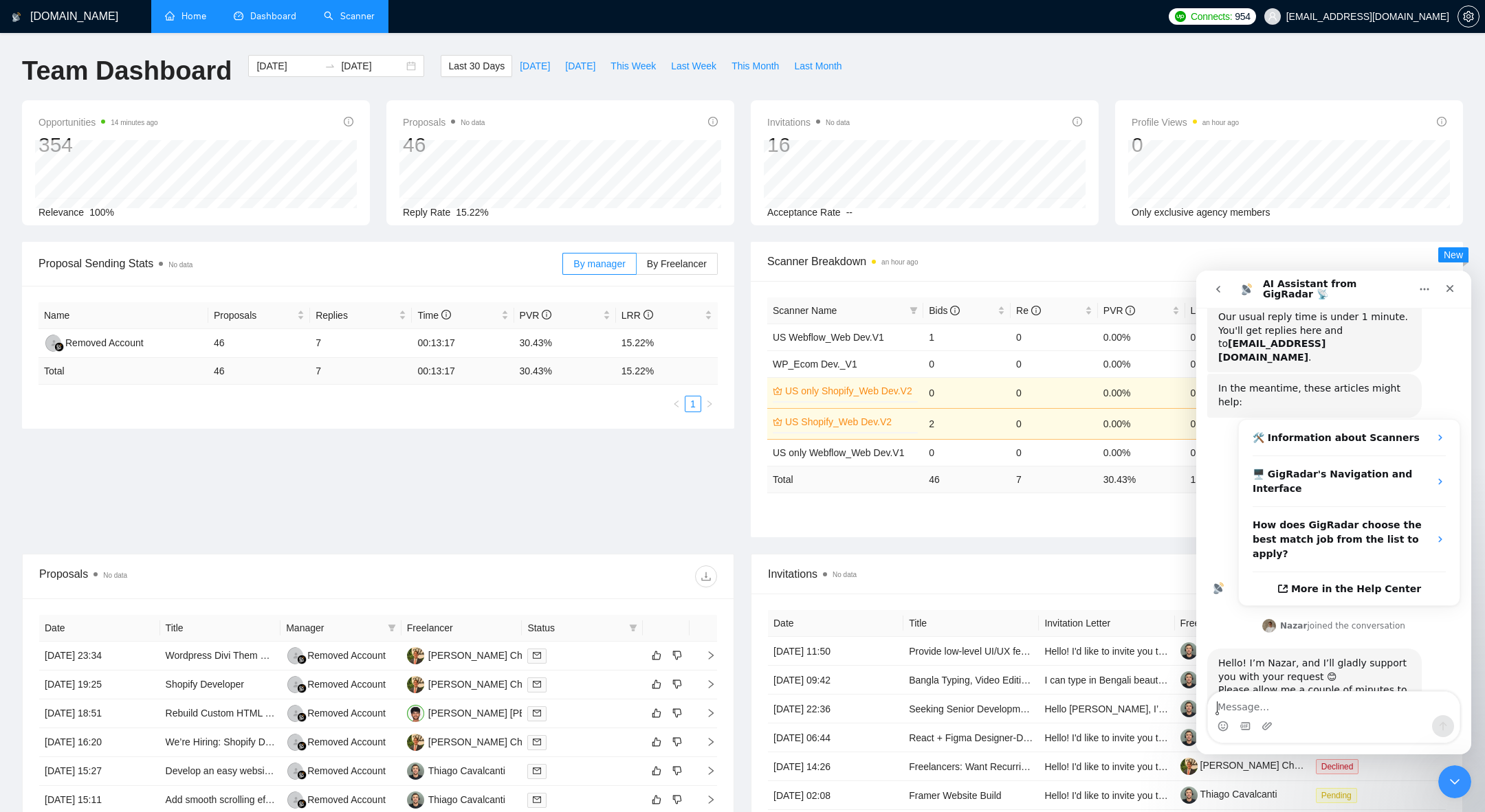
click at [1214, 295] on button "go back" at bounding box center [1218, 288] width 26 height 26
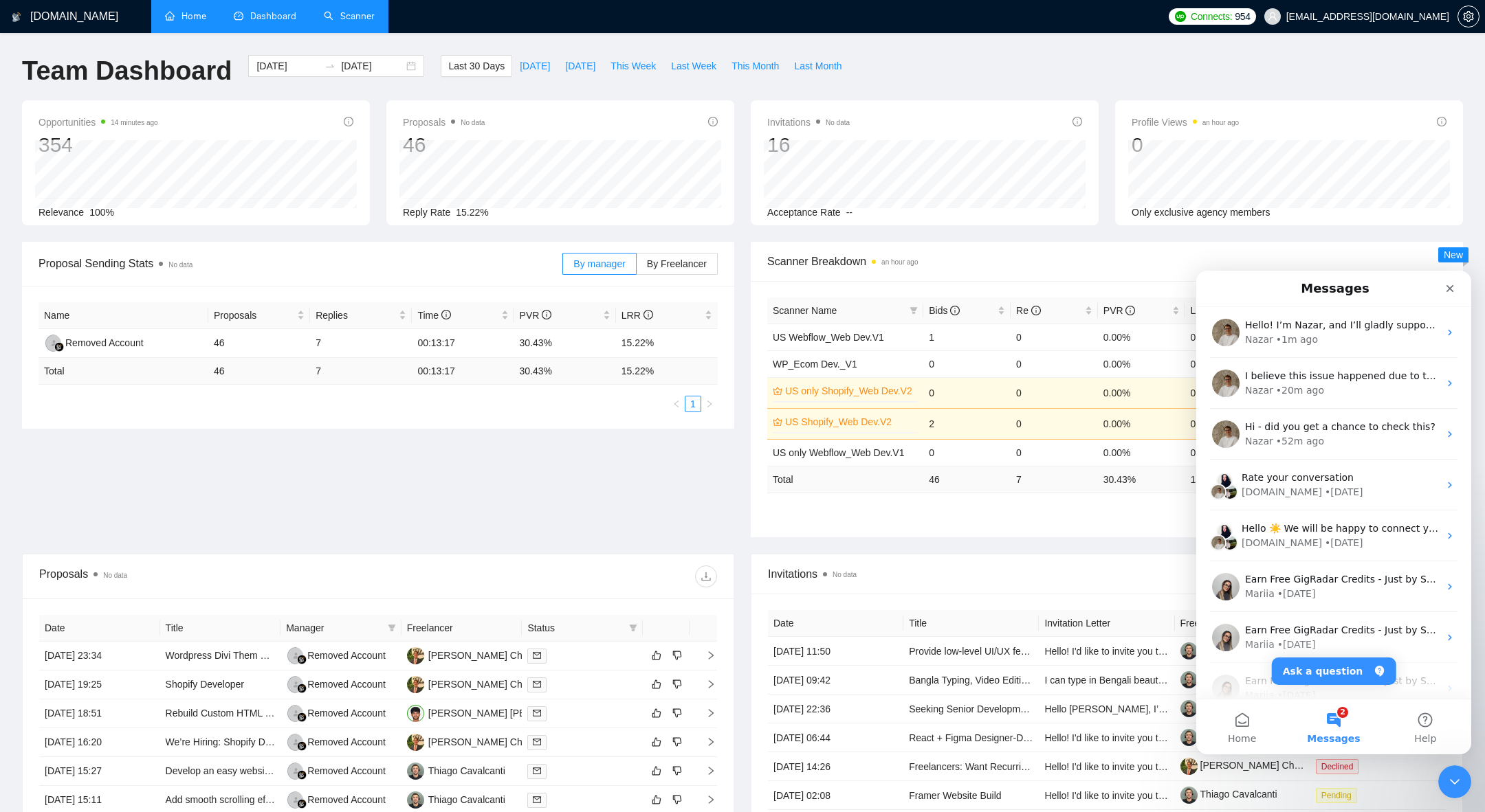
scroll to position [0, 0]
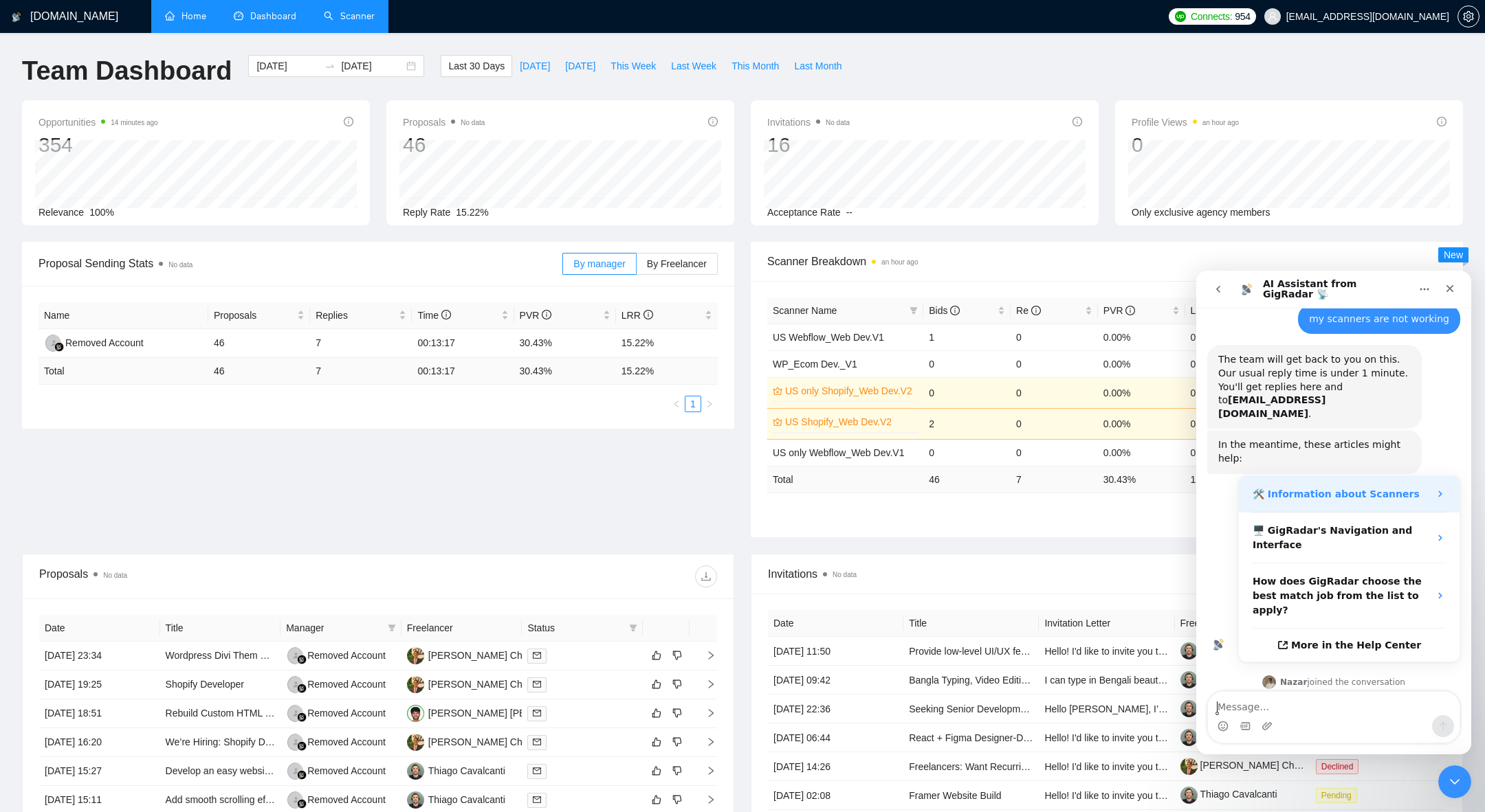
scroll to position [212, 0]
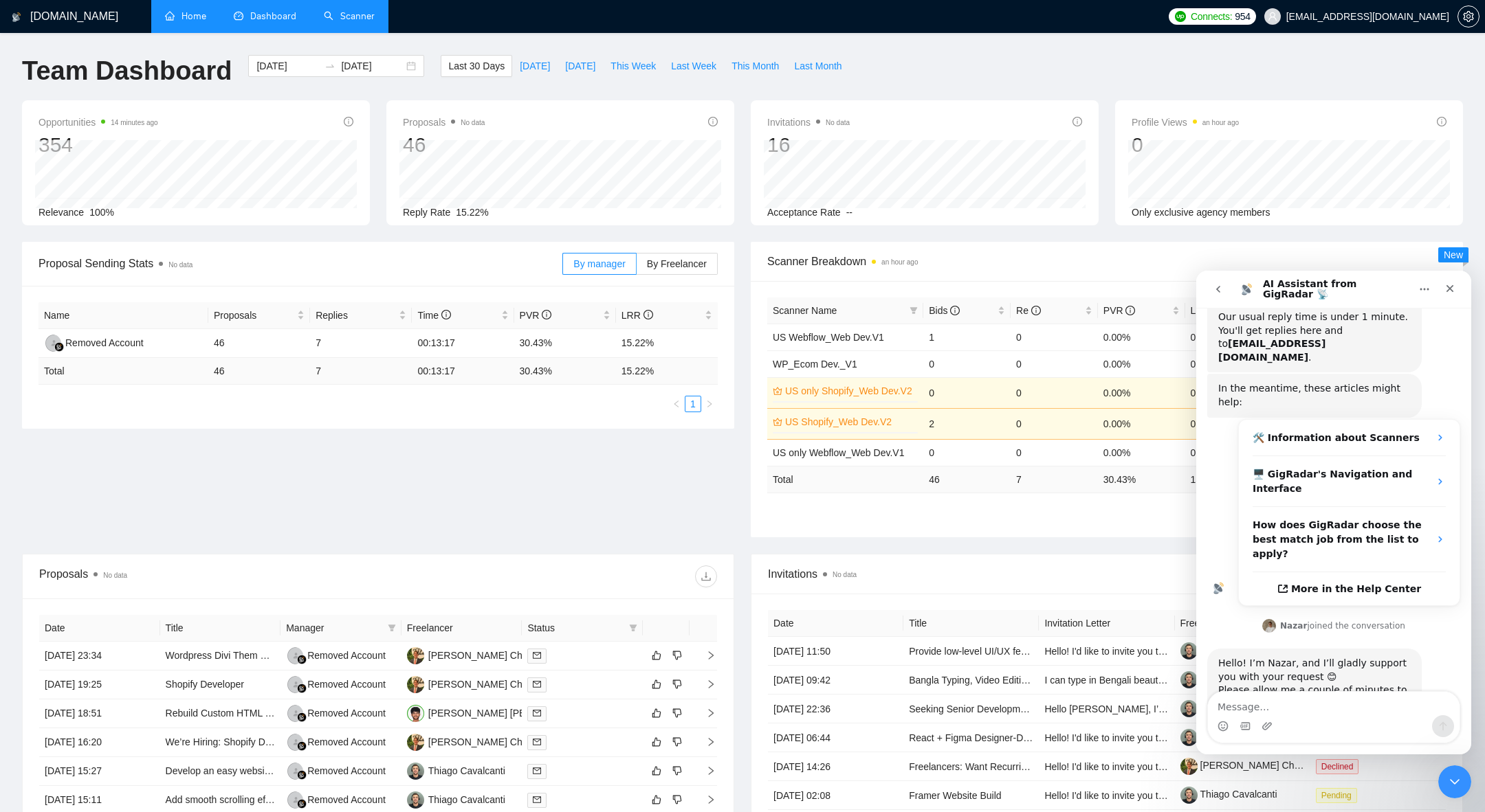
click at [1216, 296] on button "go back" at bounding box center [1218, 288] width 26 height 26
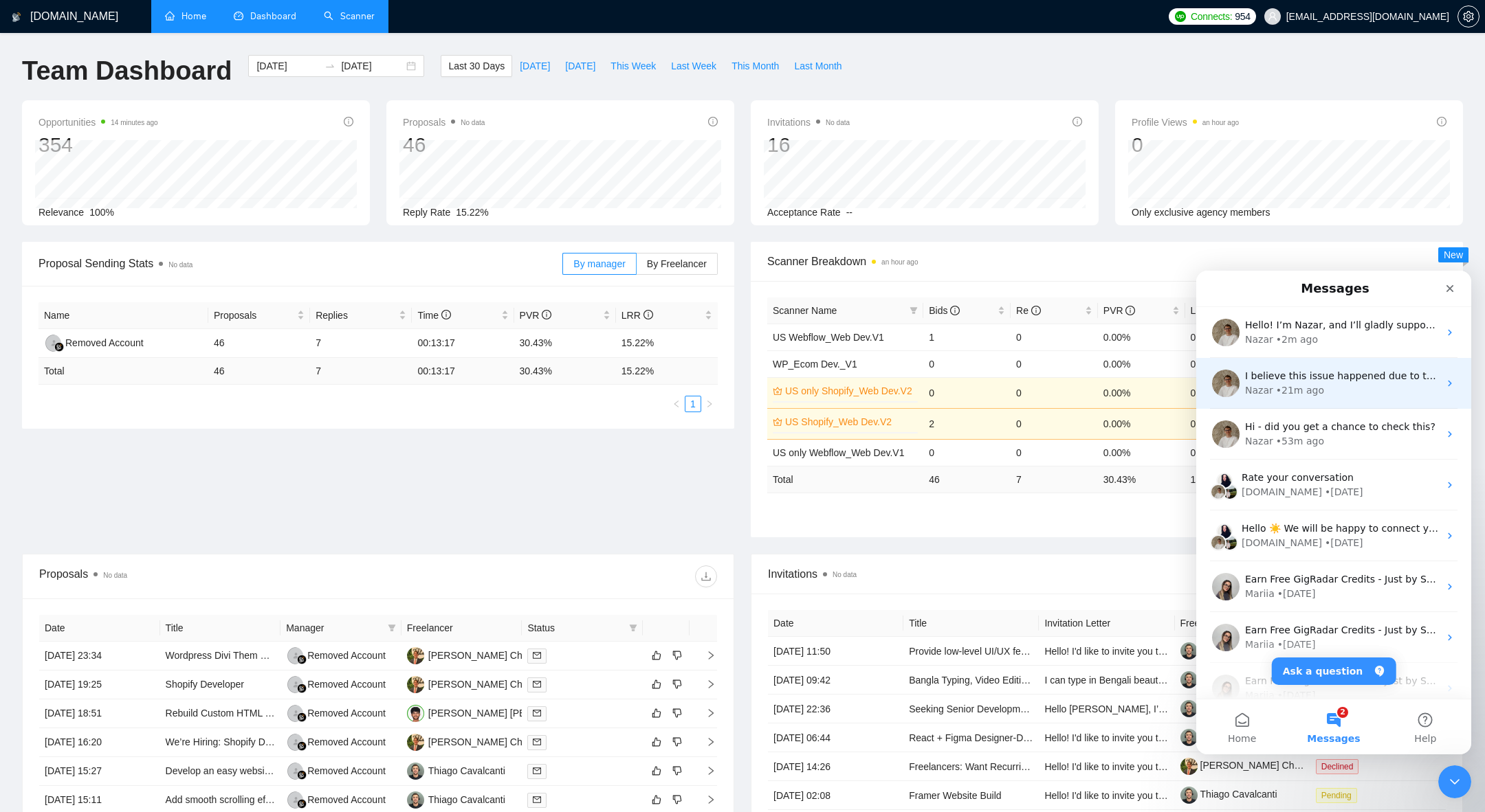
click at [1320, 379] on span "I believe this issue happened due to the subscription being canceled, and then …" at bounding box center [1464, 375] width 439 height 11
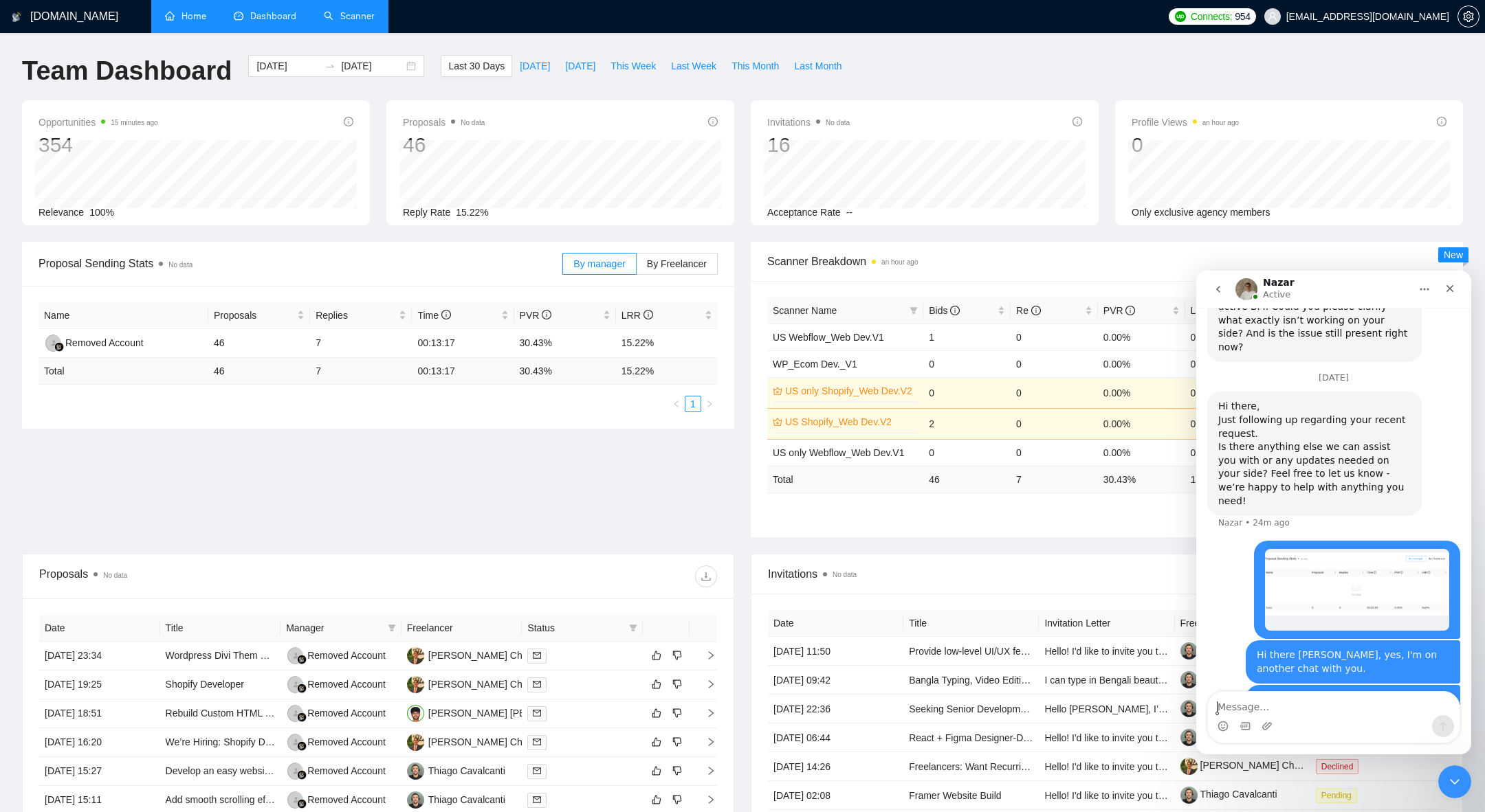
scroll to position [2004, 0]
click at [631, 58] on span "This Week" at bounding box center [632, 66] width 45 height 15
type input "[DATE]"
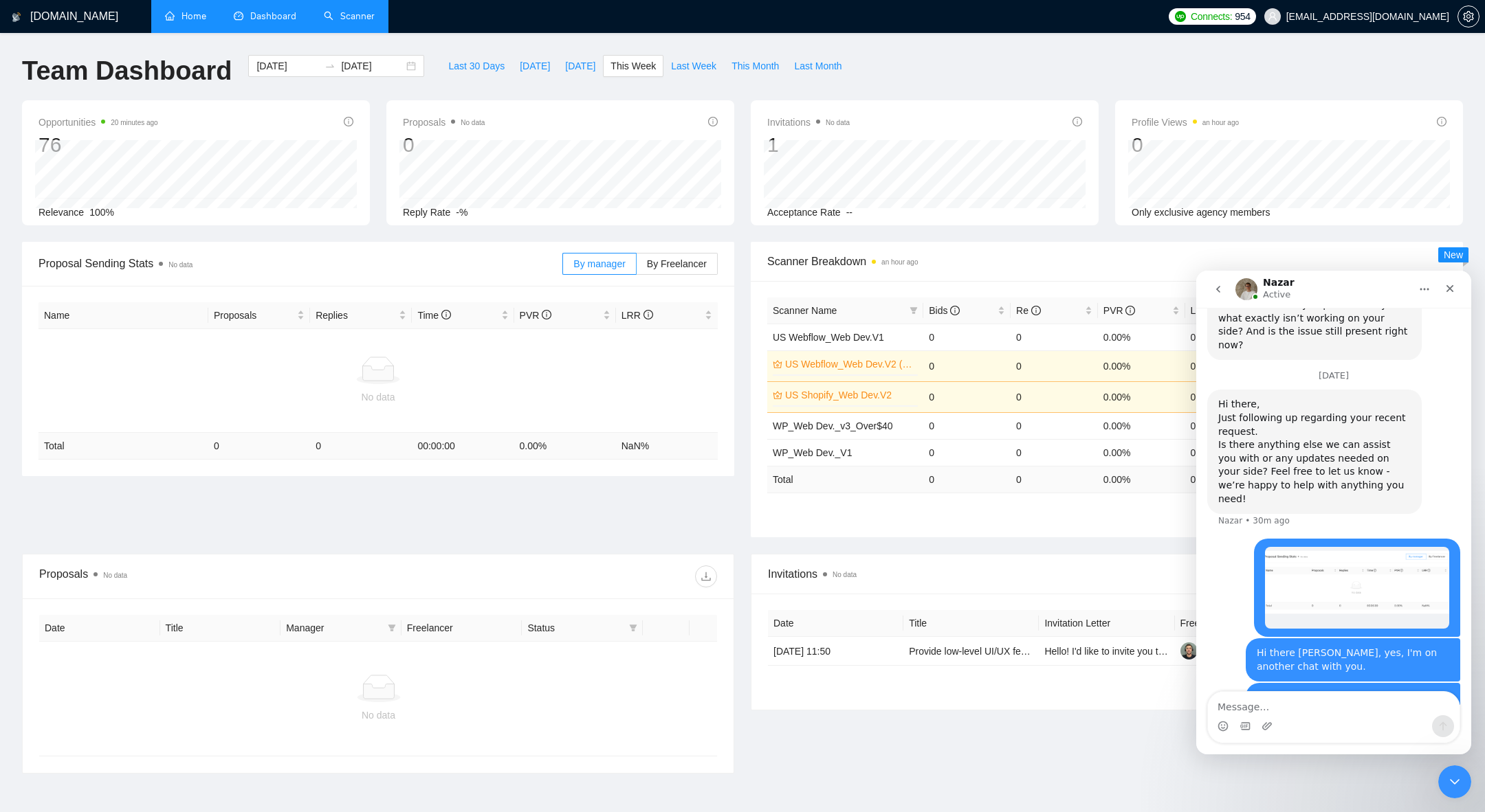
click at [1221, 294] on icon "go back" at bounding box center [1218, 288] width 11 height 11
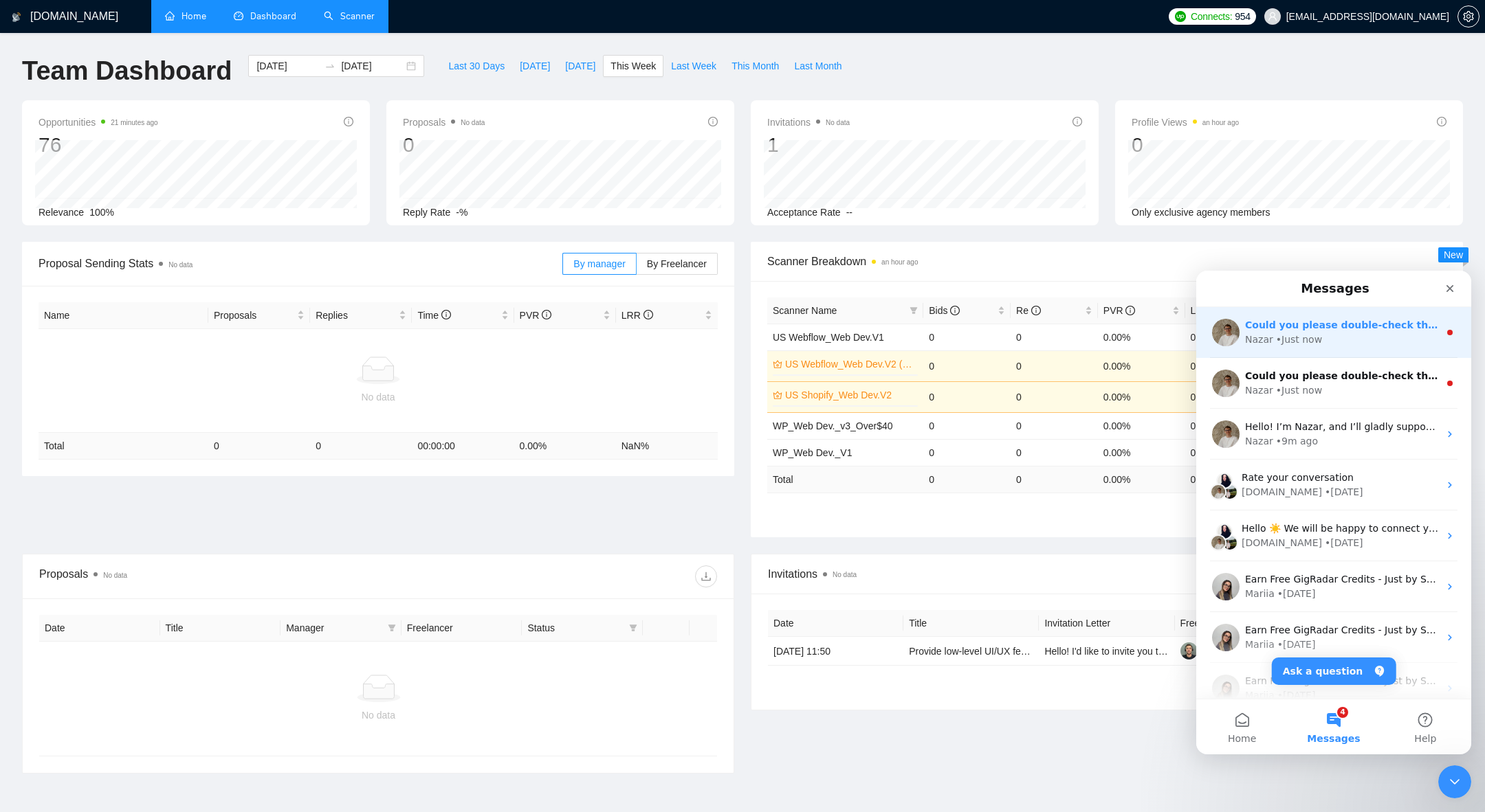
click at [1282, 344] on div "• Just now" at bounding box center [1299, 339] width 46 height 14
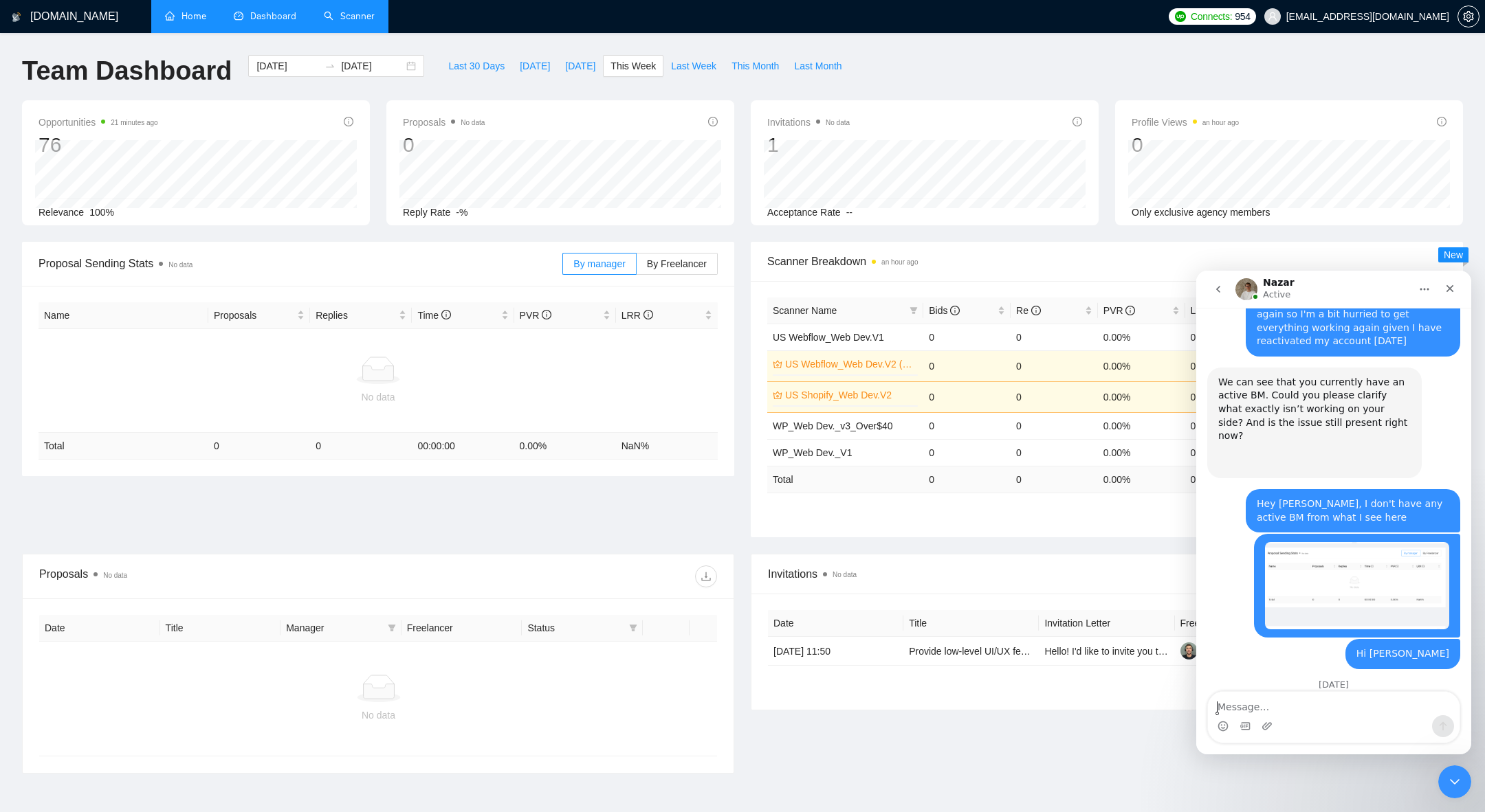
scroll to position [1415, 0]
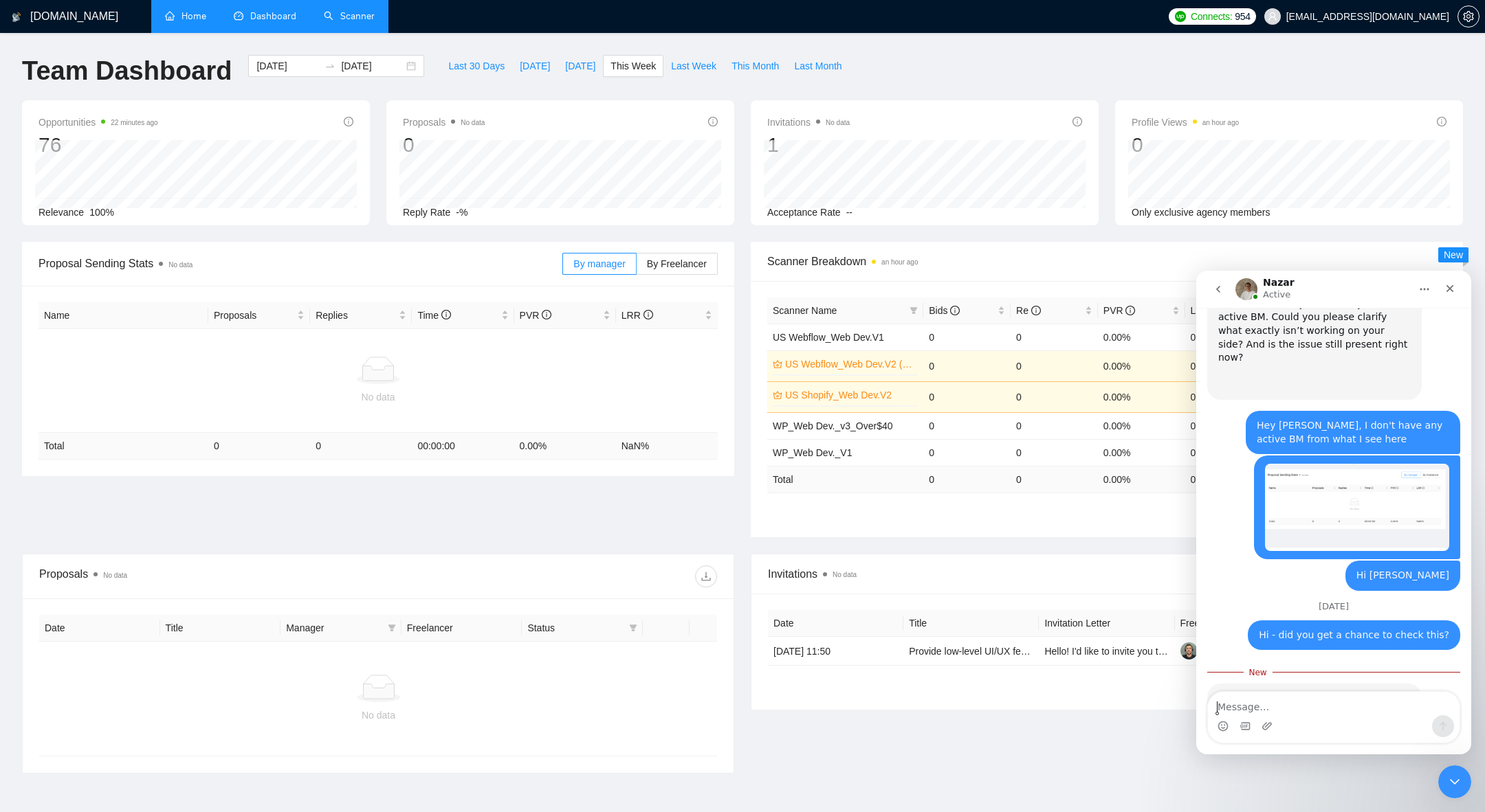
click at [354, 11] on link "Scanner" at bounding box center [349, 16] width 51 height 11
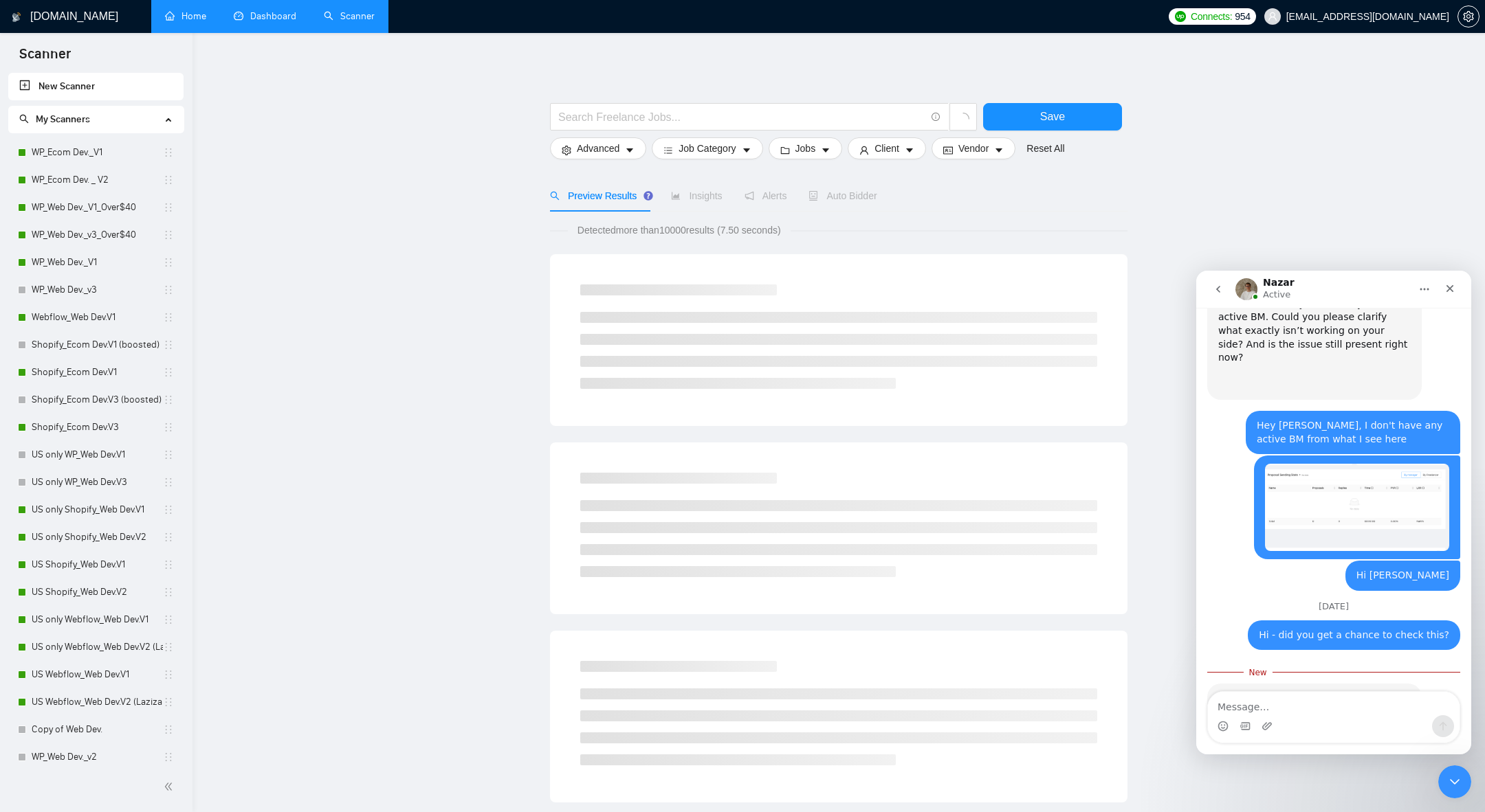
click at [263, 11] on link "Dashboard" at bounding box center [264, 16] width 62 height 11
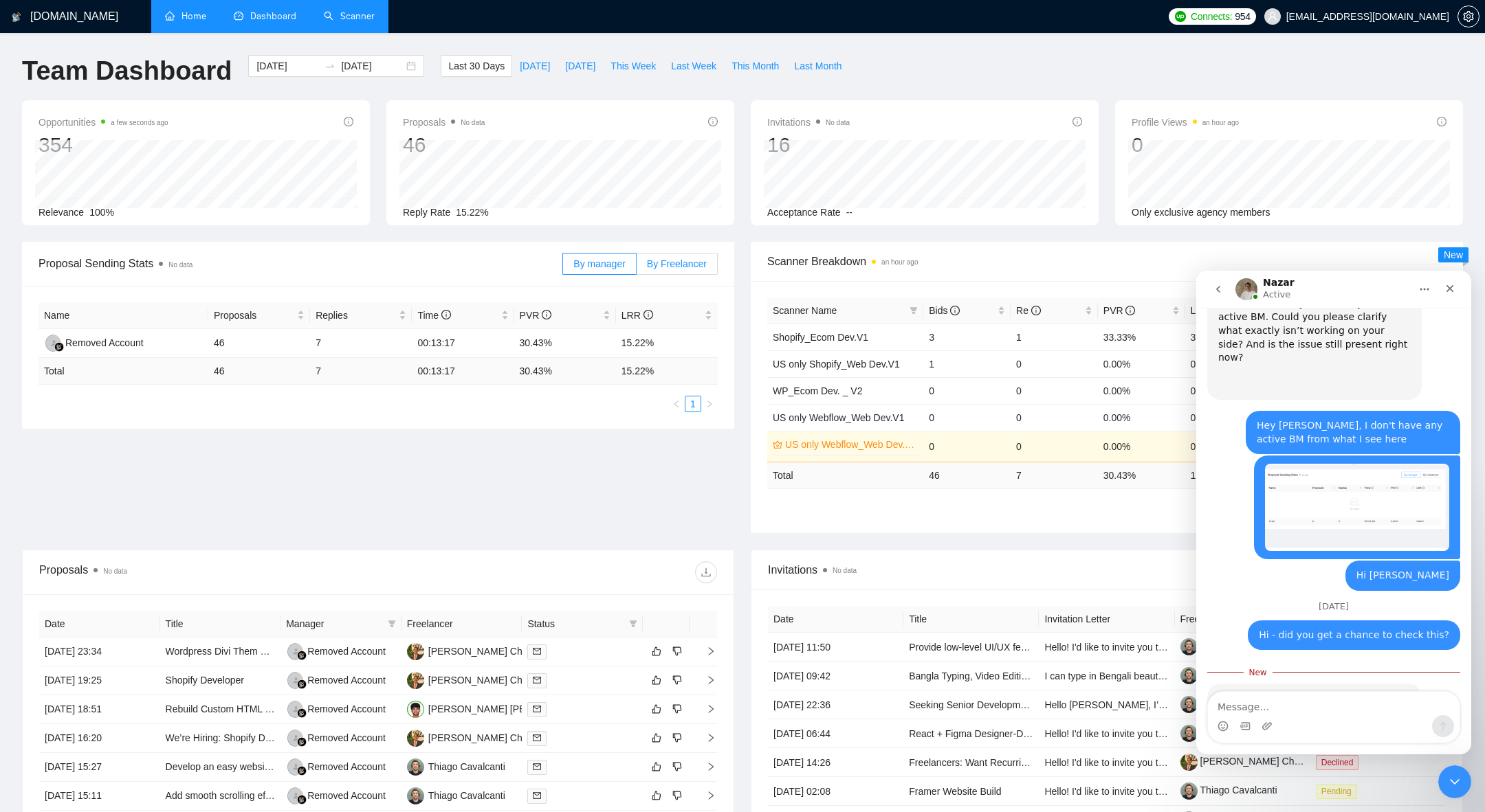
click at [680, 271] on label "By Freelancer" at bounding box center [676, 263] width 81 height 22
click at [636, 267] on input "By Freelancer" at bounding box center [636, 267] width 0 height 0
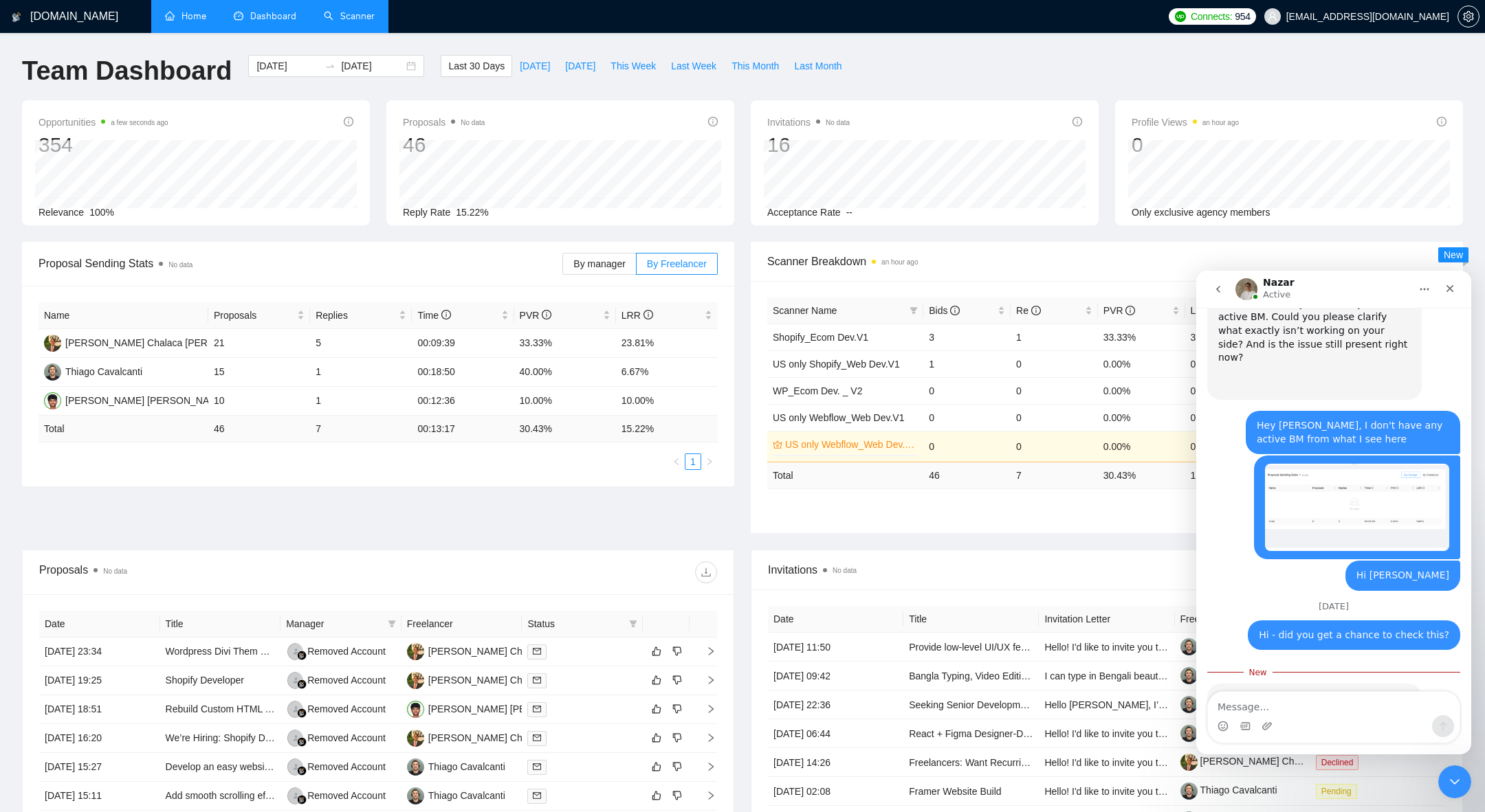
click at [525, 82] on div "Last 30 Days [DATE] [DATE] This Week Last Week This Month Last Month" at bounding box center [644, 77] width 424 height 45
click at [529, 62] on span "[DATE]" at bounding box center [535, 66] width 31 height 15
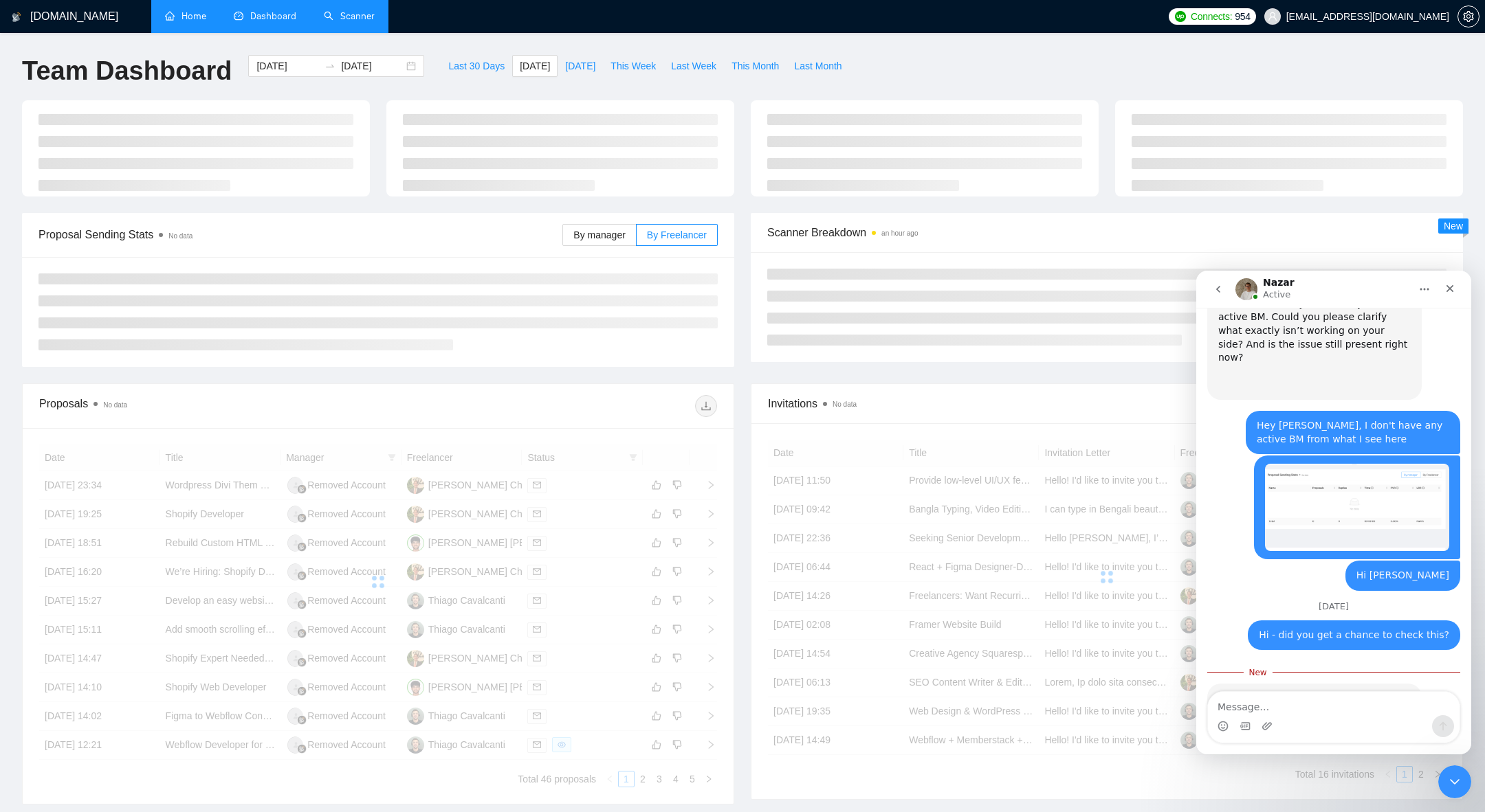
type input "[DATE]"
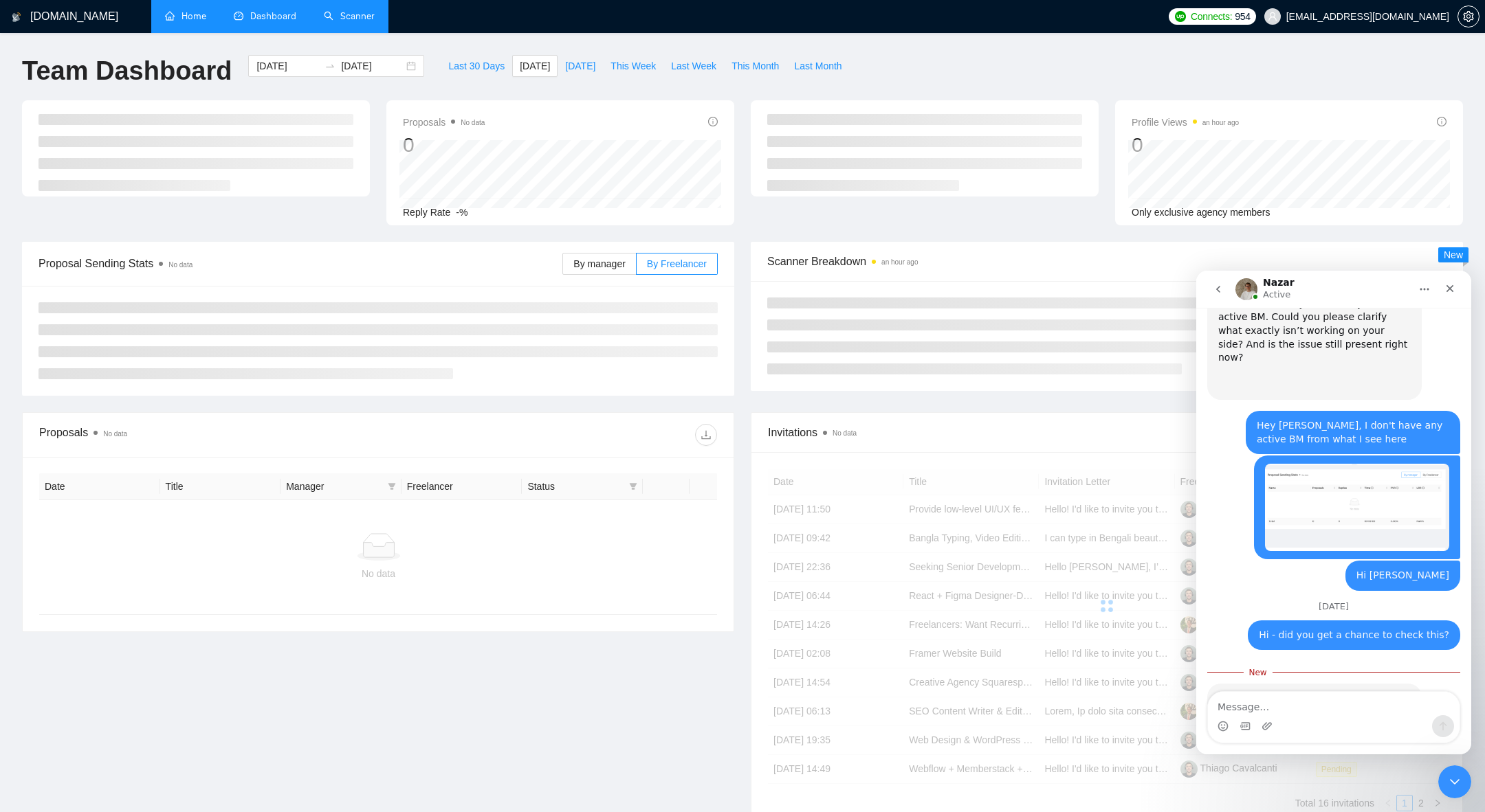
click at [1286, 716] on div "Intercom messenger" at bounding box center [1334, 726] width 252 height 22
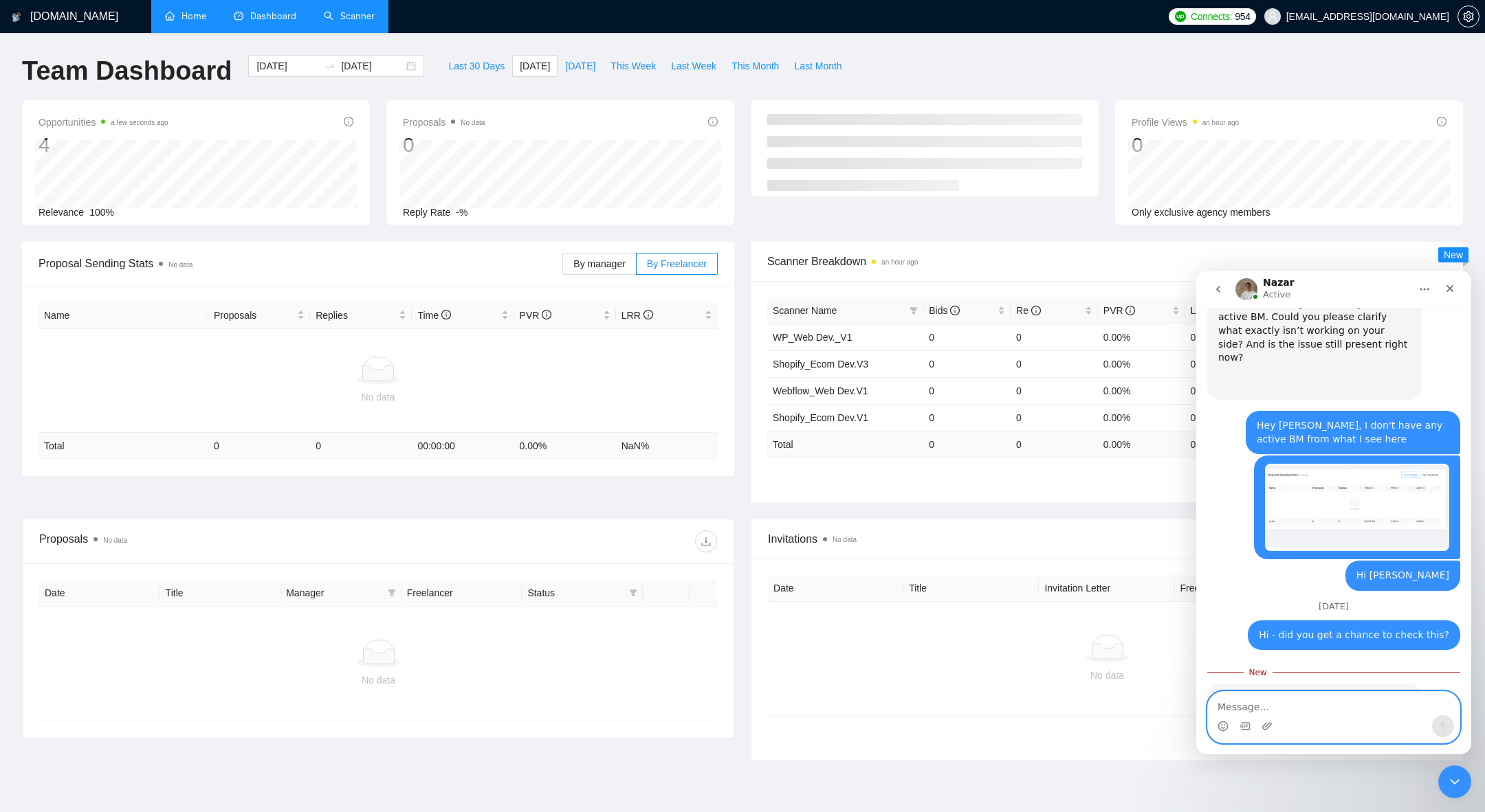
click at [1265, 707] on textarea "Message…" at bounding box center [1334, 704] width 252 height 23
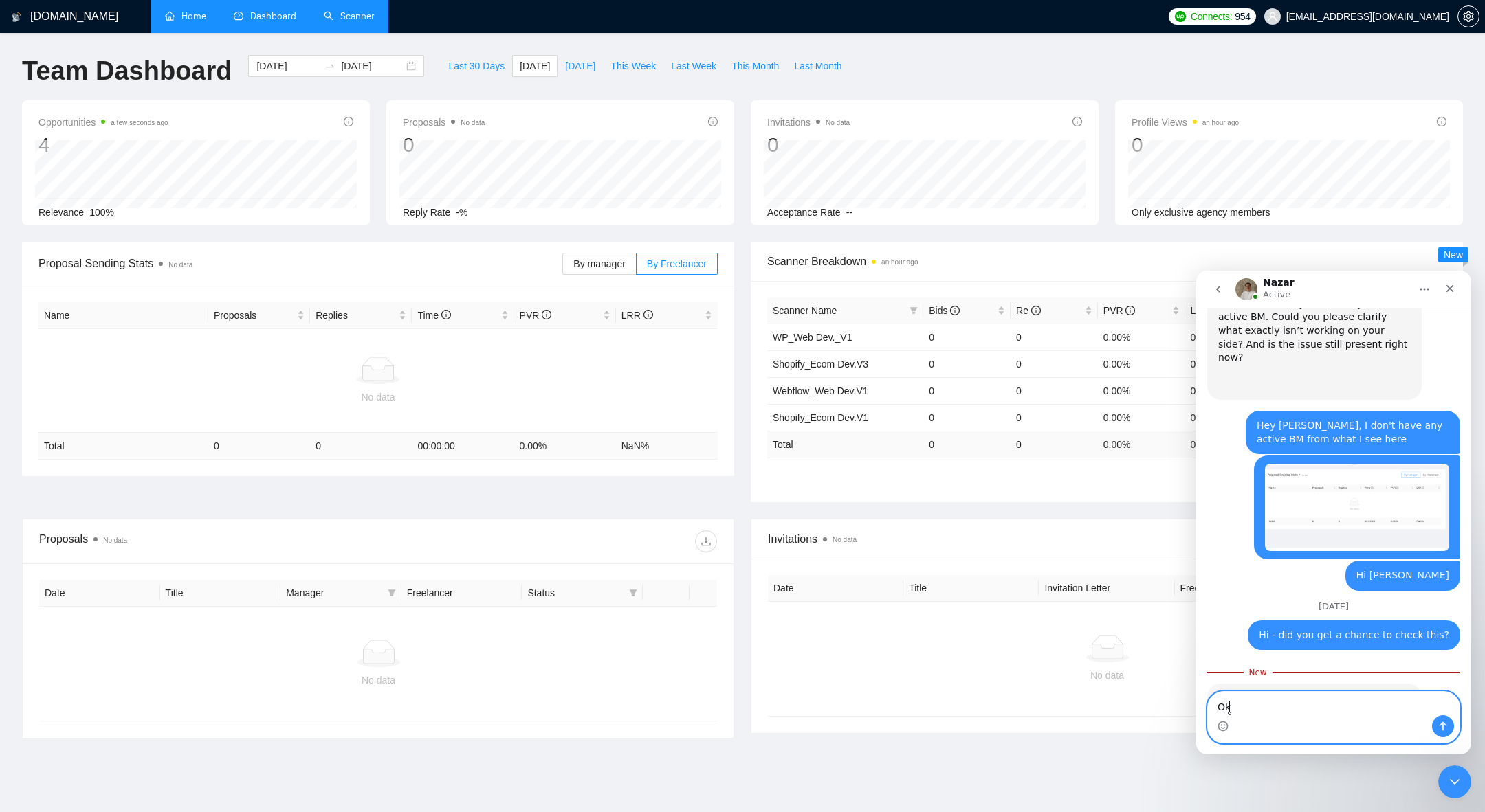
type textarea "O"
click at [1331, 706] on textarea "Okay, I just checked and isee it'sq" at bounding box center [1334, 704] width 252 height 23
click at [1385, 711] on textarea "Okay, I just checked and see it'sq" at bounding box center [1334, 704] width 252 height 23
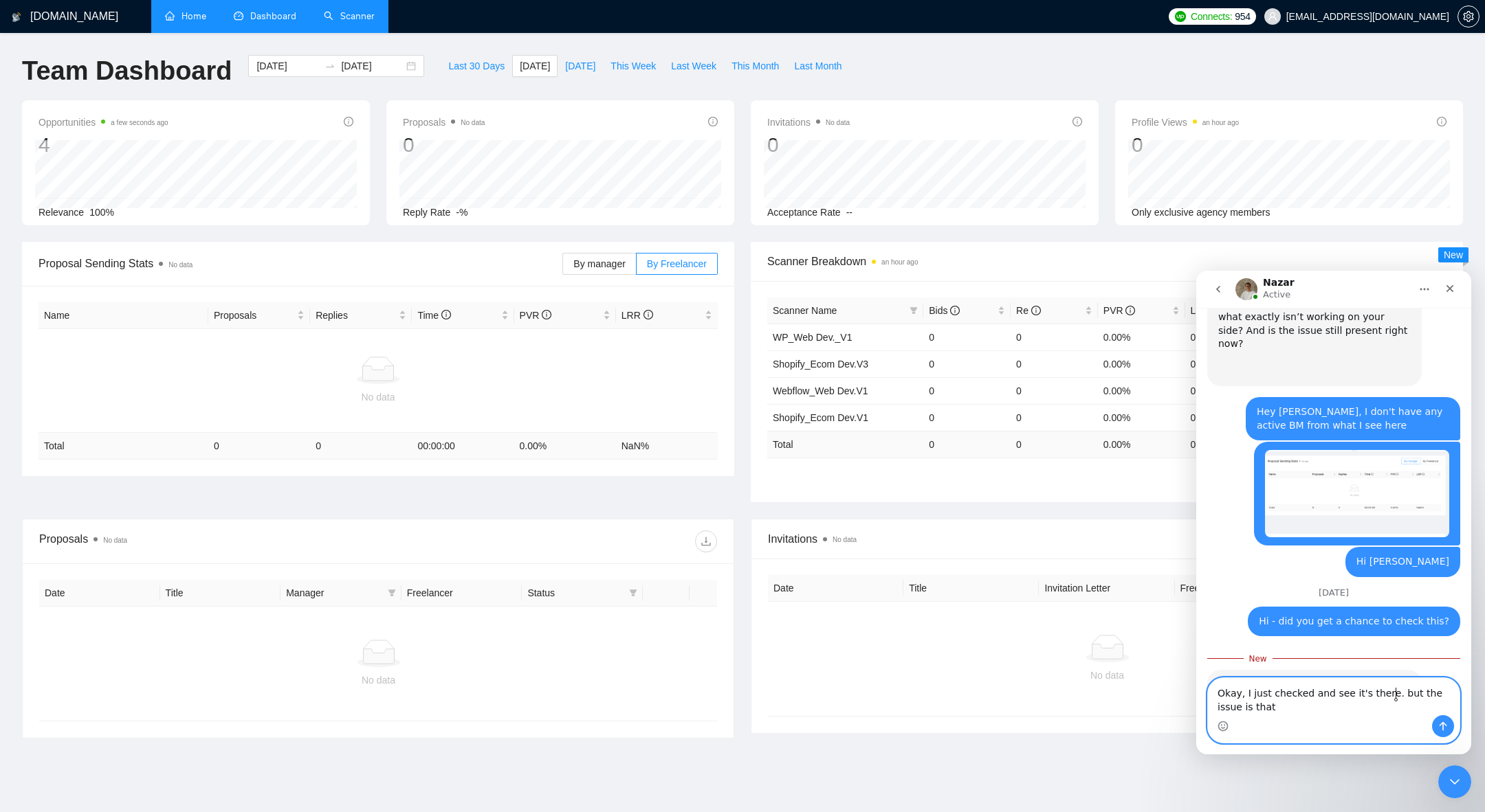
click at [1396, 695] on textarea "Okay, I just checked and see it's there. but the issue is that" at bounding box center [1334, 696] width 252 height 37
click at [1196, 271] on lt-span "B ut" at bounding box center [1196, 271] width 0 height 0
click at [1402, 688] on textarea "Okay, I just checked and see it's there. But the issue is that" at bounding box center [1334, 696] width 252 height 37
click at [1364, 700] on textarea "Okay, I just checked and see it's there. But the issue is that" at bounding box center [1334, 696] width 252 height 37
click at [1334, 708] on textarea "Okay, I just checked and see it's there. But the issue is that" at bounding box center [1334, 696] width 252 height 37
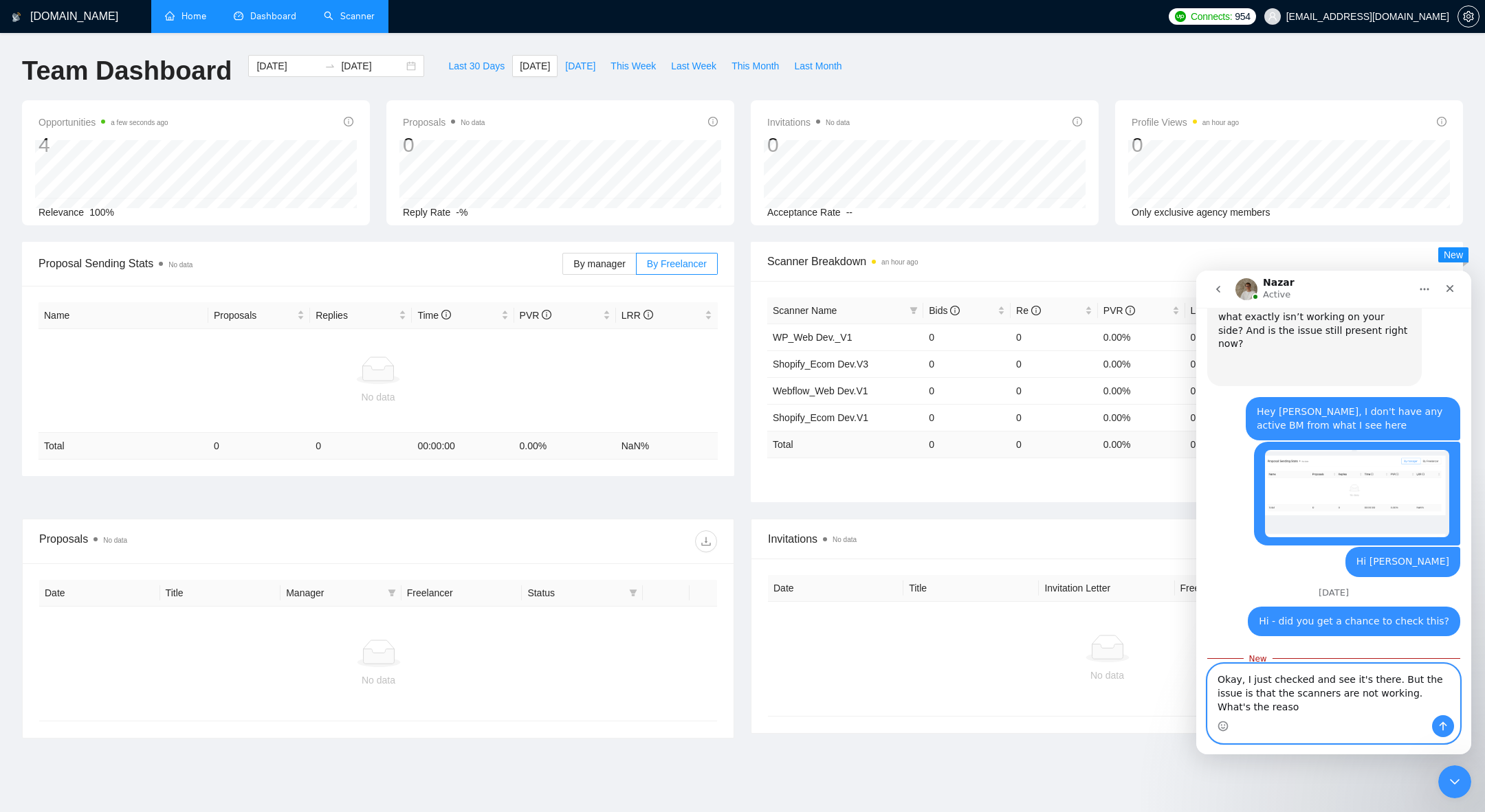
scroll to position [1443, 0]
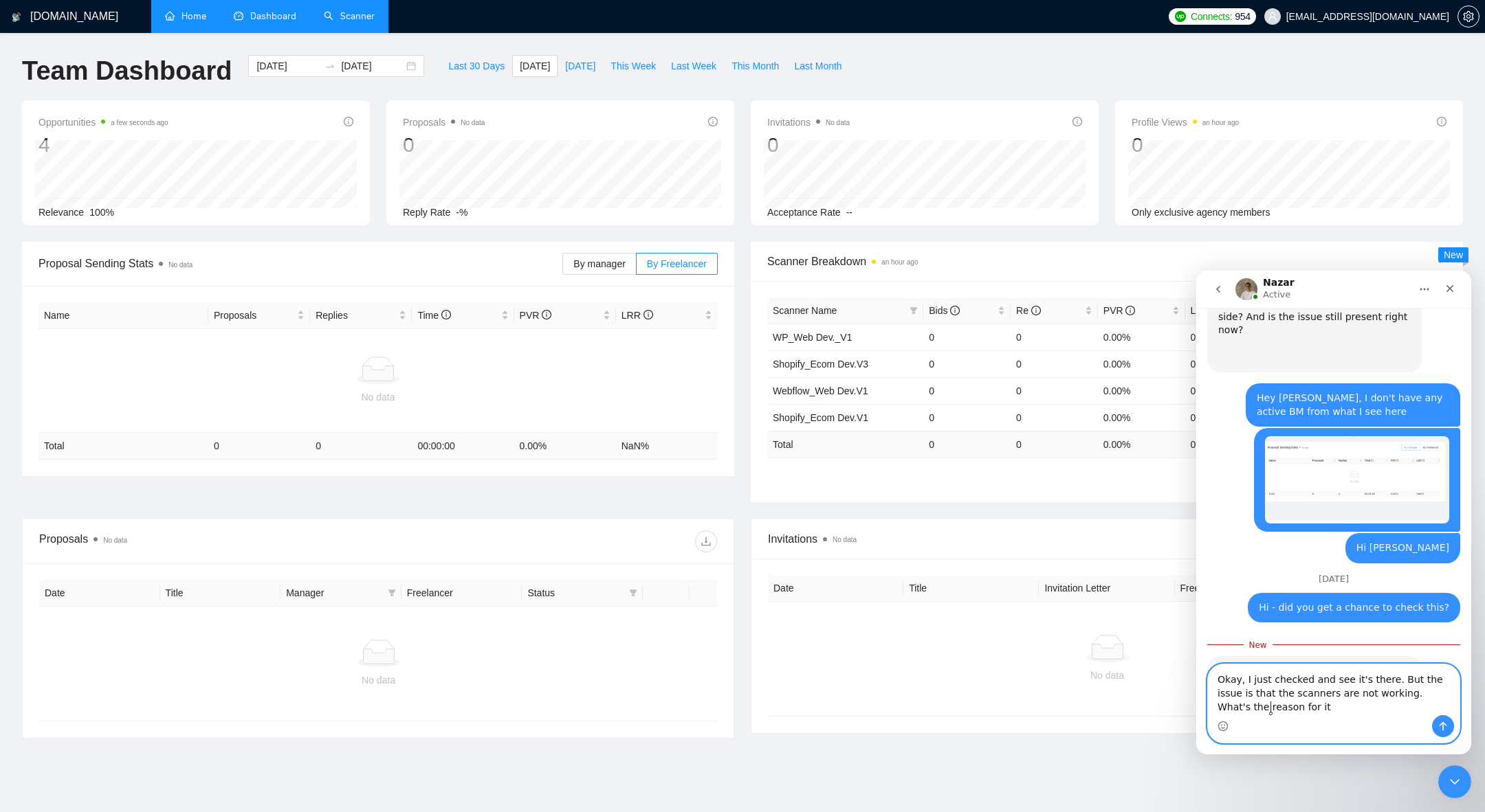
click at [1399, 698] on textarea "Okay, I just checked and see it's there. But the issue is that the scanners are…" at bounding box center [1334, 689] width 252 height 51
click at [1367, 702] on textarea "Okay, I just checked and see it's there. But the issue is that the scanners are…" at bounding box center [1334, 689] width 252 height 51
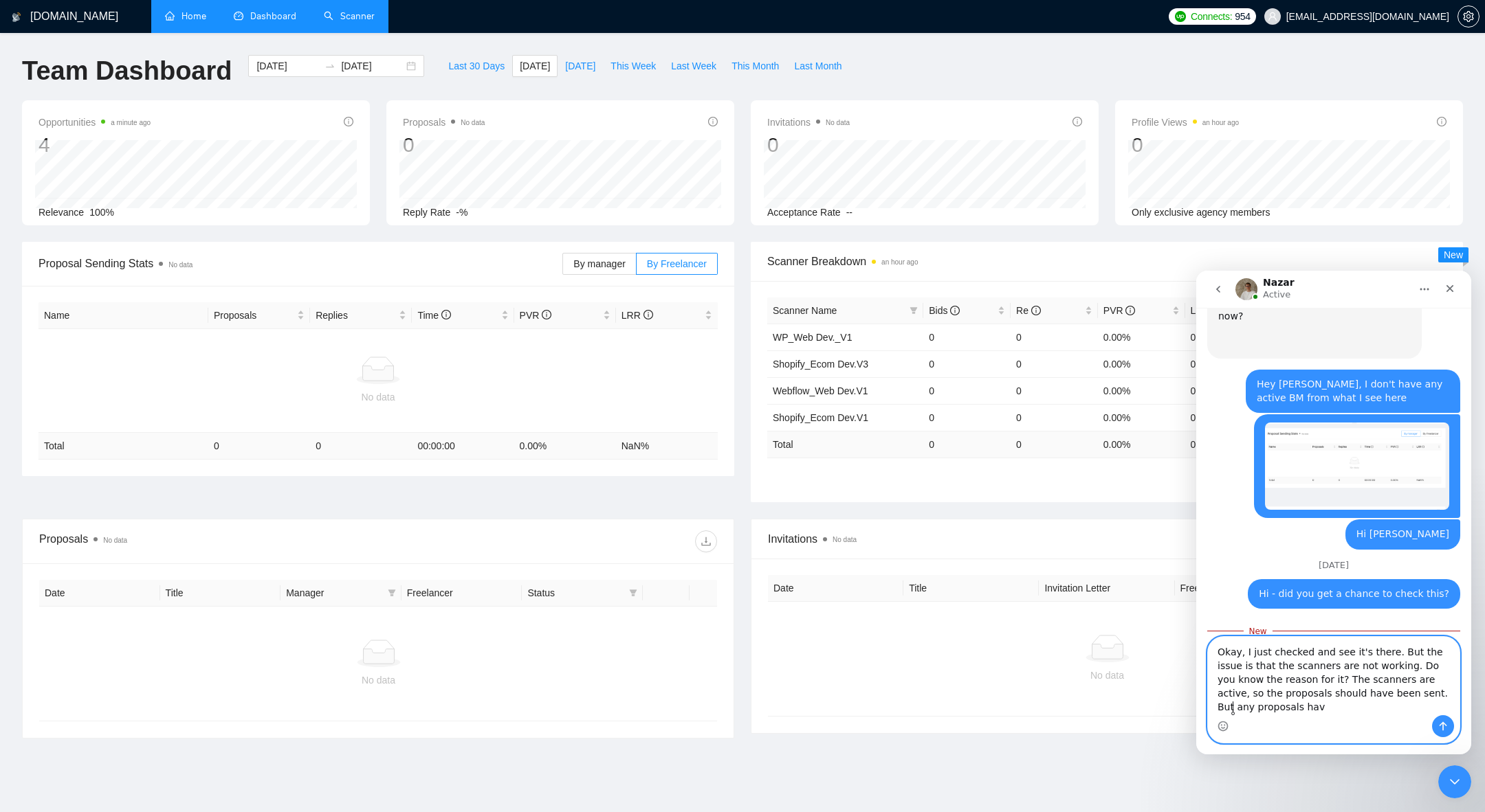
scroll to position [1470, 0]
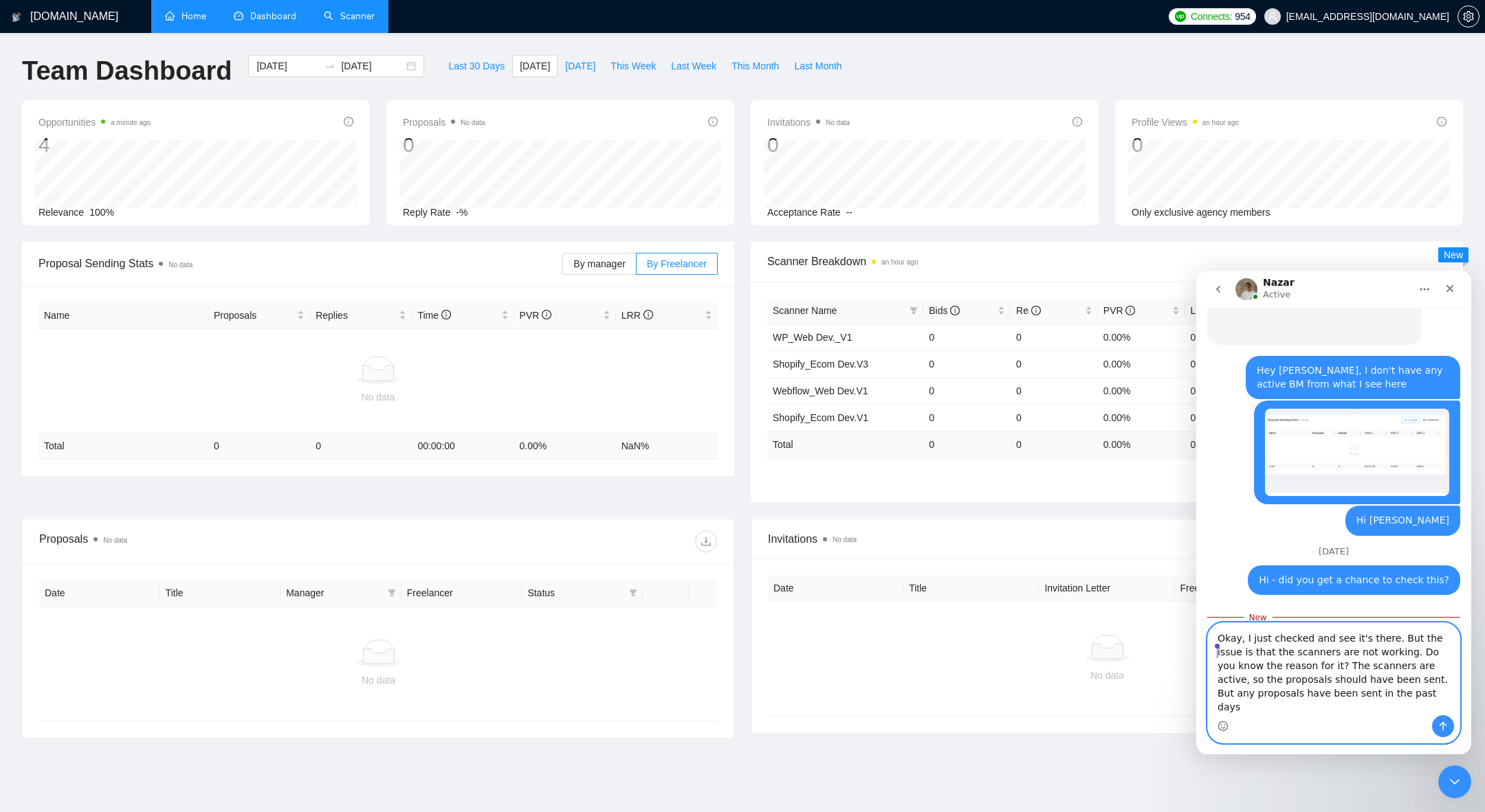
paste textarea ""Okay, I just checked and I see it’s there. But the issue is that the scanners …"
click at [1223, 651] on textarea ""Okay, I just checked and I see it’s there. But the issue is that the scanners …" at bounding box center [1334, 676] width 252 height 79
type textarea "Okay, I just checked and I see it’s there. But the issue is that the scanners a…"
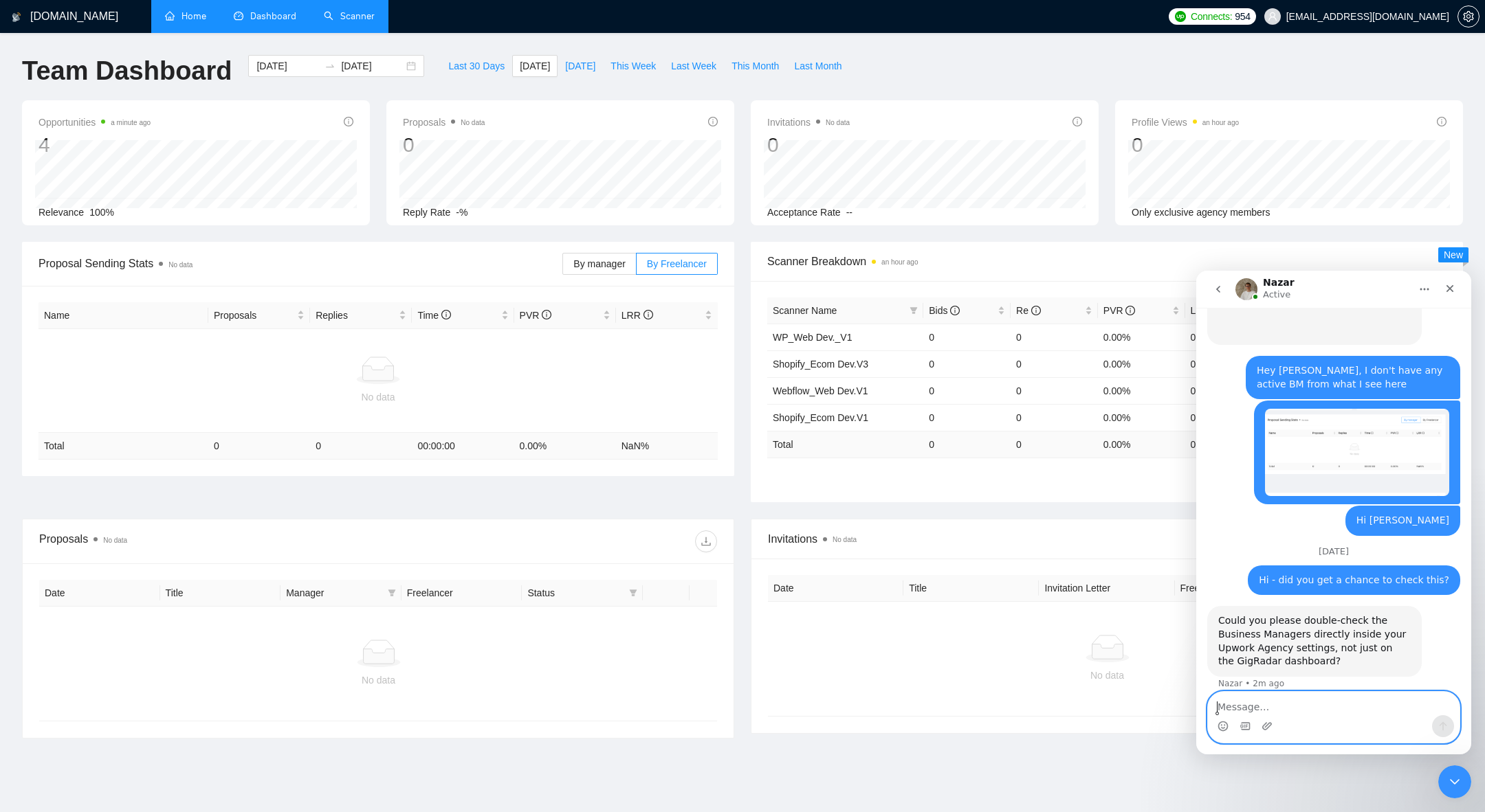
scroll to position [1500, 0]
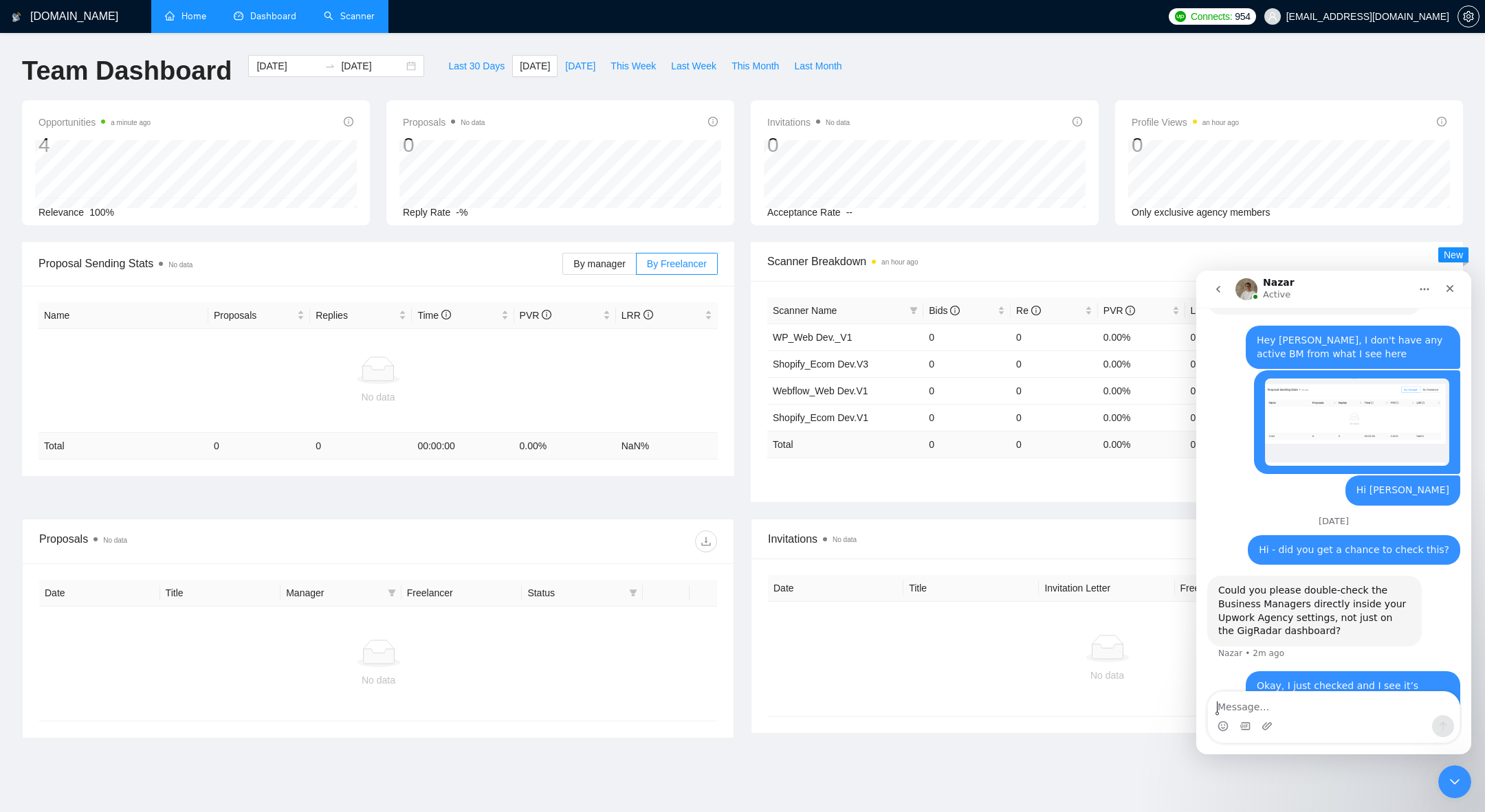
click at [1221, 299] on button "go back" at bounding box center [1218, 288] width 26 height 26
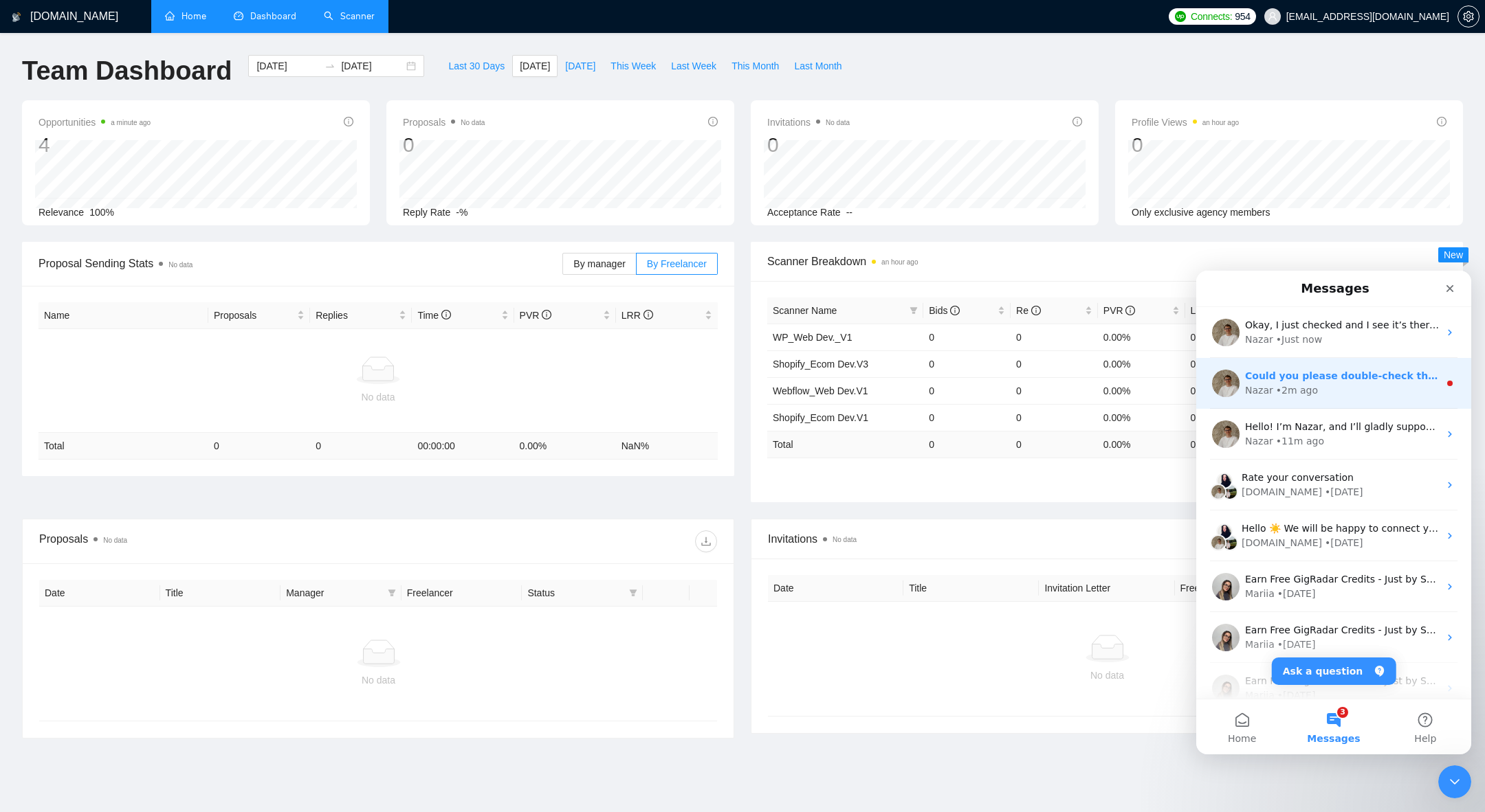
click at [1271, 398] on div "Could you please double-check the Business Managers directly inside your Upwork…" at bounding box center [1333, 383] width 275 height 51
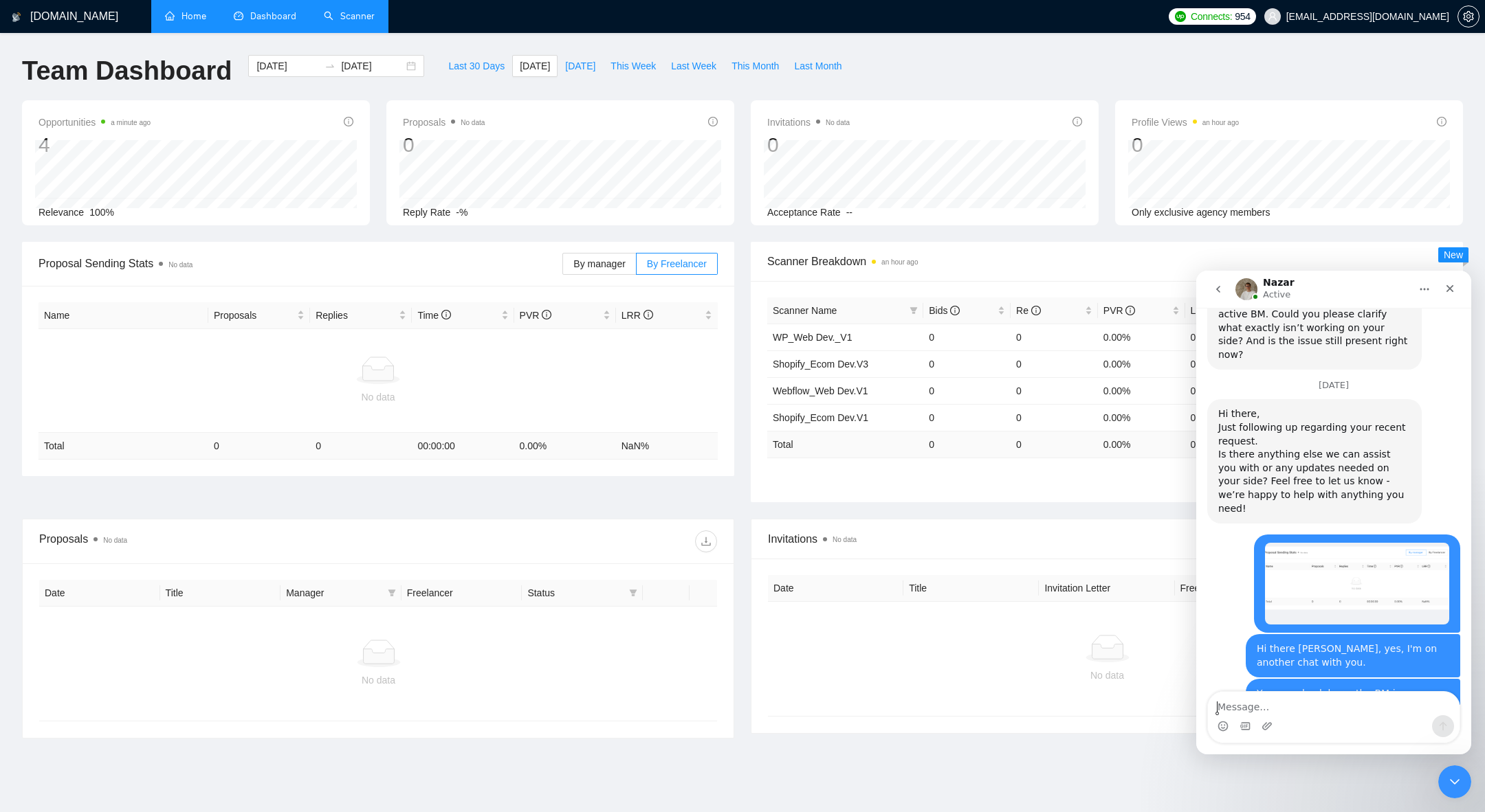
scroll to position [2109, 0]
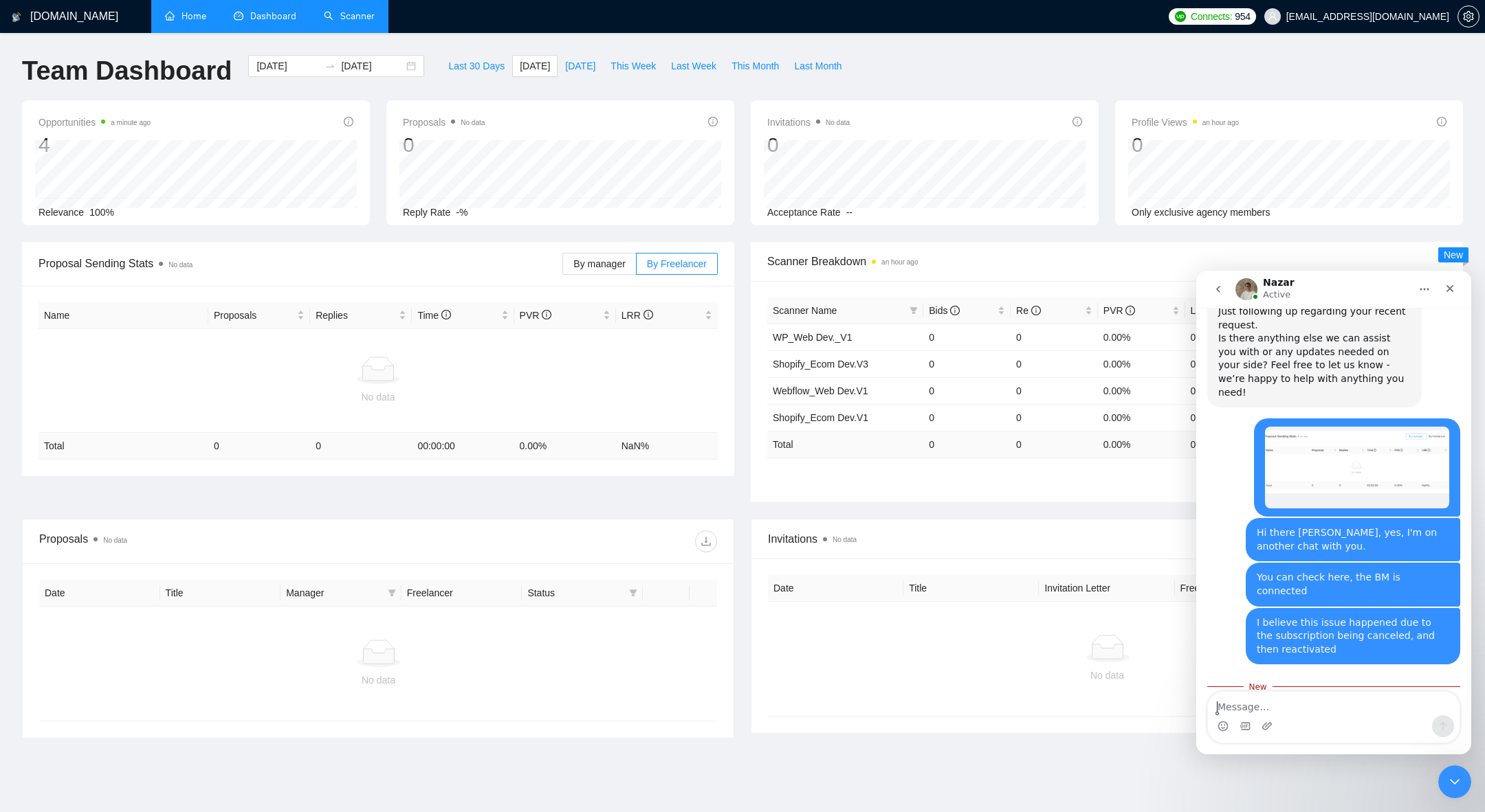
click at [1230, 291] on button "go back" at bounding box center [1218, 288] width 26 height 26
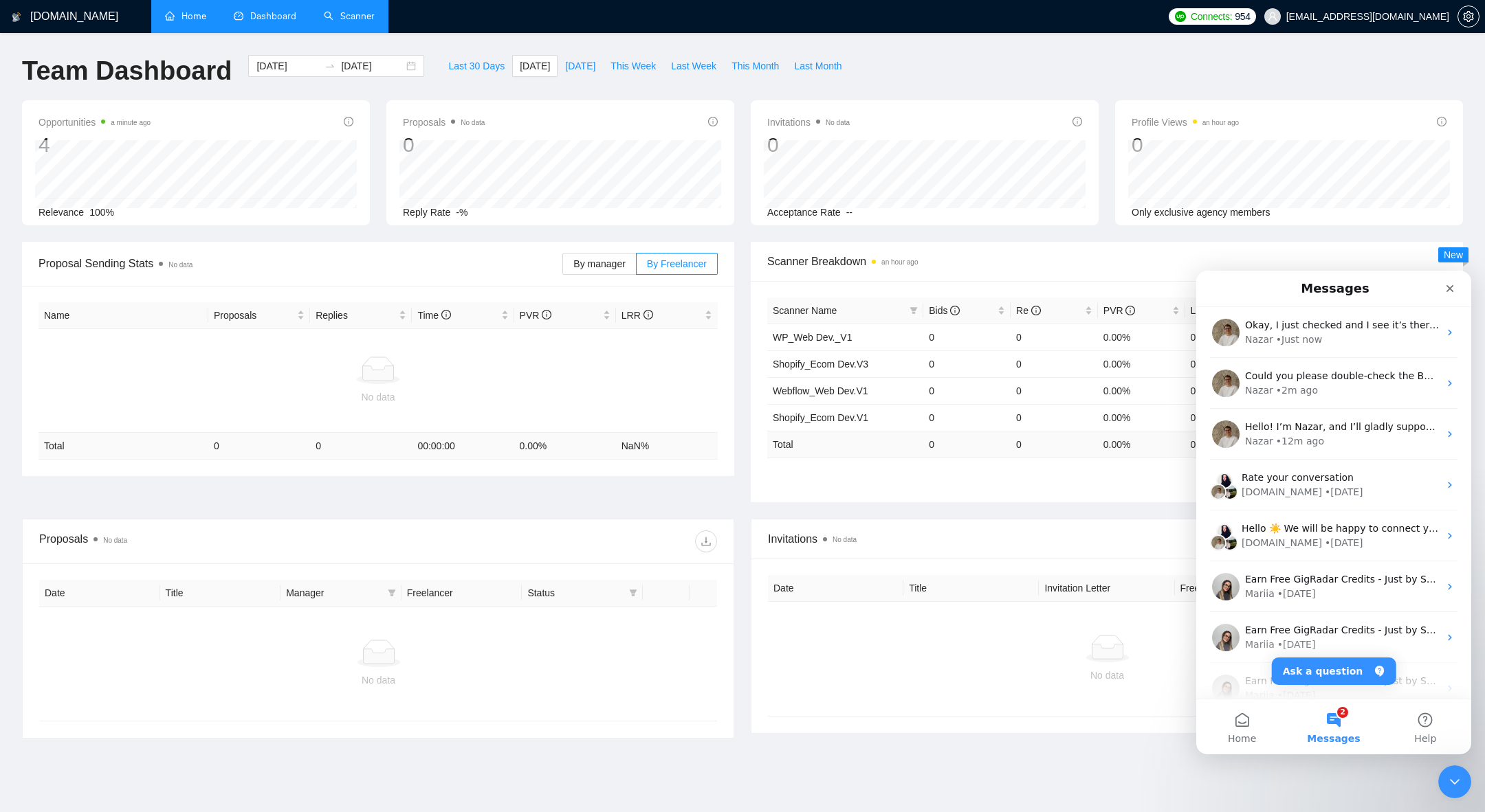
scroll to position [0, 0]
click at [1375, 16] on span "[EMAIL_ADDRESS][DOMAIN_NAME]" at bounding box center [1367, 16] width 163 height 0
drag, startPoint x: 1443, startPoint y: 20, endPoint x: 1297, endPoint y: 14, distance: 146.1
click at [1296, 14] on span "[EMAIL_ADDRESS][DOMAIN_NAME]" at bounding box center [1357, 16] width 201 height 44
drag, startPoint x: 1453, startPoint y: 23, endPoint x: 1447, endPoint y: 18, distance: 7.8
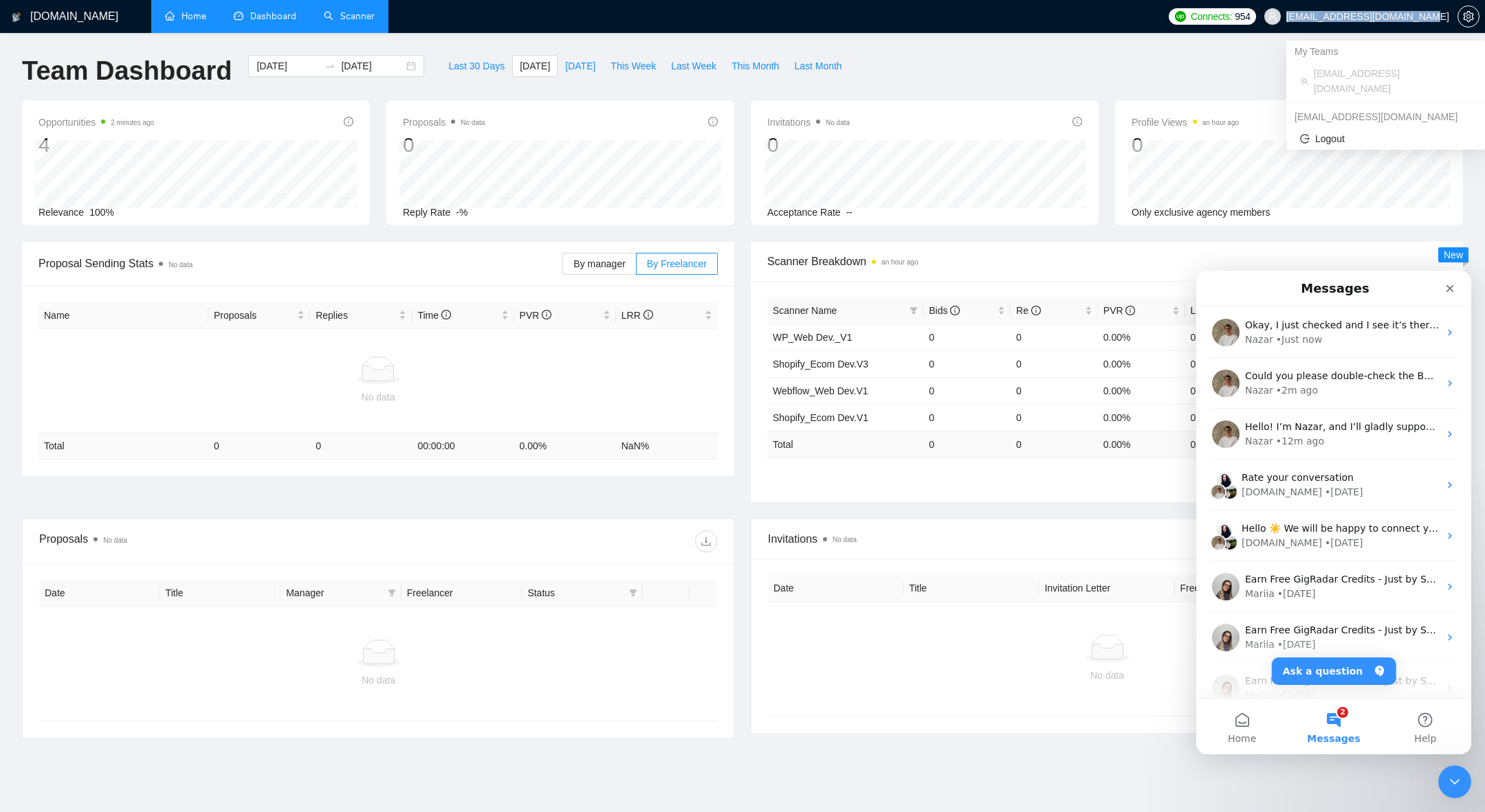
click at [1447, 18] on span "[EMAIL_ADDRESS][DOMAIN_NAME]" at bounding box center [1357, 16] width 201 height 44
copy span "[EMAIL_ADDRESS][DOMAIN_NAME]"
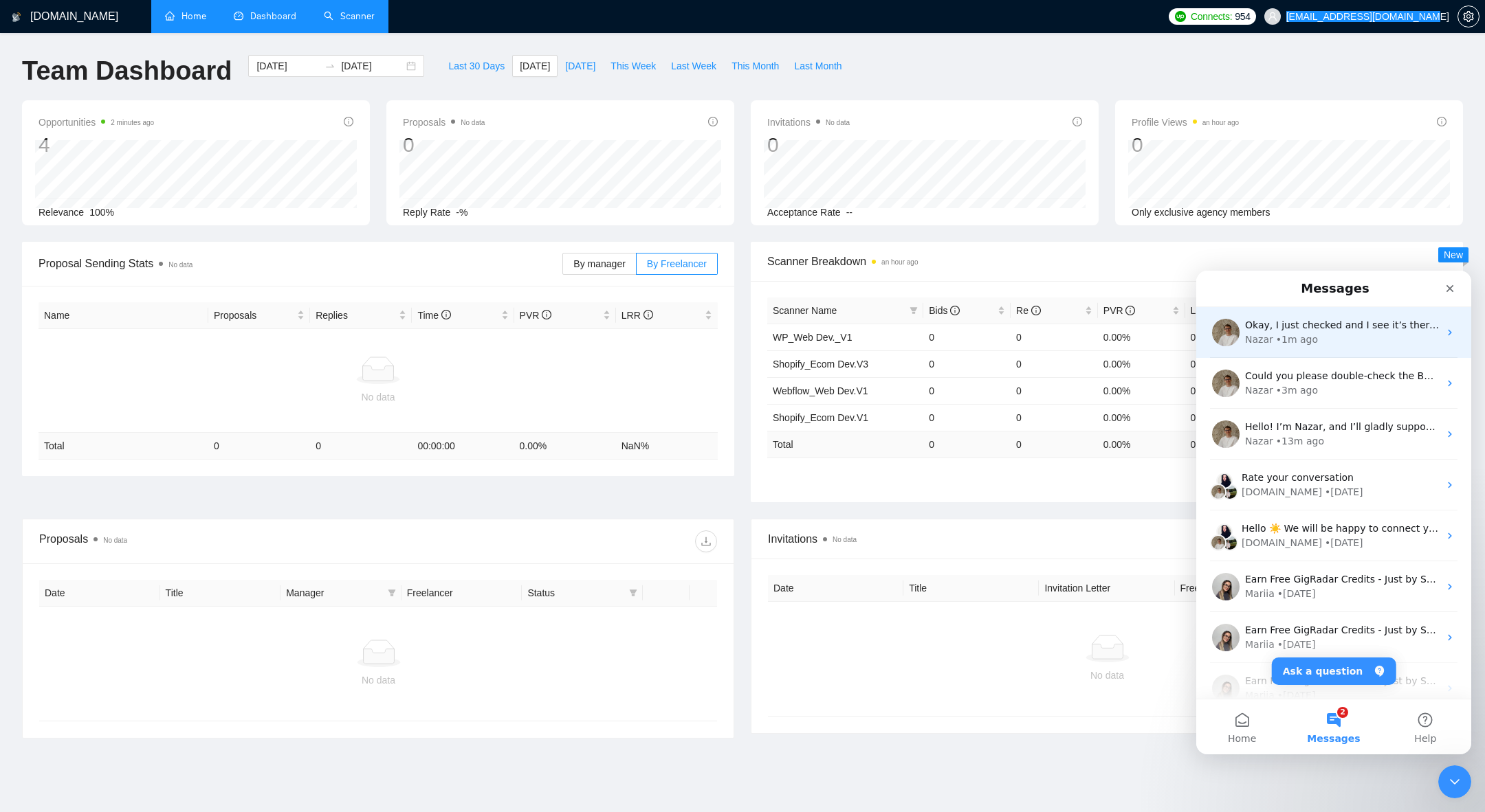
click at [1322, 334] on div "Nazar • 1m ago" at bounding box center [1341, 339] width 194 height 14
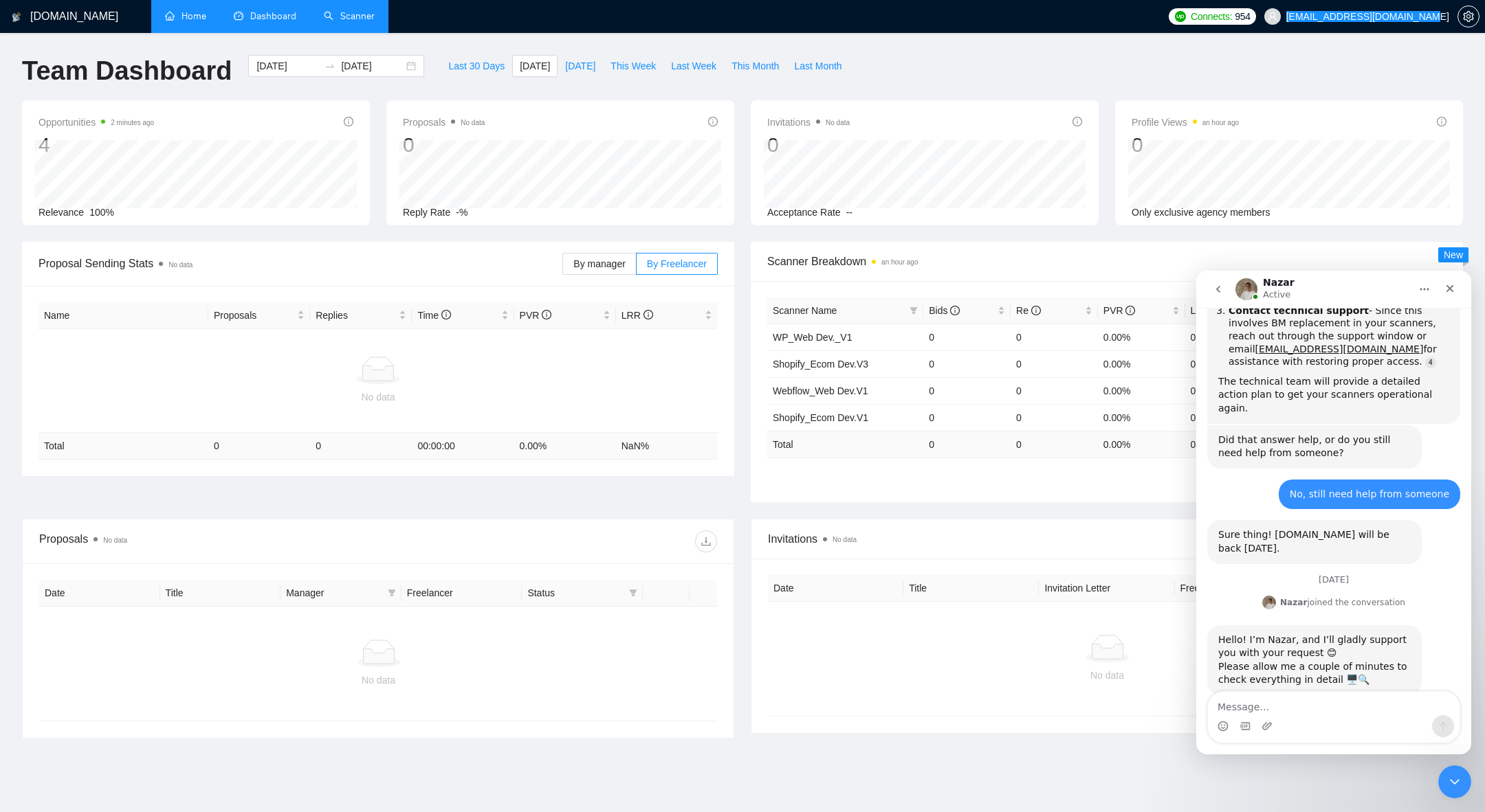
scroll to position [1420, 0]
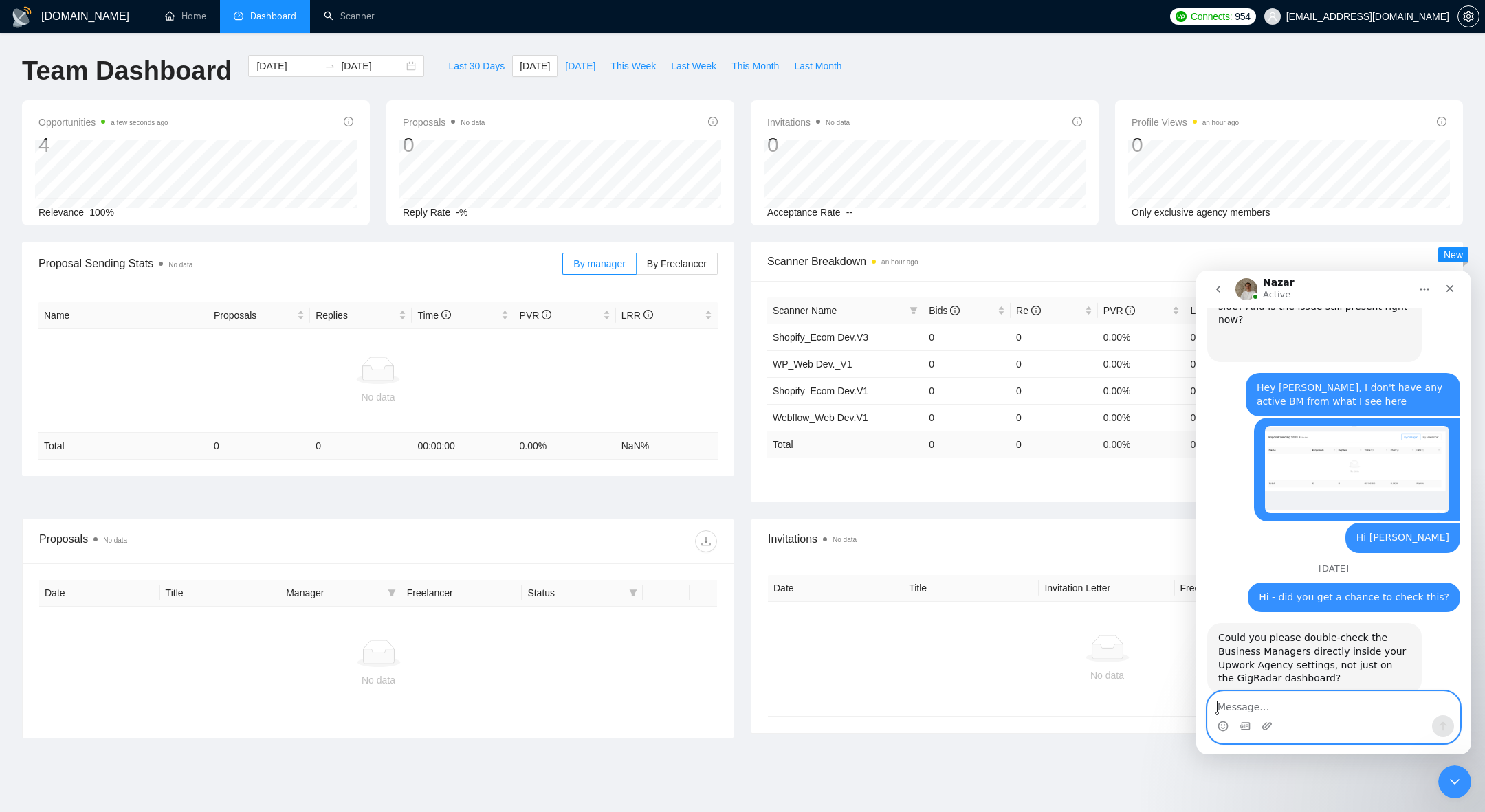
scroll to position [1500, 0]
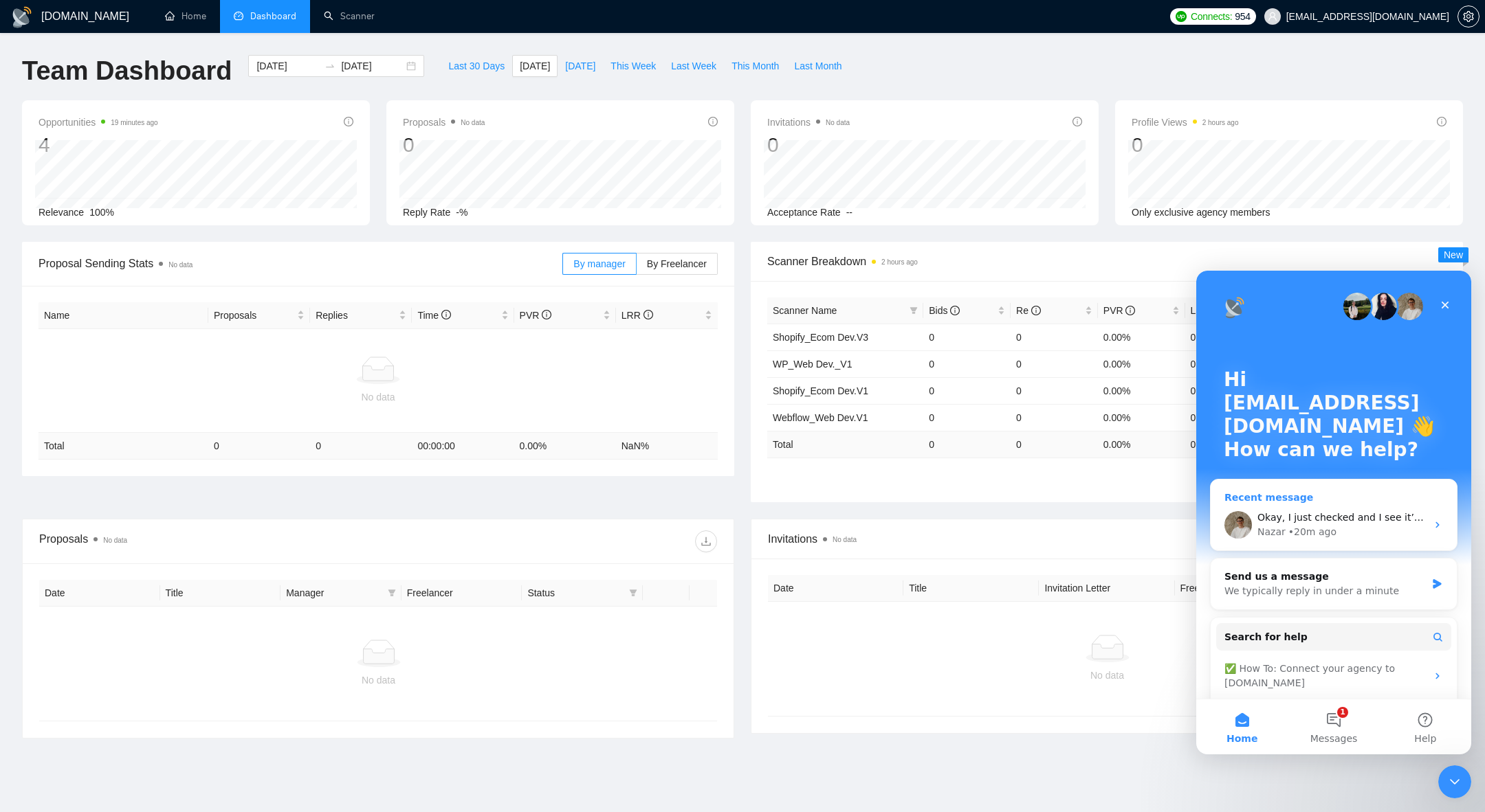
click at [1336, 537] on div "Nazar • 20m ago" at bounding box center [1341, 531] width 170 height 14
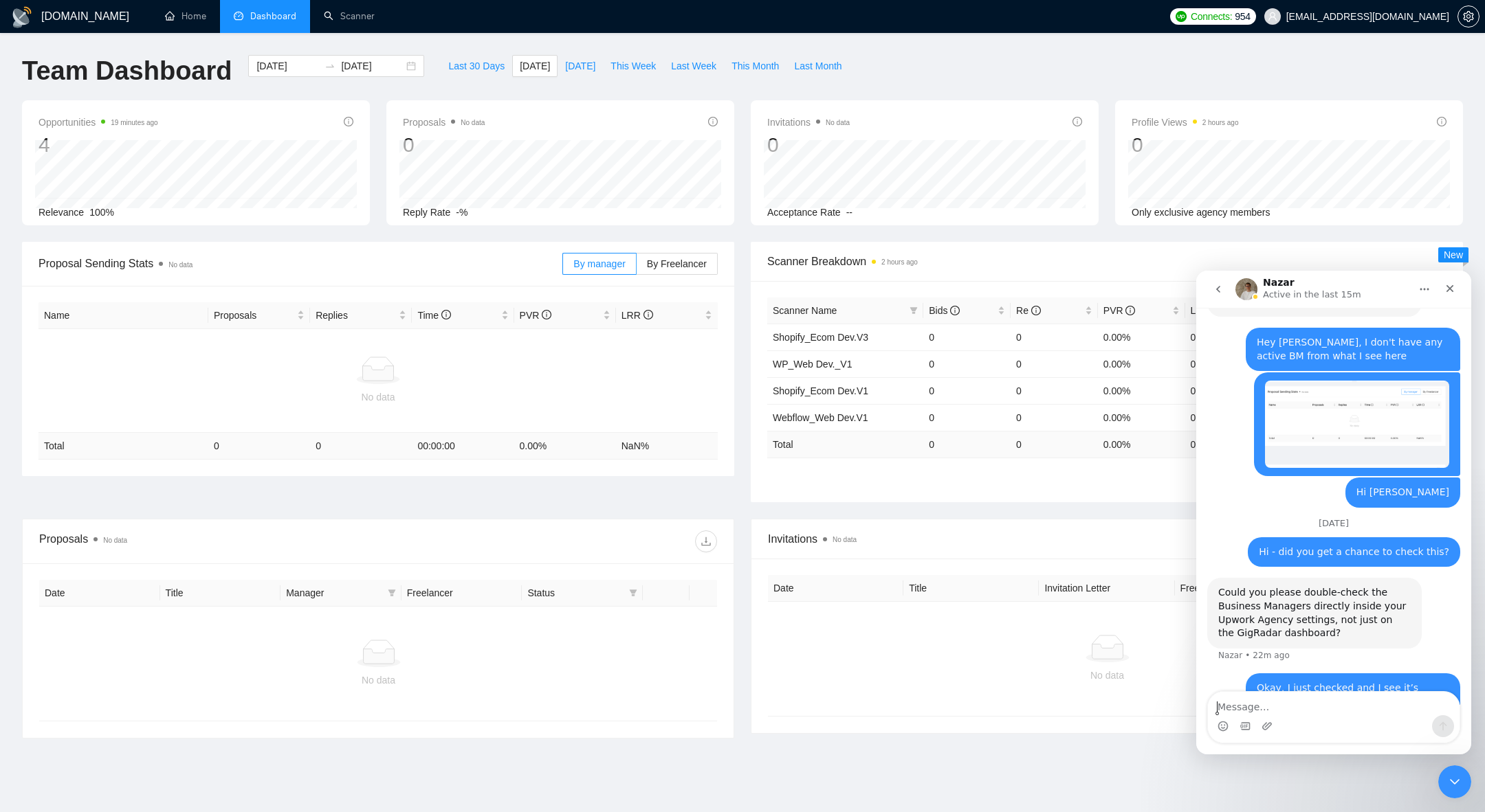
click at [1211, 288] on button "go back" at bounding box center [1218, 288] width 26 height 26
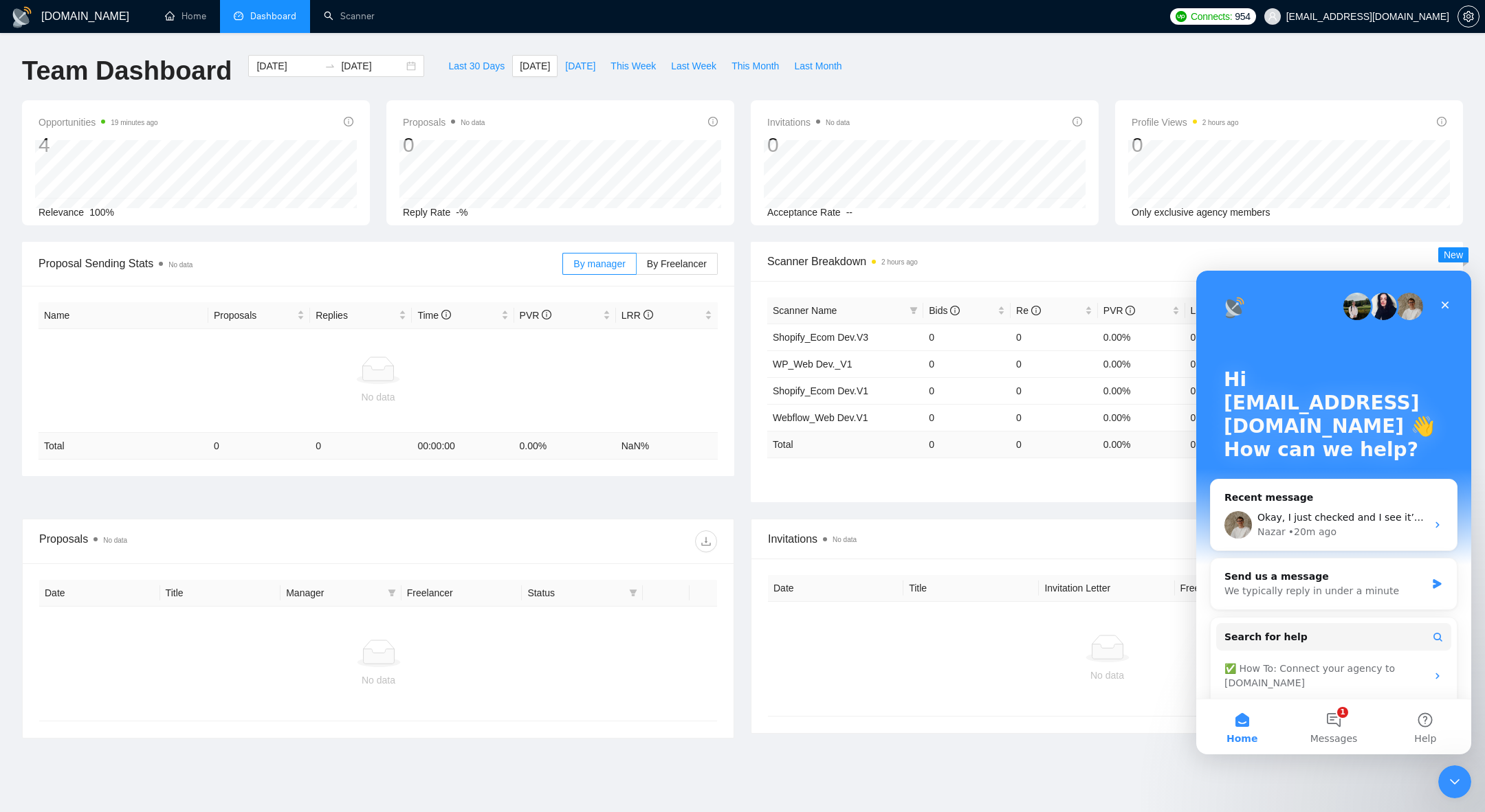
scroll to position [0, 0]
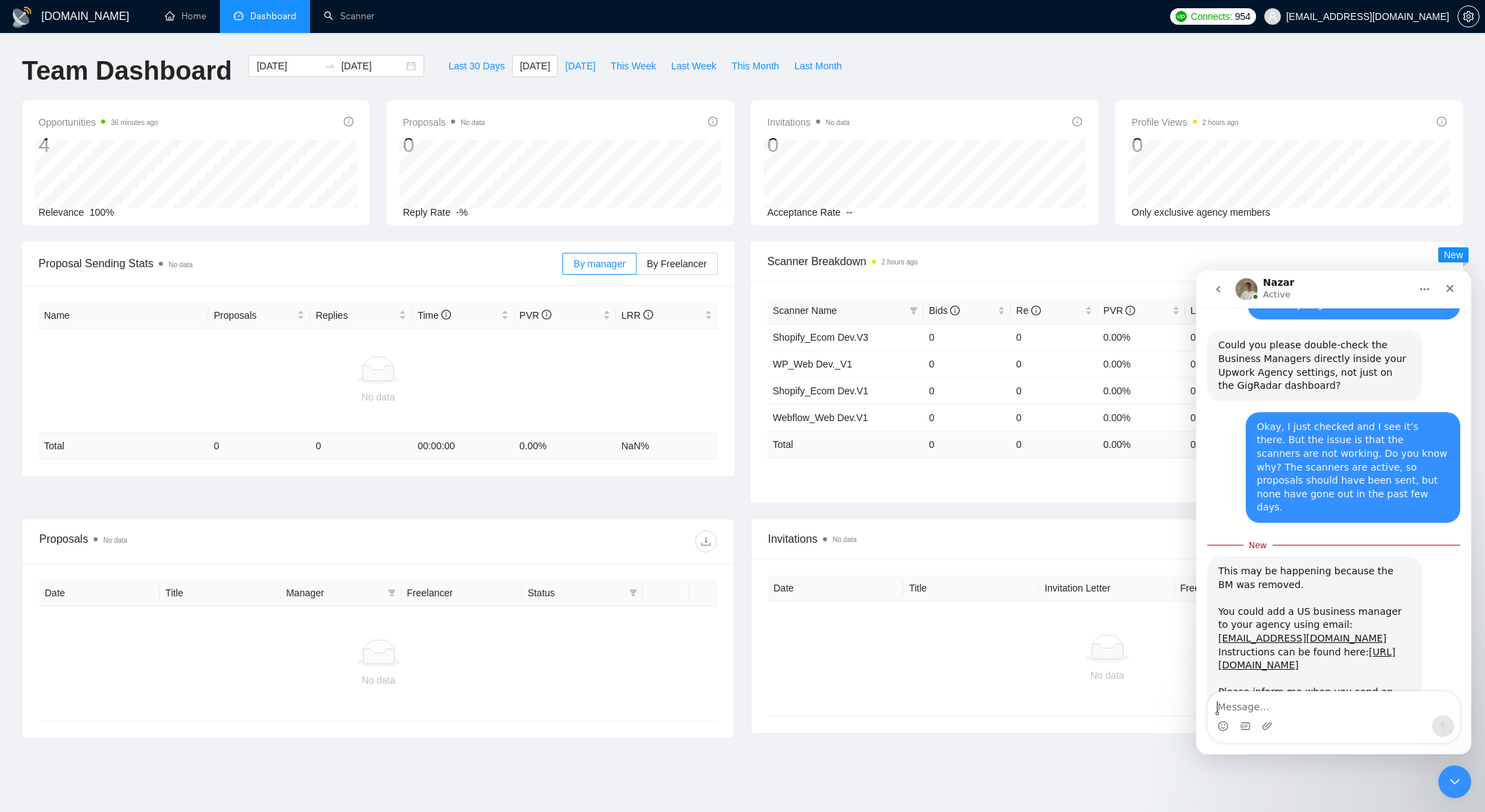
scroll to position [1753, 0]
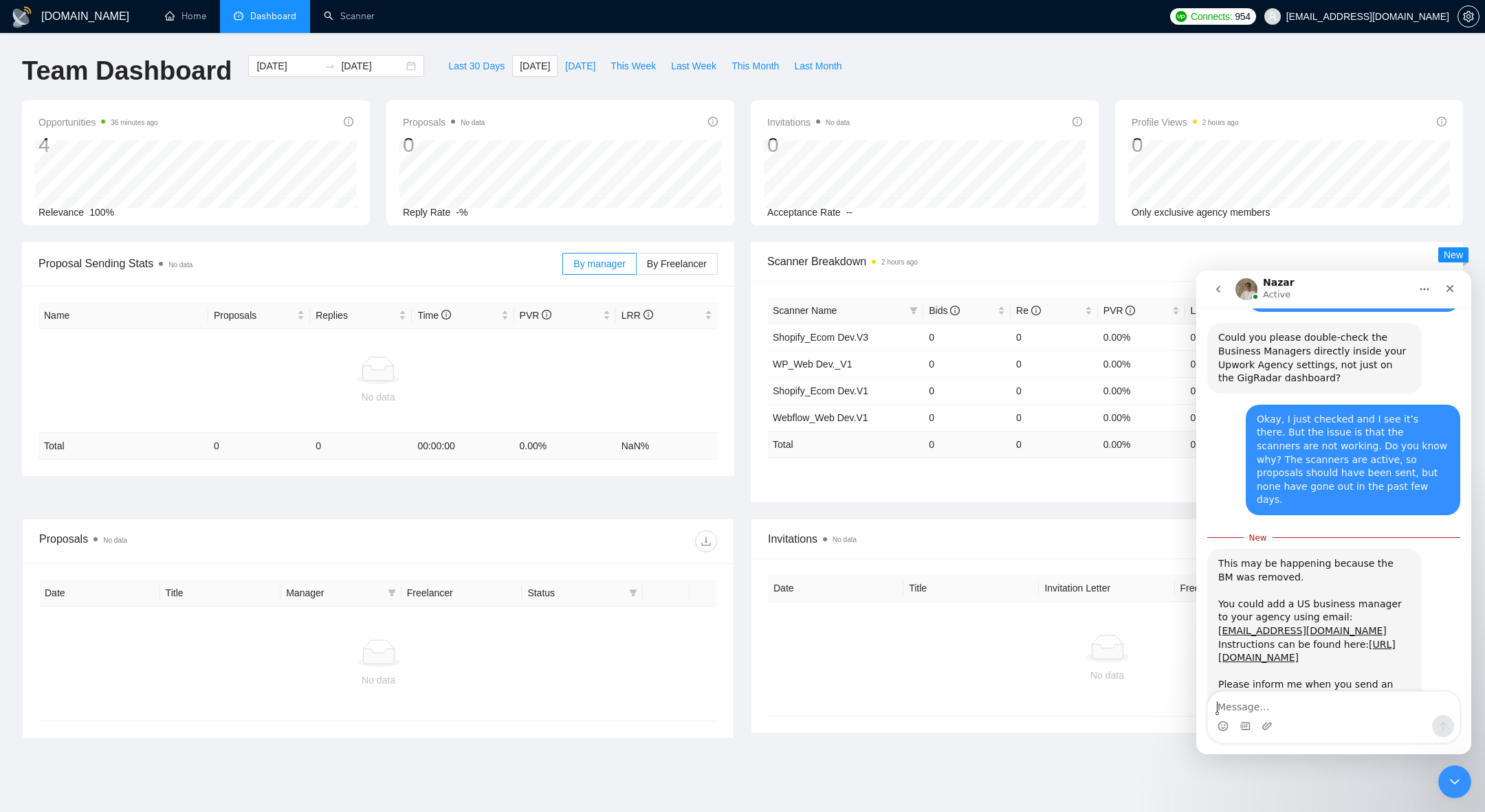
click at [1287, 557] on div "This may be happening because the BM was removed. You could add a US business m…" at bounding box center [1314, 598] width 193 height 81
click at [1300, 625] on link "kienkienhap7@web.de" at bounding box center [1302, 630] width 169 height 11
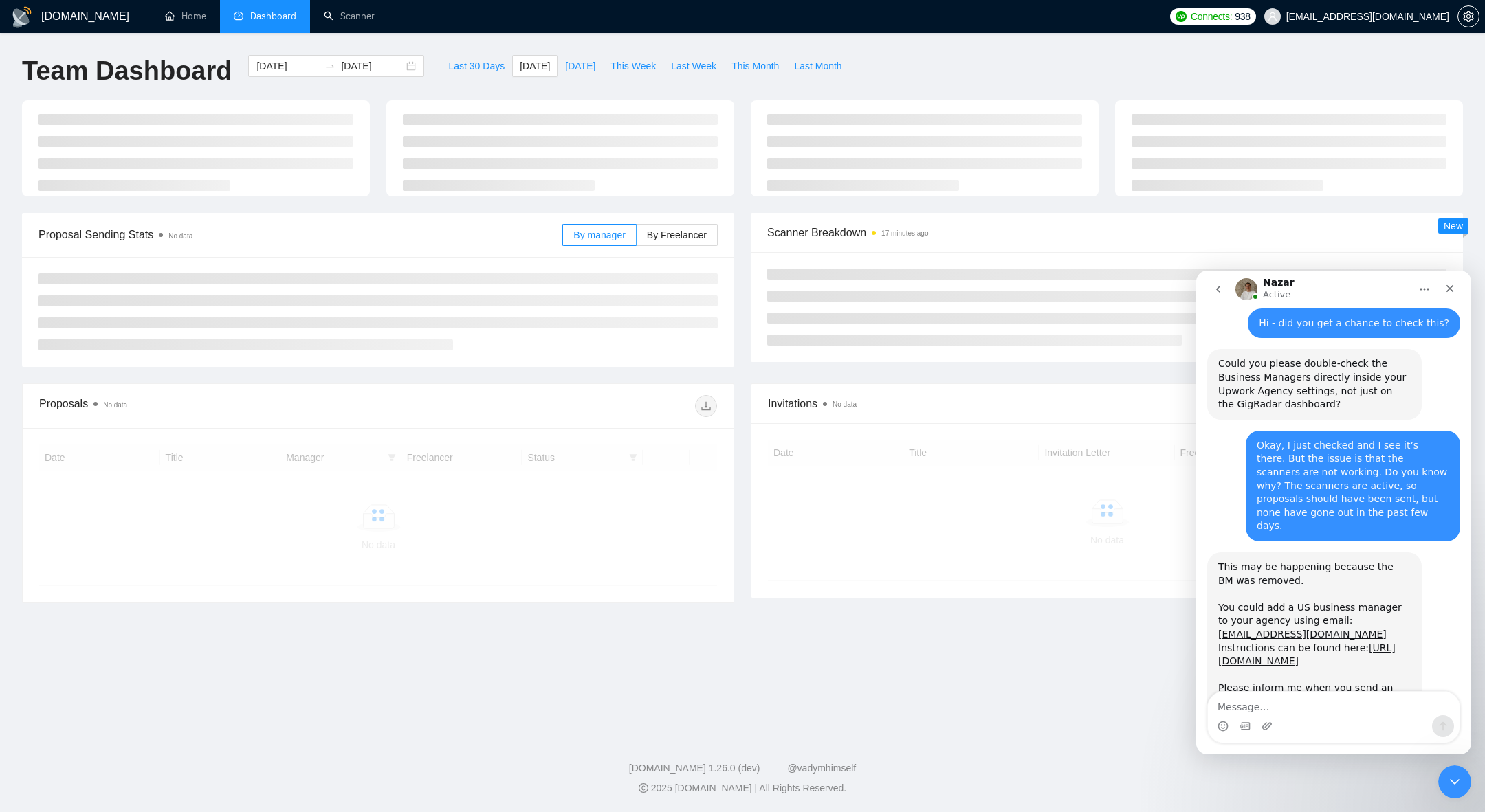
scroll to position [1730, 0]
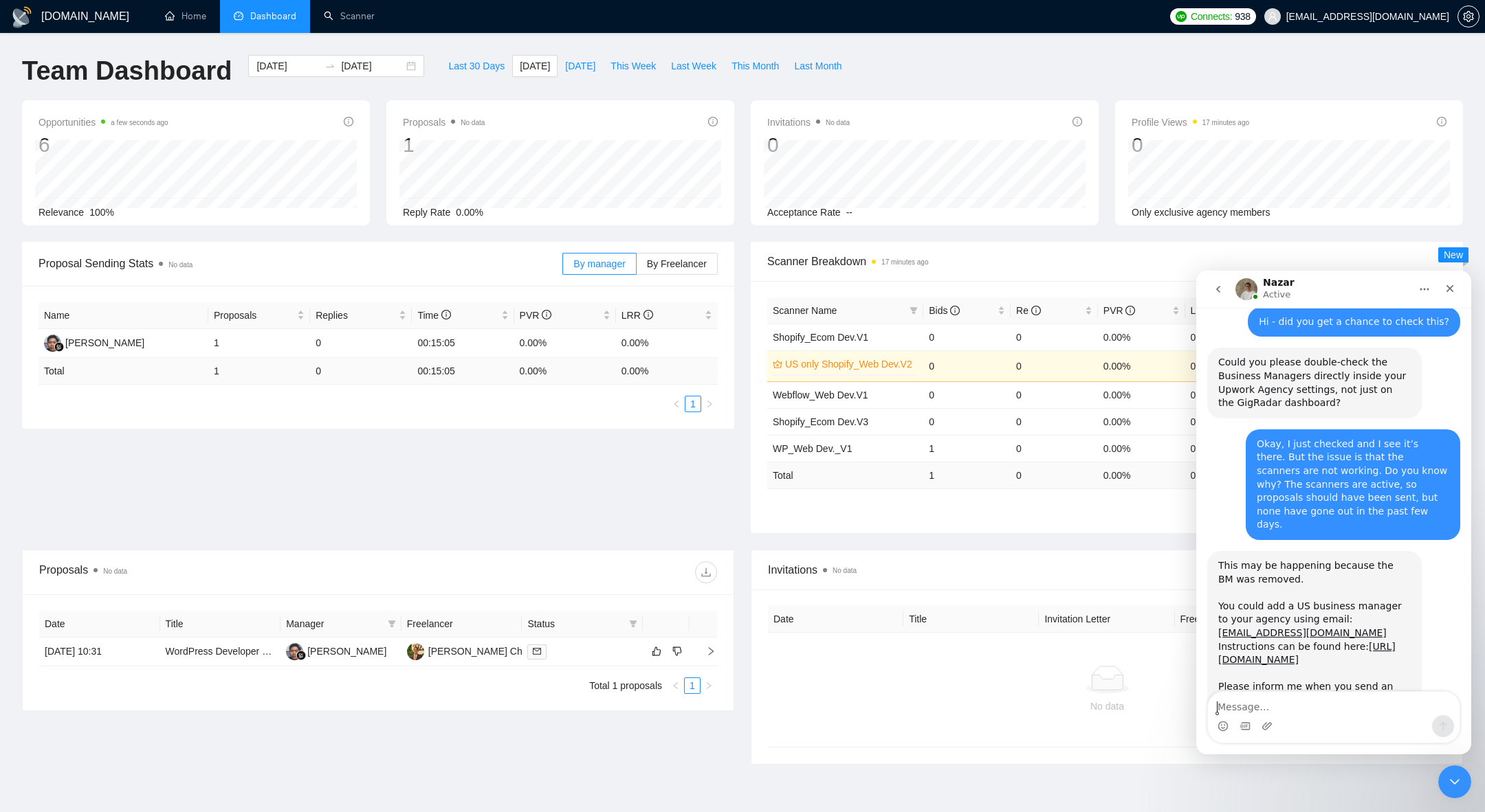
click at [699, 253] on div "By manager By Freelancer" at bounding box center [640, 263] width 155 height 22
click at [695, 274] on label "By Freelancer" at bounding box center [676, 263] width 81 height 22
click at [636, 267] on input "By Freelancer" at bounding box center [636, 267] width 0 height 0
click at [345, 18] on link "Scanner" at bounding box center [349, 16] width 51 height 11
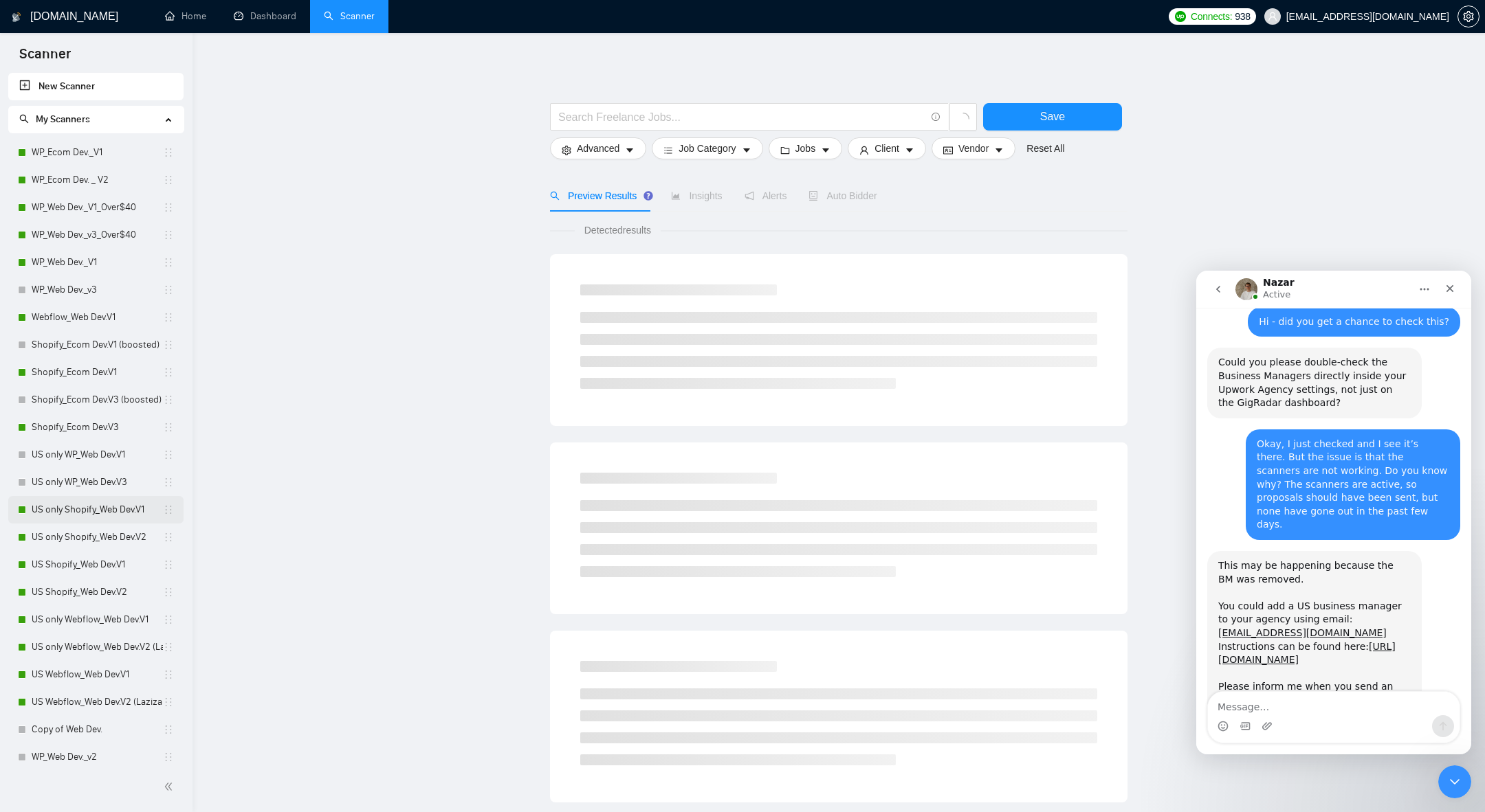
click at [97, 516] on link "US only Shopify_Web Dev.V1" at bounding box center [97, 509] width 131 height 28
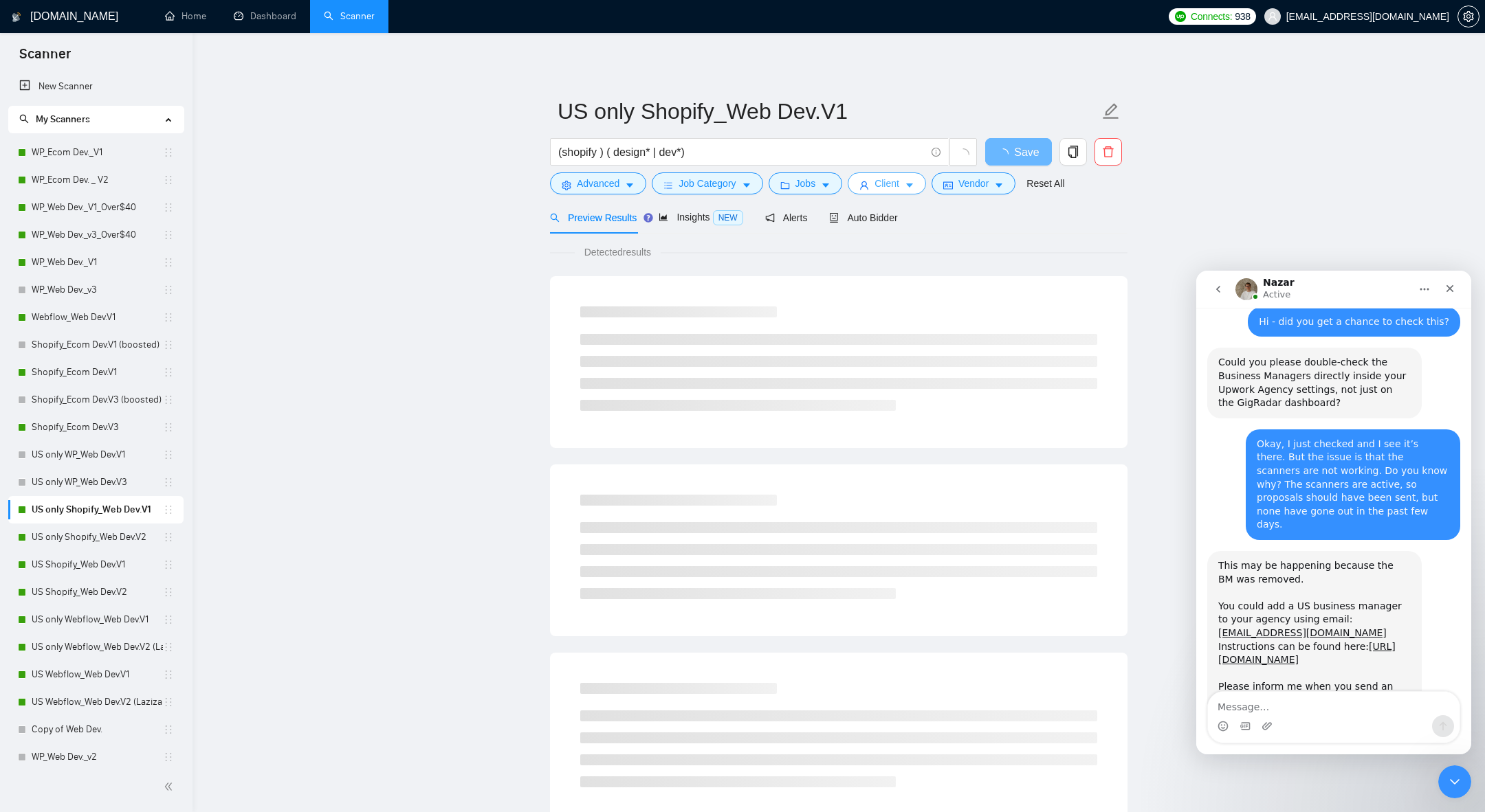
click at [899, 186] on span "Client" at bounding box center [887, 184] width 25 height 15
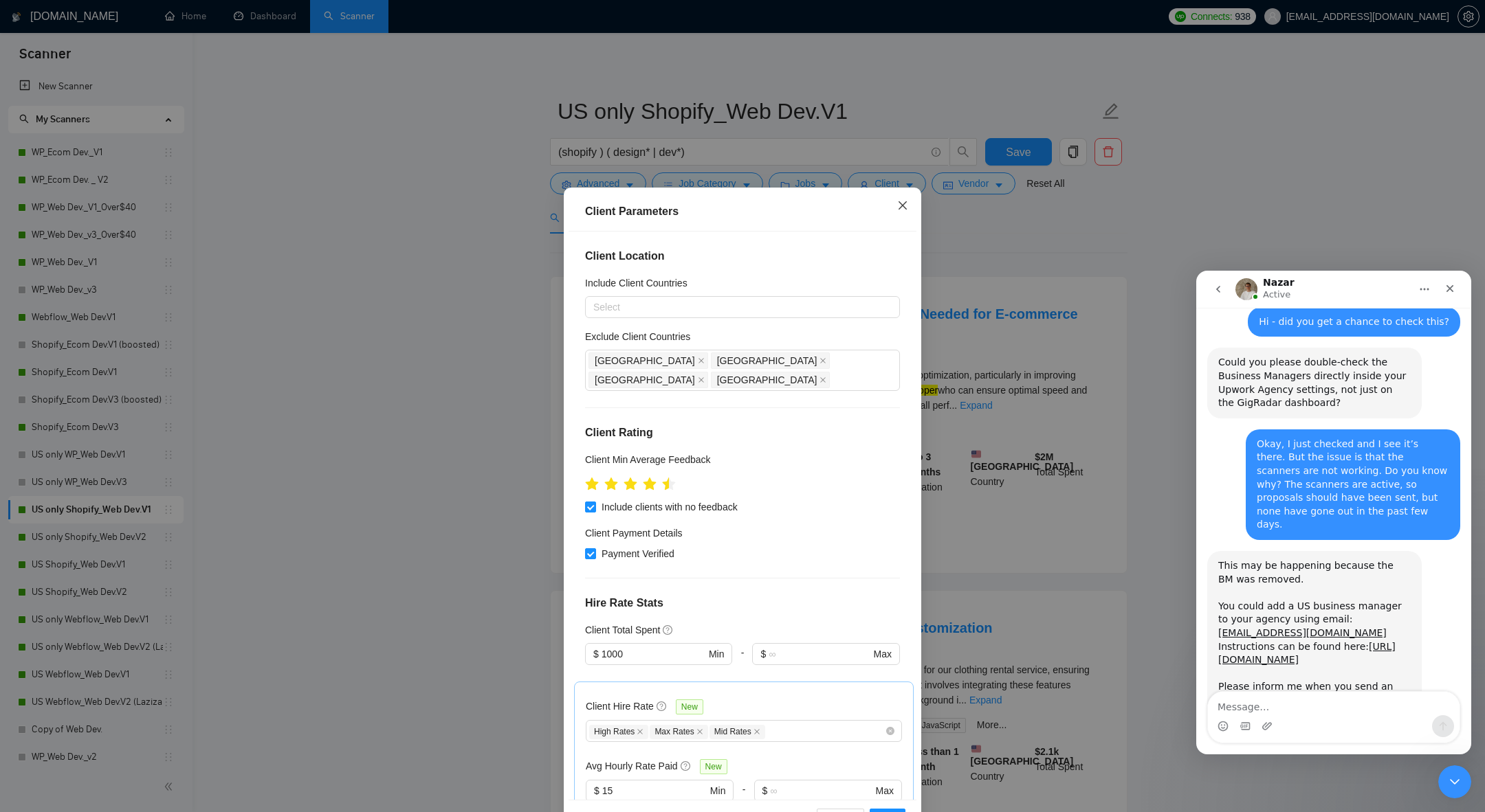
click at [909, 191] on span "Close" at bounding box center [902, 206] width 37 height 37
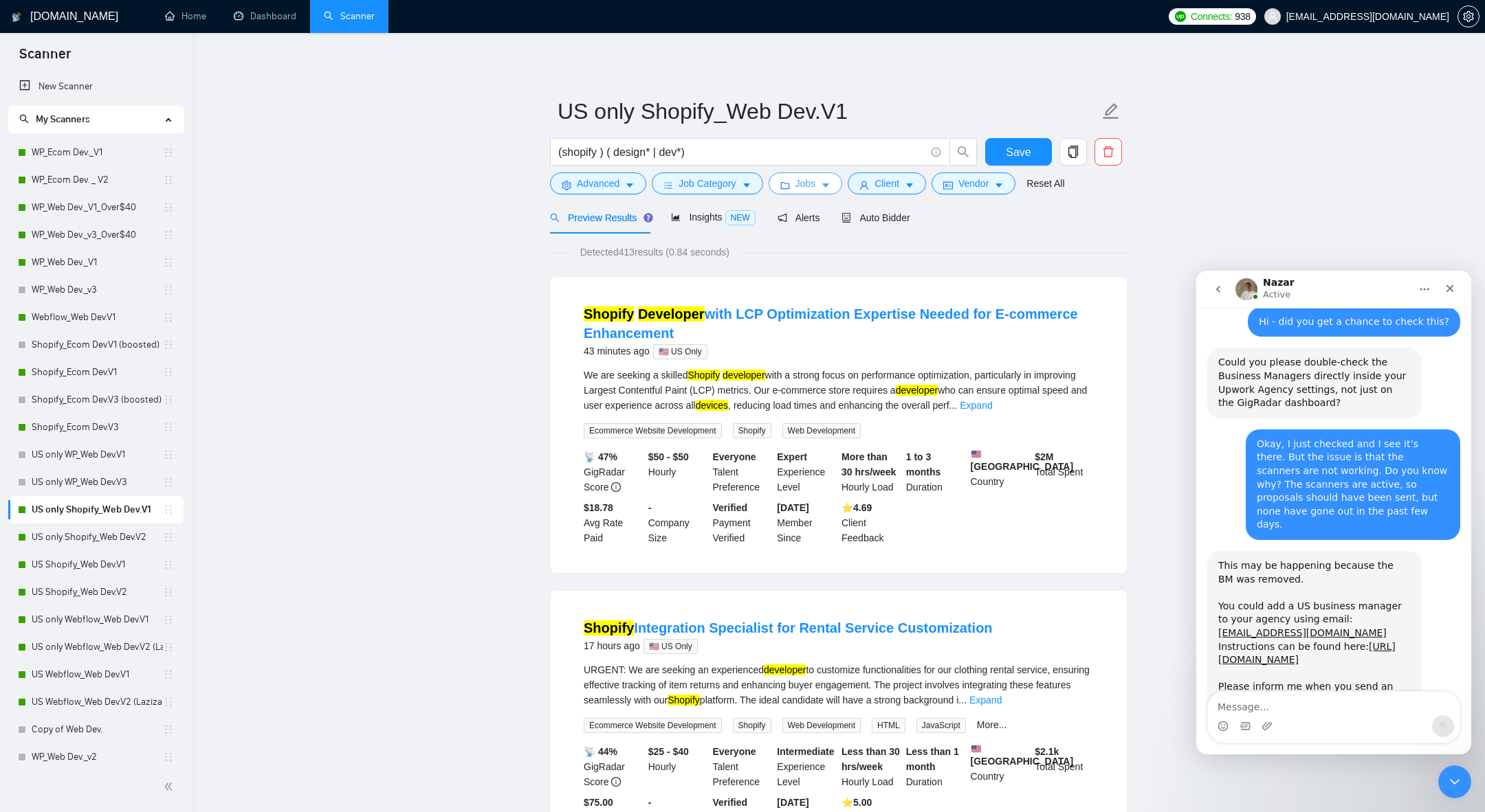
click at [828, 187] on icon "caret-down" at bounding box center [826, 186] width 10 height 10
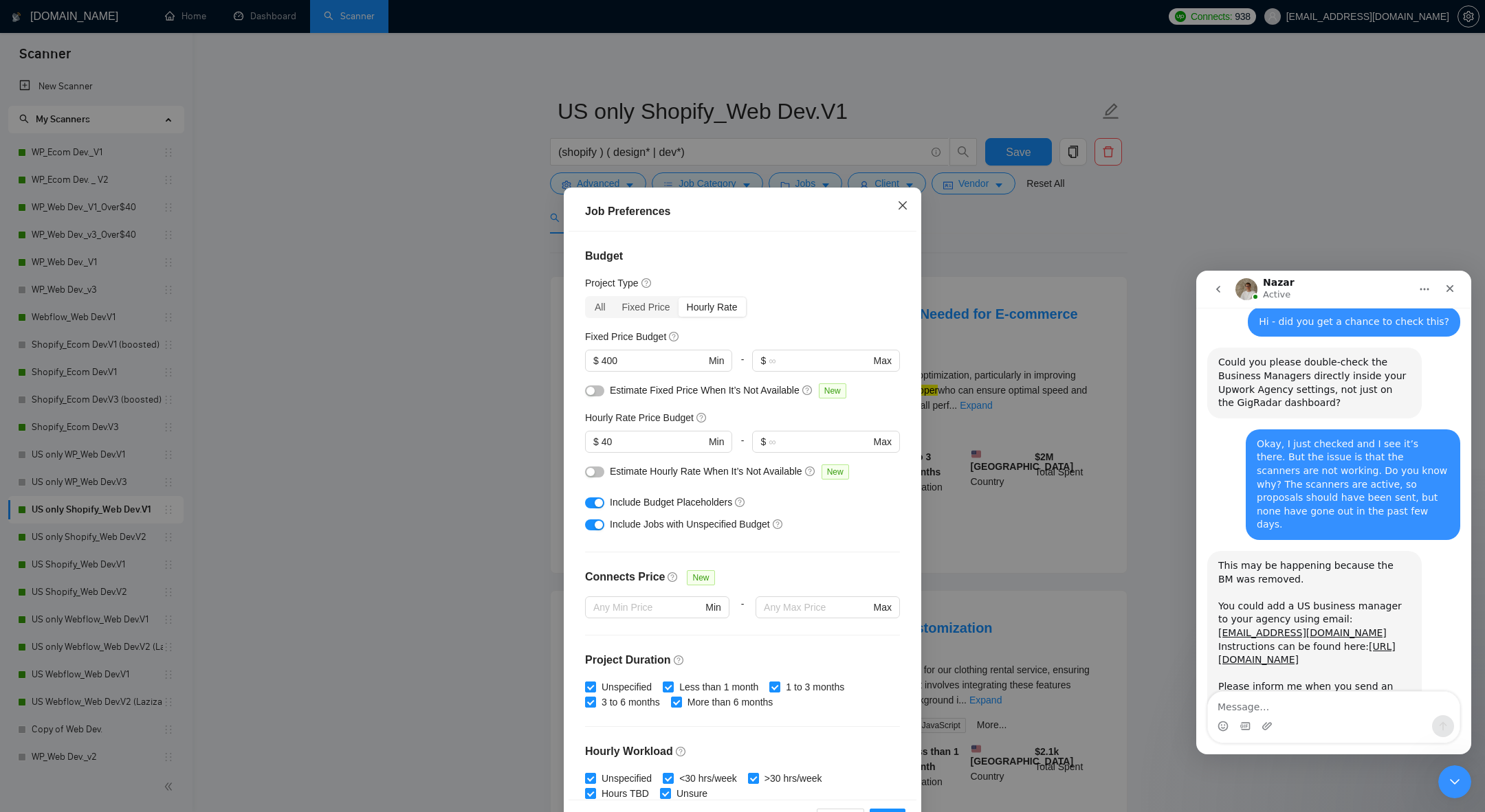
click at [907, 199] on span "Close" at bounding box center [902, 206] width 37 height 37
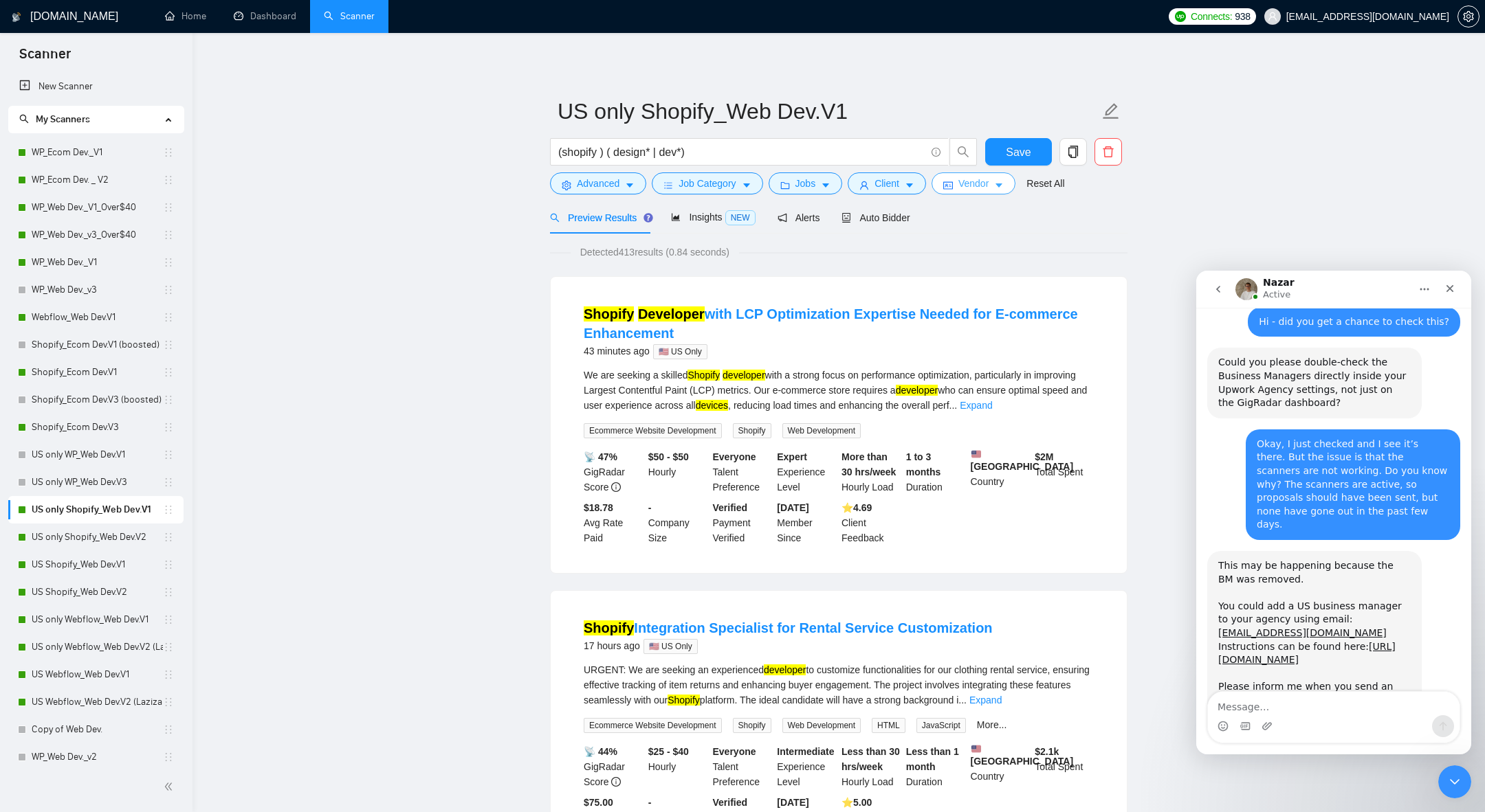
click at [977, 188] on span "Vendor" at bounding box center [973, 184] width 31 height 15
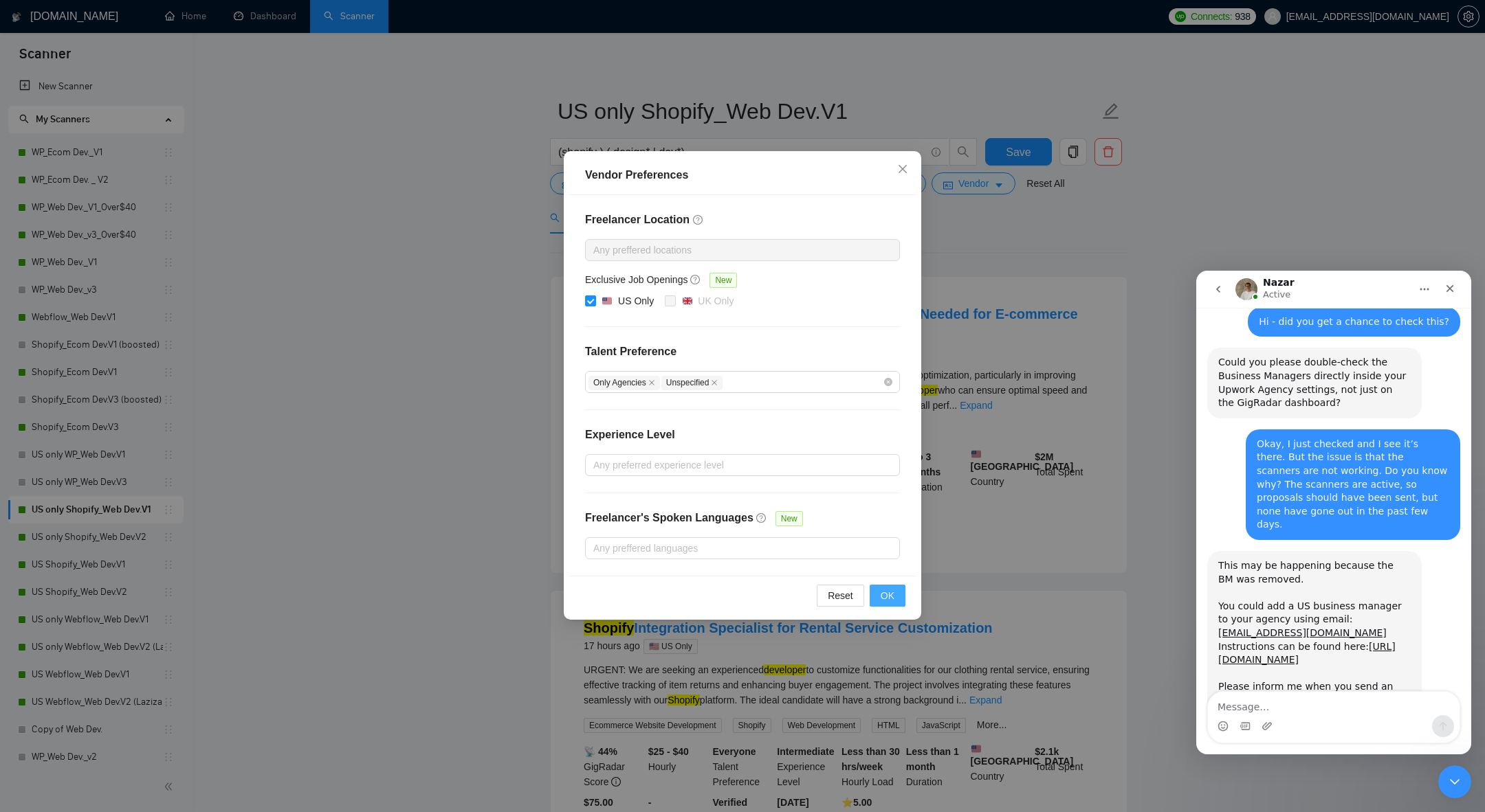
click at [894, 598] on button "OK" at bounding box center [887, 596] width 35 height 22
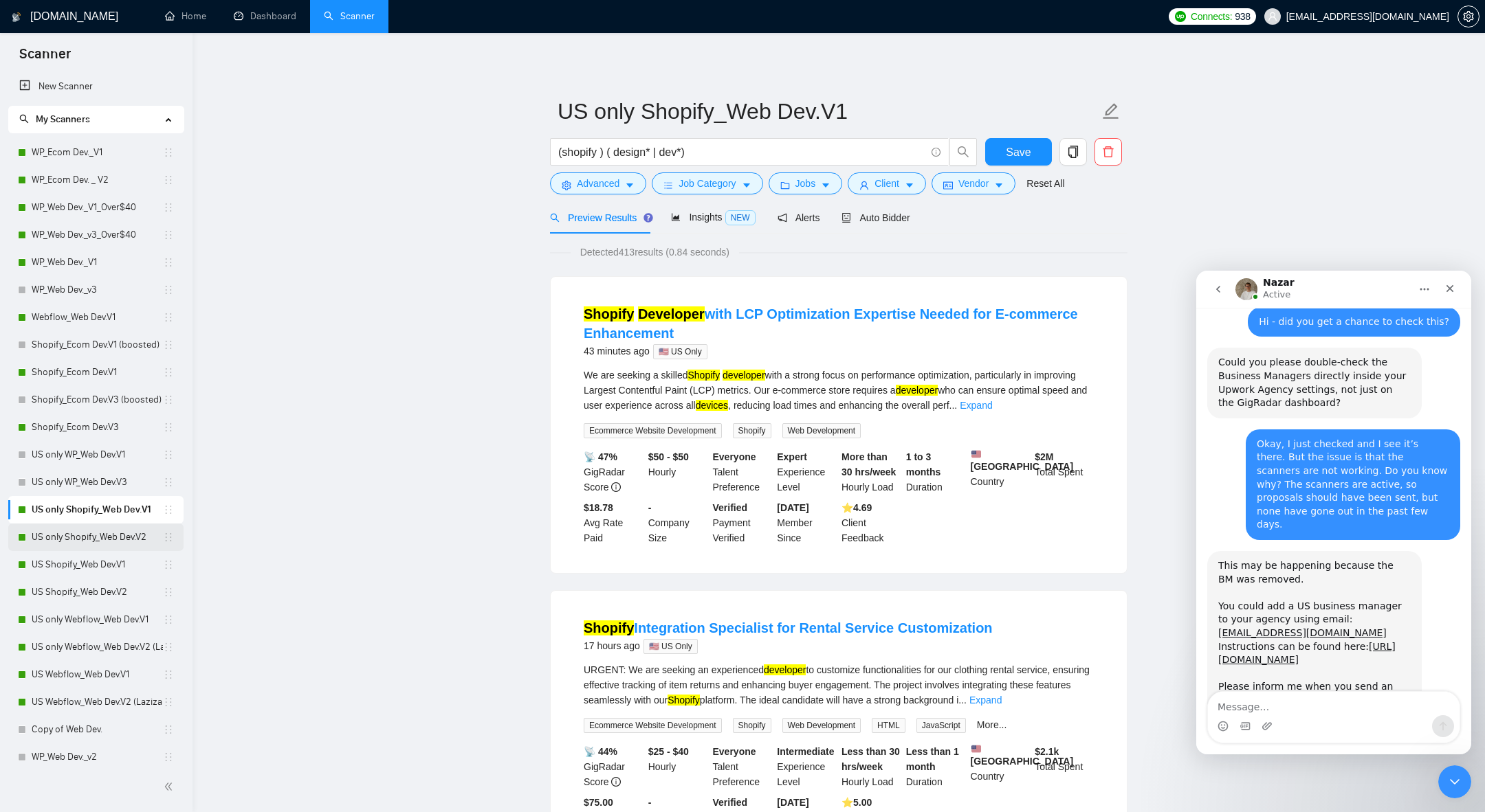
click at [61, 533] on link "US only Shopify_Web Dev.V2" at bounding box center [97, 537] width 131 height 28
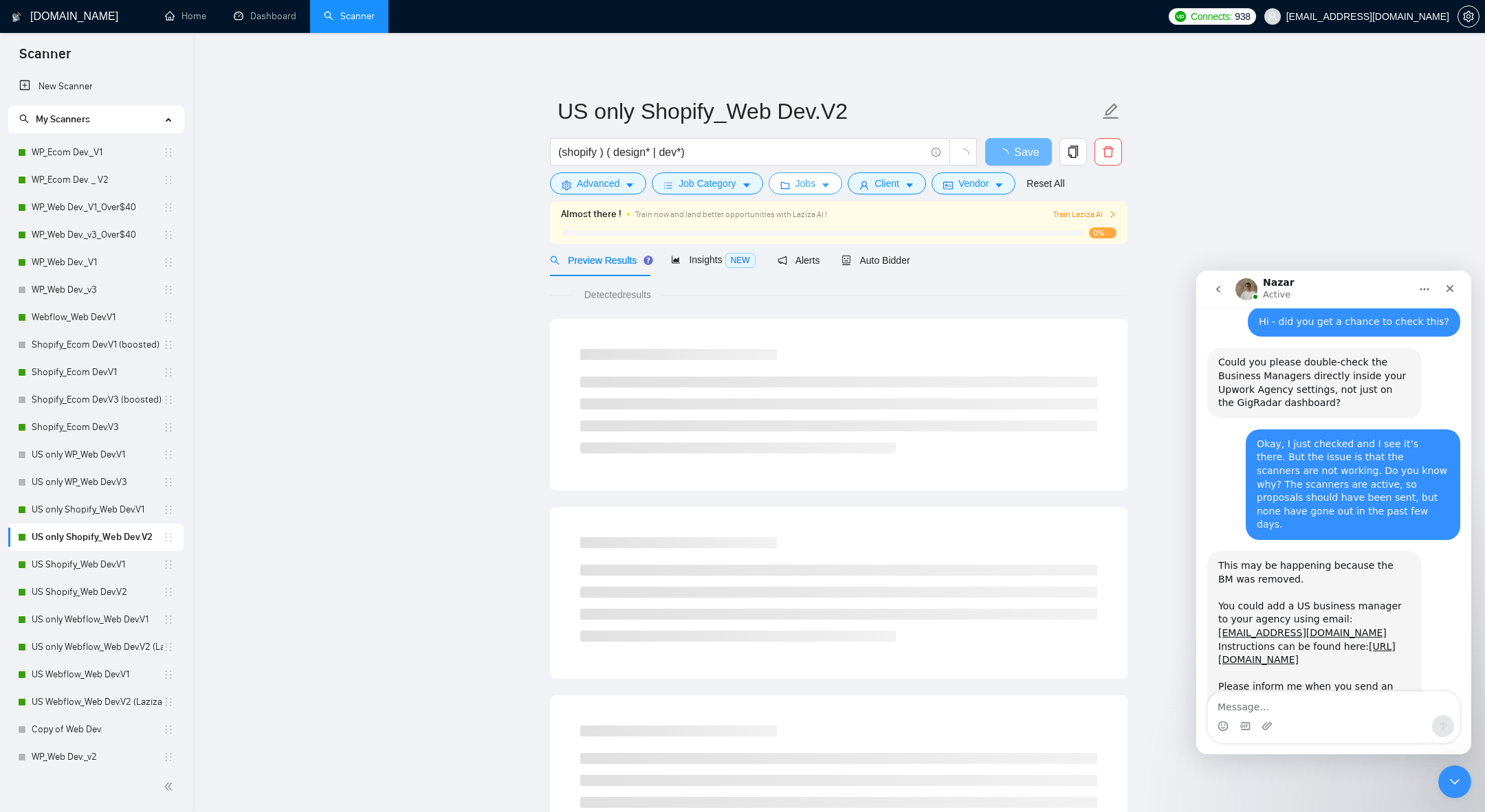
click at [821, 172] on button "Jobs" at bounding box center [805, 183] width 74 height 22
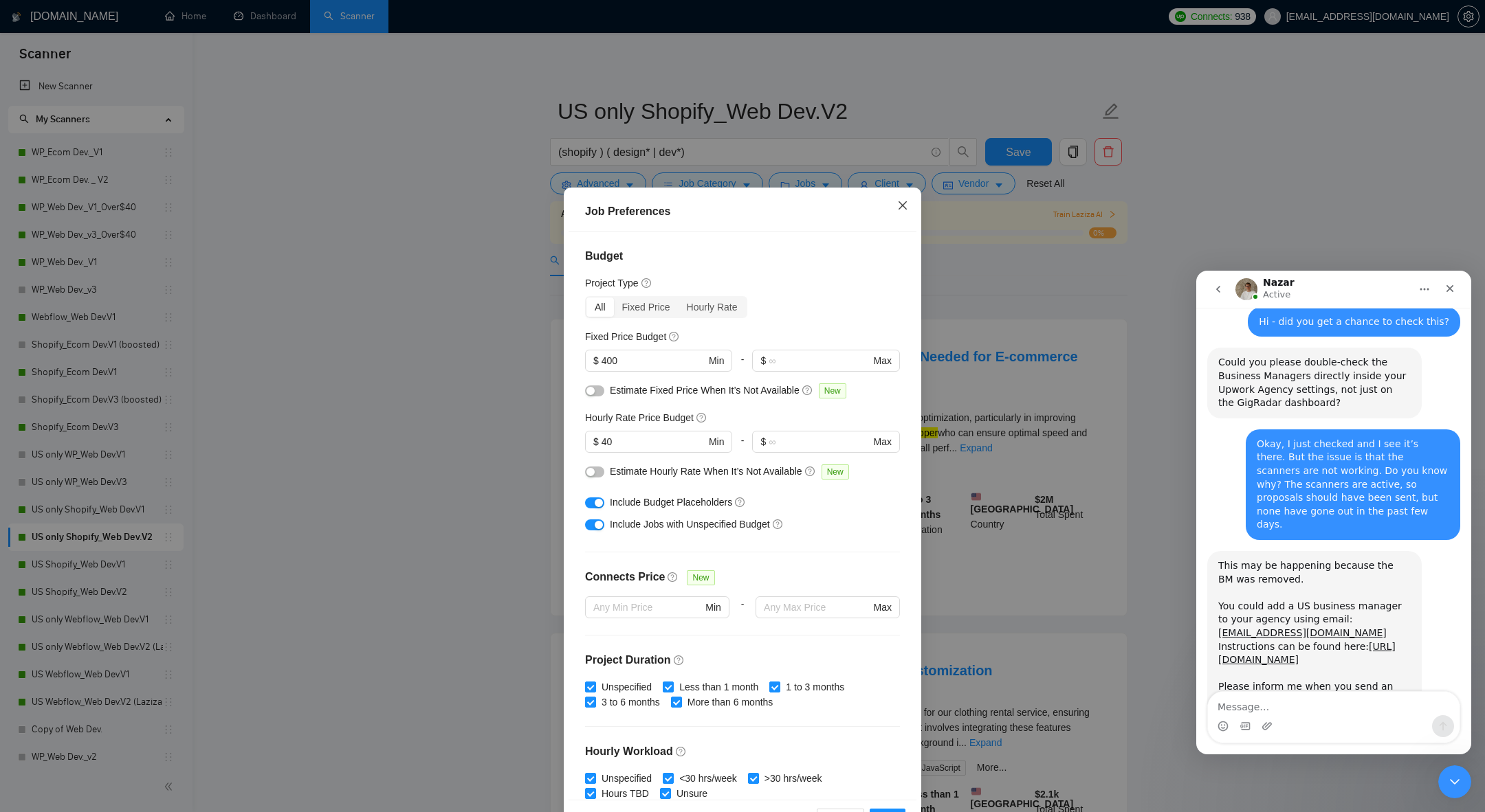
click at [894, 210] on span "Close" at bounding box center [902, 206] width 37 height 37
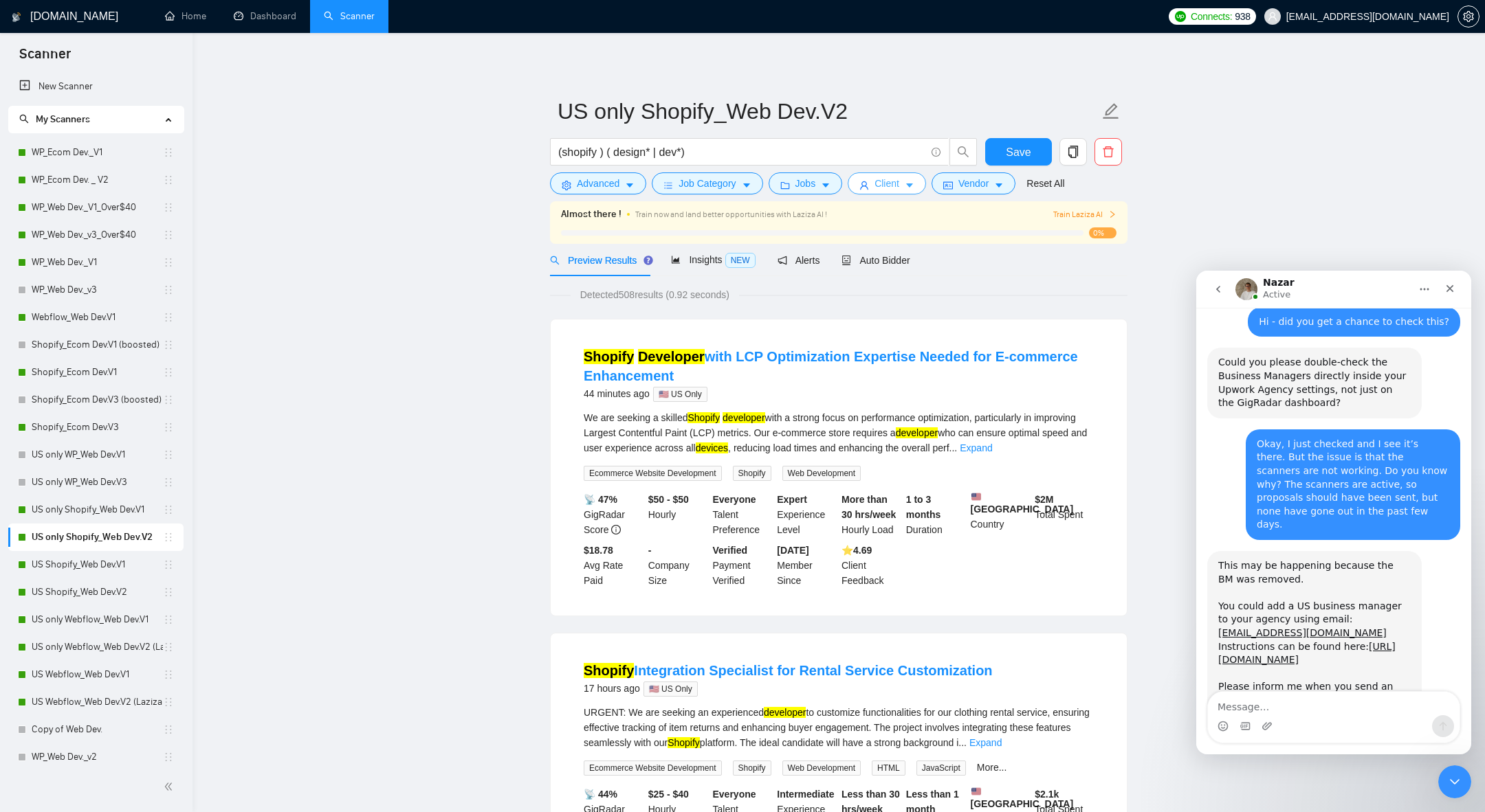
click at [899, 177] on span "Client" at bounding box center [887, 184] width 25 height 15
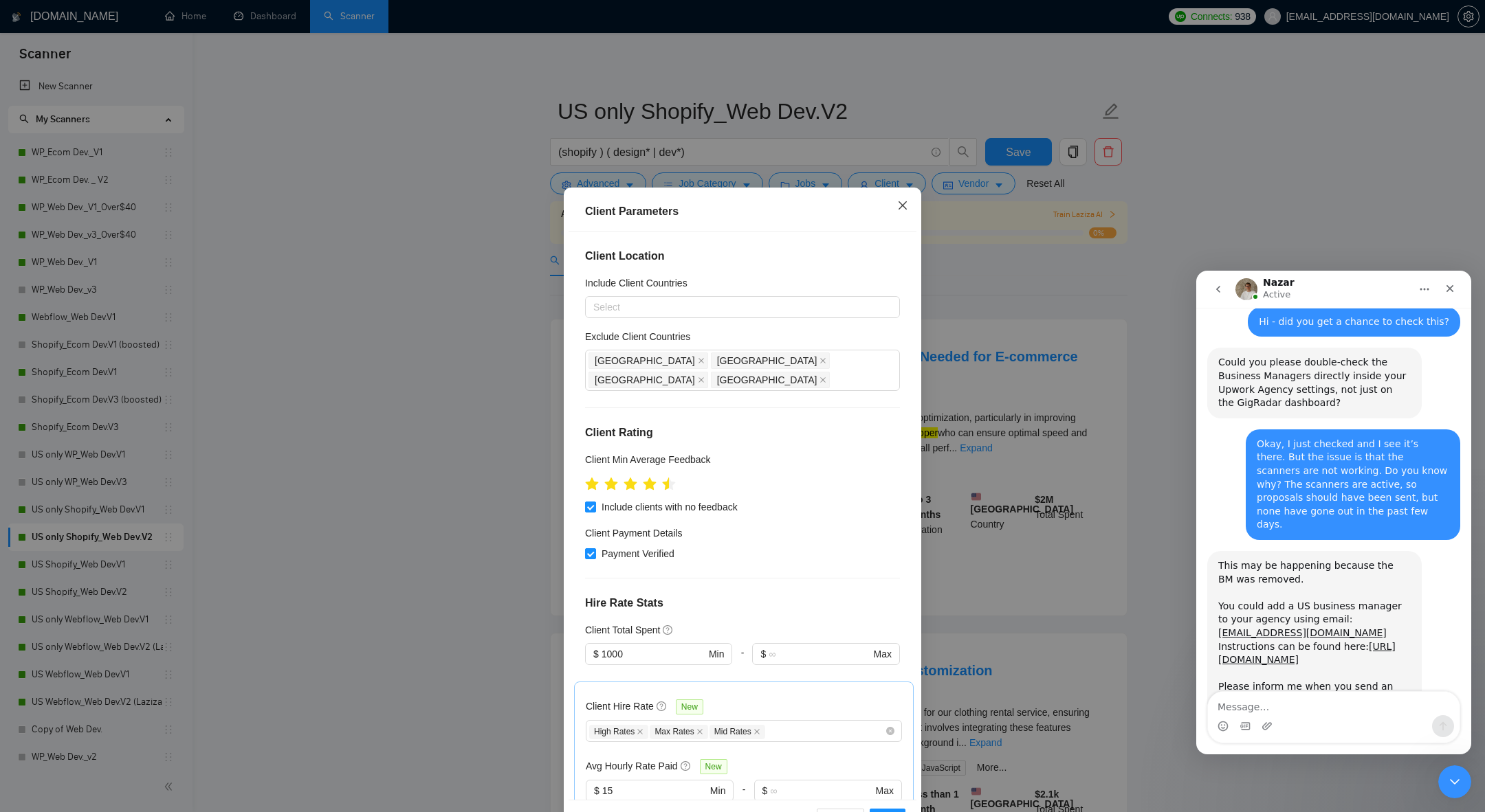
click at [892, 202] on span "Close" at bounding box center [902, 206] width 37 height 37
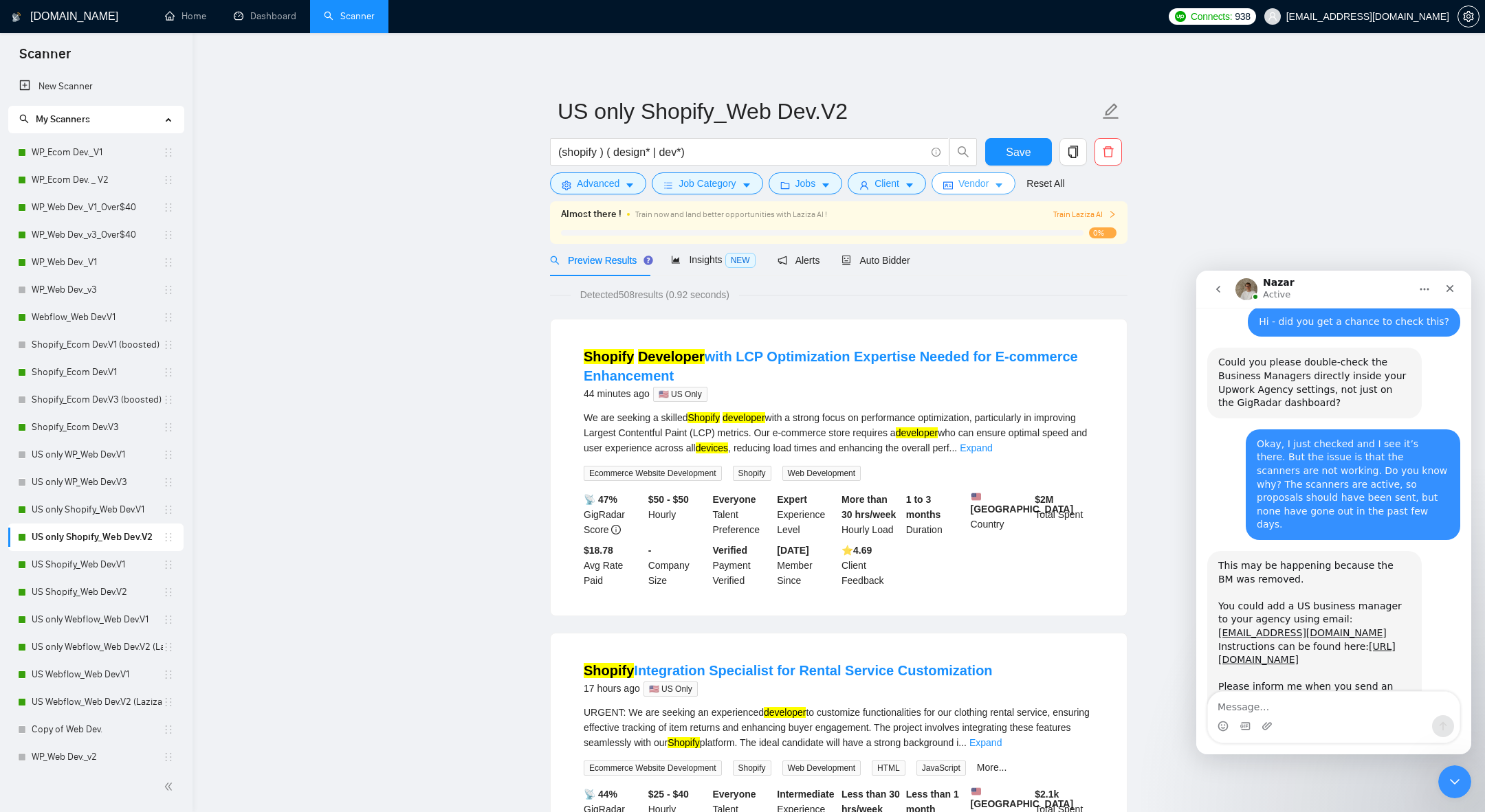
click at [957, 188] on button "Vendor" at bounding box center [973, 183] width 84 height 22
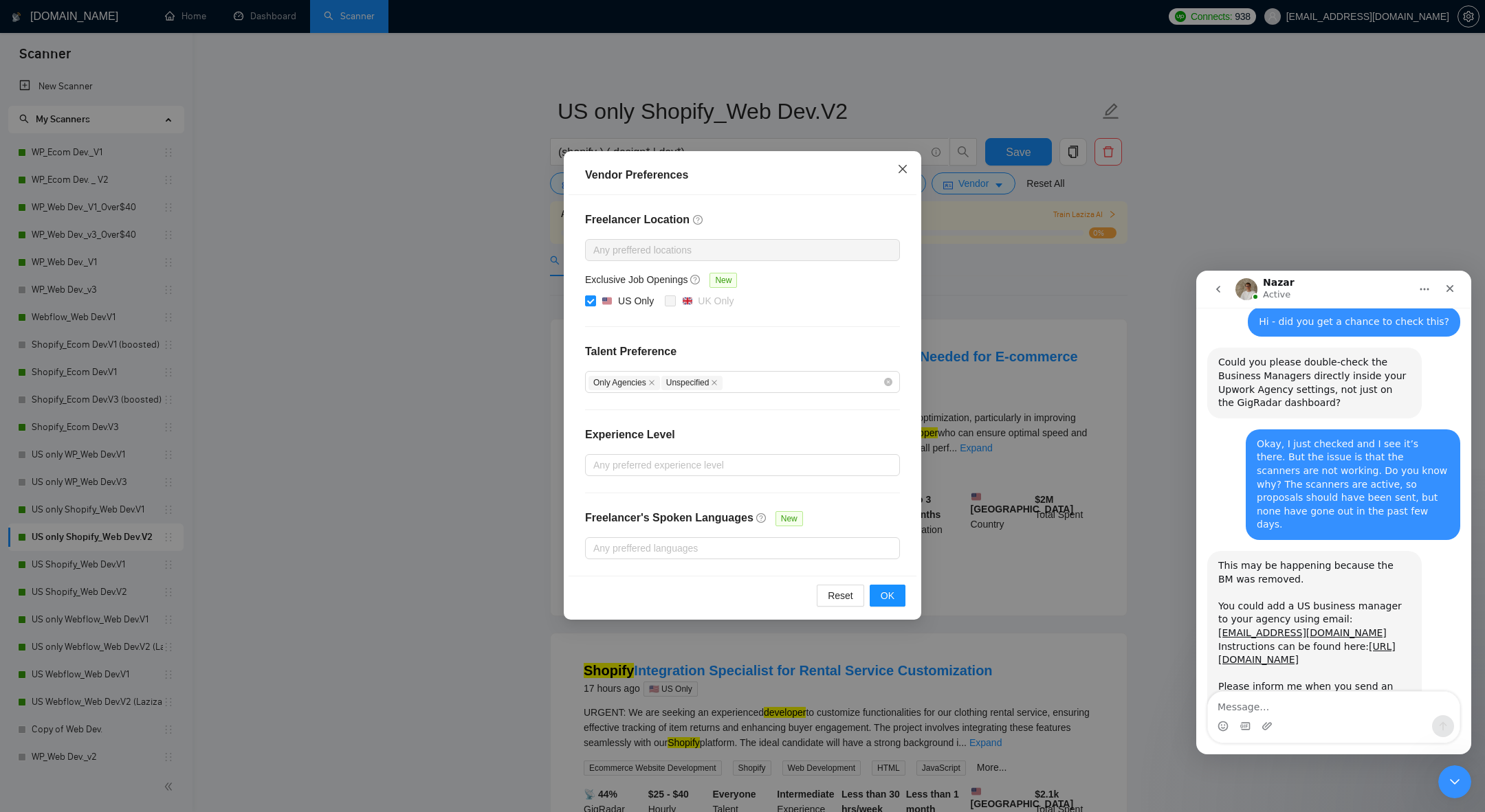
click at [897, 168] on icon "close" at bounding box center [902, 169] width 11 height 11
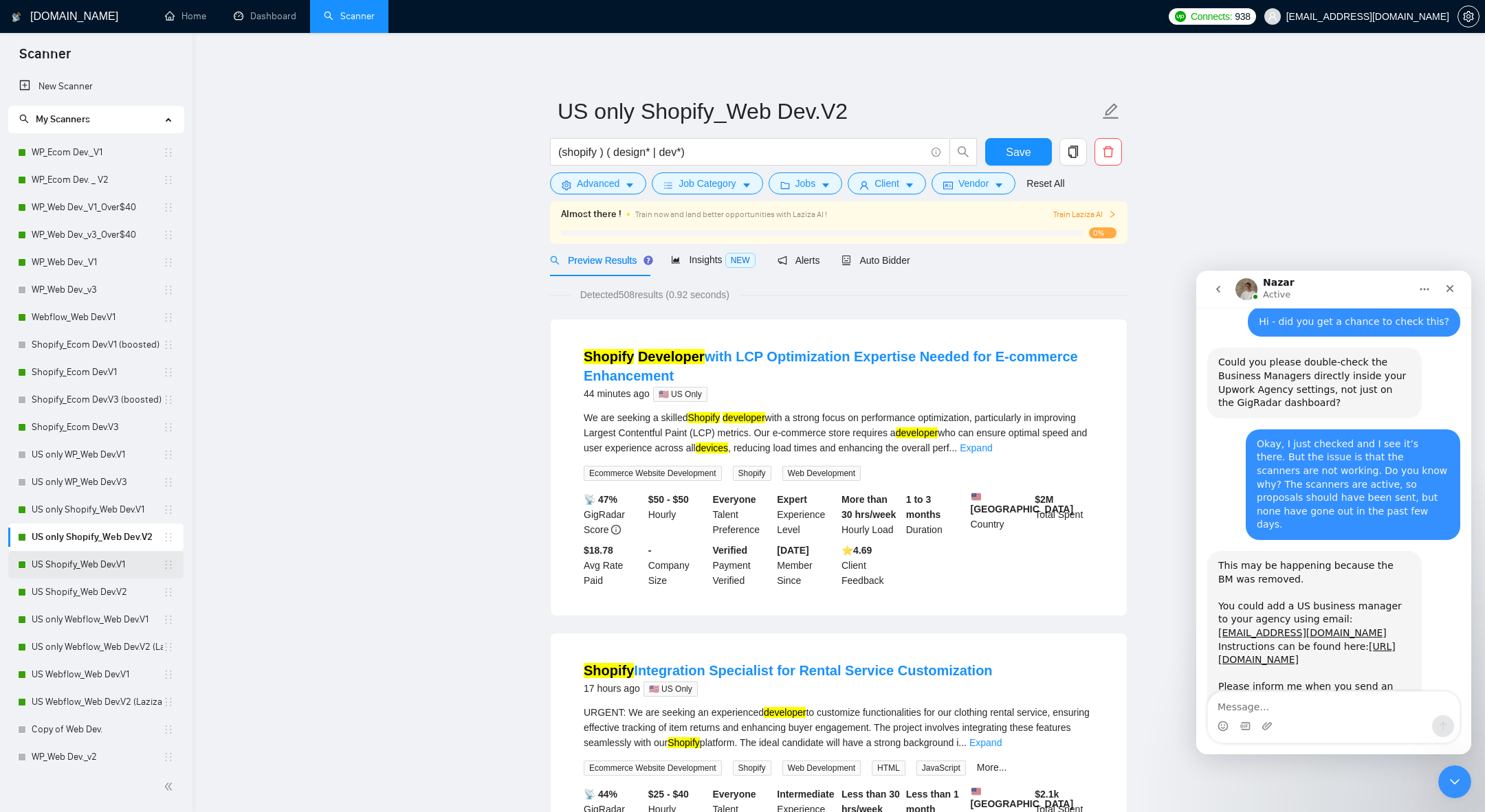
click at [75, 571] on link "US Shopify_Web Dev.V1" at bounding box center [97, 564] width 131 height 28
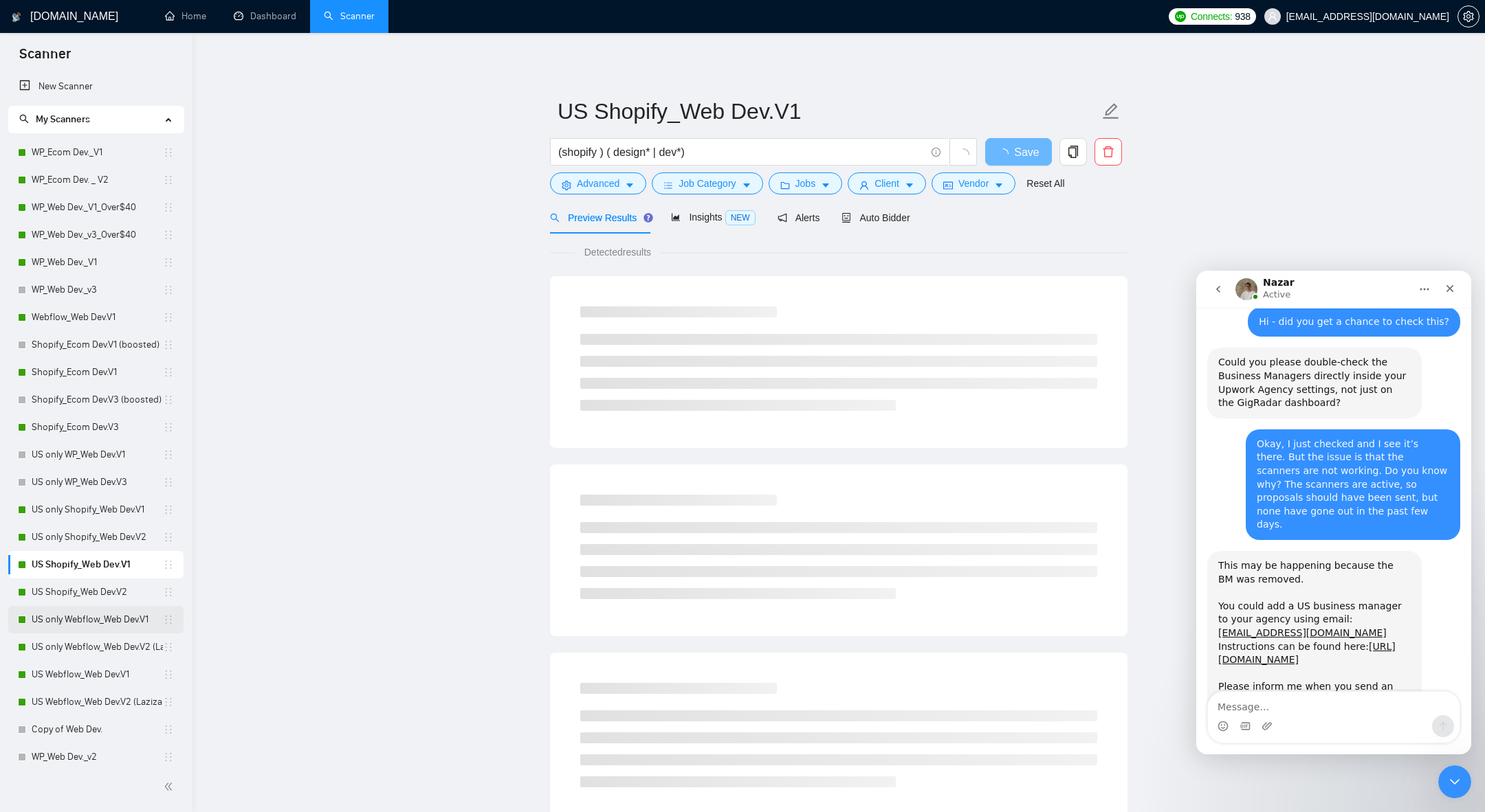
click at [108, 618] on link "US only Webflow_Web Dev.V1" at bounding box center [97, 620] width 131 height 28
click at [862, 225] on div "Auto Bidder" at bounding box center [875, 217] width 68 height 33
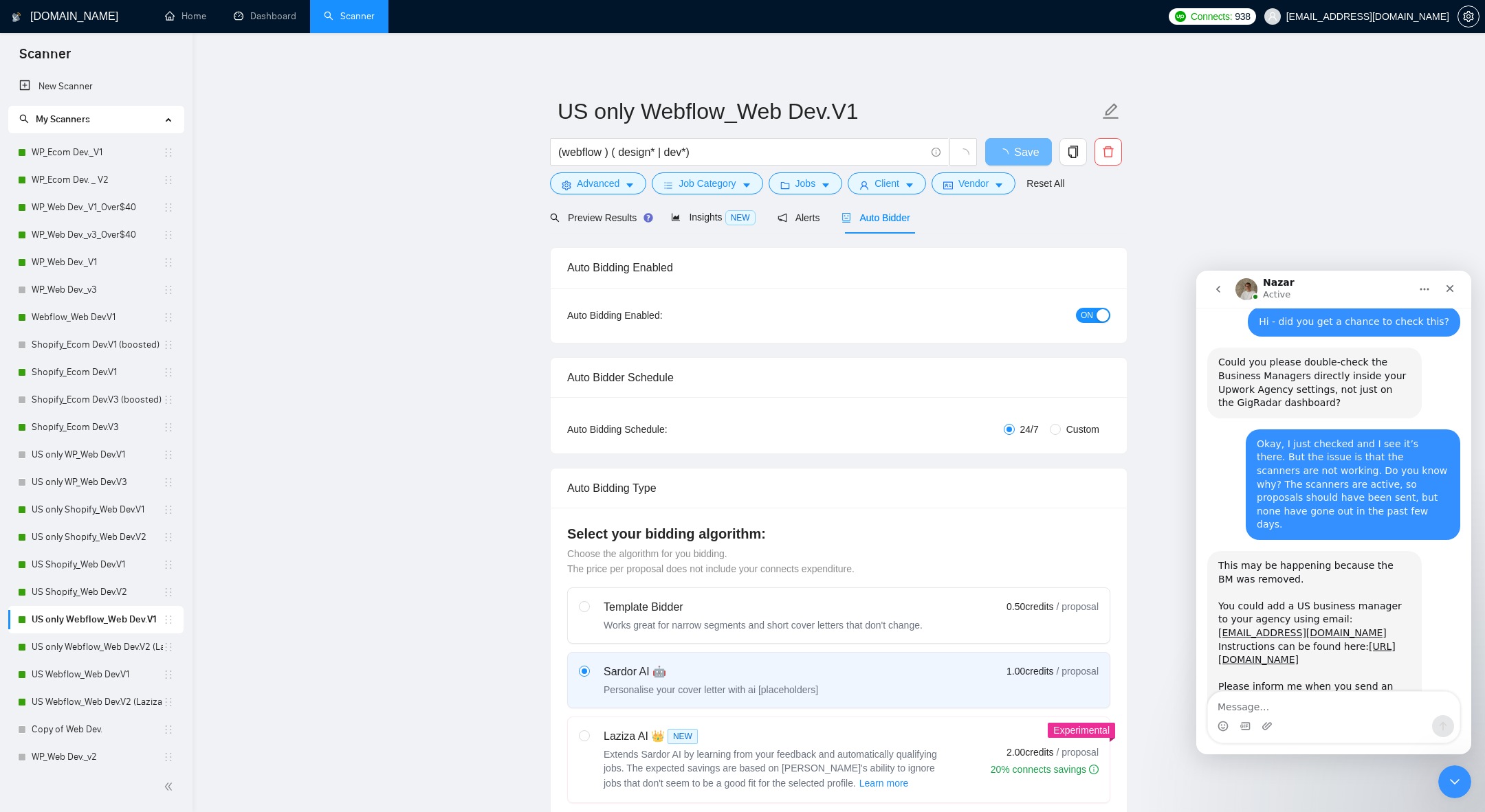
radio input "false"
radio input "true"
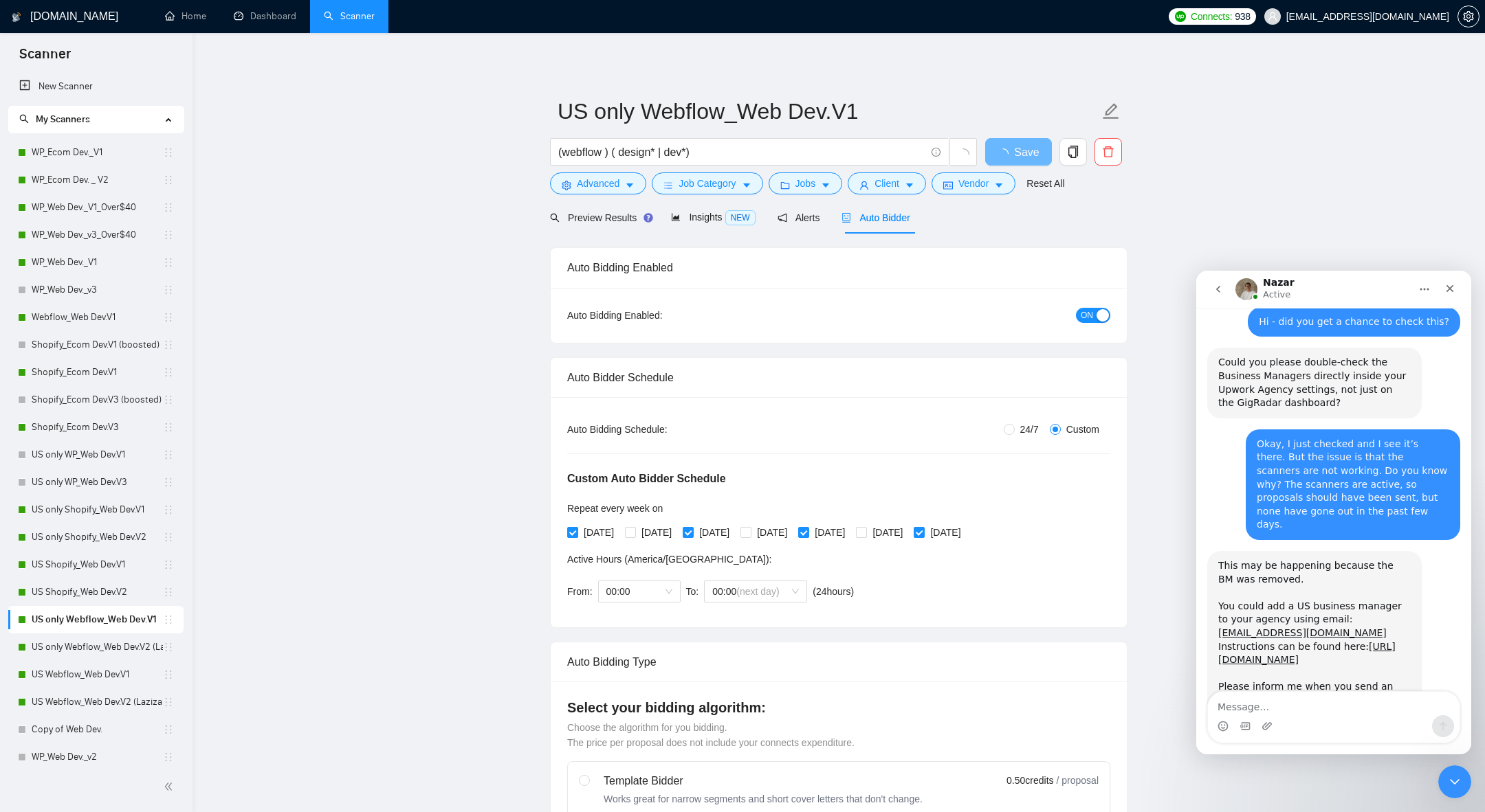
click at [897, 195] on form "US only Webflow_Web Dev.V1 (webflow ) ( design* | dev*) Save Advanced Job Categ…" at bounding box center [838, 145] width 578 height 112
click at [899, 189] on span "Client" at bounding box center [887, 184] width 25 height 15
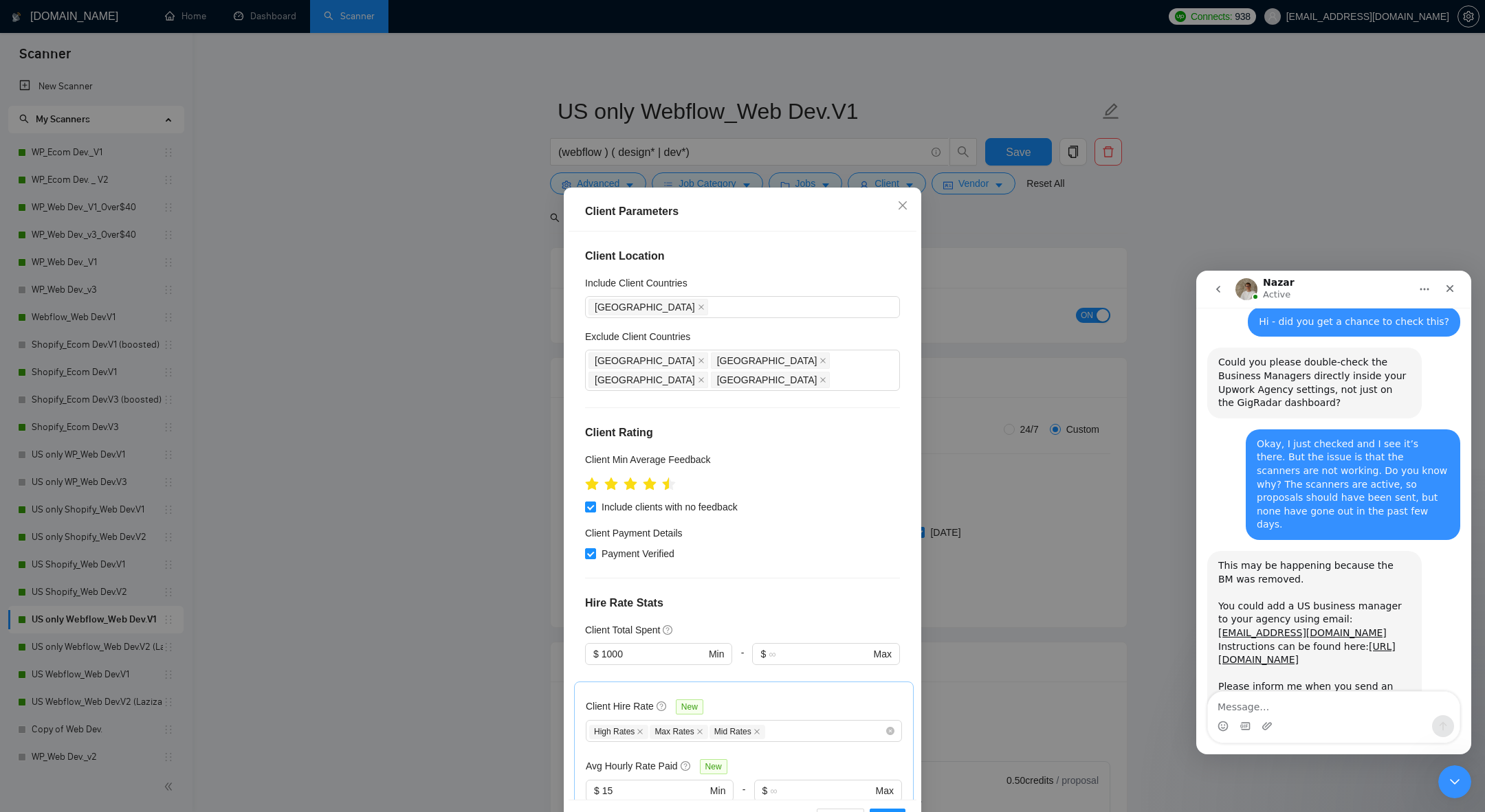
click at [923, 189] on div "Client Parameters Client Location Include Client Countries United States Exclud…" at bounding box center [742, 406] width 1485 height 812
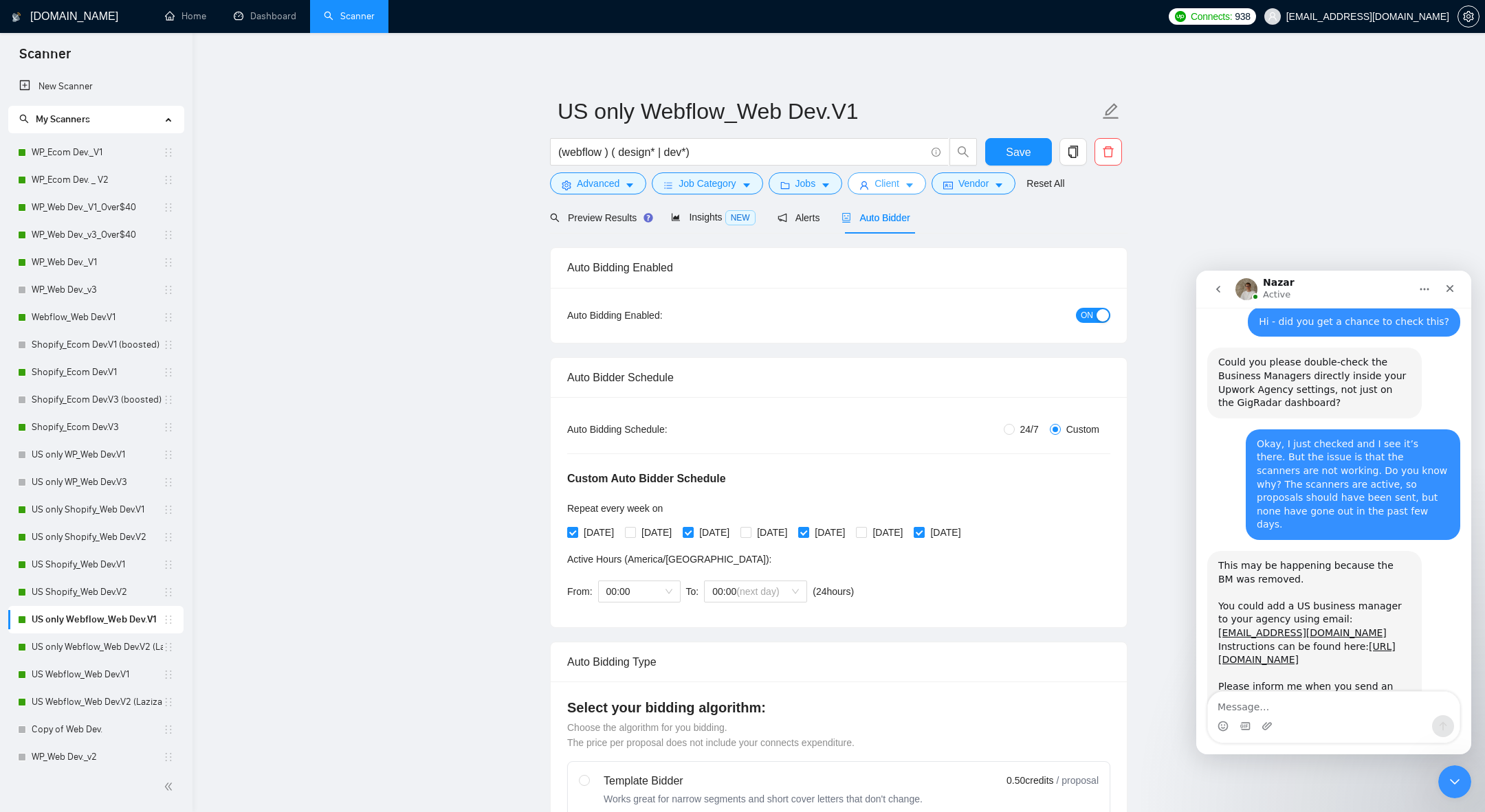
click at [913, 192] on button "Client" at bounding box center [887, 183] width 79 height 22
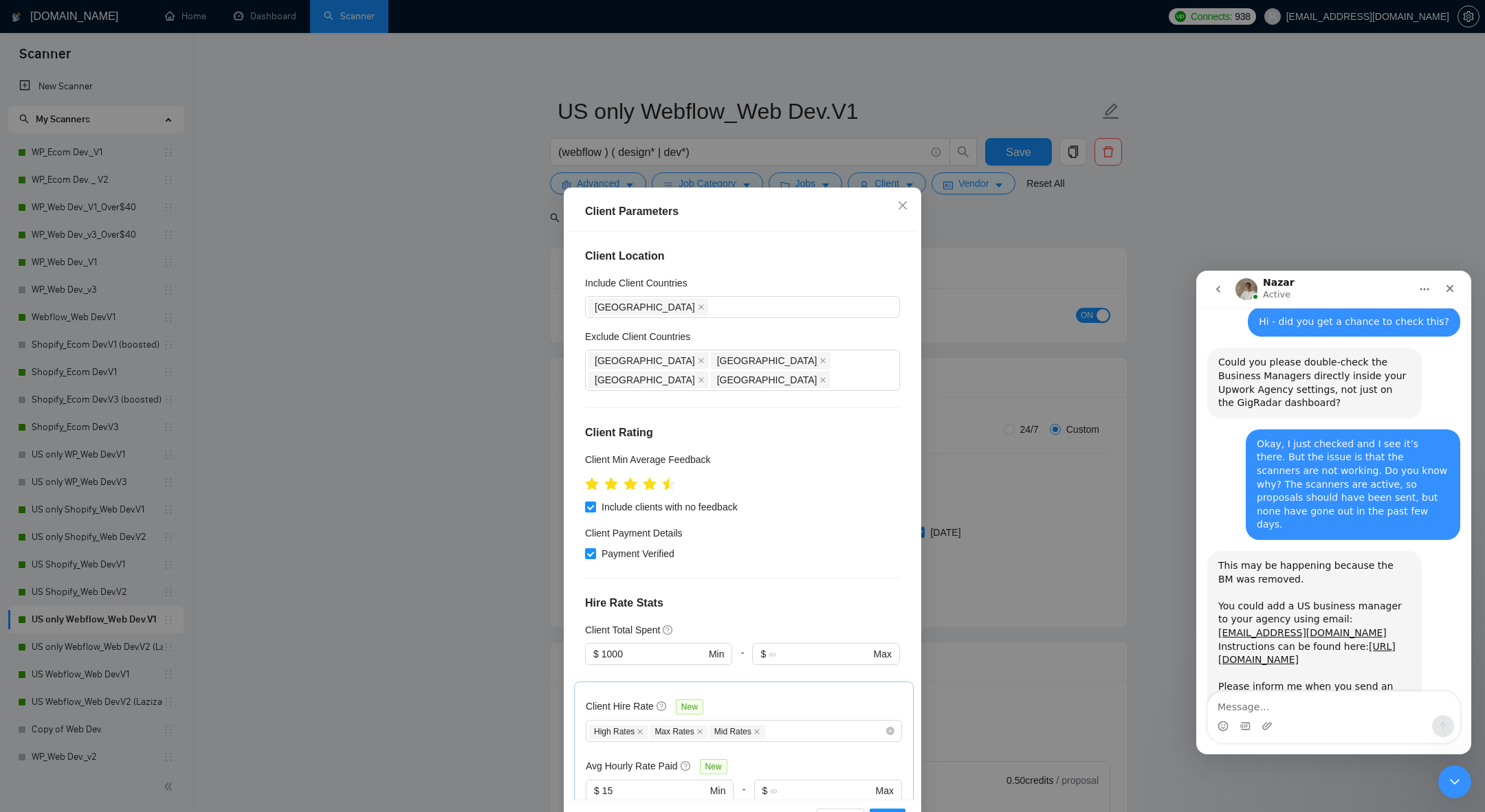
click at [967, 186] on div "Client Parameters Client Location Include Client Countries United States Exclud…" at bounding box center [742, 406] width 1485 height 812
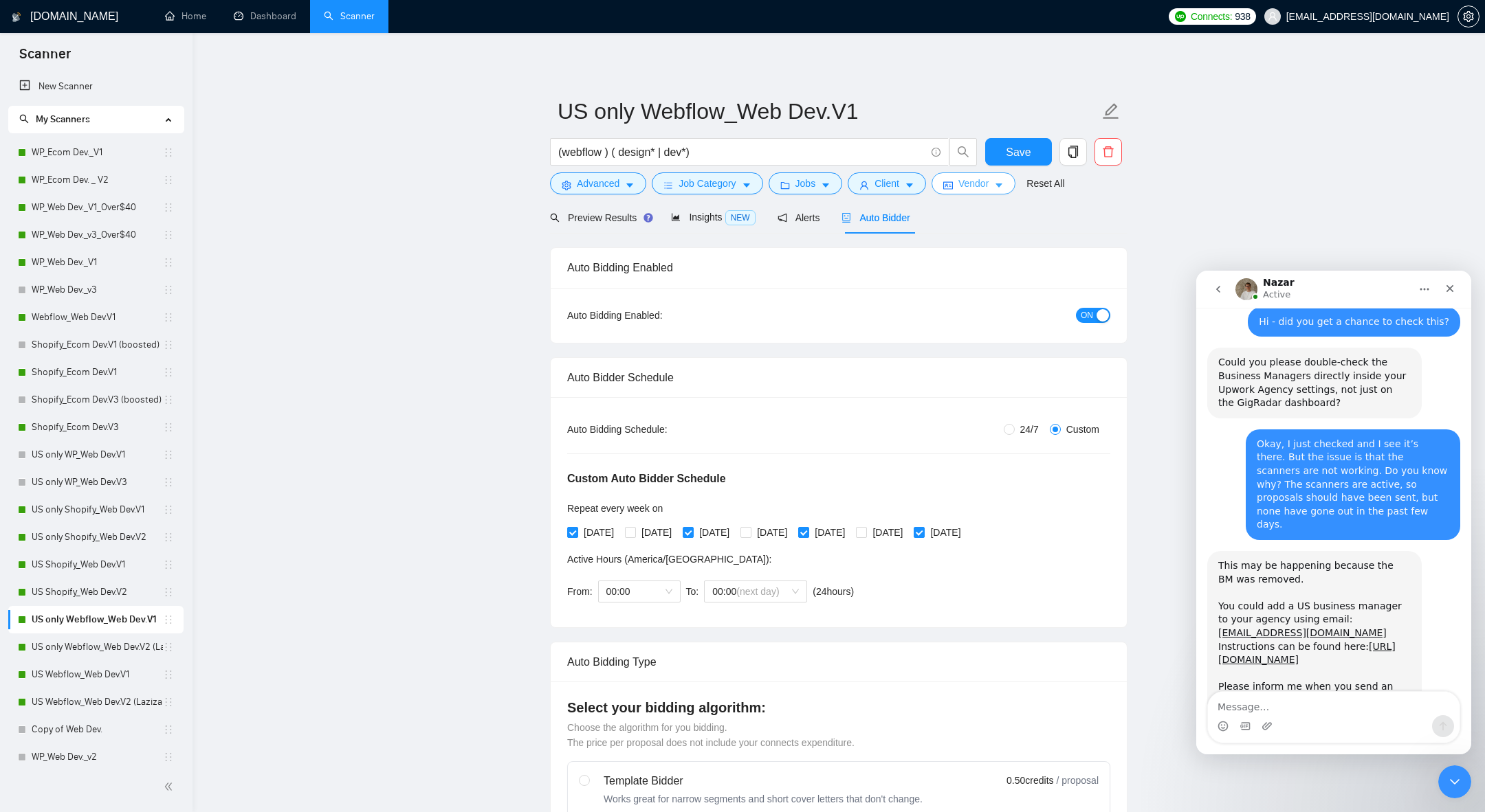
click at [967, 186] on span "Vendor" at bounding box center [973, 184] width 31 height 15
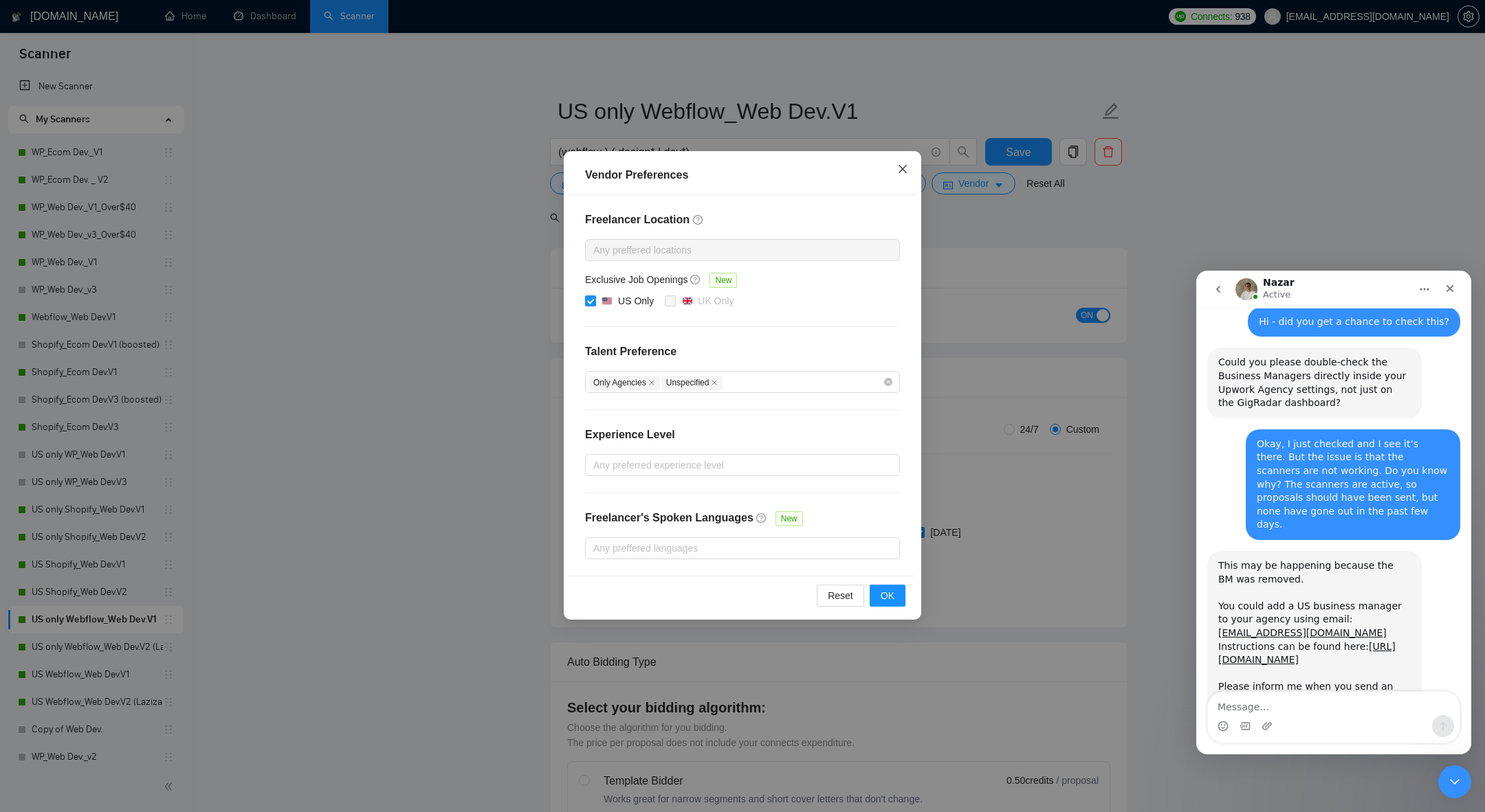
click at [902, 176] on span "Close" at bounding box center [902, 169] width 37 height 37
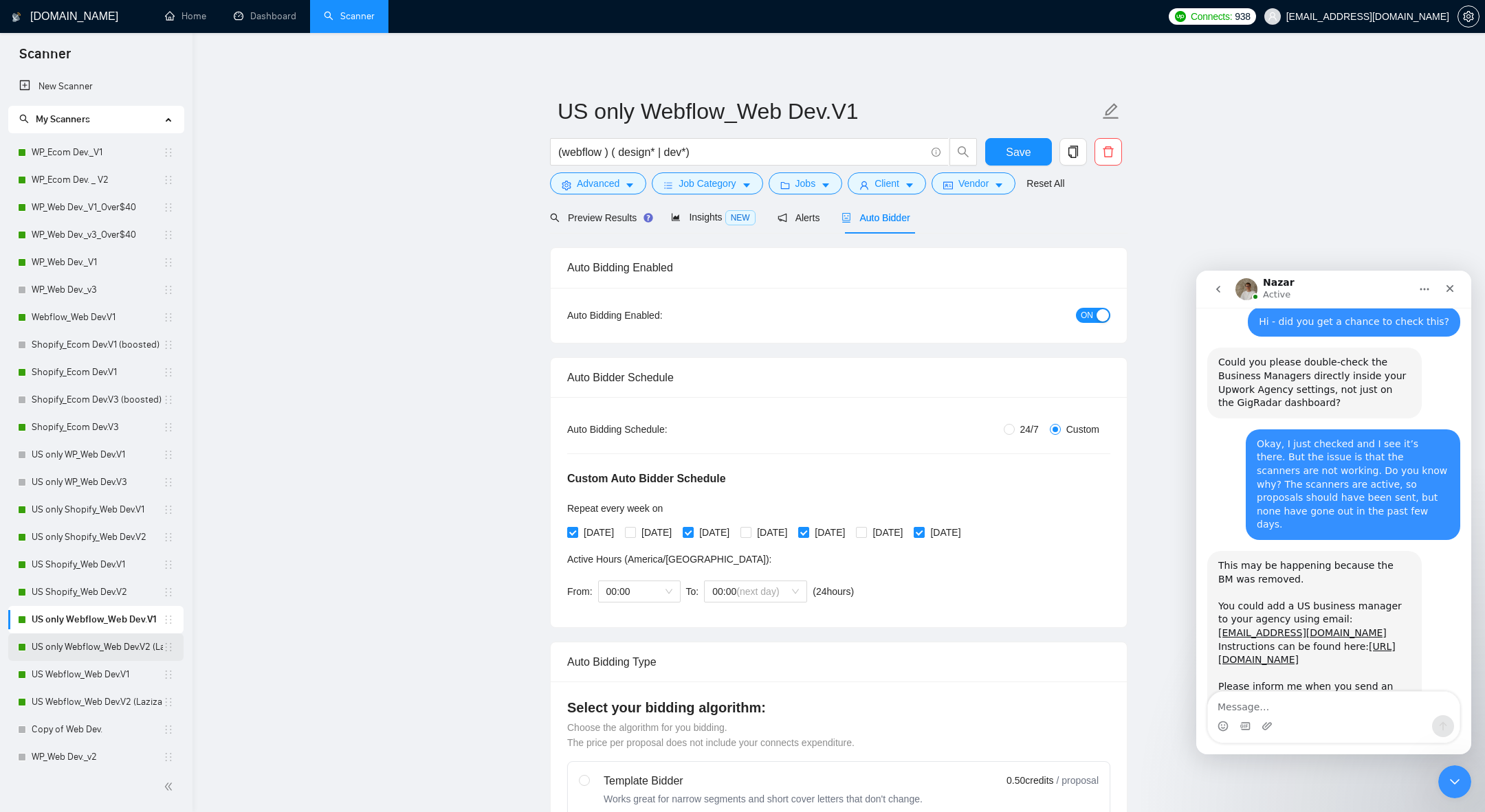
click at [74, 647] on link "US only Webflow_Web Dev.V2 (Laziza AI)" at bounding box center [97, 647] width 131 height 28
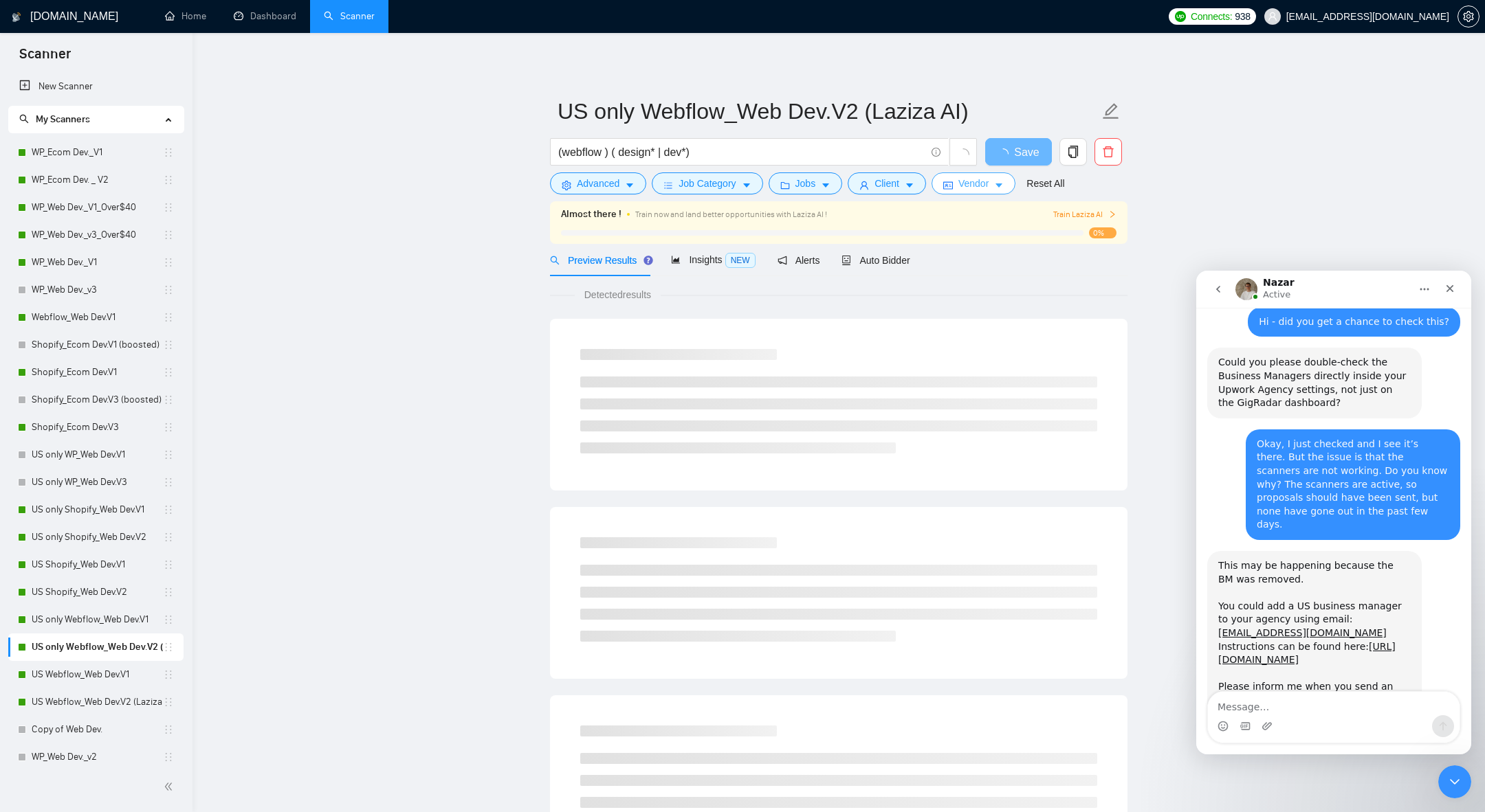
click at [963, 176] on span "Vendor" at bounding box center [973, 184] width 31 height 15
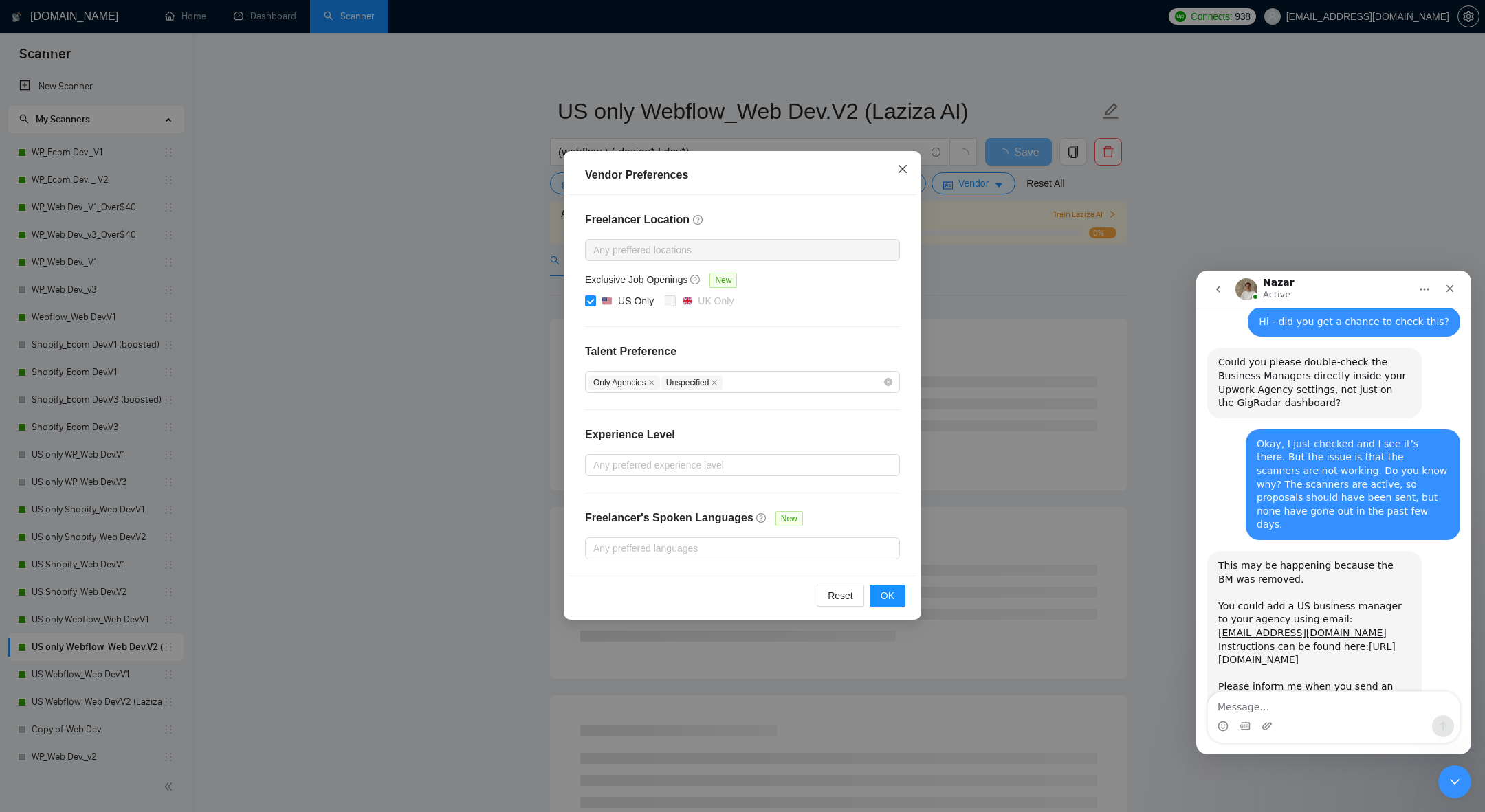
click at [902, 166] on icon "close" at bounding box center [902, 169] width 11 height 11
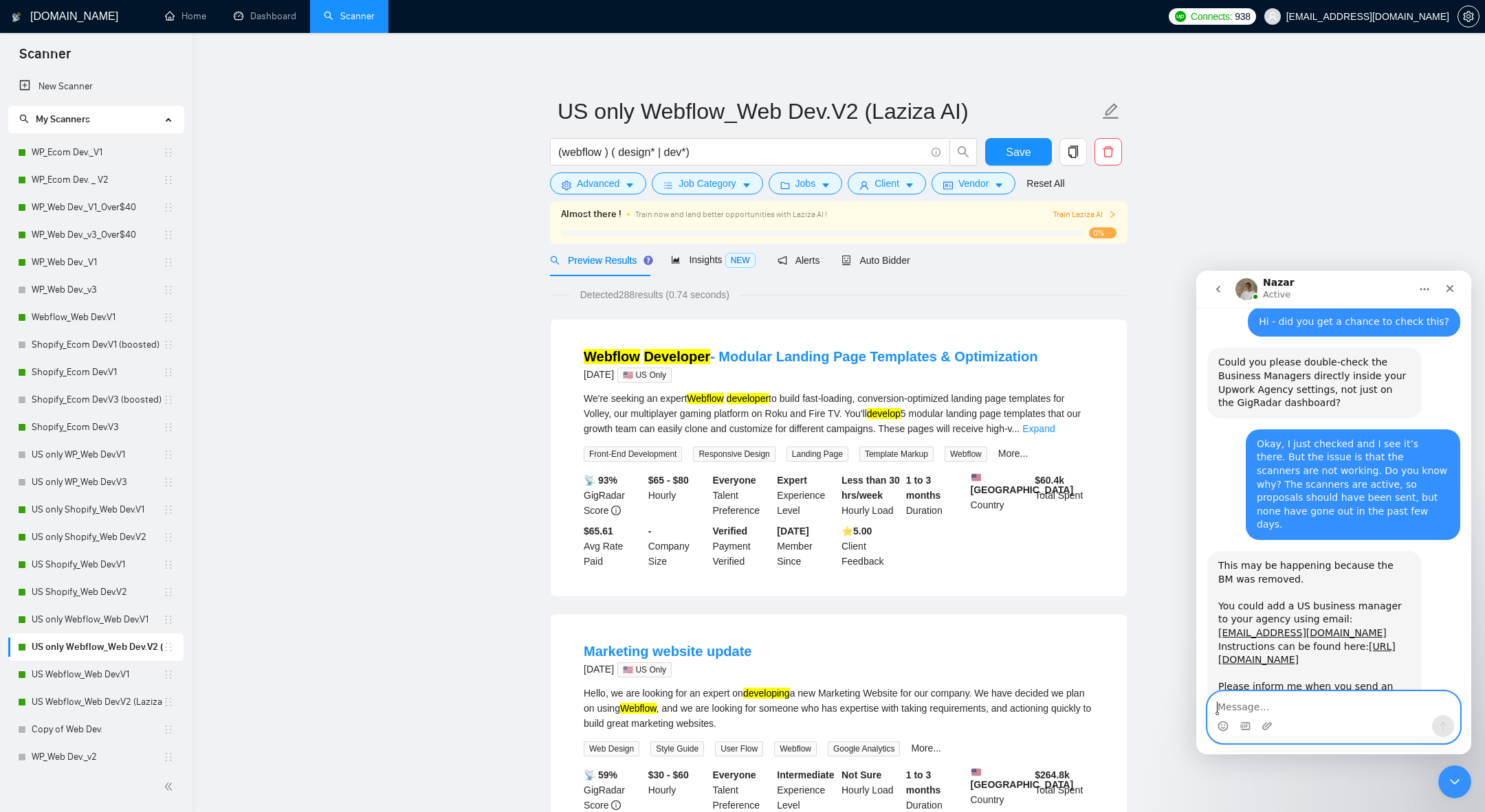
click at [1230, 699] on textarea "Message…" at bounding box center [1334, 704] width 252 height 23
type textarea "Nevermind, Mariia has resolved the issue"
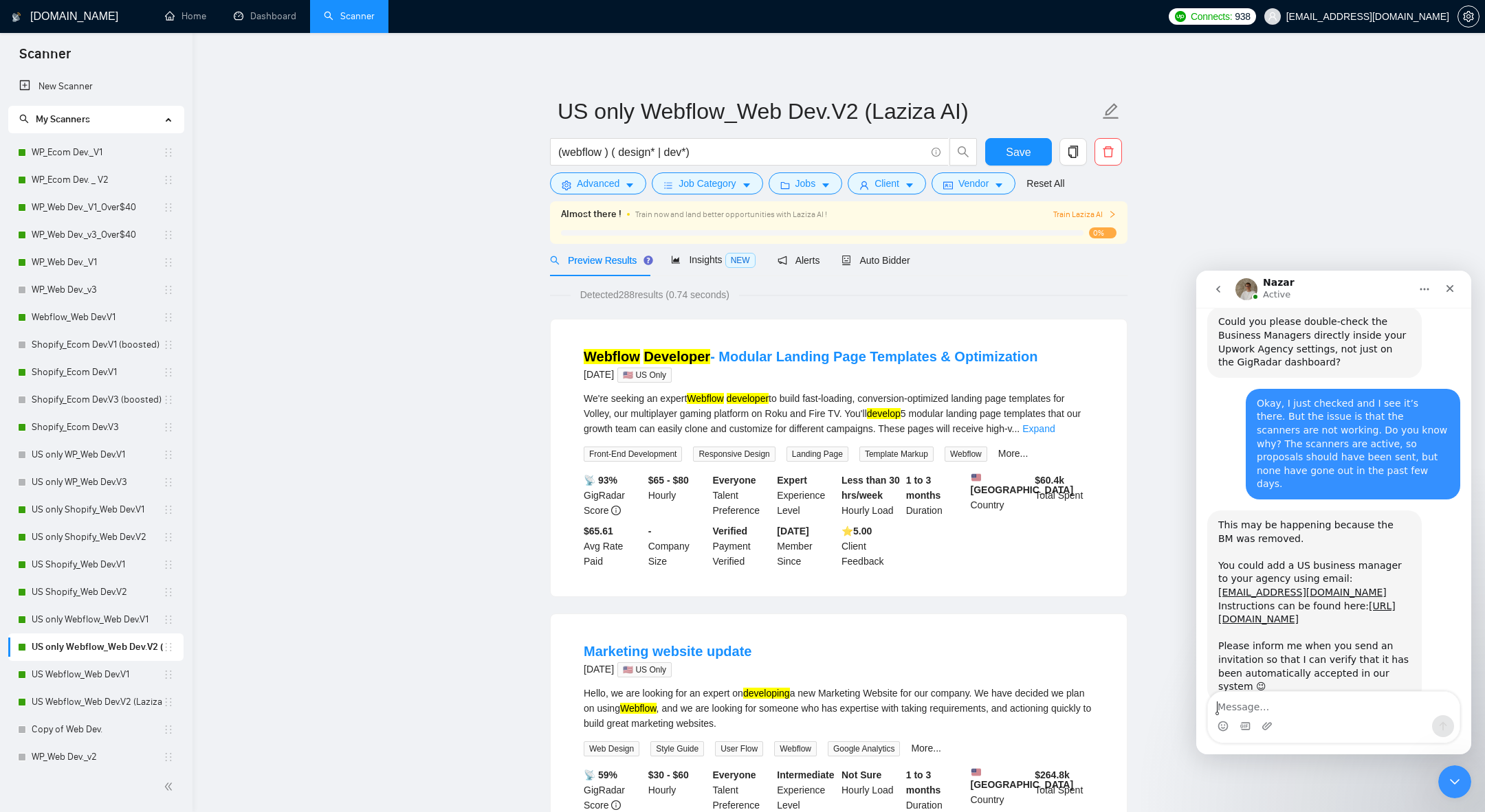
click at [1215, 287] on icon "go back" at bounding box center [1218, 288] width 11 height 11
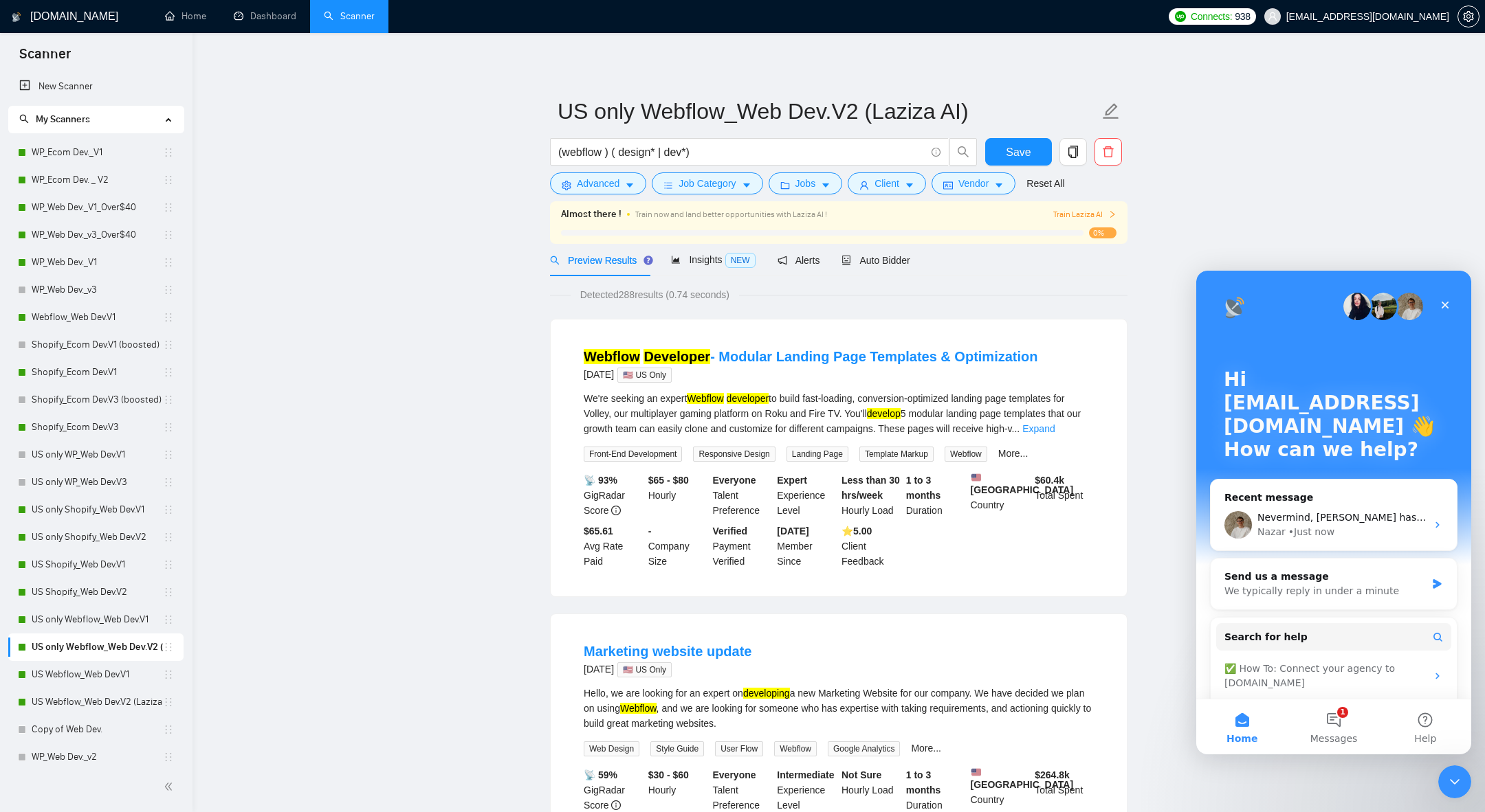
scroll to position [0, 0]
click at [1445, 781] on icon "Close Intercom Messenger" at bounding box center [1451, 779] width 16 height 16
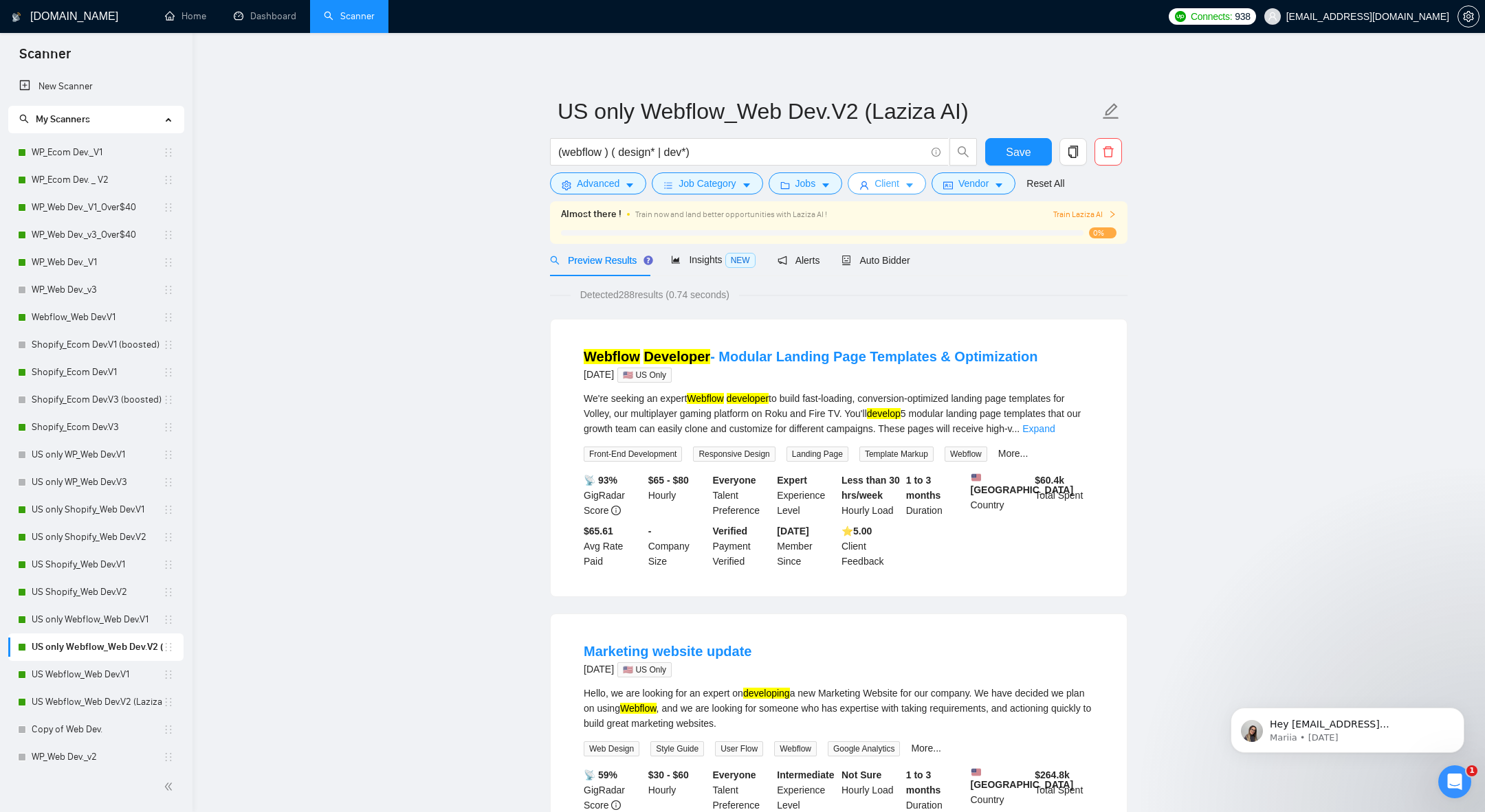
click at [894, 186] on span "Client" at bounding box center [887, 184] width 25 height 15
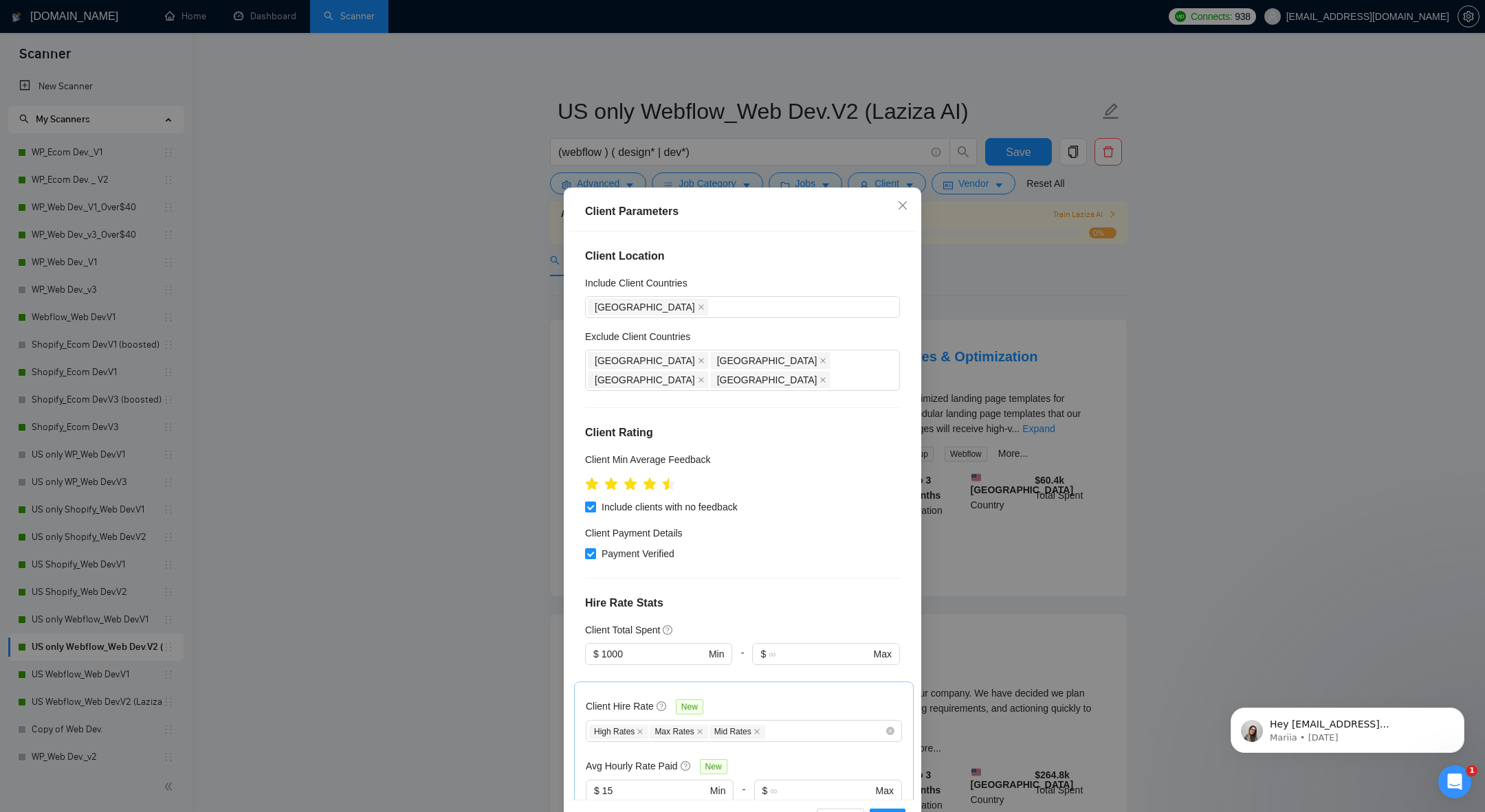
click at [989, 181] on div "Client Parameters Client Location Include Client Countries United States Exclud…" at bounding box center [742, 406] width 1485 height 812
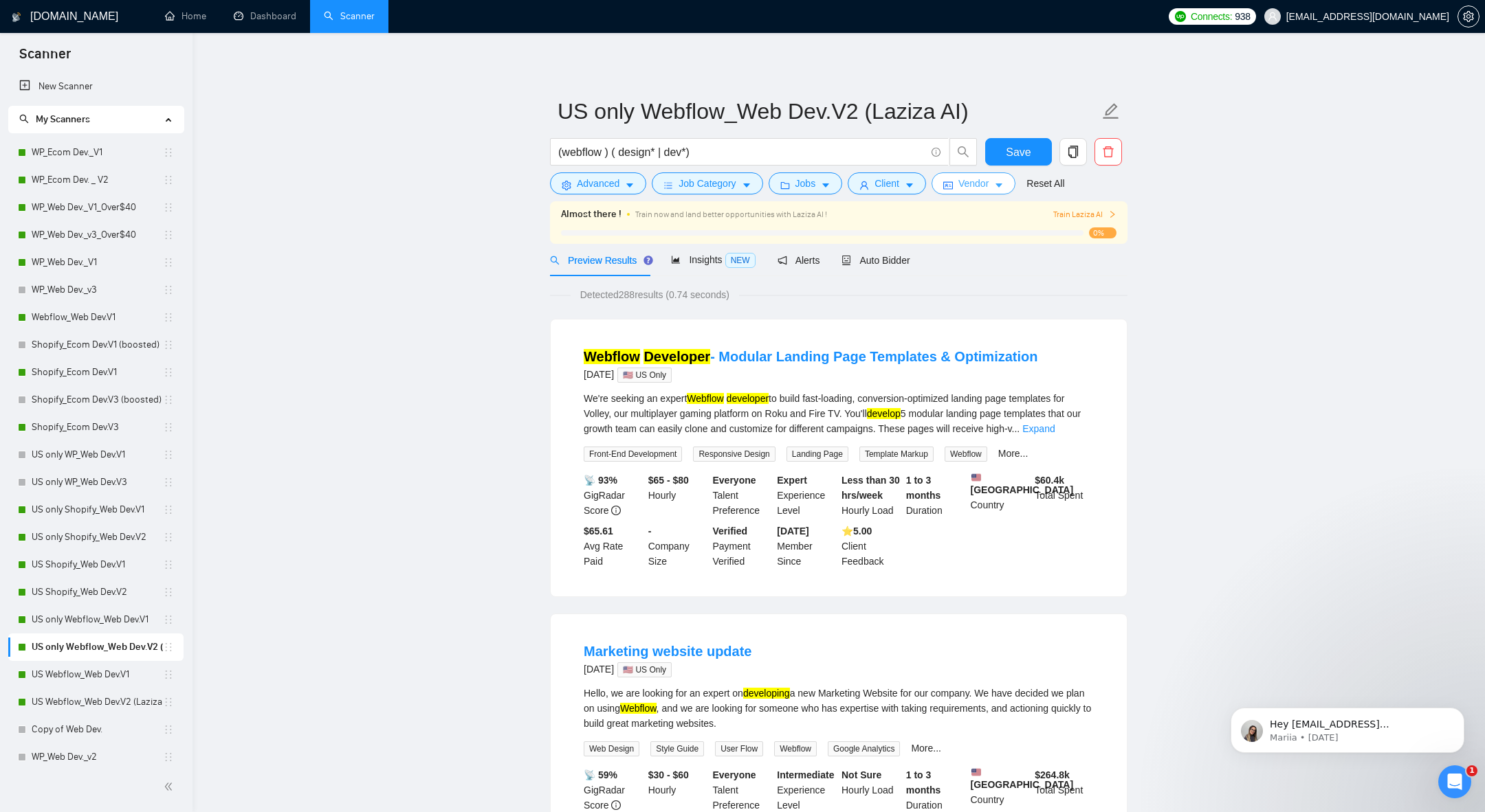
click at [986, 183] on span "Vendor" at bounding box center [973, 184] width 31 height 15
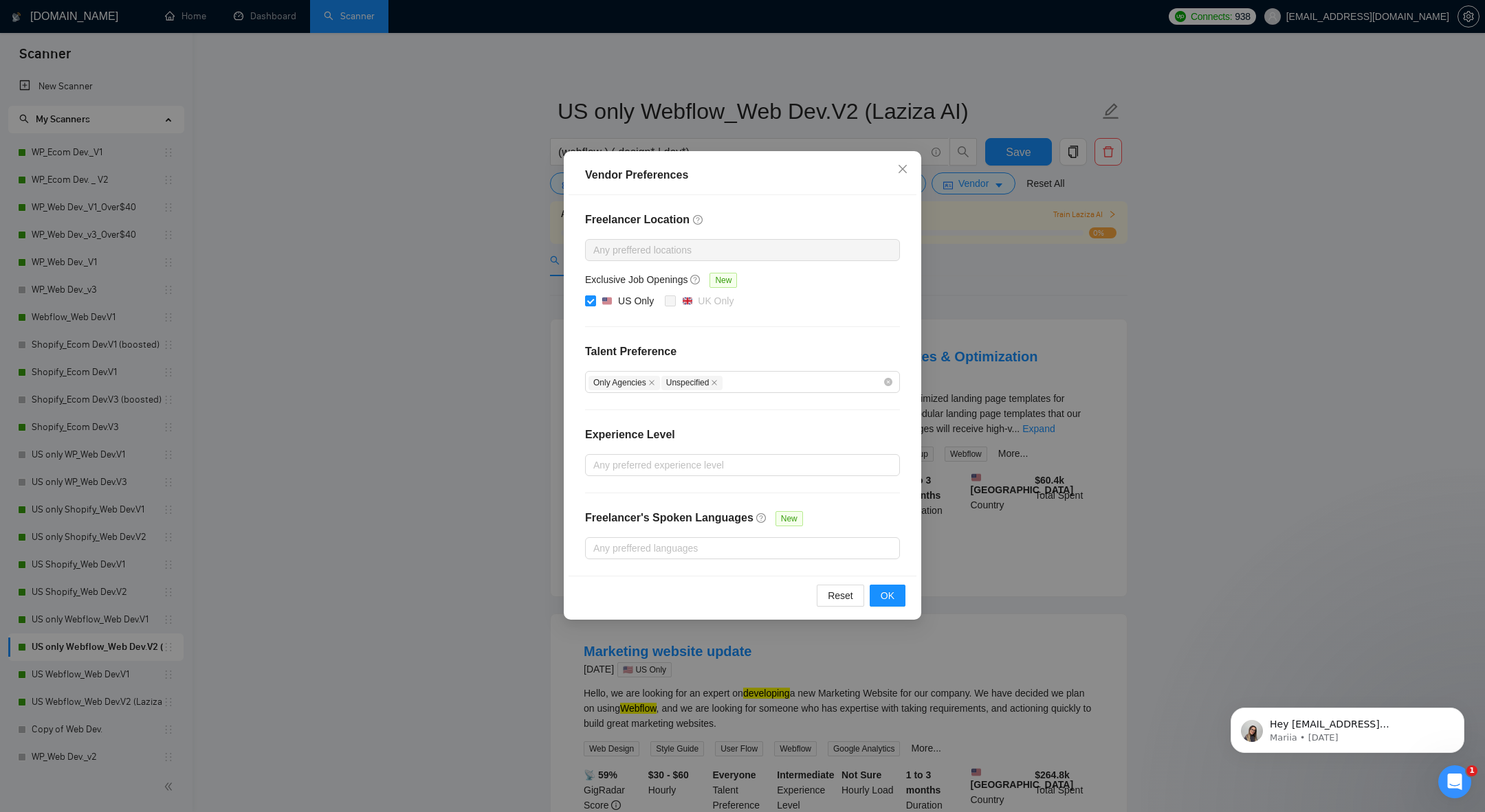
click at [471, 305] on div "Vendor Preferences Freelancer Location Any preffered locations Exclusive Job Op…" at bounding box center [742, 406] width 1485 height 812
